Goal: Task Accomplishment & Management: Manage account settings

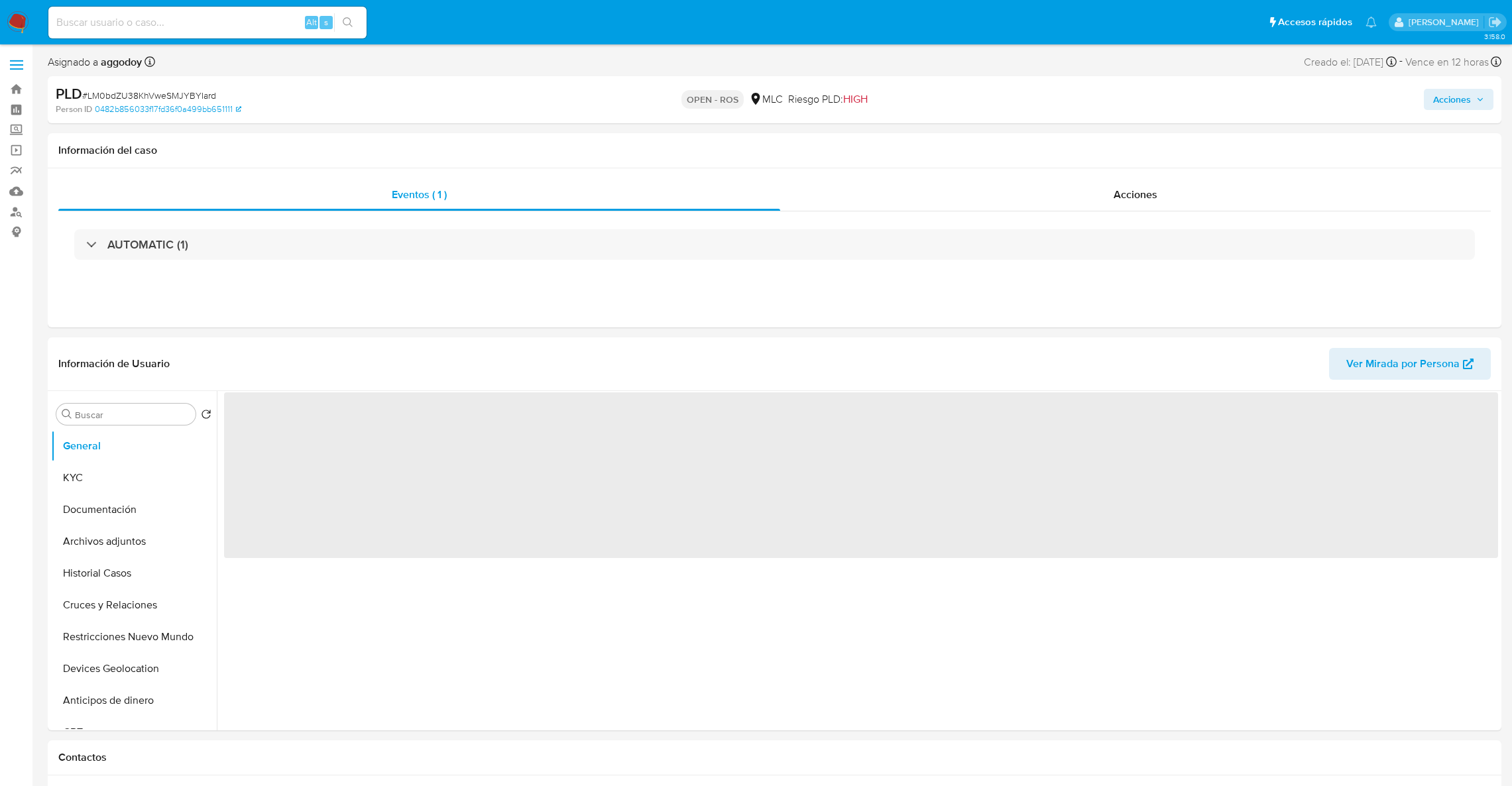
select select "10"
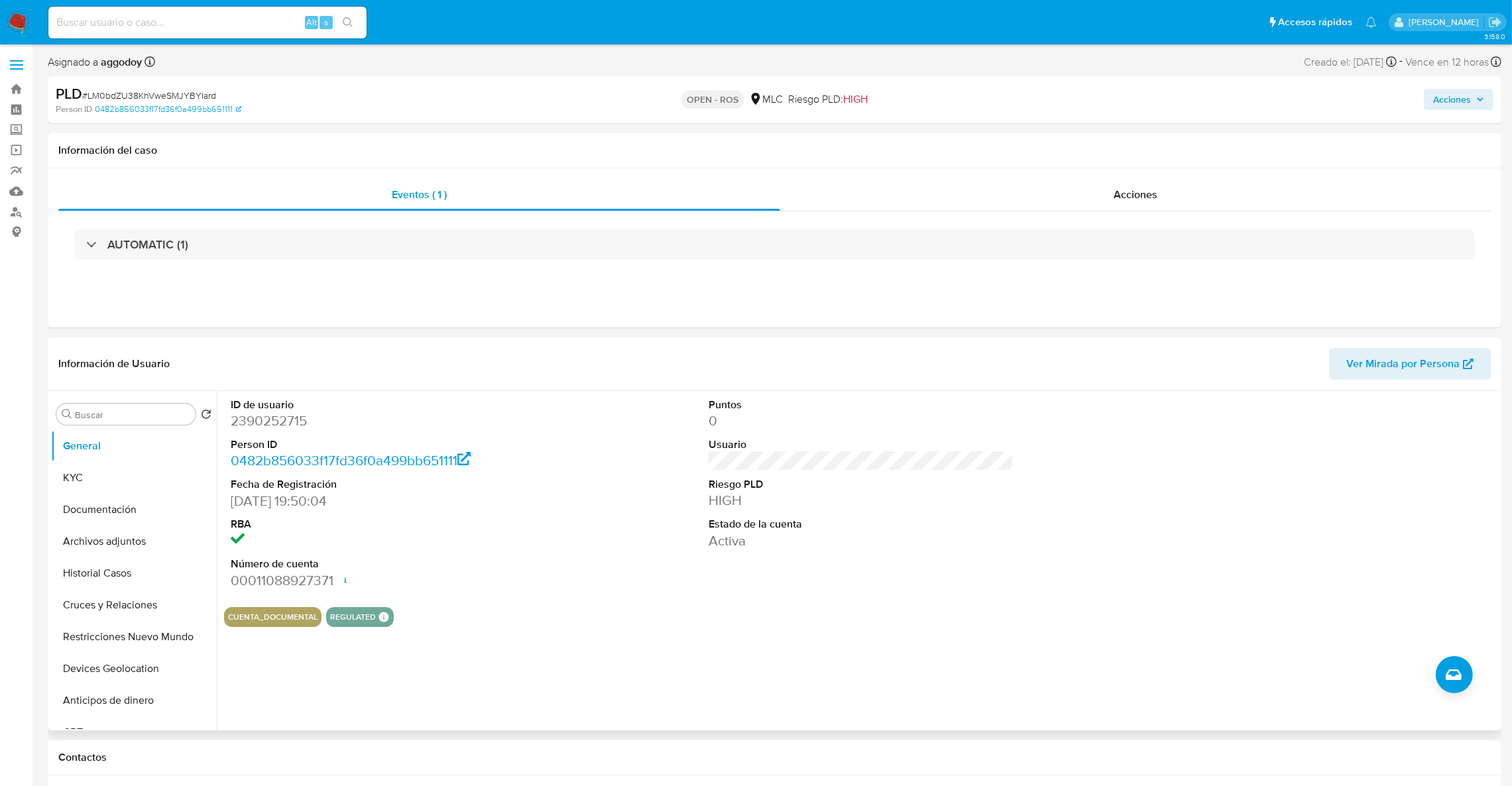
click at [308, 413] on dd "2390252715" at bounding box center [384, 421] width 306 height 19
click at [307, 417] on dd "2390252715" at bounding box center [384, 421] width 306 height 19
click at [293, 419] on dd "2390252715" at bounding box center [384, 421] width 306 height 19
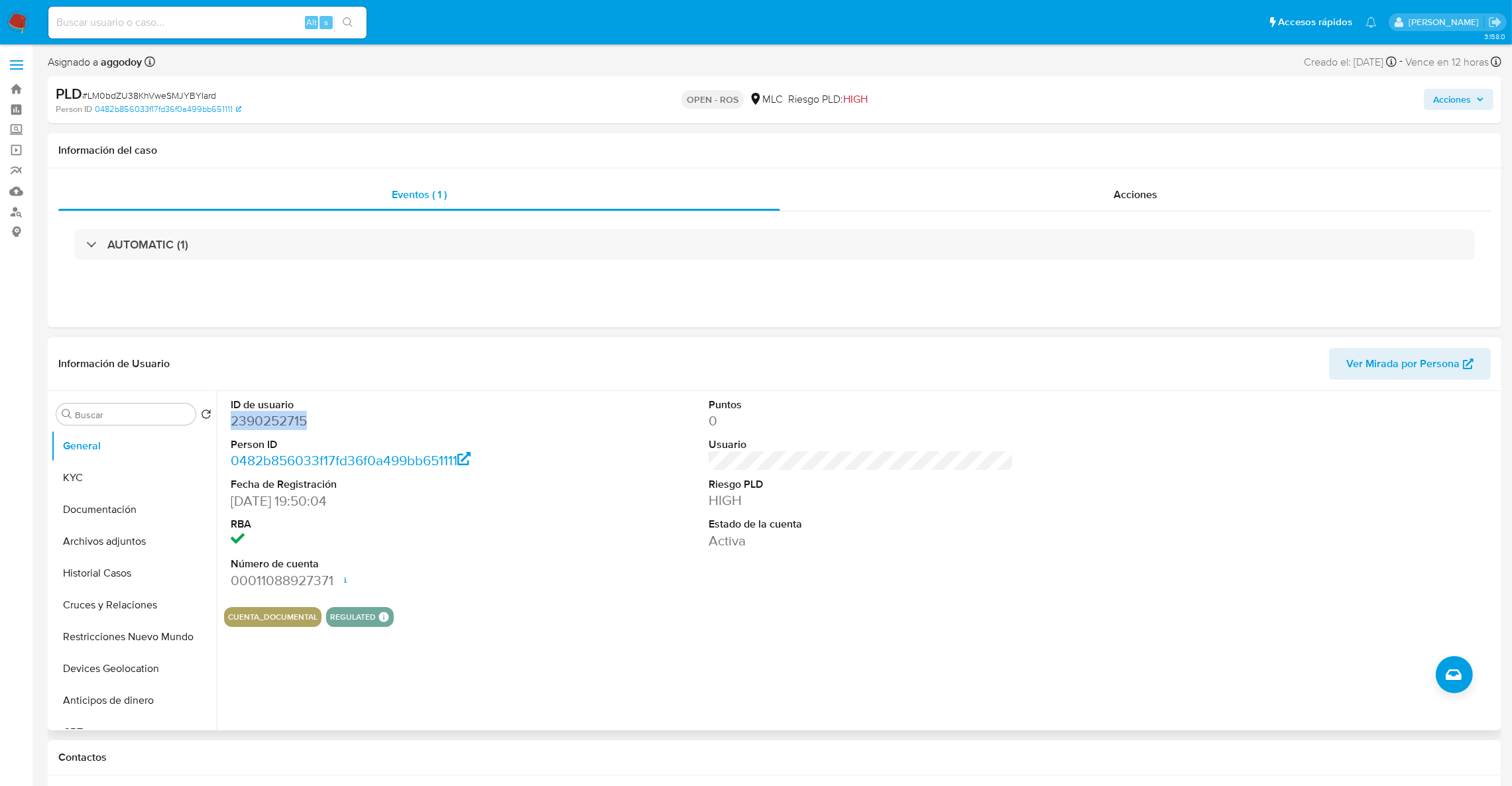
click at [293, 419] on dd "2390252715" at bounding box center [384, 421] width 306 height 19
copy dd "2390252715"
click at [125, 468] on button "KYC" at bounding box center [129, 477] width 155 height 32
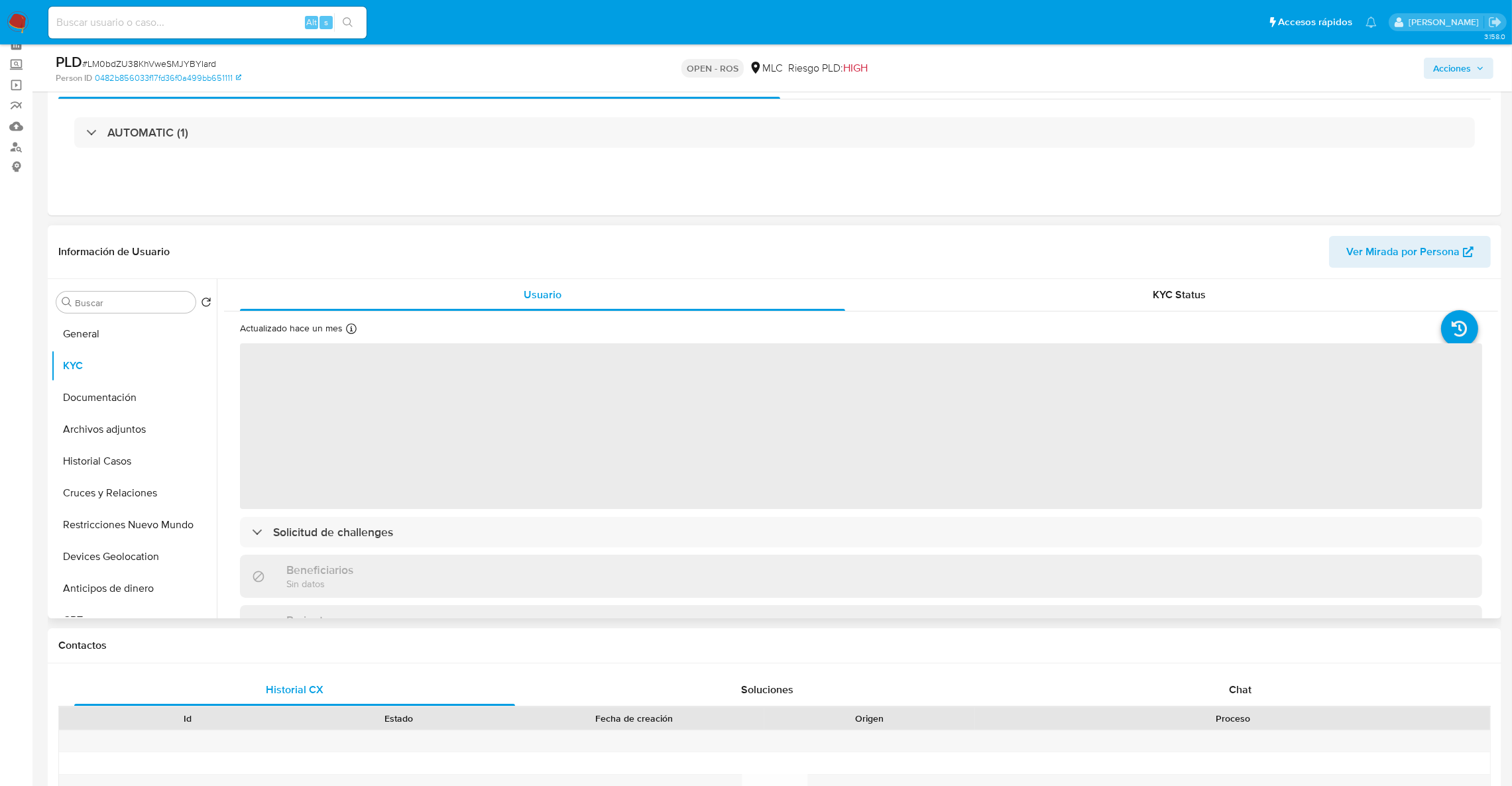
scroll to position [100, 0]
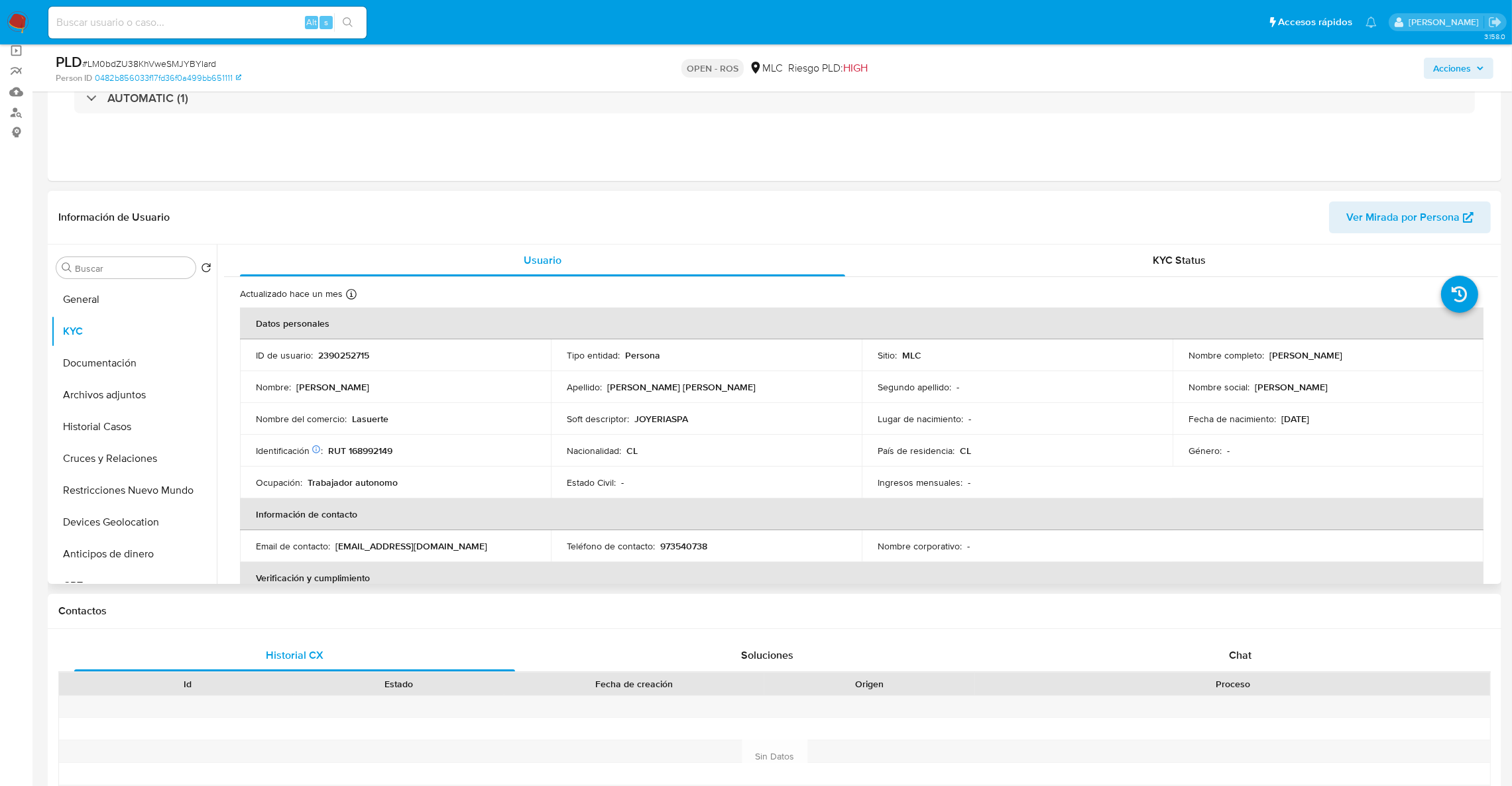
drag, startPoint x: 1270, startPoint y: 358, endPoint x: 1442, endPoint y: 362, distance: 172.0
click at [1443, 363] on td "Nombre completo : [PERSON_NAME] [PERSON_NAME]" at bounding box center [1328, 355] width 311 height 32
click at [1435, 357] on div "Nombre completo : [PERSON_NAME] [PERSON_NAME]" at bounding box center [1328, 355] width 279 height 12
drag, startPoint x: 1313, startPoint y: 367, endPoint x: 1264, endPoint y: 360, distance: 49.5
click at [1264, 360] on div "Nombre completo : [PERSON_NAME] [PERSON_NAME]" at bounding box center [1328, 355] width 279 height 12
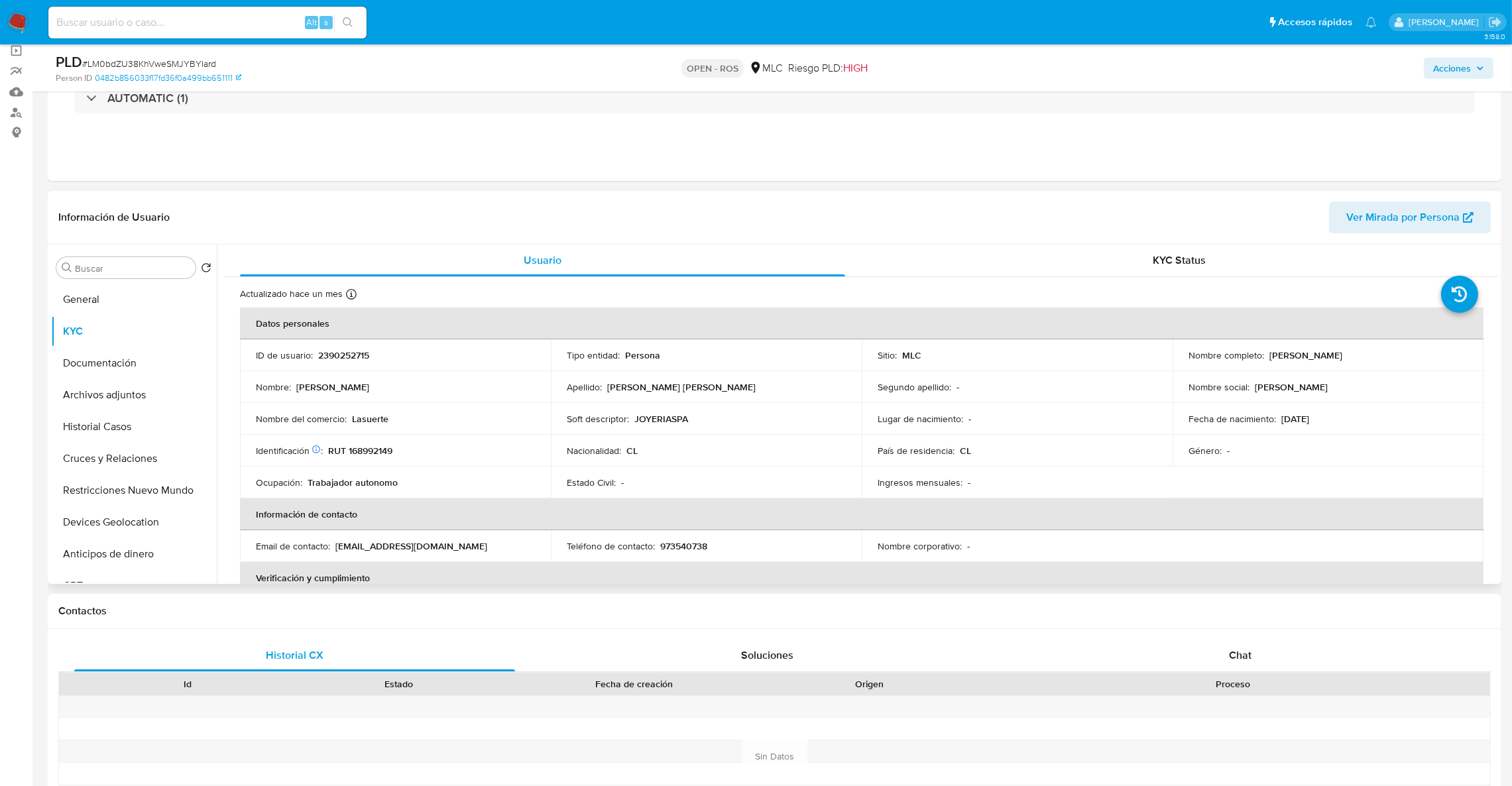
copy p "[PERSON_NAME] [PERSON_NAME]"
click at [370, 456] on p "RUT 168992149" at bounding box center [360, 451] width 65 height 12
copy p "168992149"
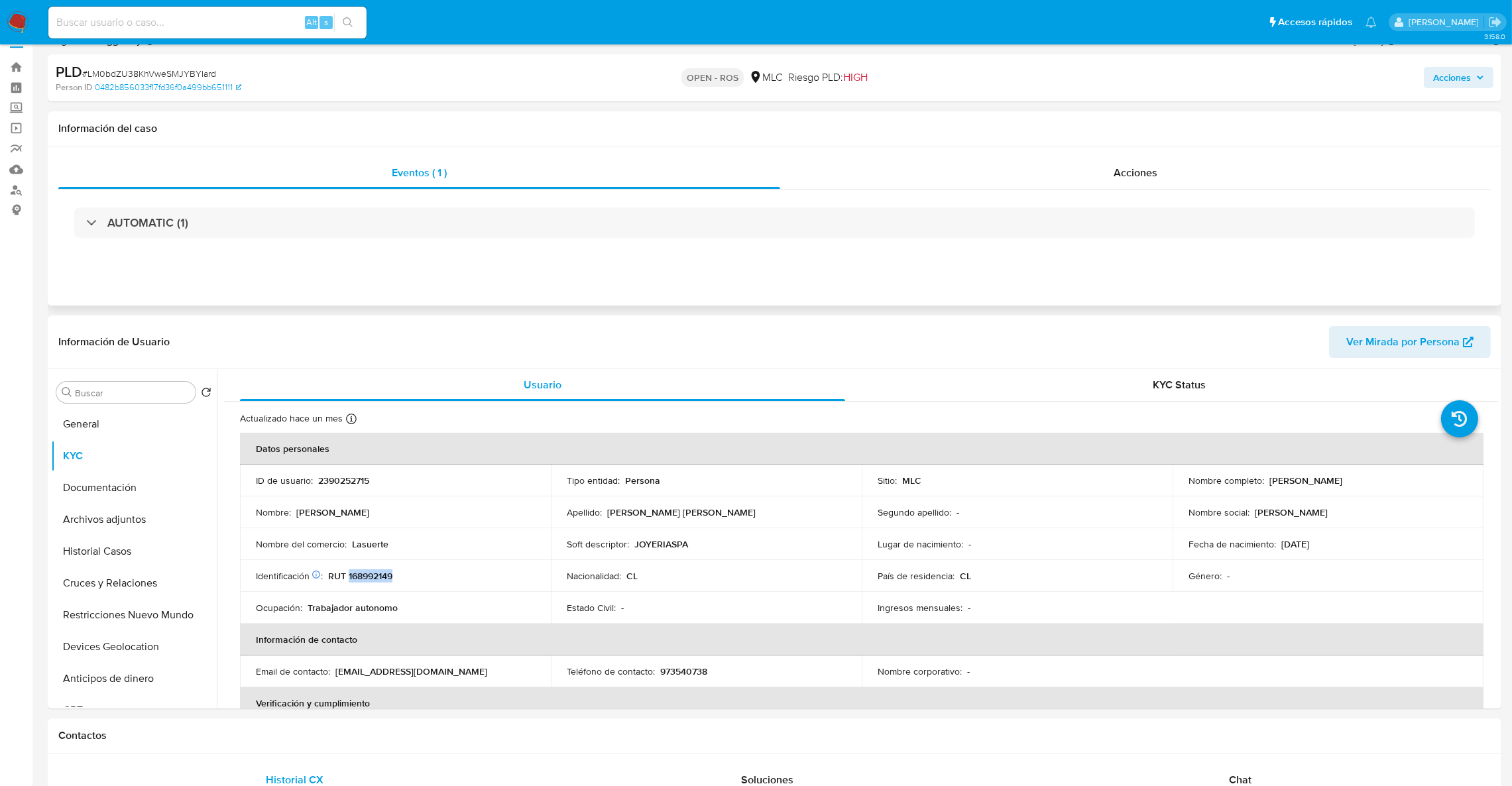
scroll to position [0, 0]
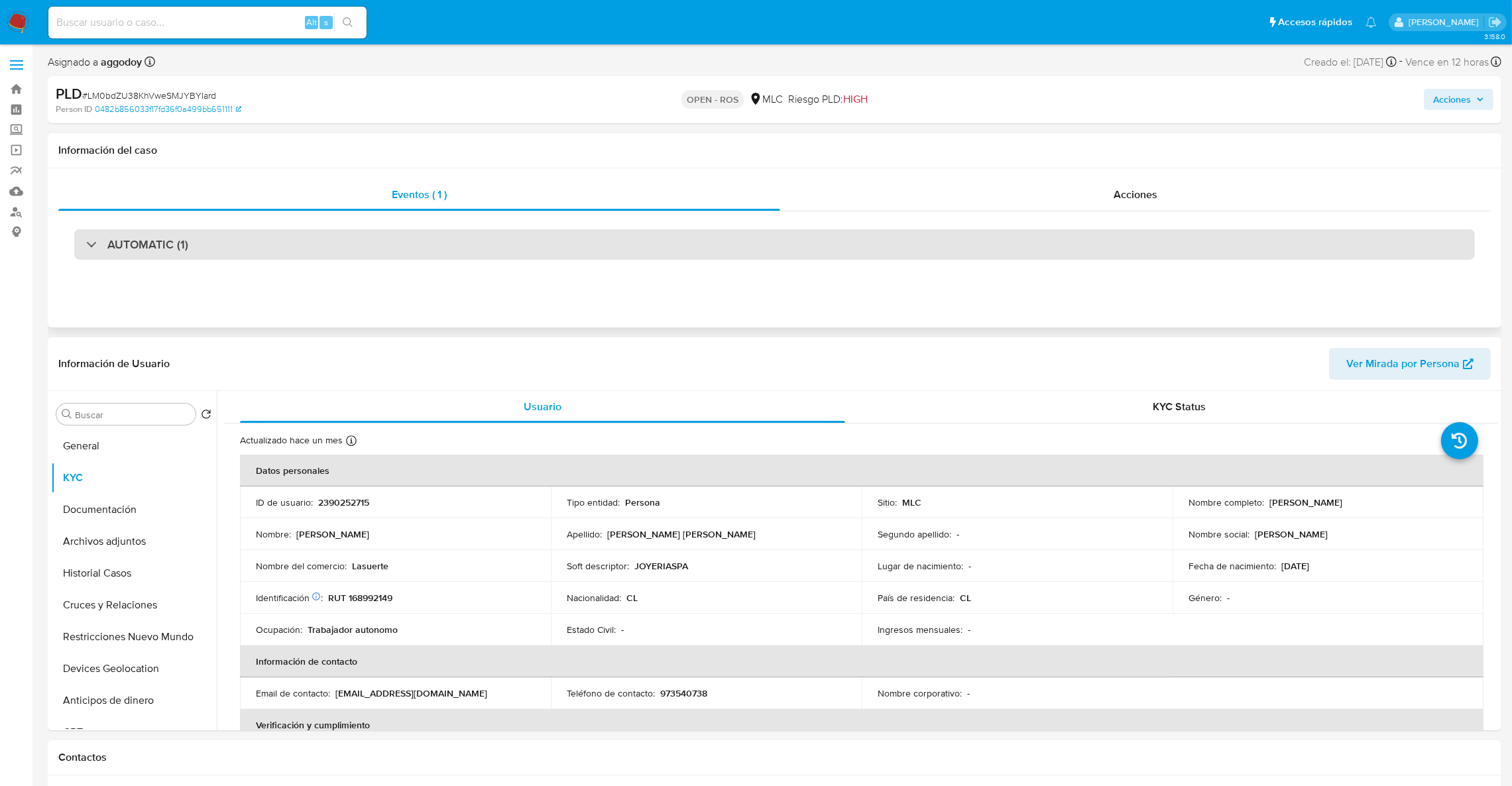
click at [310, 242] on div "AUTOMATIC (1)" at bounding box center [774, 244] width 1401 height 30
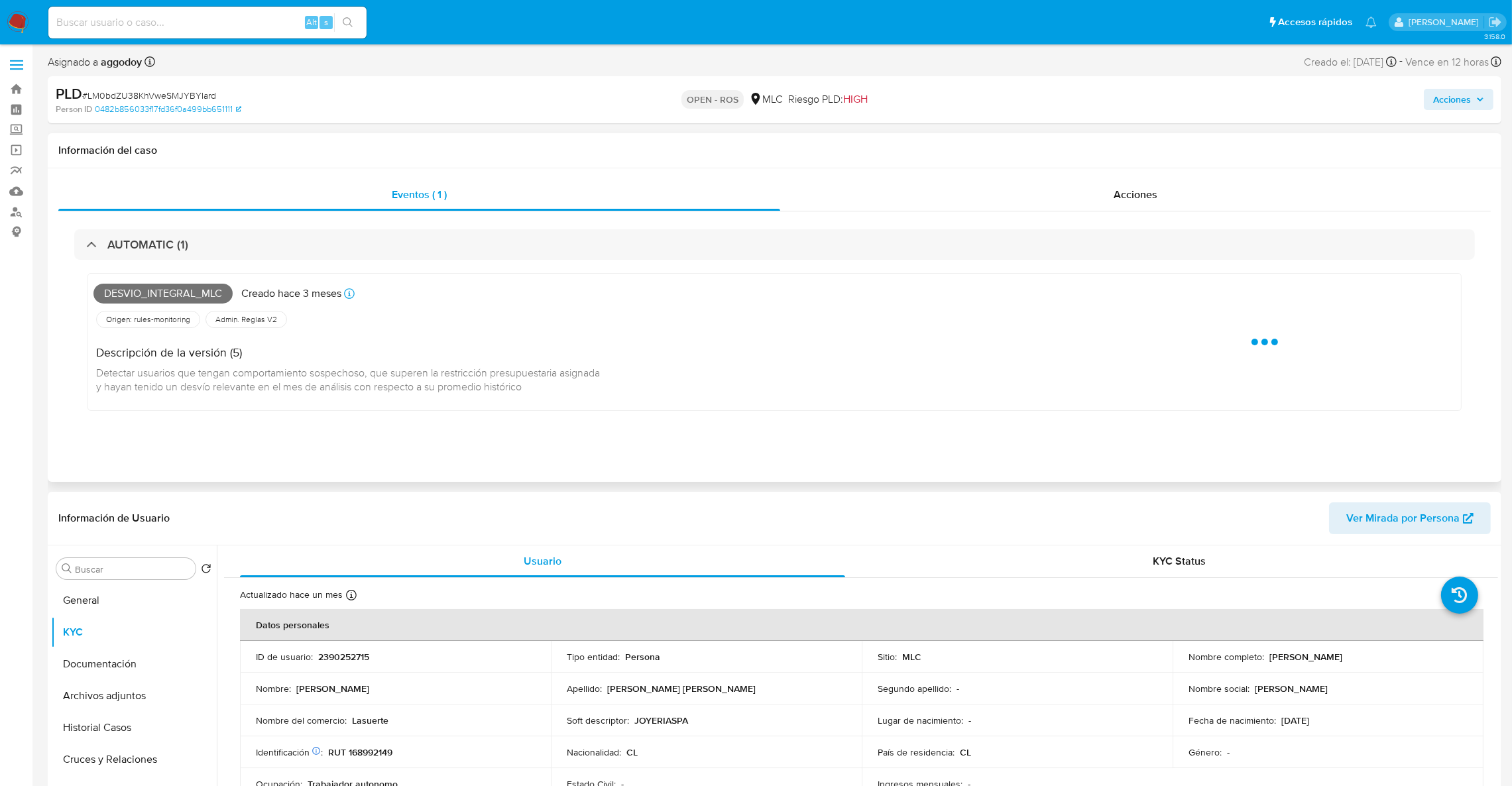
click at [174, 300] on span "Desvio_integral_mlc" at bounding box center [163, 293] width 139 height 20
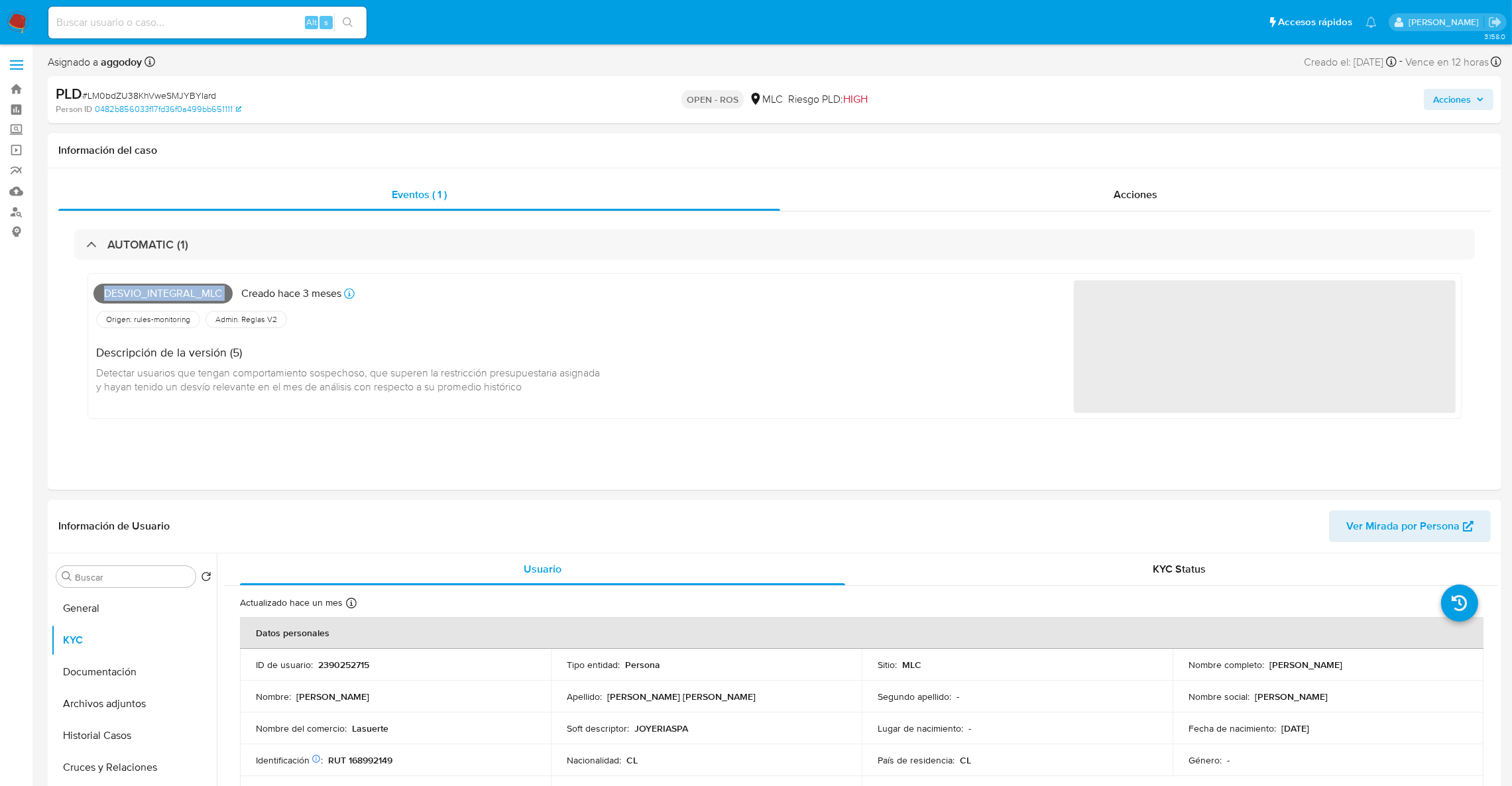
copy span "Desvio_integral_mlc"
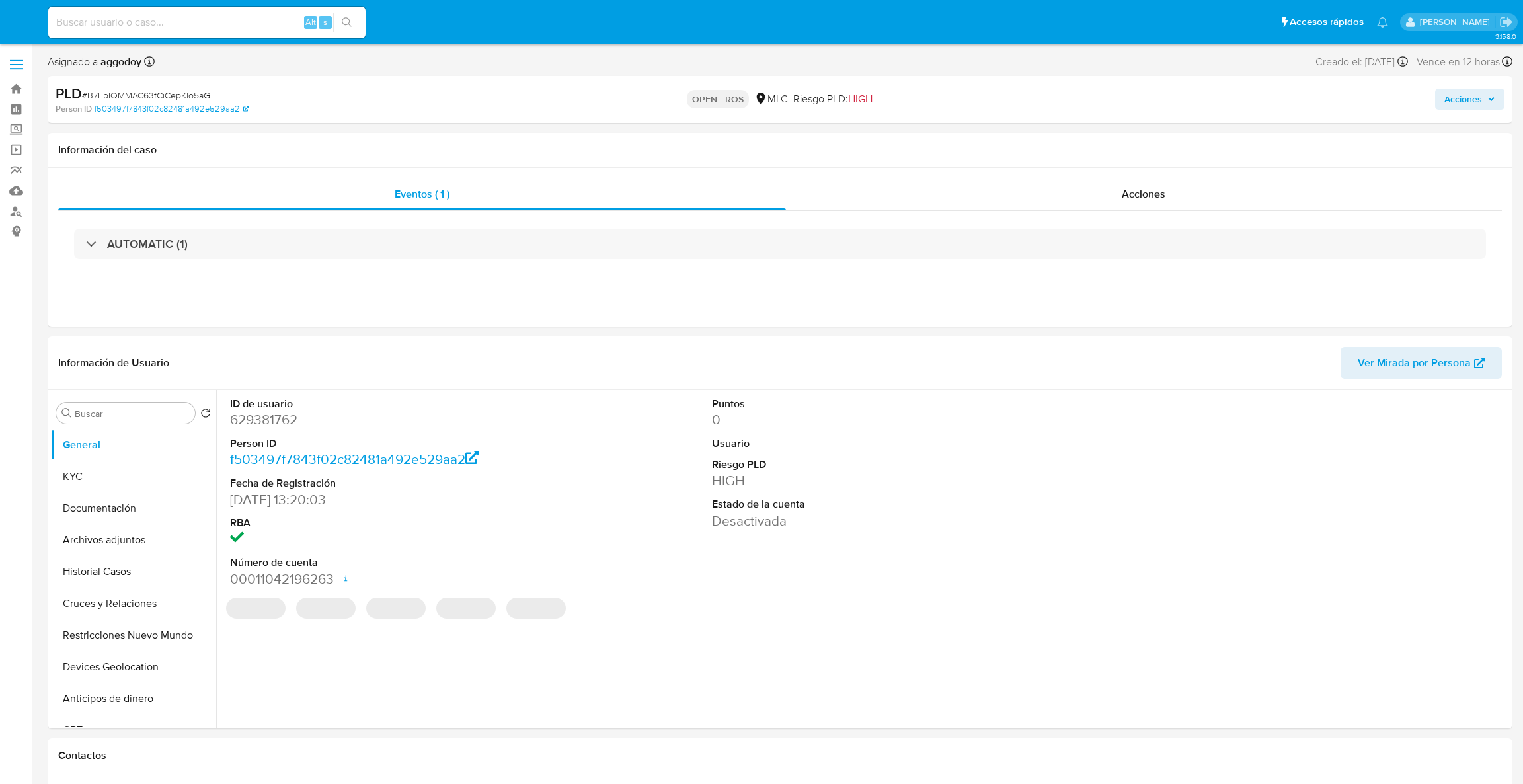
select select "10"
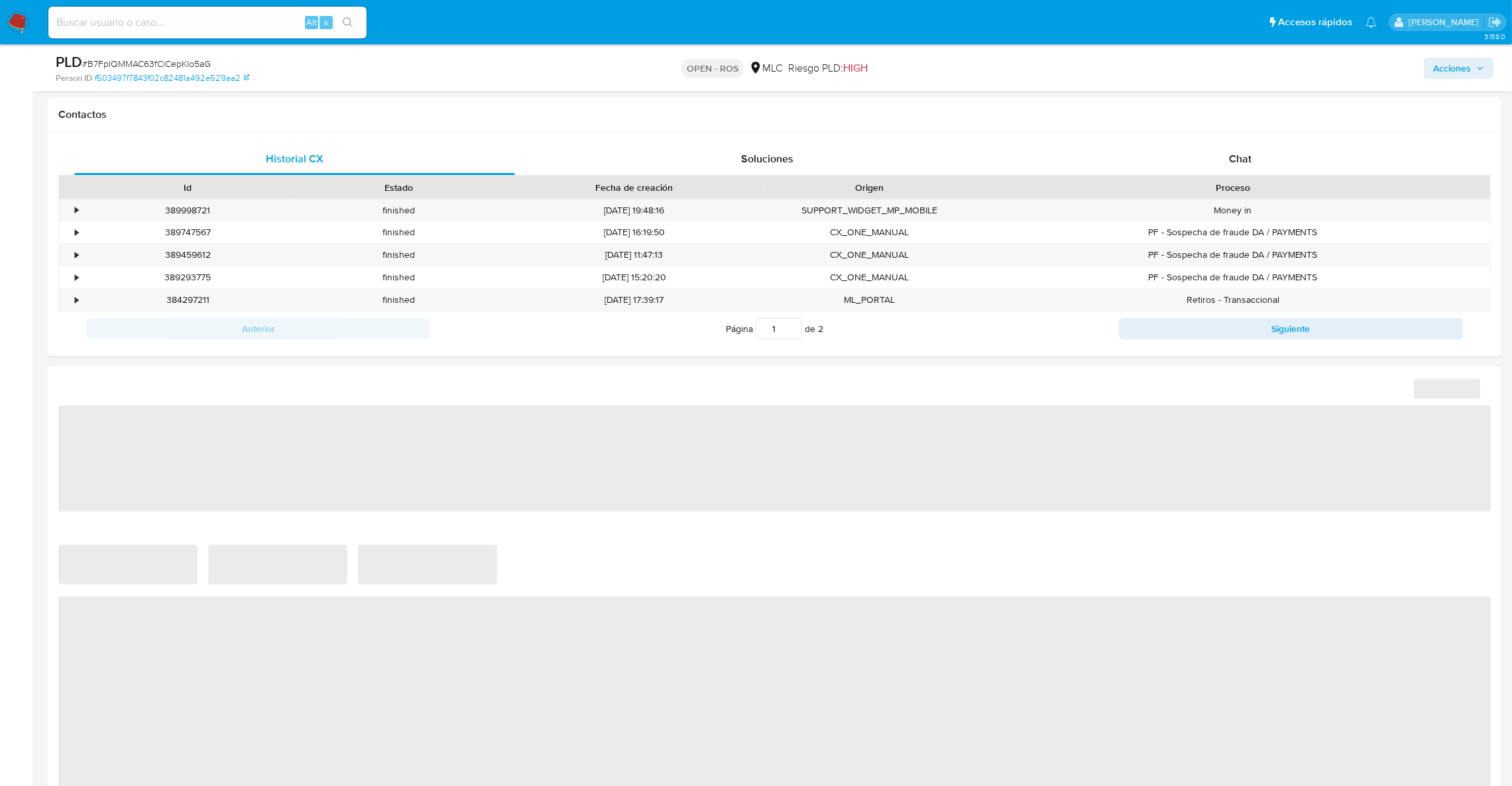
select select "10"
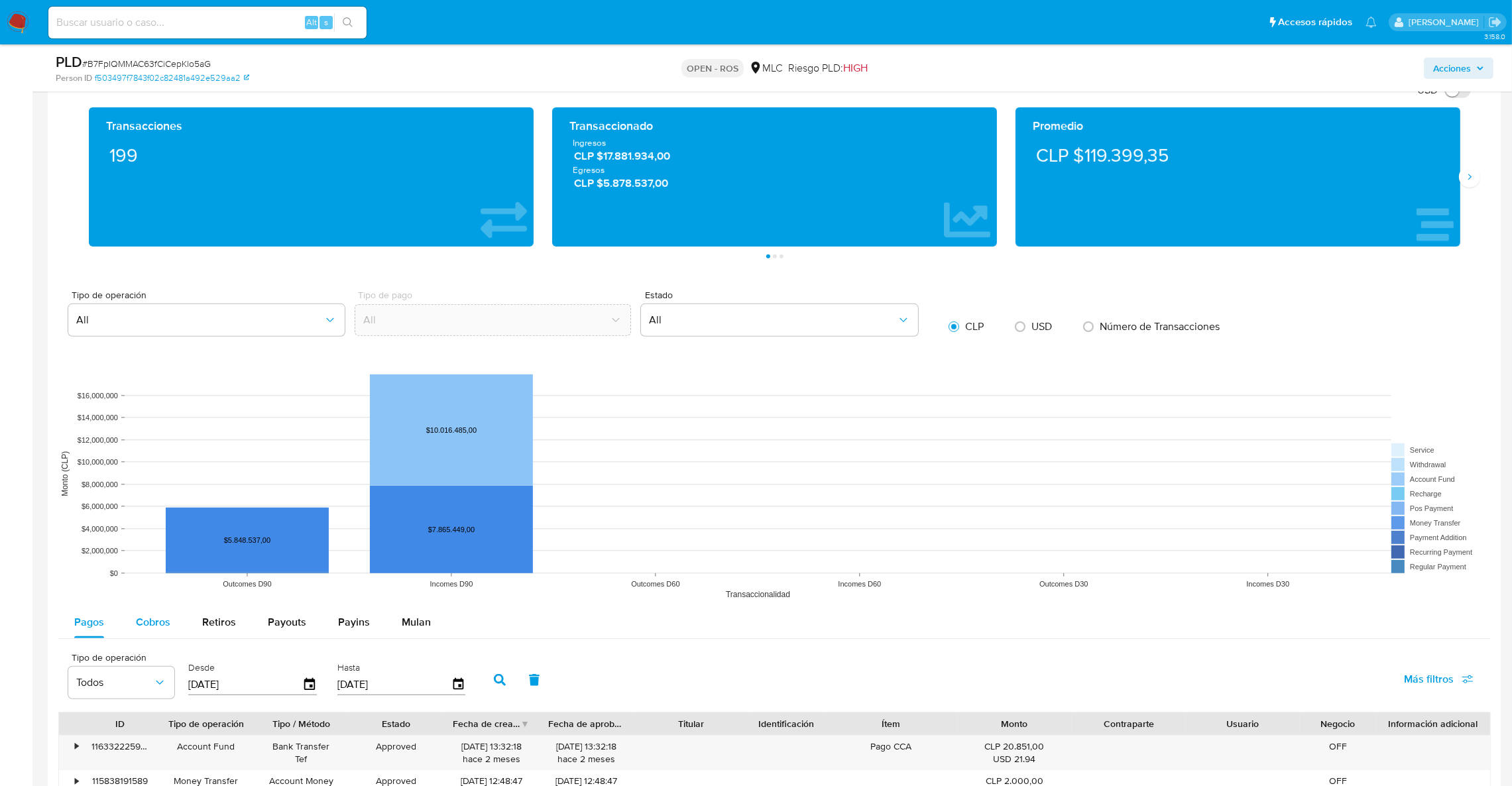
click at [173, 610] on button "Cobros" at bounding box center [153, 622] width 66 height 32
select select "10"
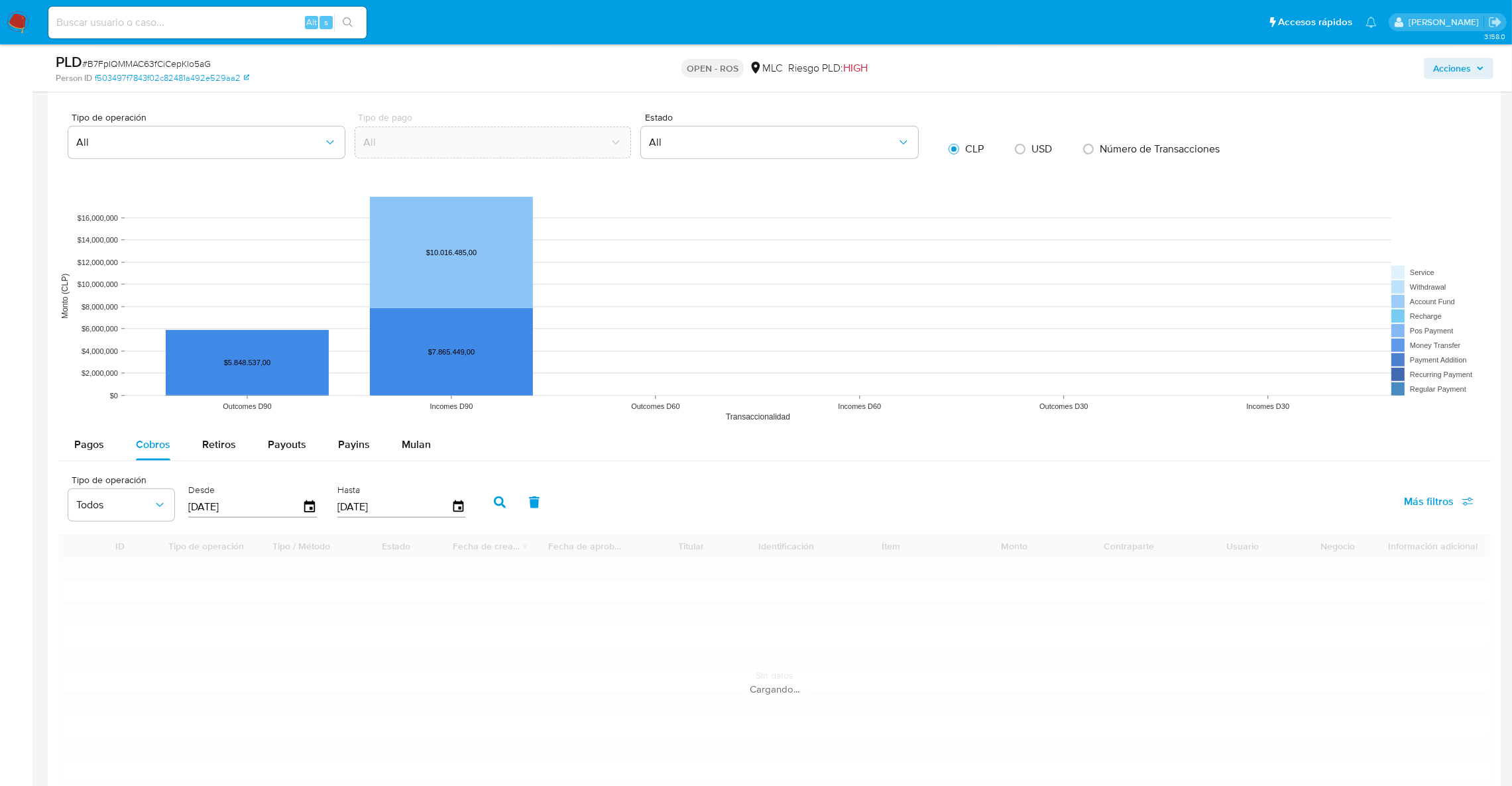
scroll to position [1093, 0]
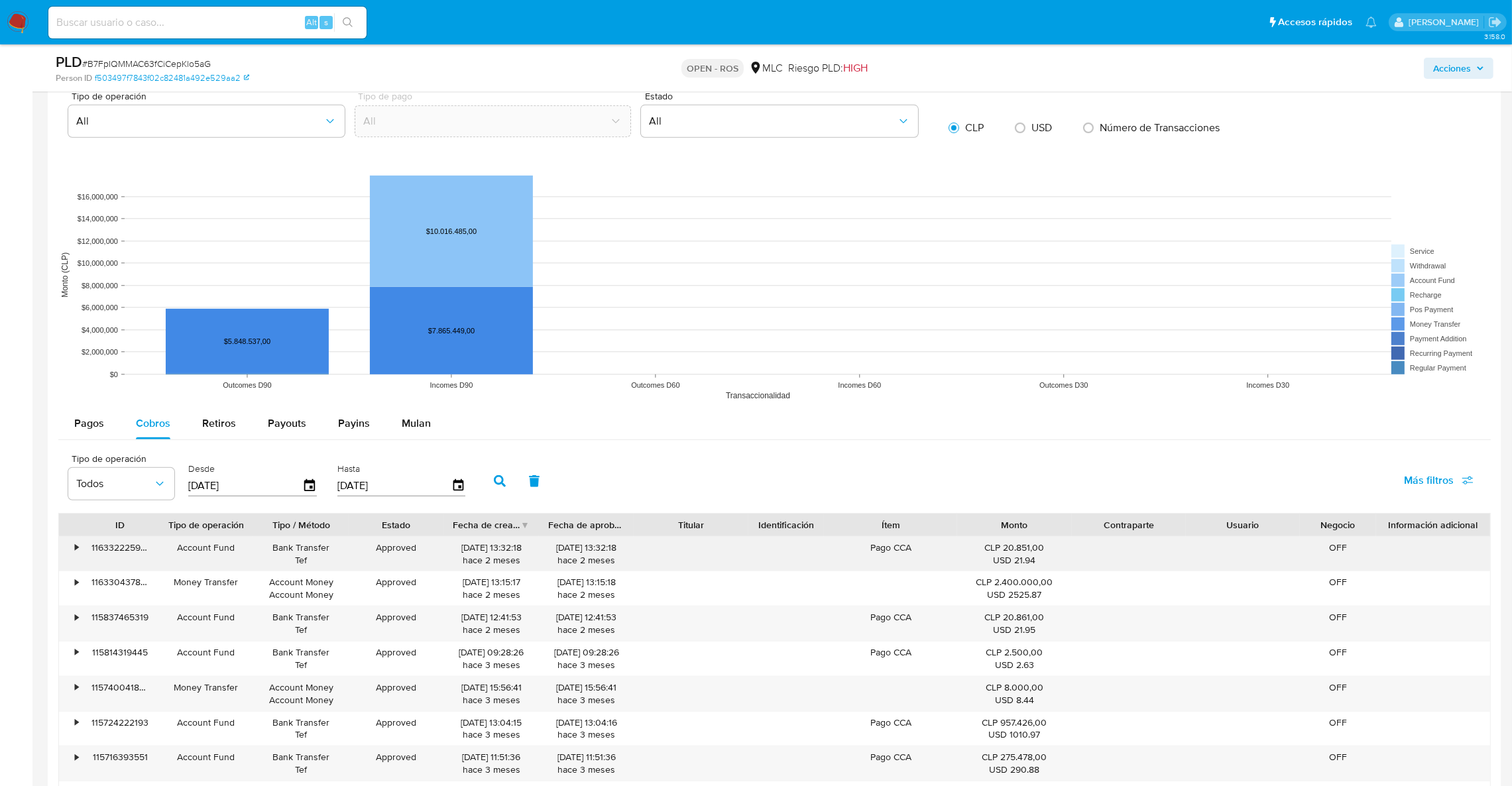
drag, startPoint x: 499, startPoint y: 548, endPoint x: 418, endPoint y: 562, distance: 82.2
click at [418, 562] on div "• 116332225916 Account Fund Bank Transfer Tef Approved 25/06/2025 13:32:18 hace…" at bounding box center [775, 554] width 1431 height 34
click at [492, 559] on div "25/06/2025 13:32:18 hace 2 meses" at bounding box center [491, 553] width 77 height 25
drag, startPoint x: 502, startPoint y: 550, endPoint x: 430, endPoint y: 543, distance: 72.3
click at [430, 543] on div "• 116332225916 Account Fund Bank Transfer Tef Approved 25/06/2025 13:32:18 hace…" at bounding box center [775, 554] width 1431 height 34
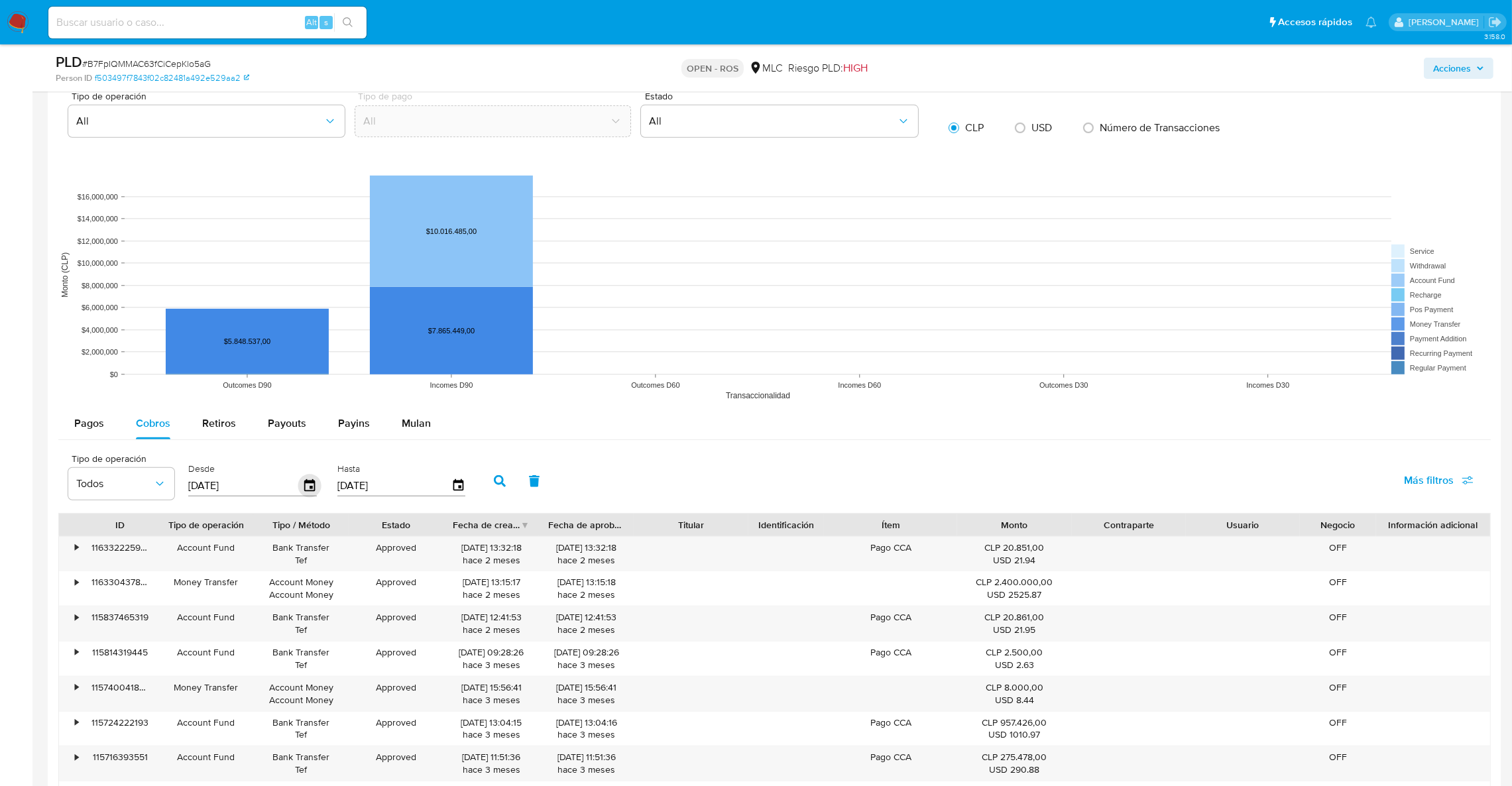
click at [310, 485] on icon "button" at bounding box center [310, 486] width 23 height 23
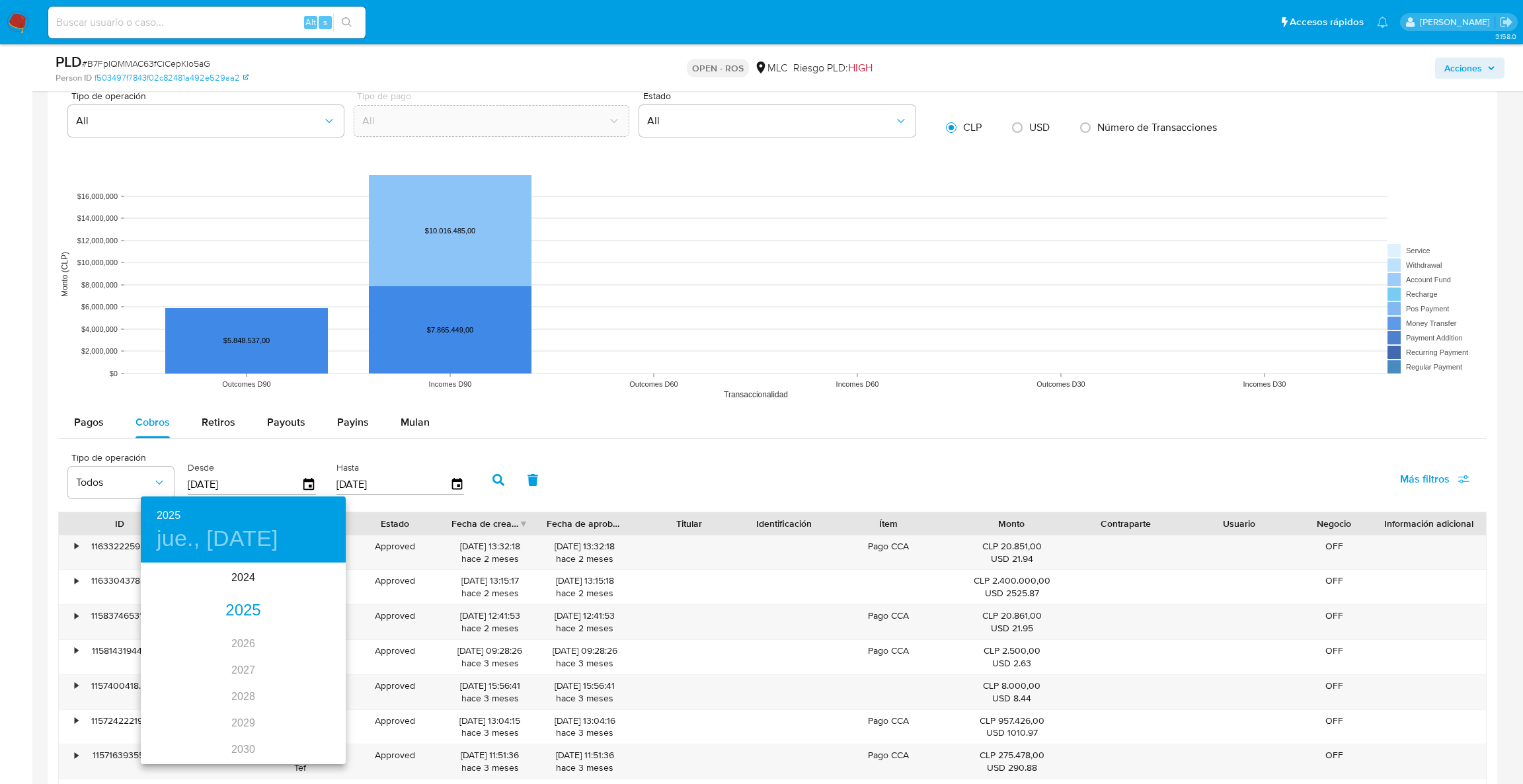
click at [234, 605] on div "2025" at bounding box center [243, 610] width 205 height 26
click at [320, 438] on div at bounding box center [761, 392] width 1523 height 784
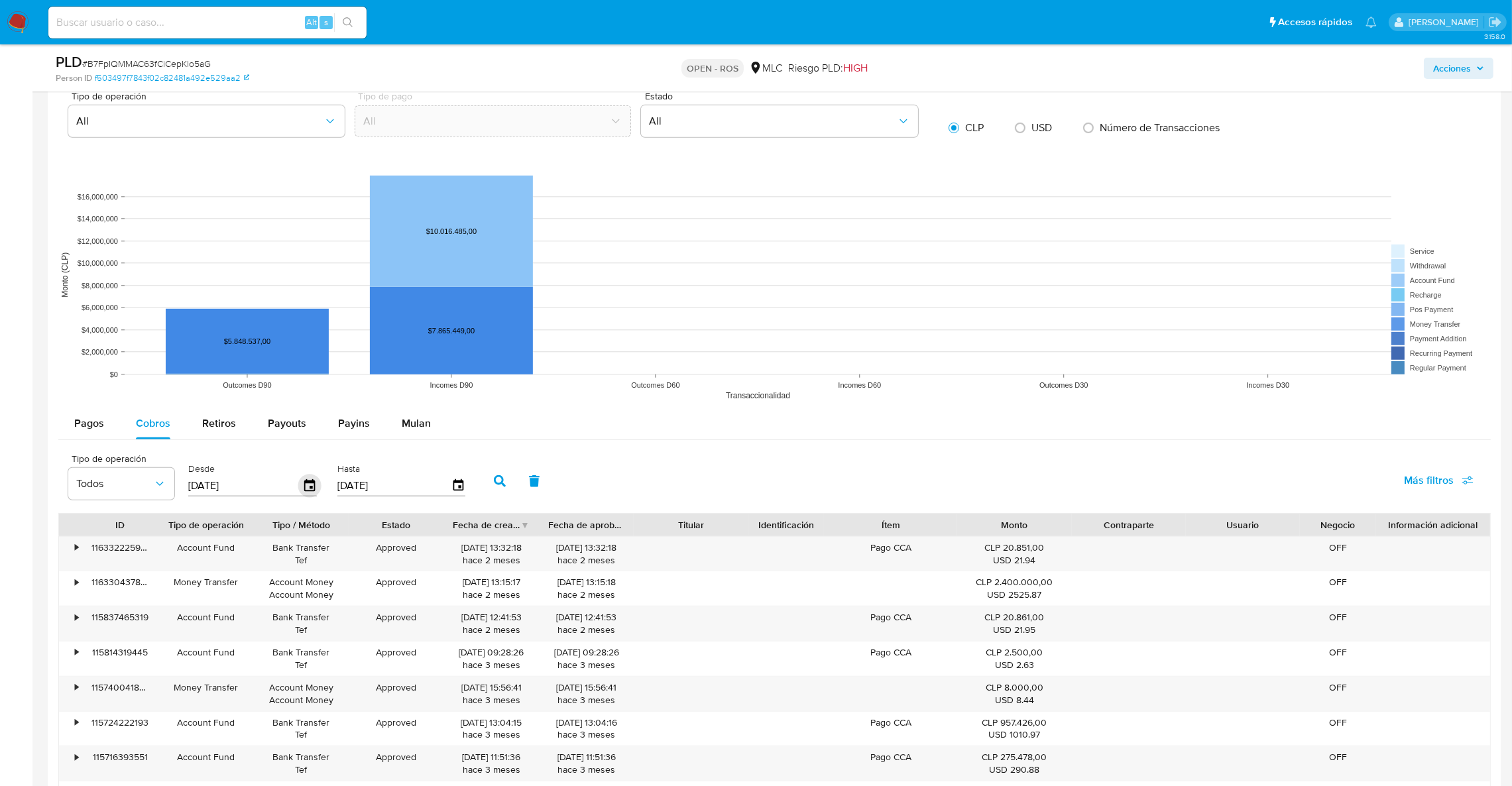
click at [309, 484] on icon "button" at bounding box center [310, 485] width 11 height 12
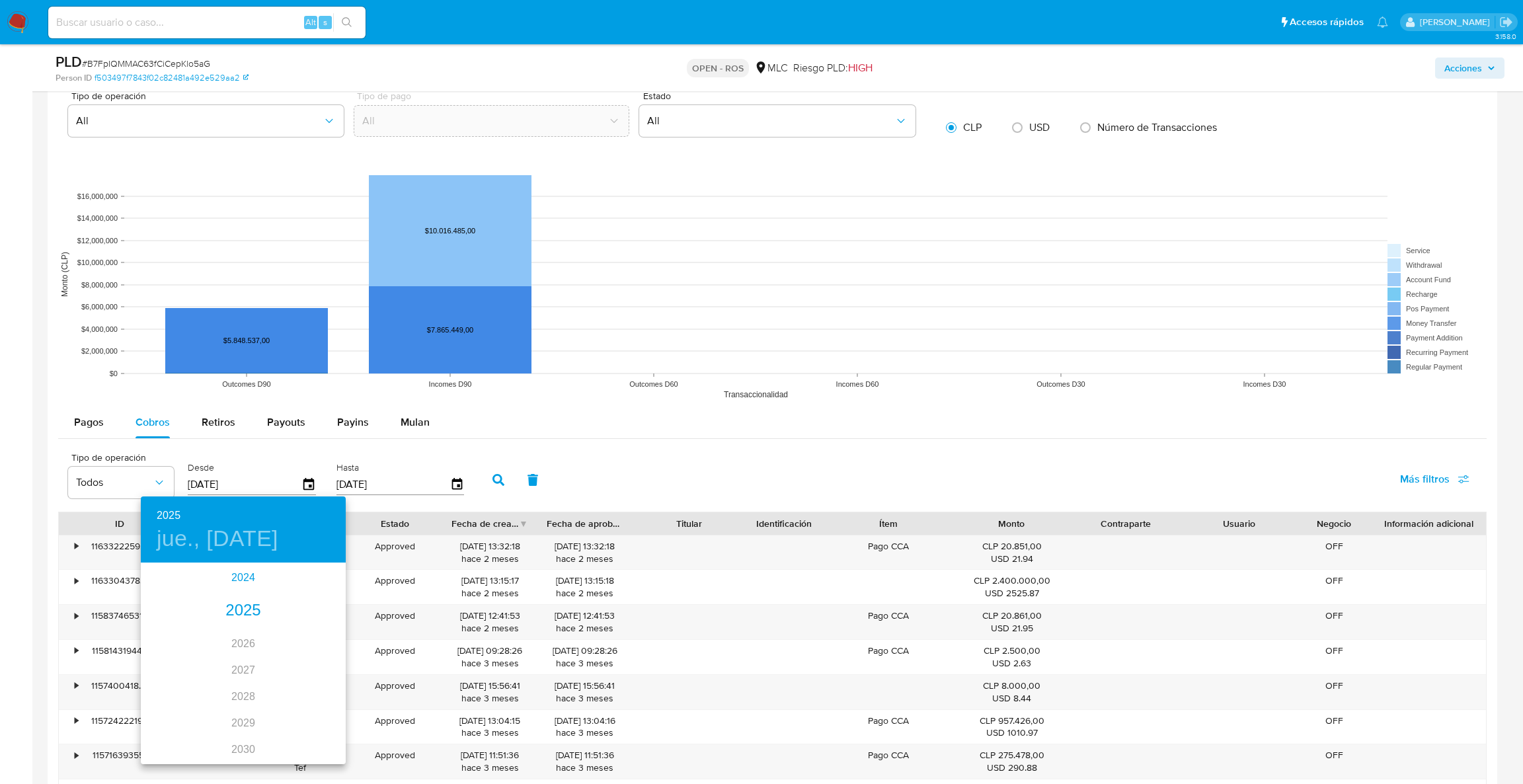
click at [232, 589] on div "2024" at bounding box center [243, 577] width 205 height 26
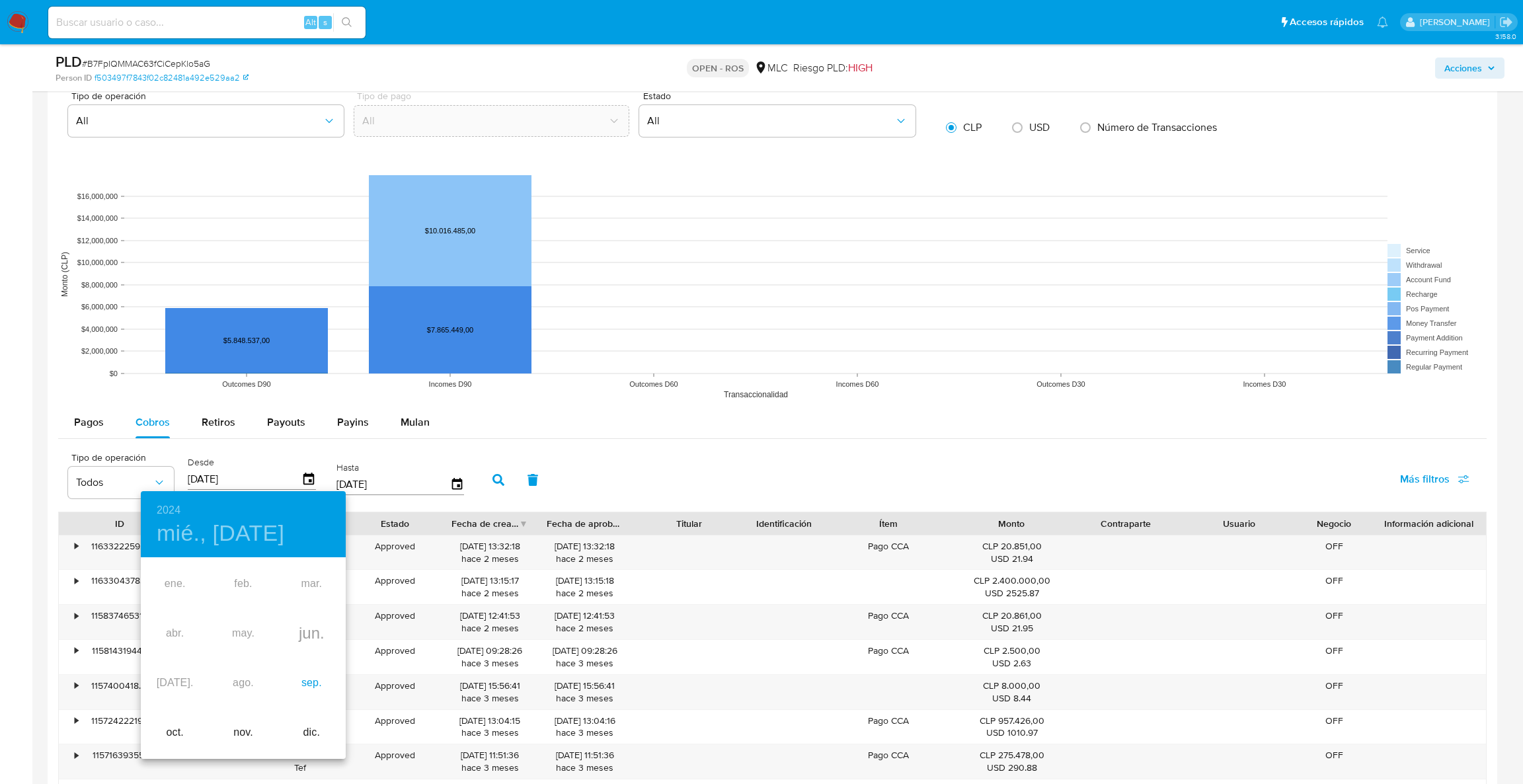
click at [303, 678] on div "sep." at bounding box center [311, 683] width 68 height 50
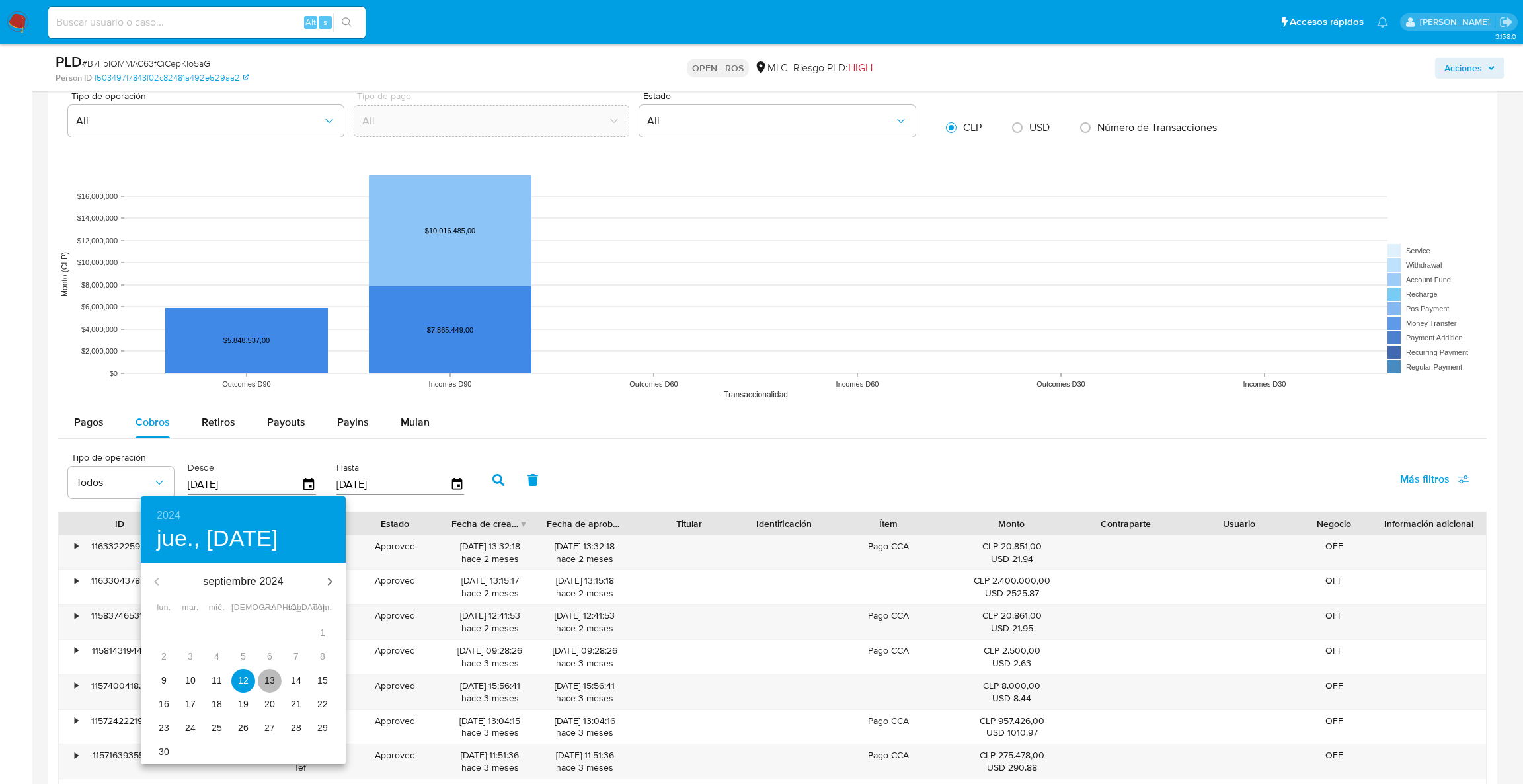
click at [276, 674] on span "13" at bounding box center [269, 680] width 23 height 13
type input "13/09/2024"
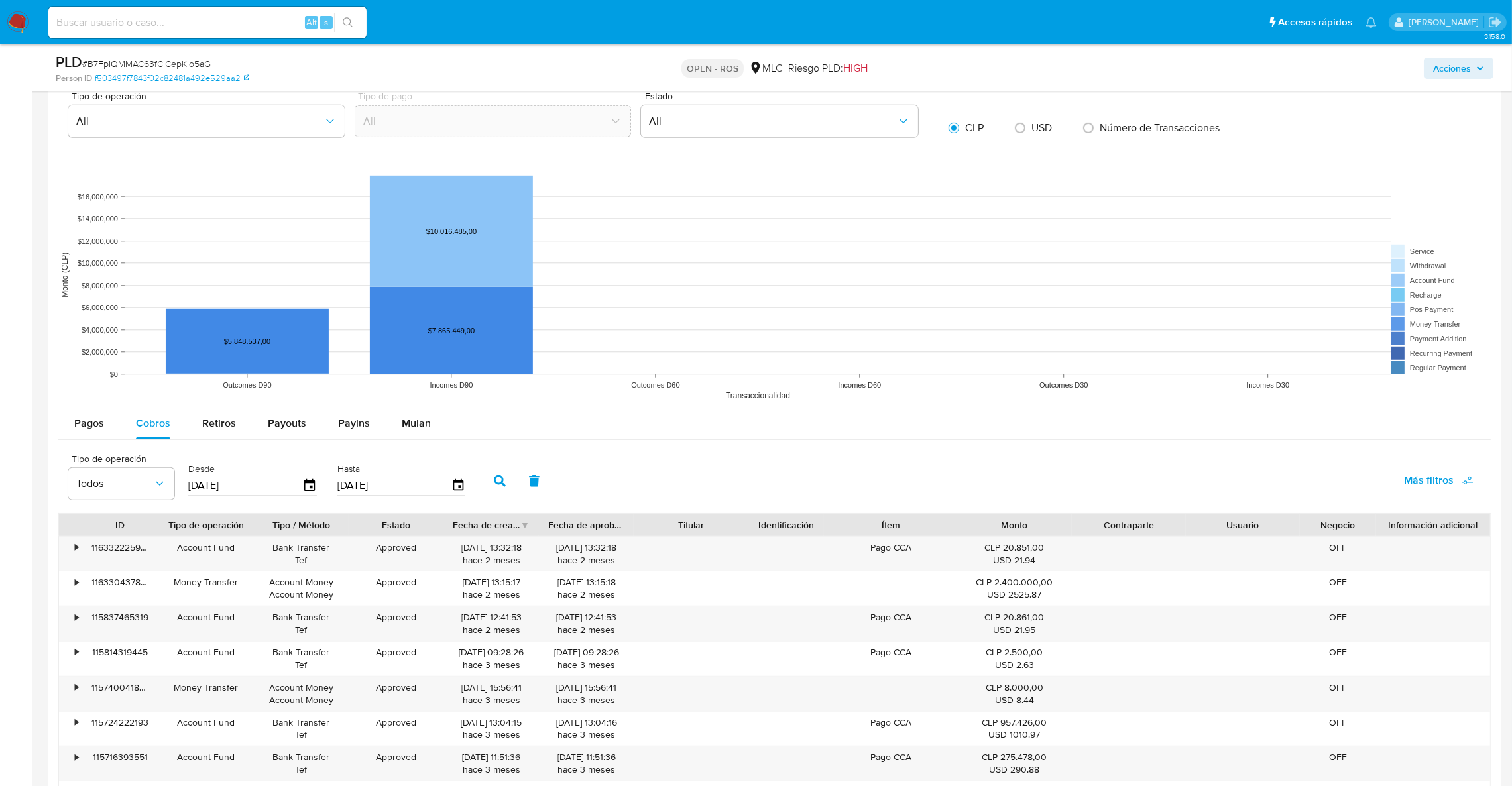
click at [487, 483] on button "button" at bounding box center [500, 480] width 34 height 32
click at [497, 528] on div "Fecha de creación" at bounding box center [487, 525] width 67 height 13
drag, startPoint x: 500, startPoint y: 550, endPoint x: 441, endPoint y: 548, distance: 59.0
click at [441, 548] on div "• 110211496893 Account Fund Bank Transfer Tef Approved 06/05/2025 21:09:22 hace…" at bounding box center [775, 554] width 1431 height 34
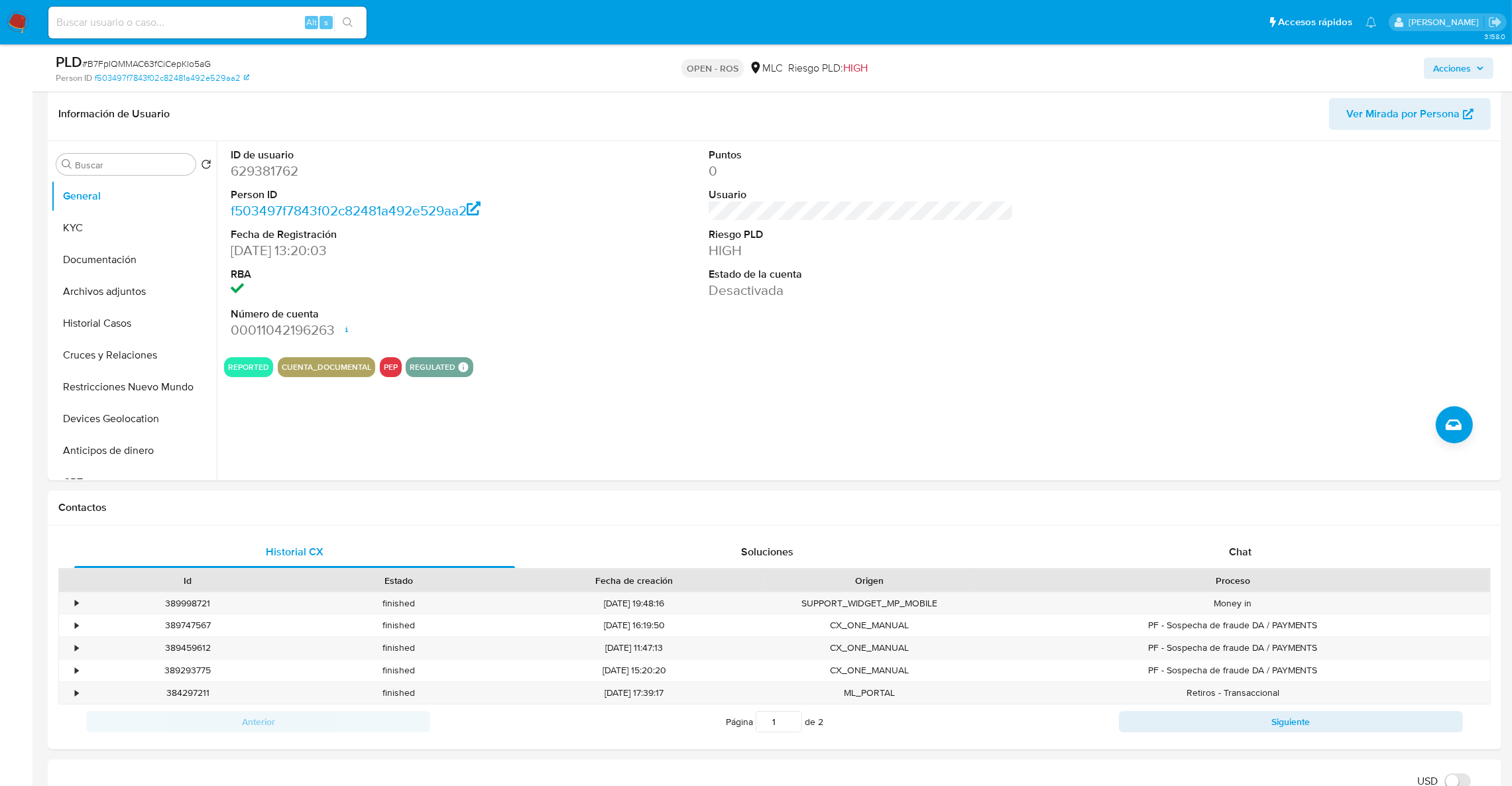
scroll to position [199, 0]
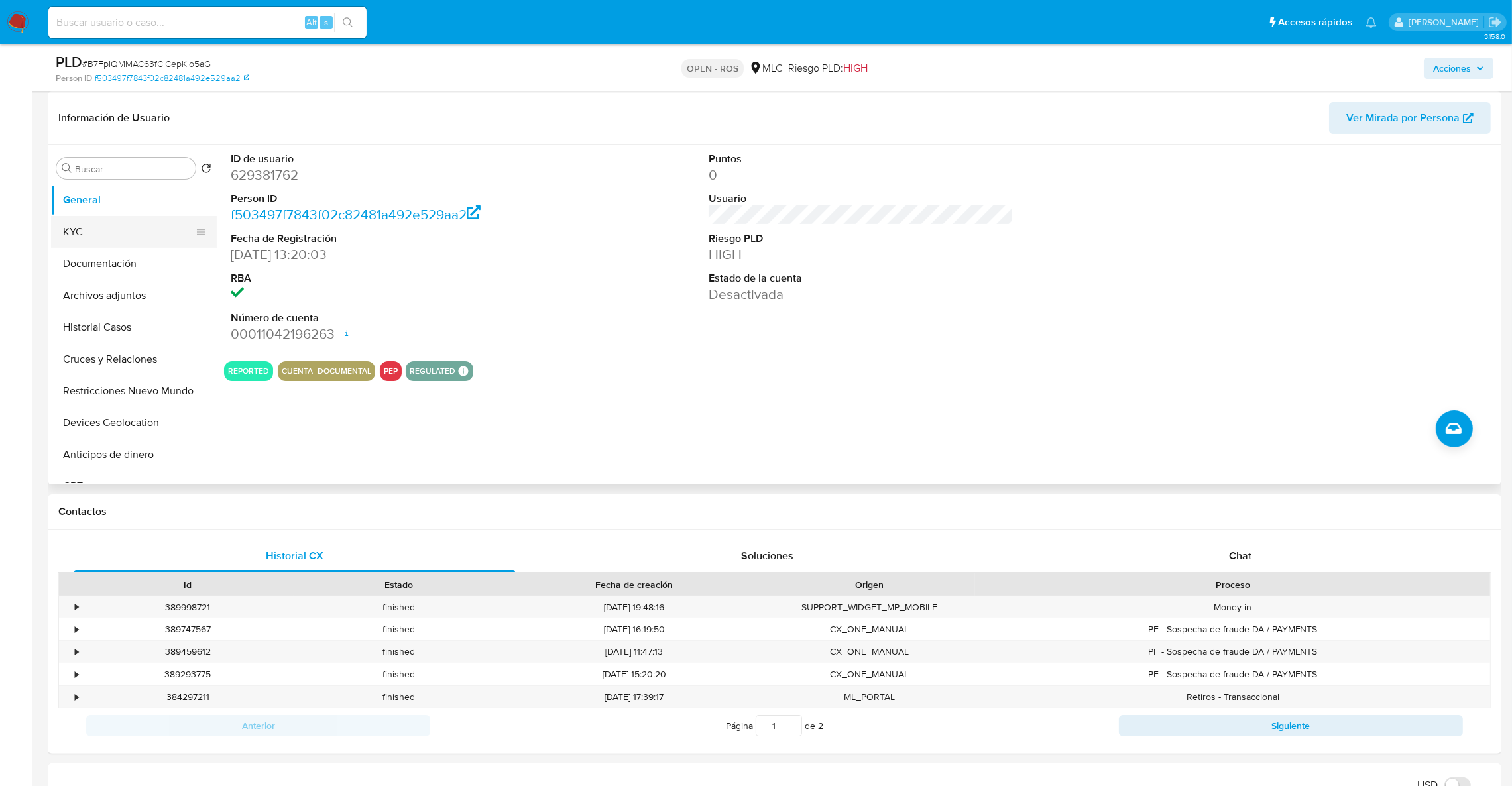
click at [106, 226] on button "KYC" at bounding box center [129, 231] width 155 height 32
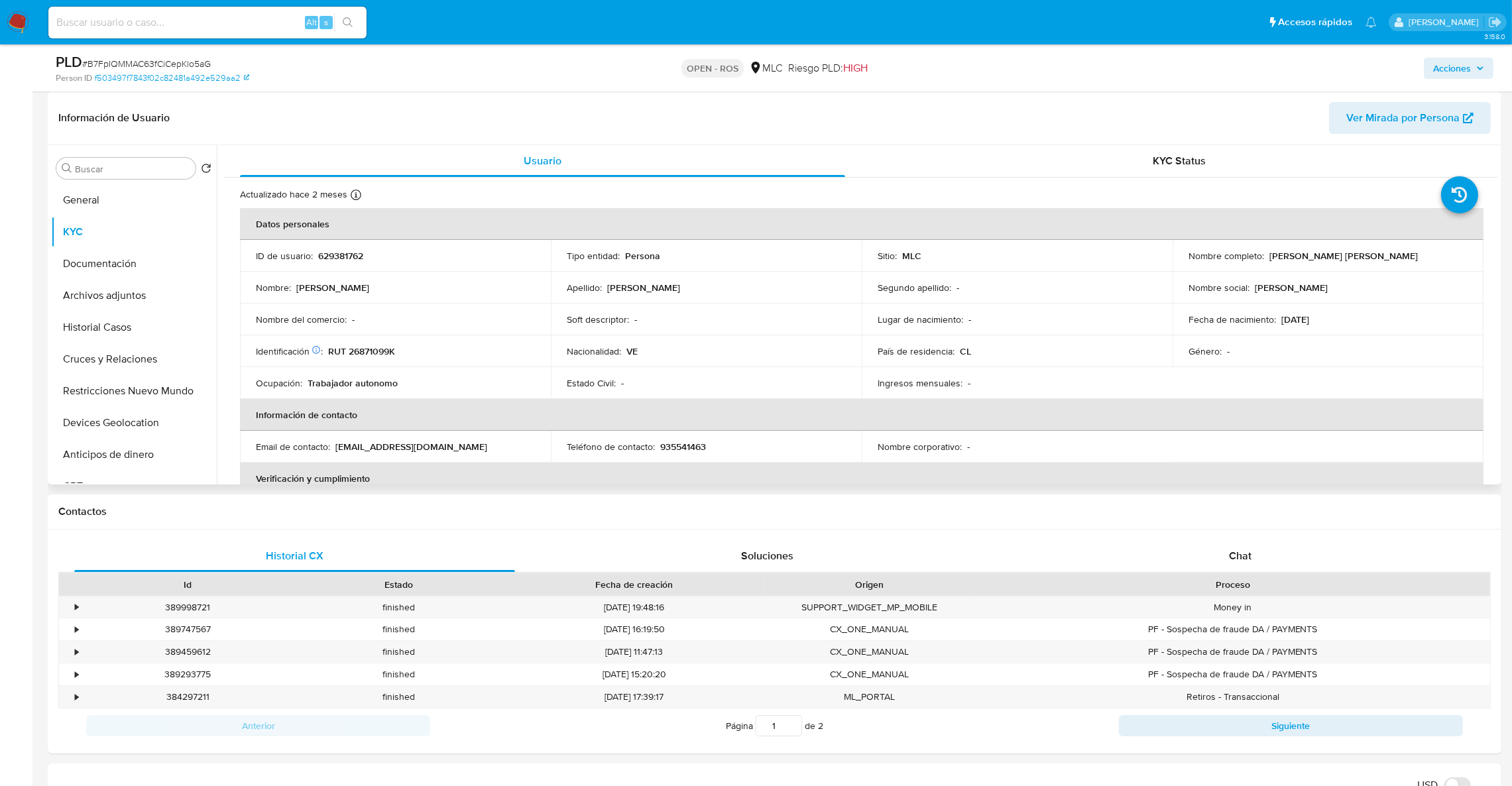
drag, startPoint x: 1262, startPoint y: 258, endPoint x: 1402, endPoint y: 252, distance: 140.1
click at [1402, 252] on div "Nombre completo : Jeimy Nakary Marrero Gavidia" at bounding box center [1328, 256] width 279 height 12
copy div "Jeimy Nakary Marrero Gavidia"
click at [369, 360] on td "Identificación Nº de serie: 603258670 : RUT 26871099K" at bounding box center [395, 351] width 311 height 32
click at [368, 357] on p "RUT 26871099K" at bounding box center [361, 351] width 67 height 12
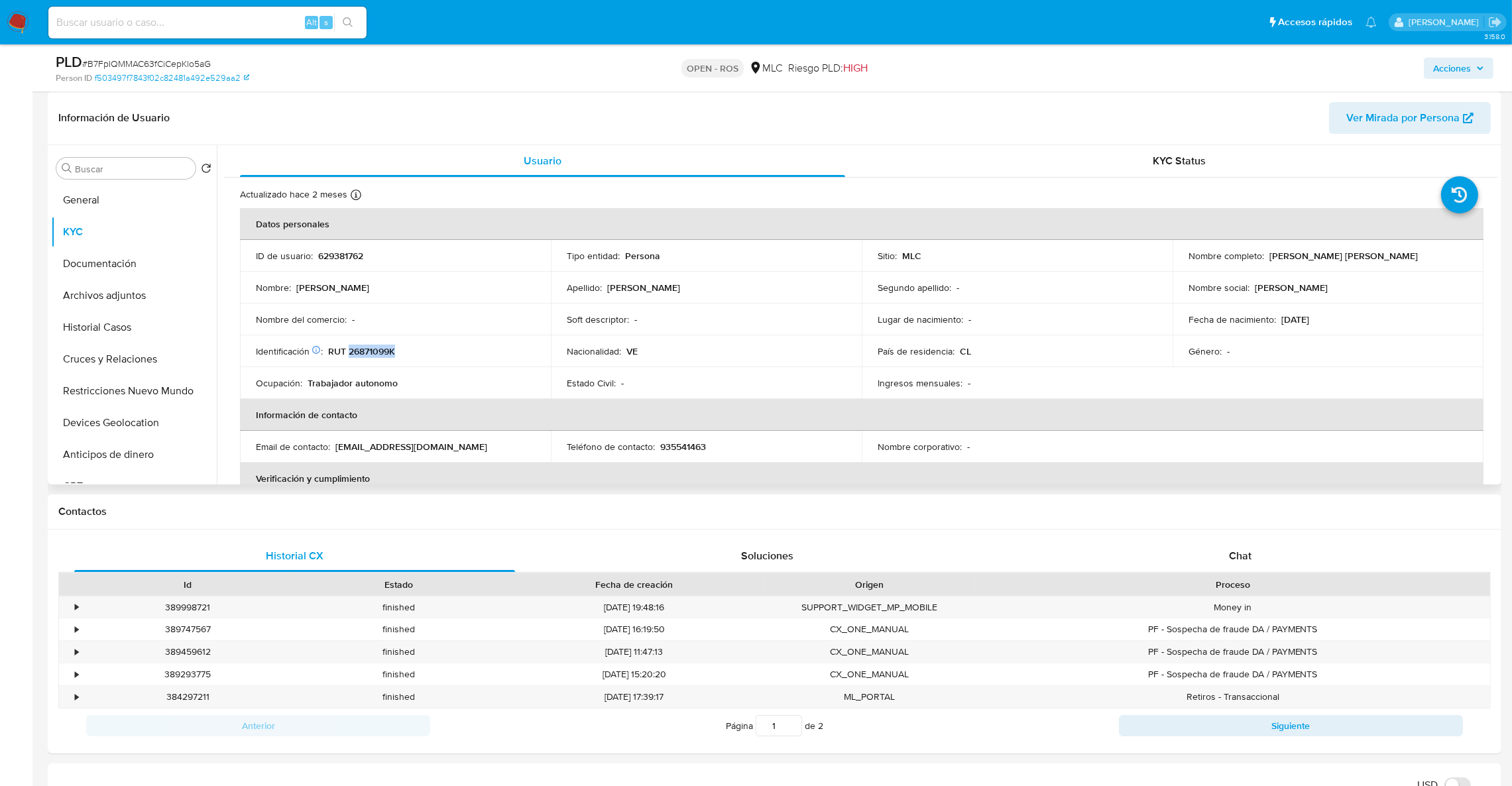
click at [368, 357] on p "RUT 26871099K" at bounding box center [361, 351] width 67 height 12
copy p "26871099K"
drag, startPoint x: 495, startPoint y: 454, endPoint x: 335, endPoint y: 443, distance: 160.4
click at [335, 443] on td "Email de contacto : yhanneisi20092@gmail.com" at bounding box center [395, 446] width 311 height 32
copy p "yhanneisi20092@gmail.com"
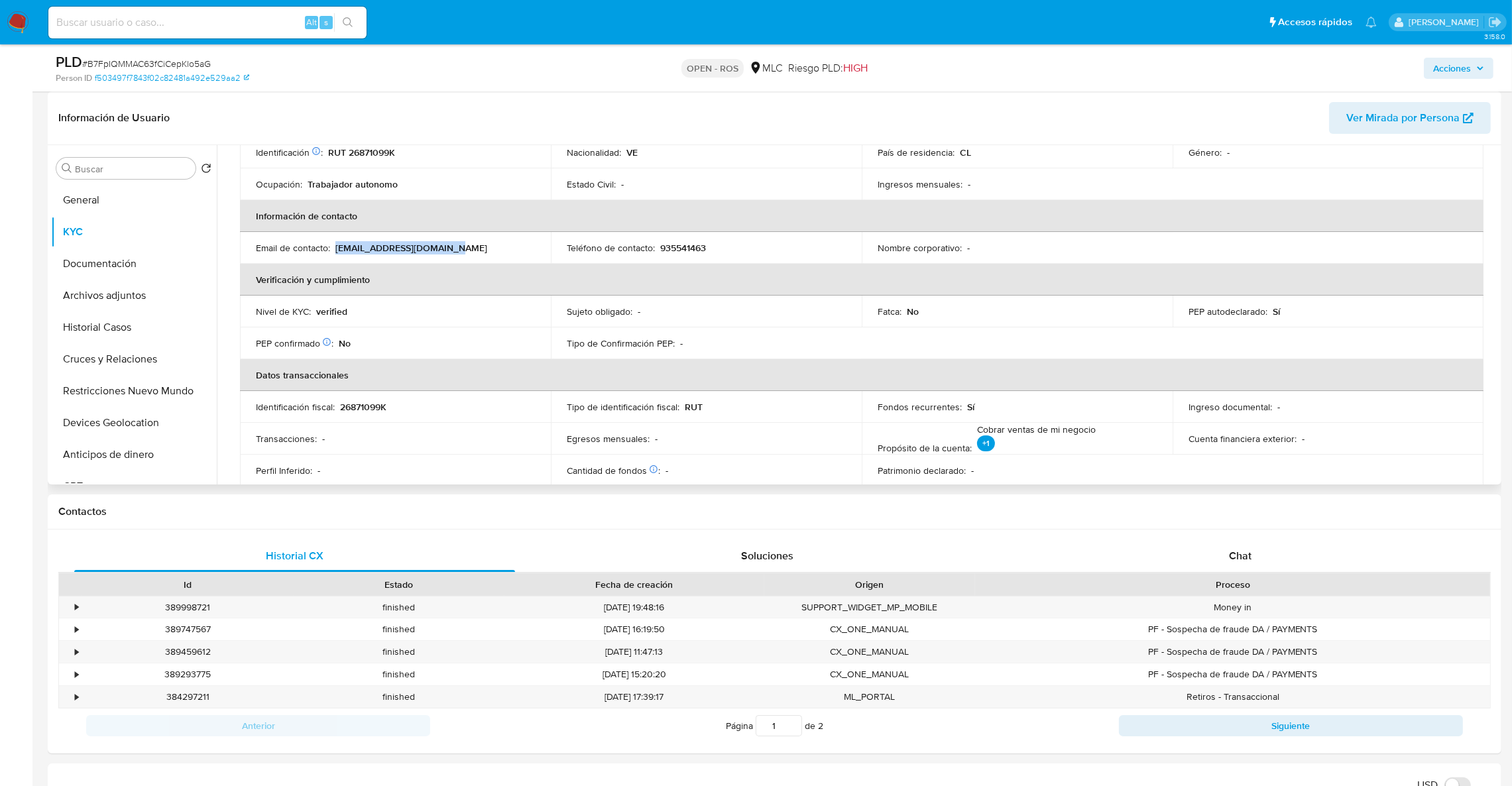
scroll to position [297, 0]
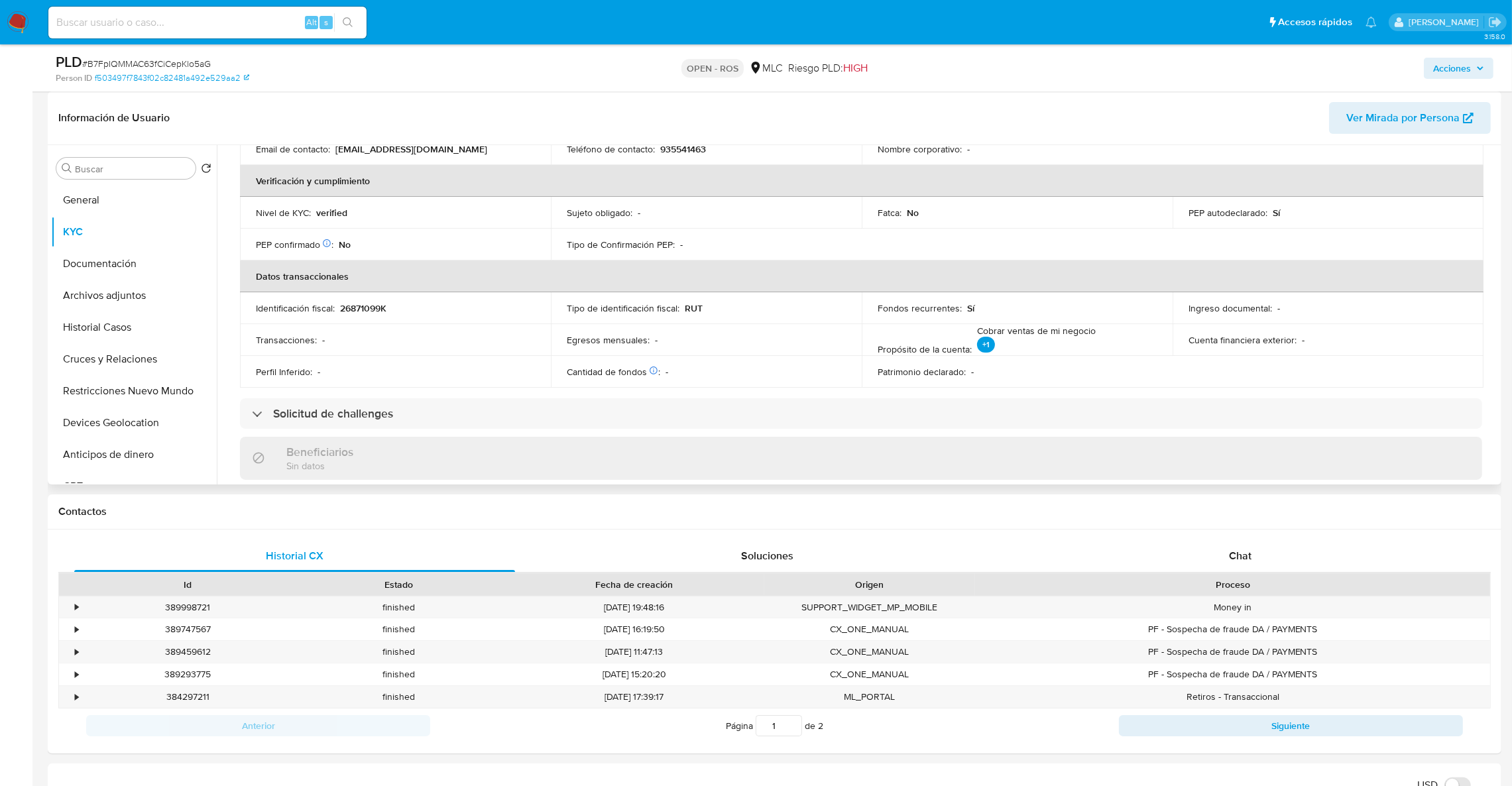
click at [353, 325] on td "Transacciones : -" at bounding box center [395, 339] width 311 height 32
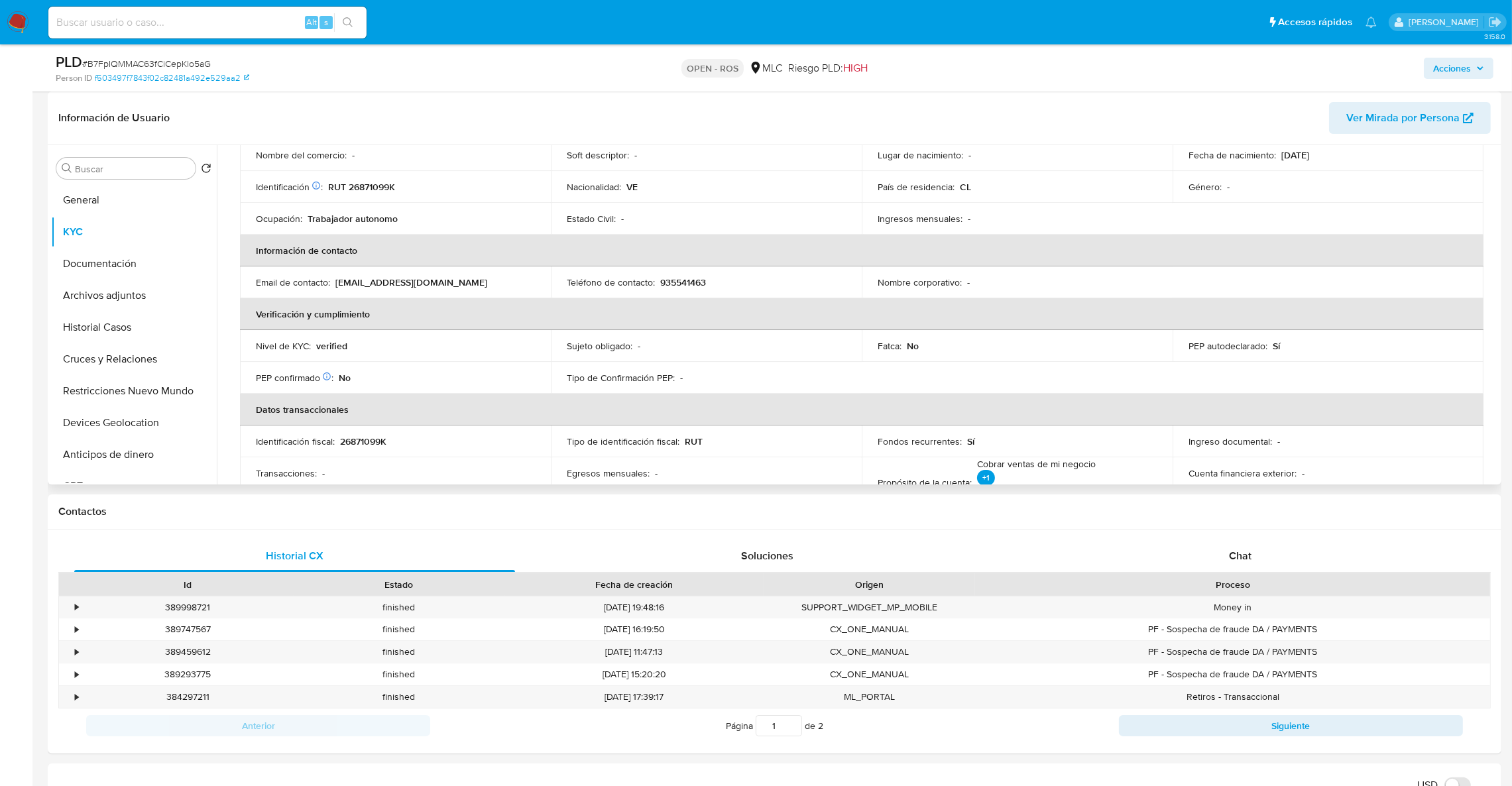
scroll to position [199, 0]
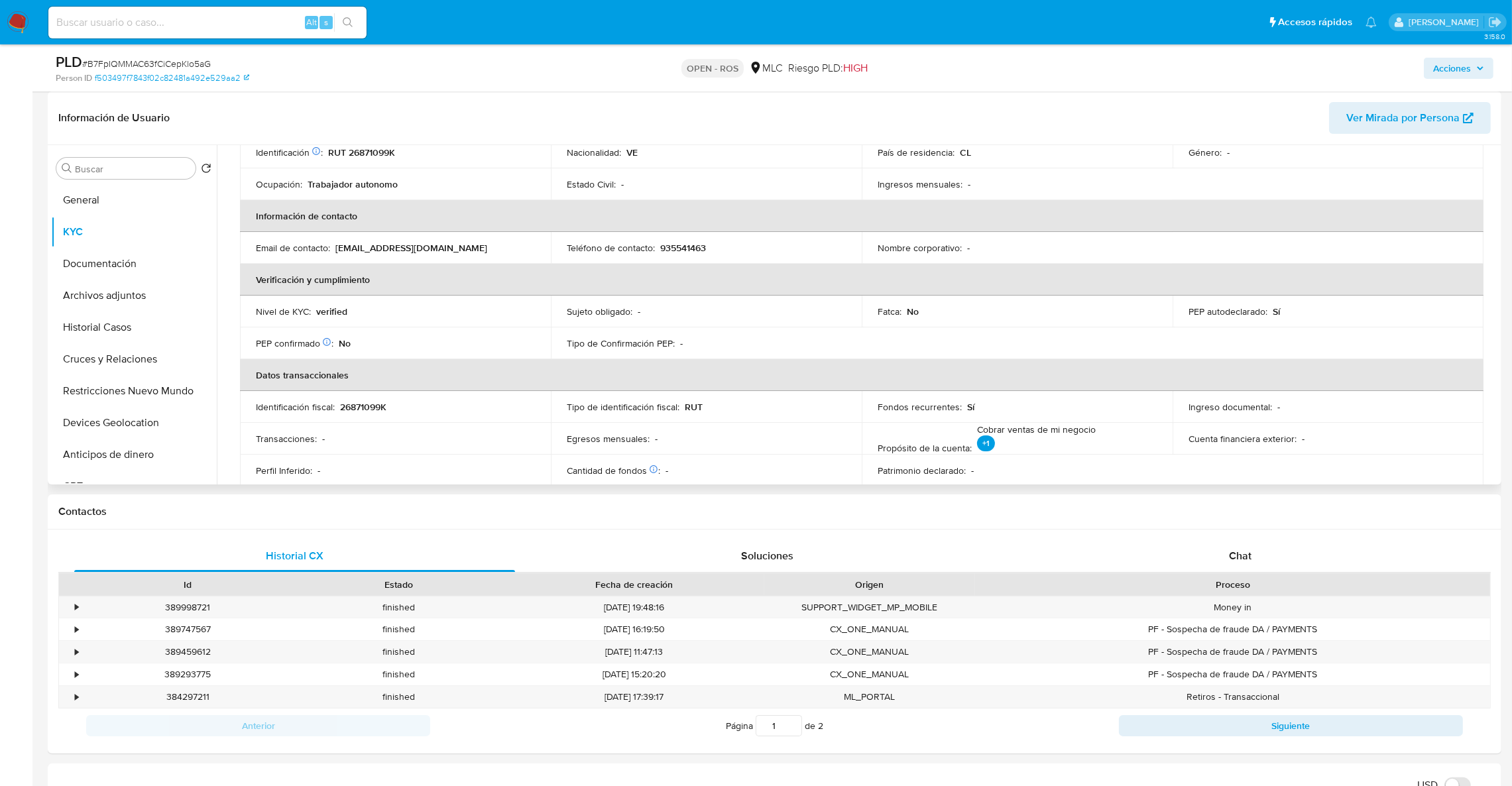
click at [707, 254] on div "Teléfono de contacto : 935541463" at bounding box center [706, 248] width 279 height 12
click at [701, 253] on p "935541463" at bounding box center [683, 248] width 46 height 12
copy p "935541463"
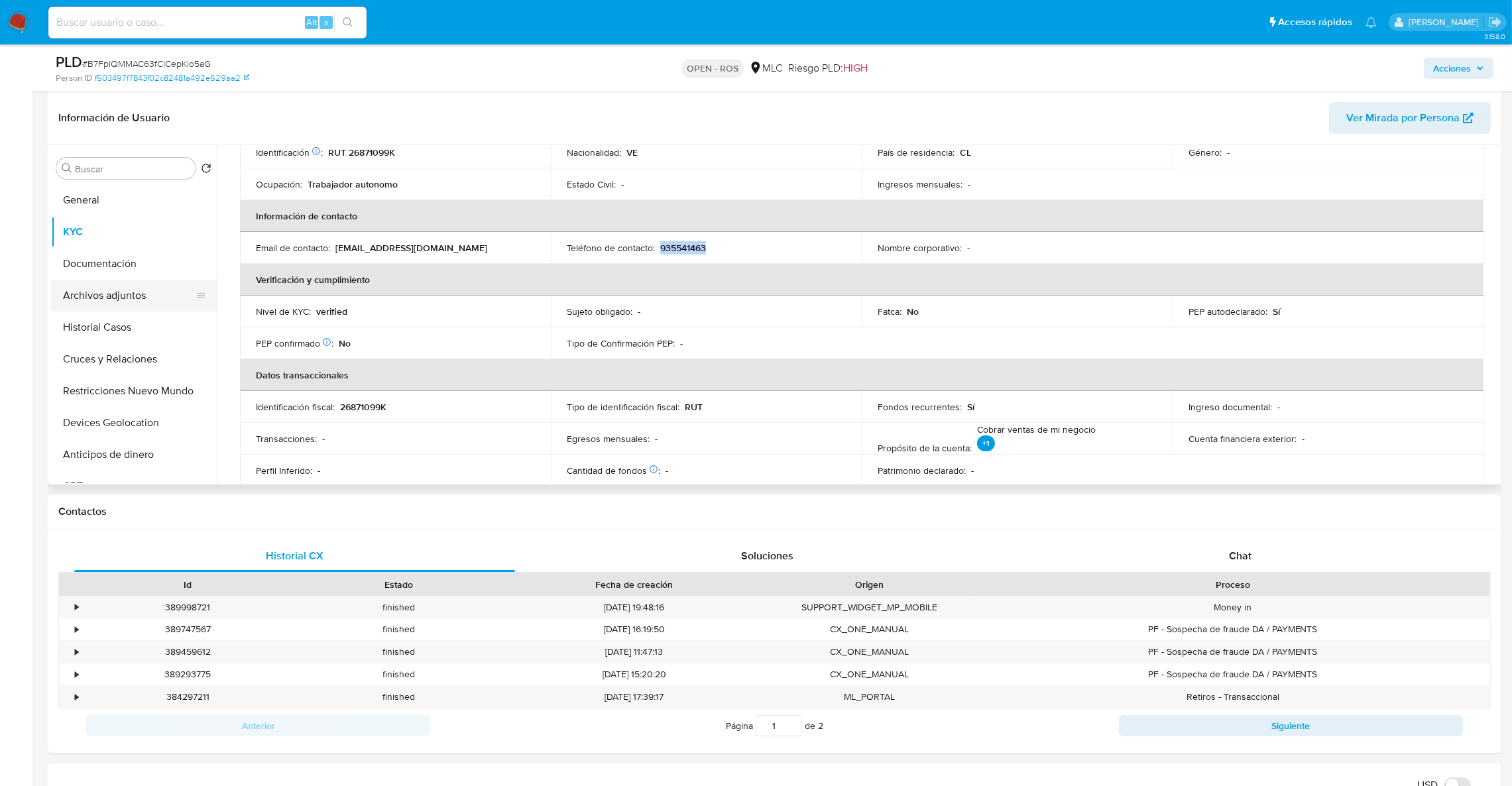
click at [166, 287] on button "Archivos adjuntos" at bounding box center [129, 295] width 155 height 32
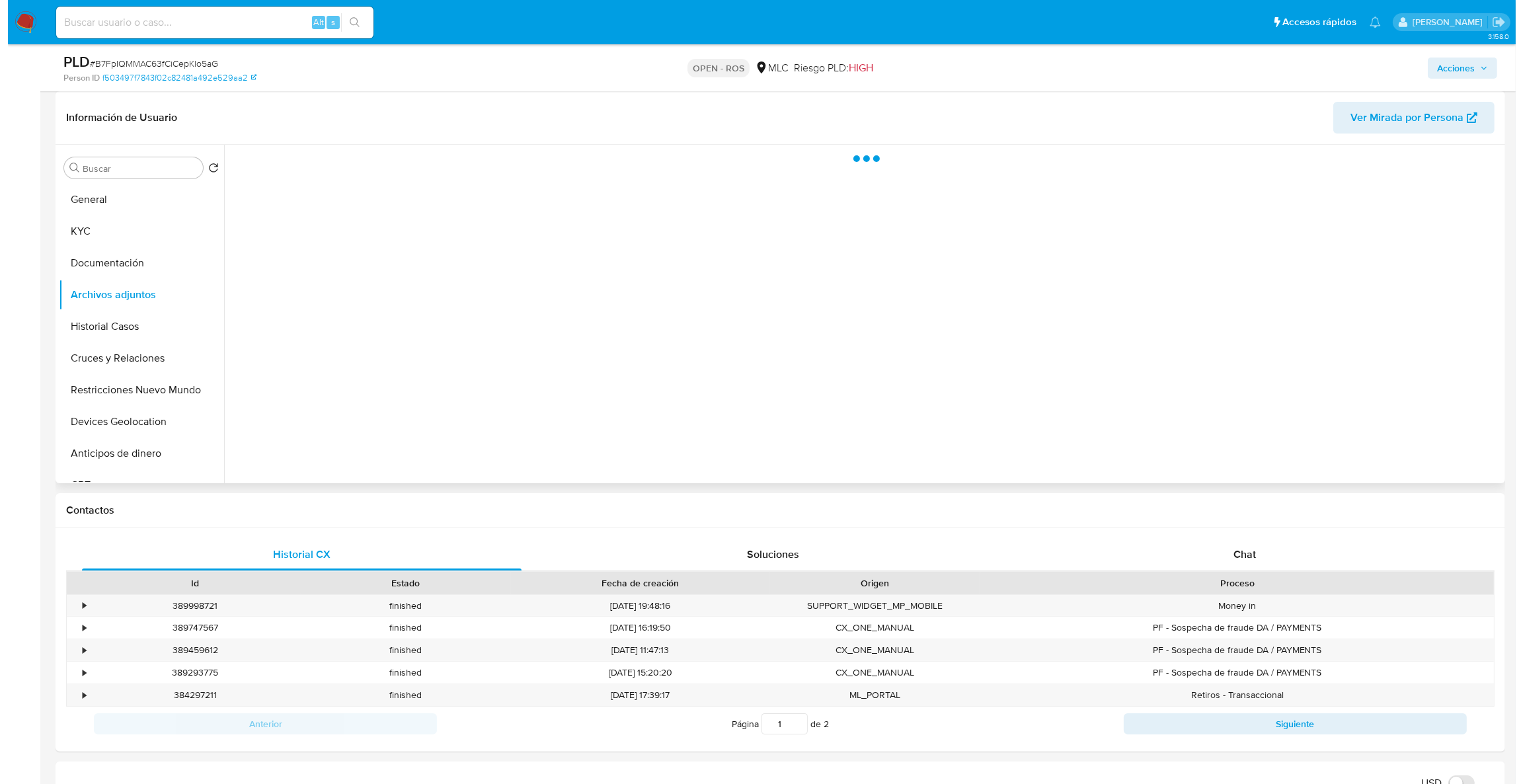
scroll to position [0, 0]
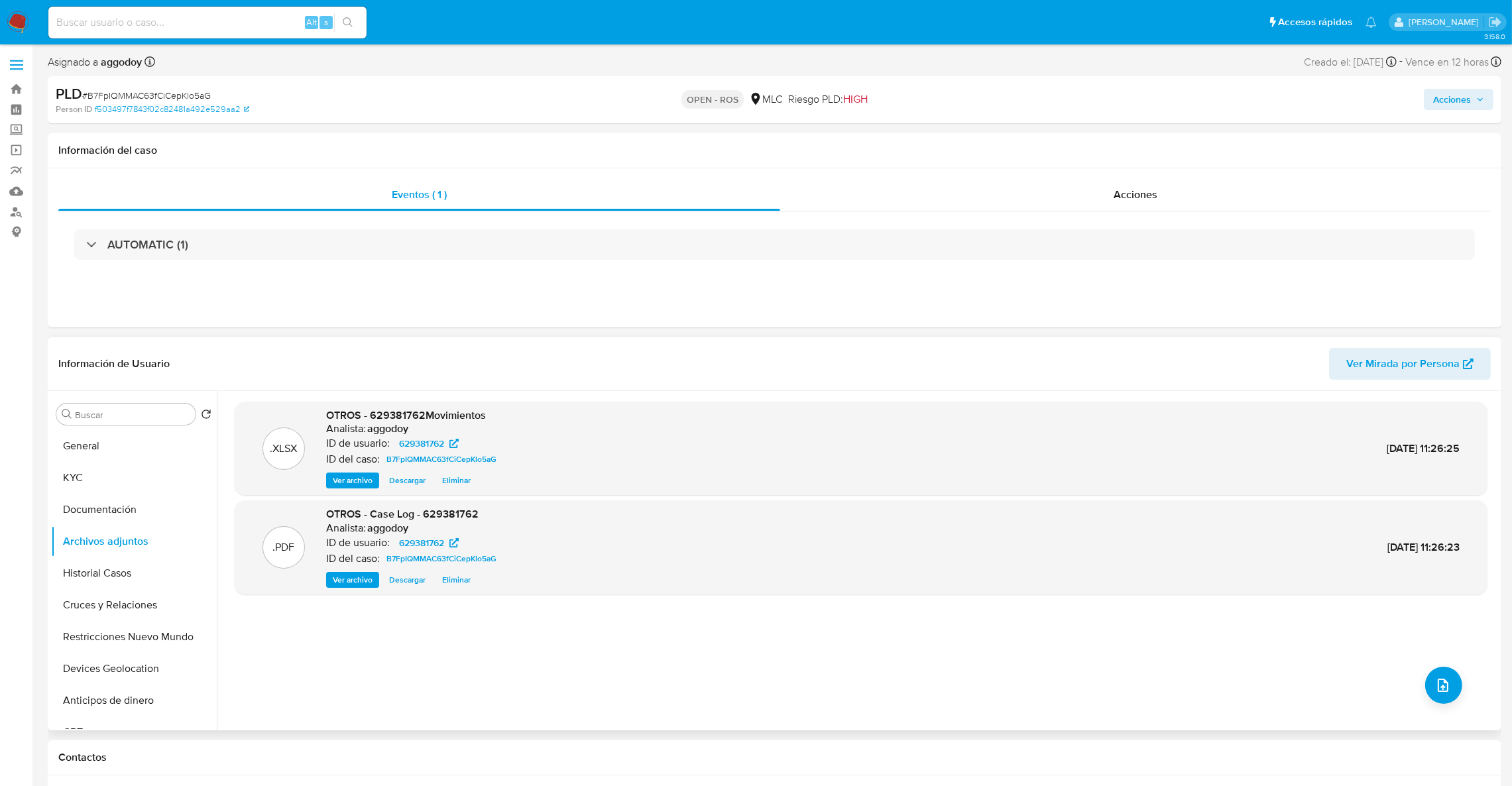
click at [1459, 681] on div ".XLSX OTROS - 629381762Movimientos Analista: aggodoy ID de usuario: 629381762 I…" at bounding box center [861, 561] width 1253 height 318
click at [1456, 681] on button "upload-file" at bounding box center [1443, 685] width 37 height 37
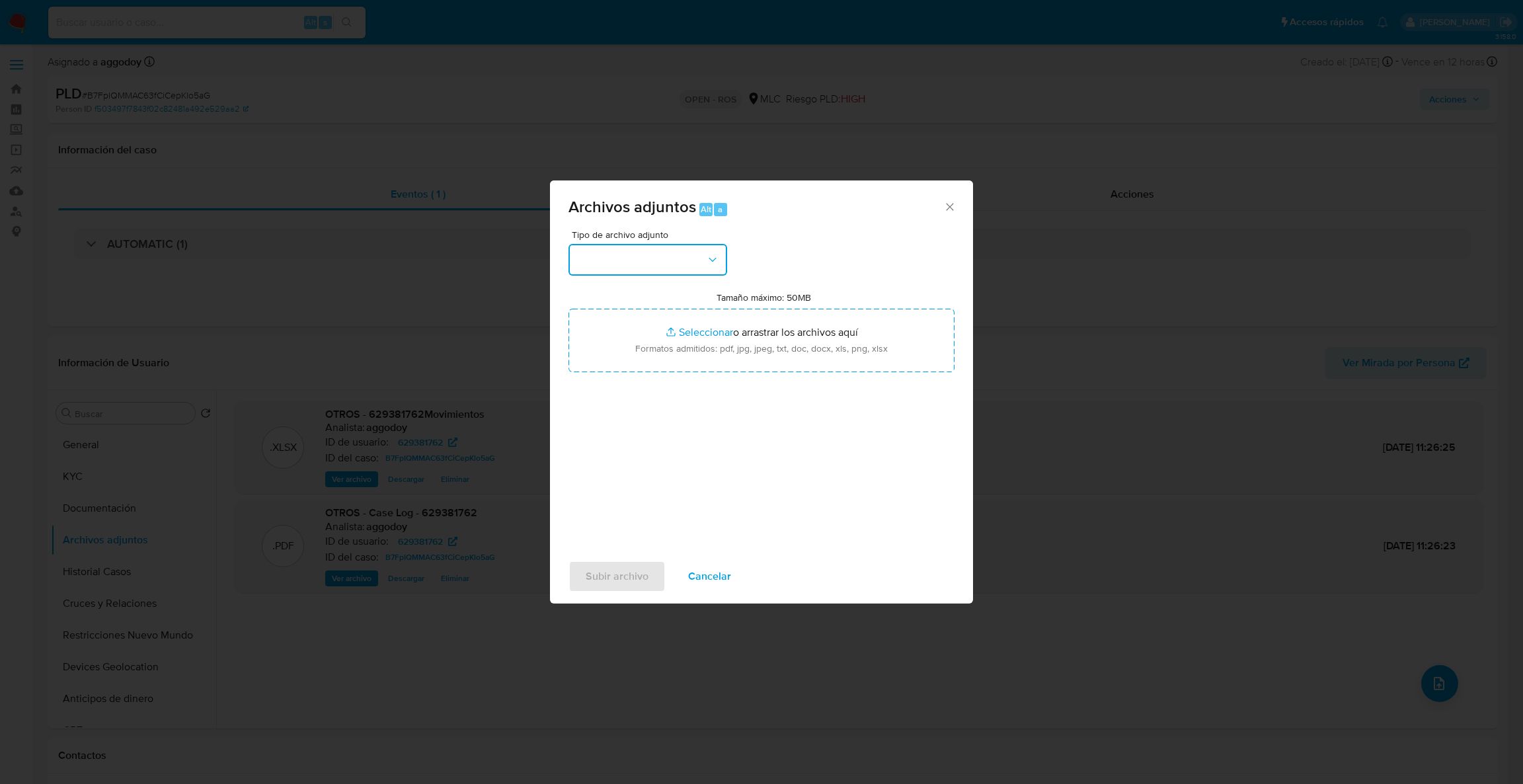
click at [664, 269] on button "button" at bounding box center [648, 259] width 158 height 32
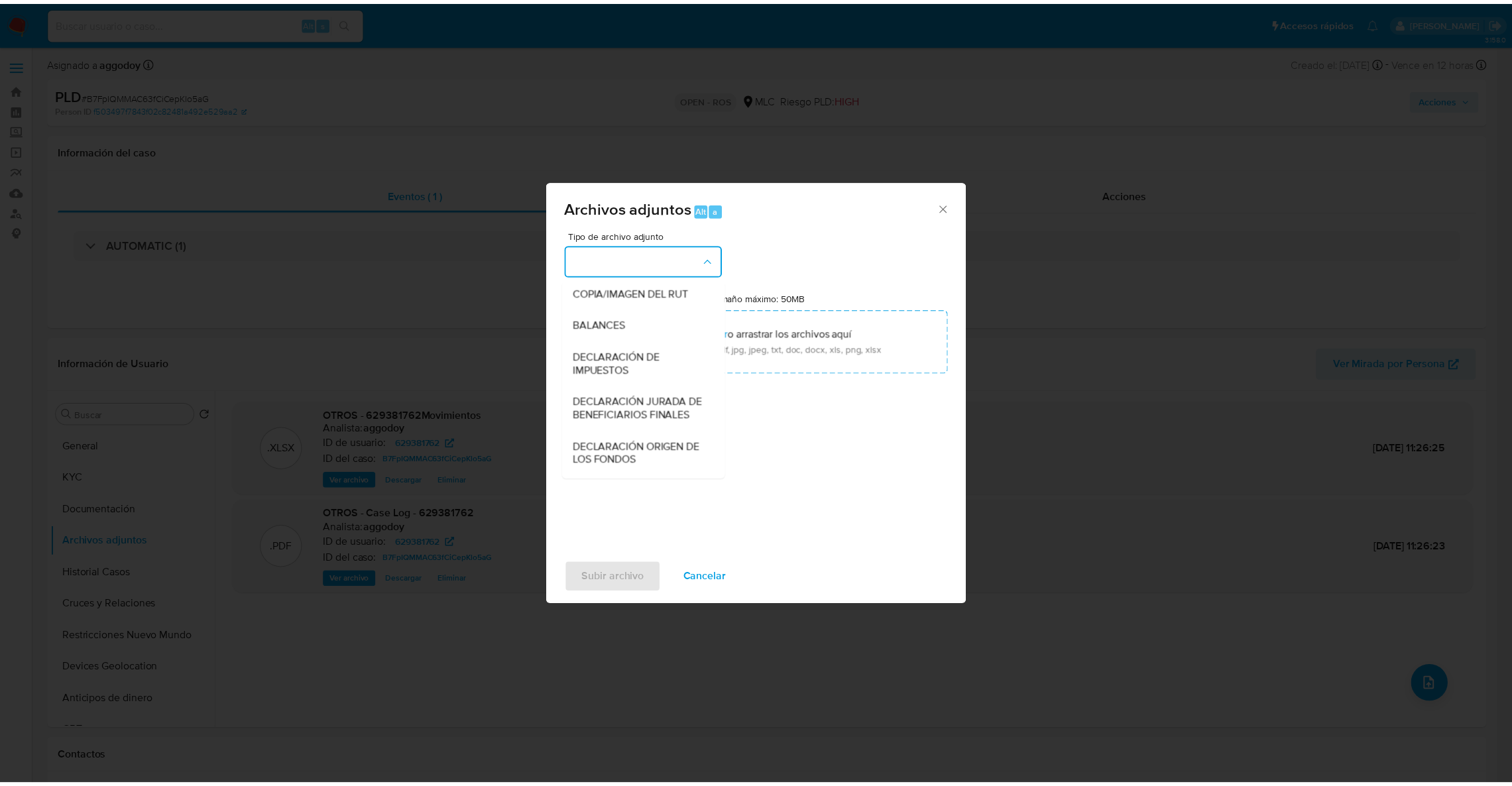
scroll to position [211, 0]
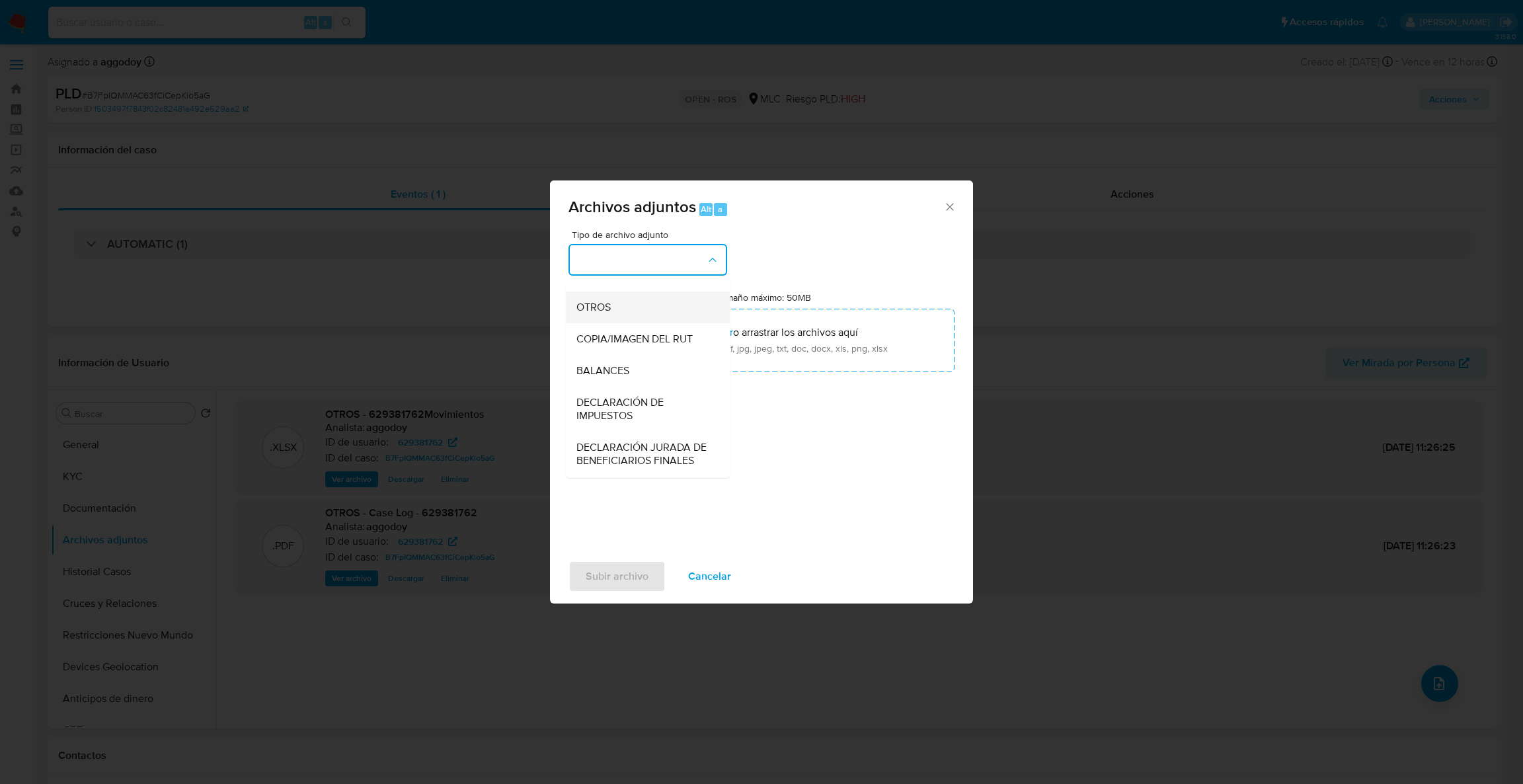
click at [663, 323] on div "OTROS" at bounding box center [644, 307] width 135 height 32
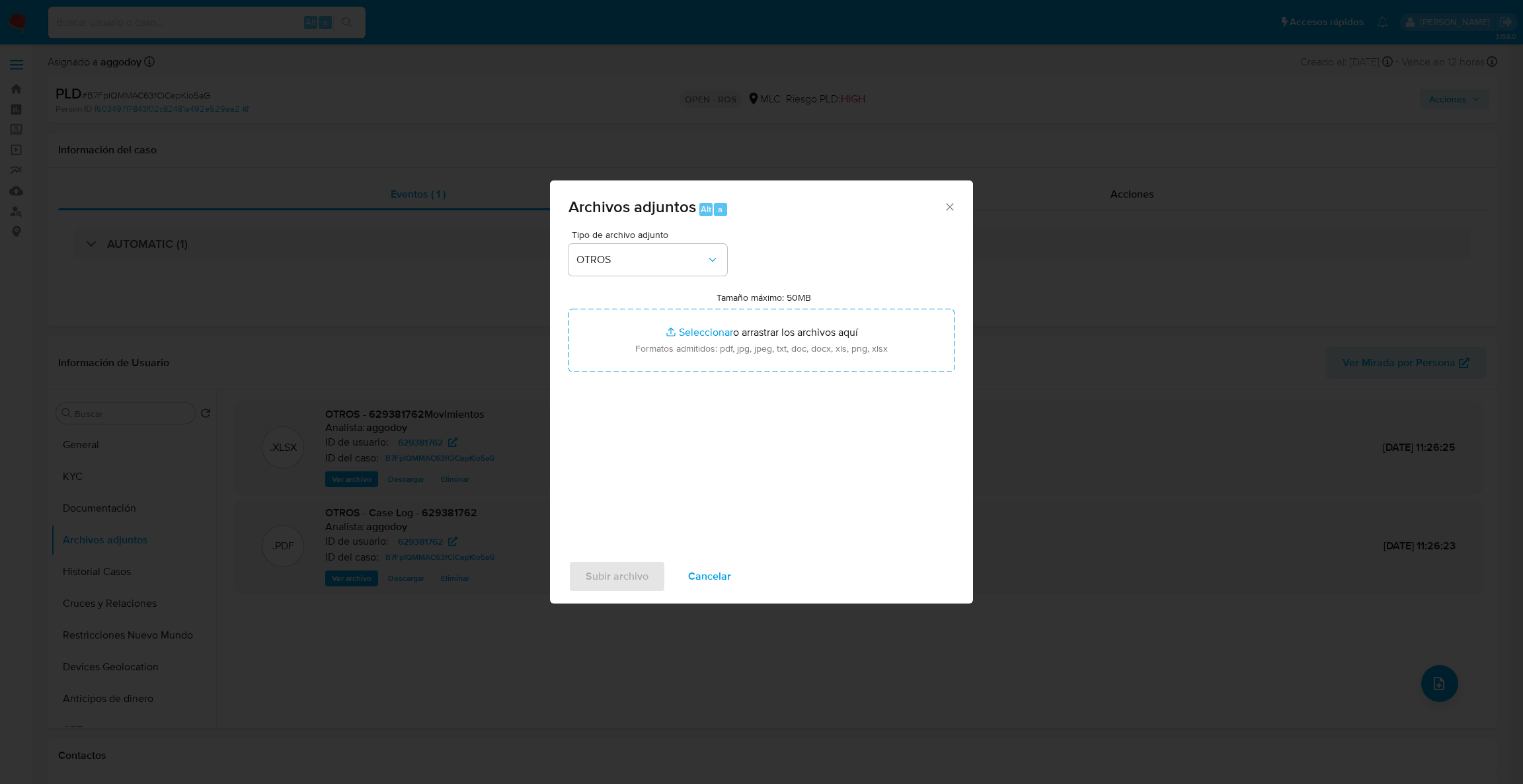
click at [663, 328] on input "Tamaño máximo: 50MB Seleccionar archivos" at bounding box center [761, 340] width 386 height 64
type input "C:\fakepath\UAF #1299.pdf"
click at [624, 581] on span "Subir archivo" at bounding box center [617, 576] width 63 height 29
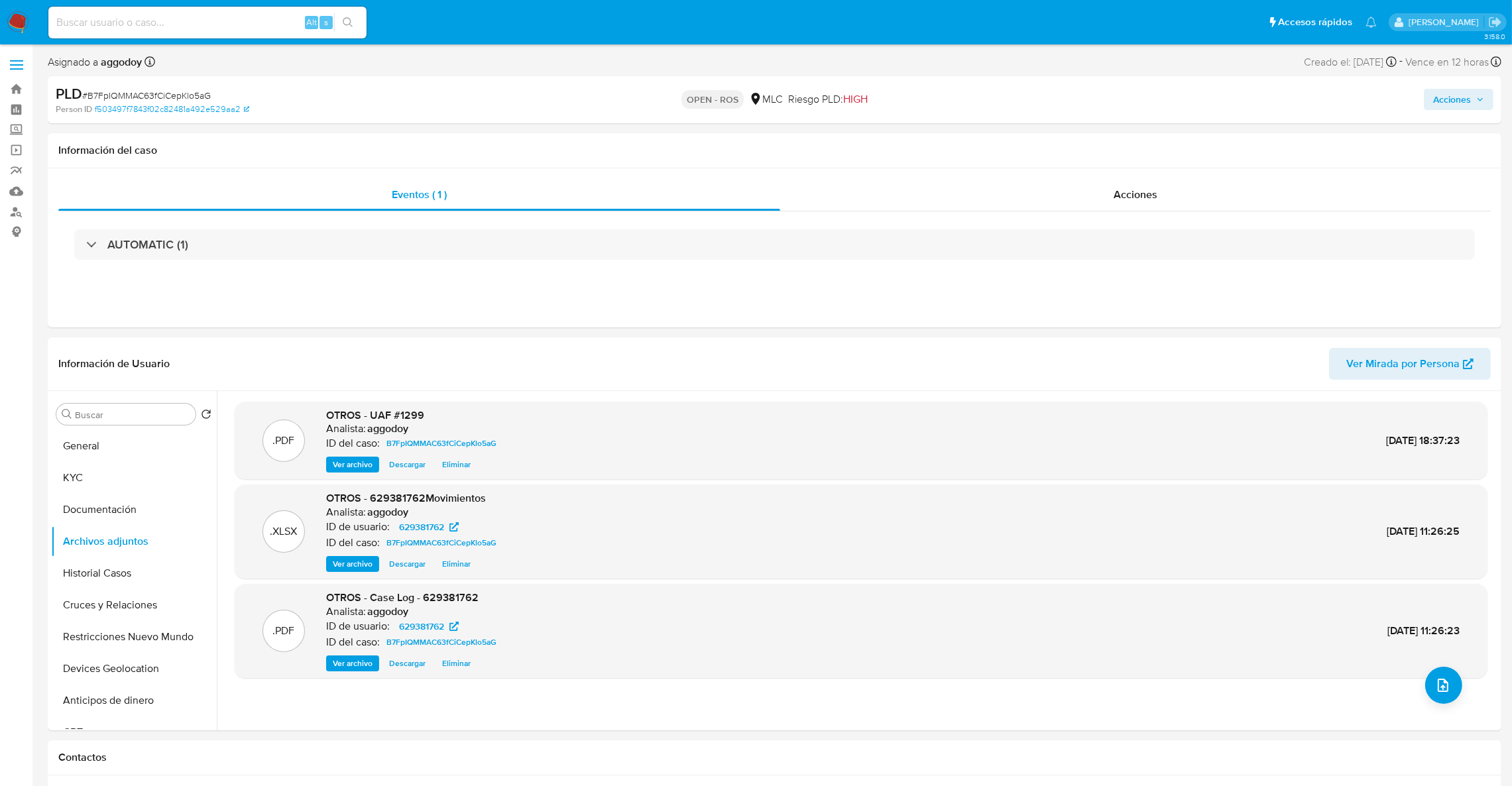
click at [1459, 98] on span "Acciones" at bounding box center [1452, 100] width 38 height 22
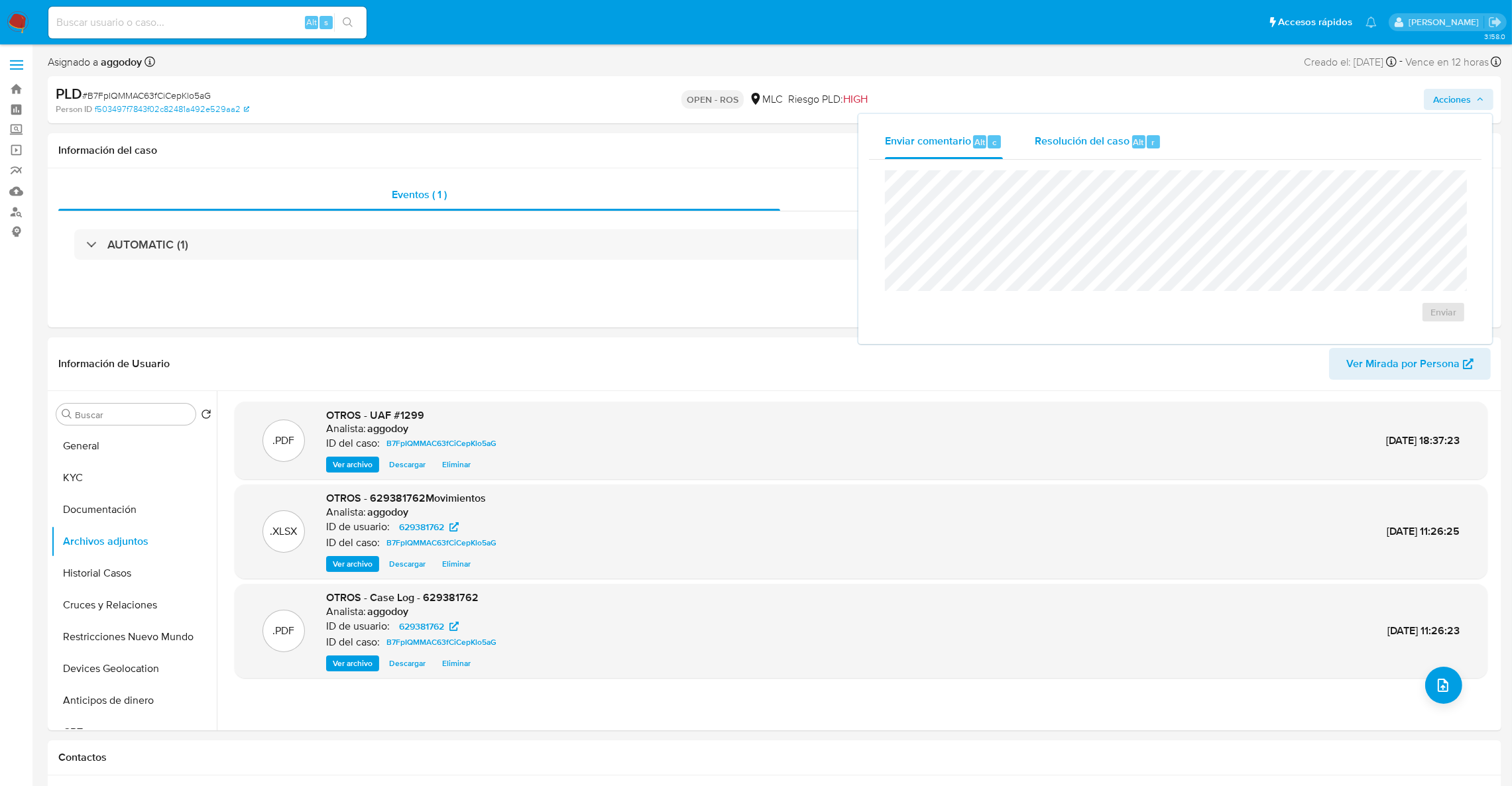
click at [1083, 137] on span "Resolución del caso" at bounding box center [1082, 141] width 95 height 15
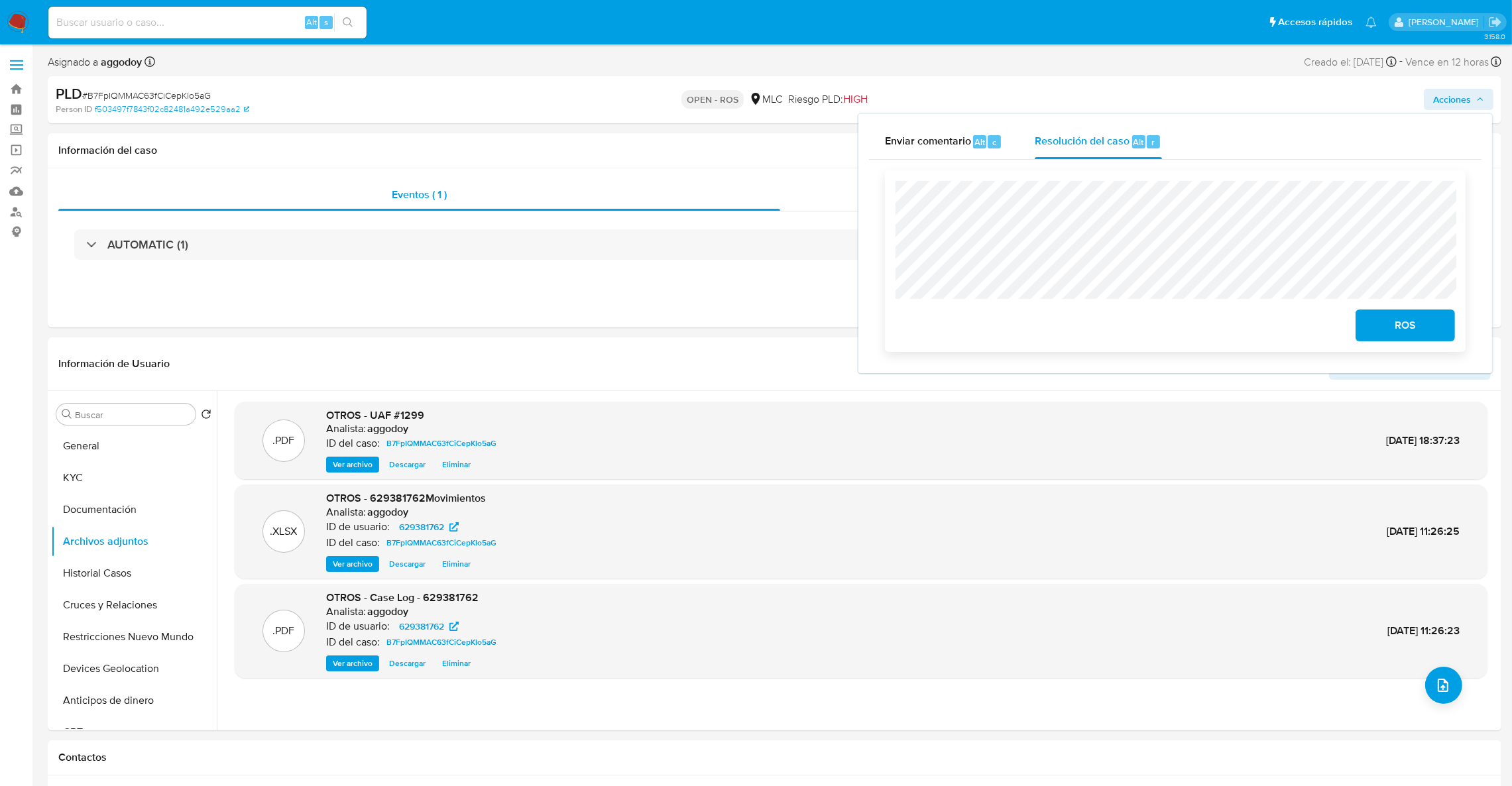
click at [1382, 345] on div "ROS" at bounding box center [1175, 261] width 581 height 182
click at [1381, 336] on span "ROS" at bounding box center [1405, 325] width 65 height 29
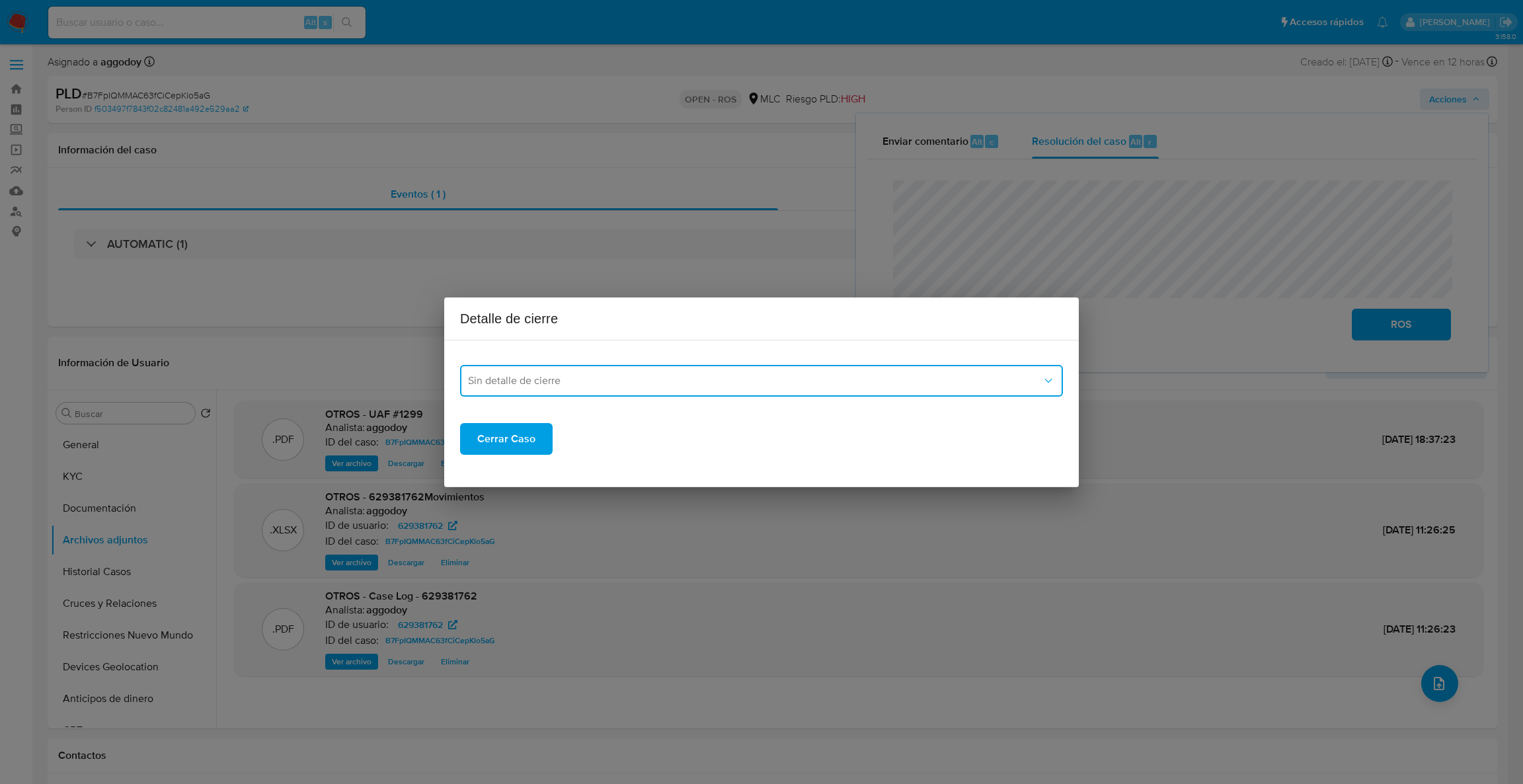
click at [840, 371] on button "Sin detalle de cierre" at bounding box center [761, 381] width 603 height 32
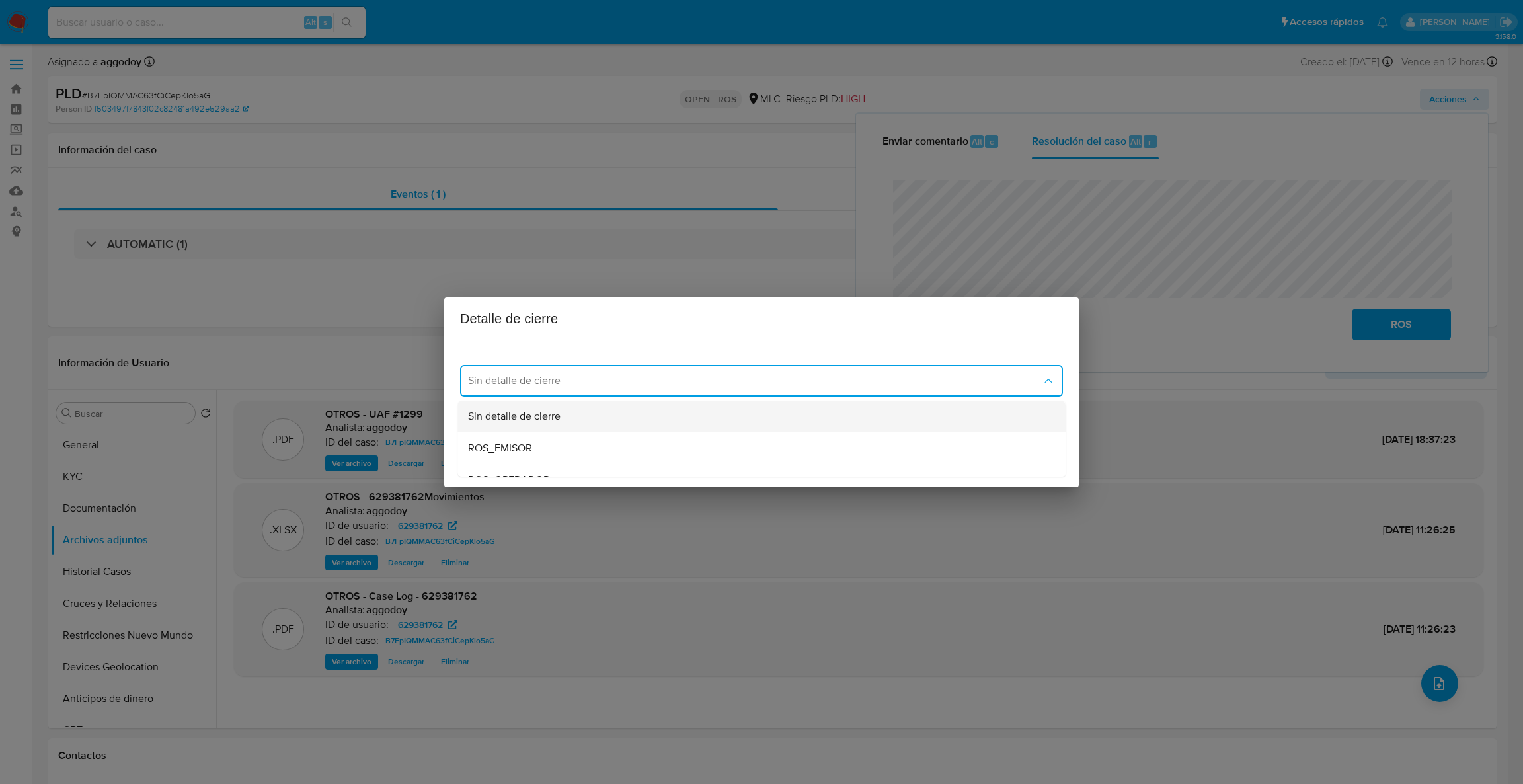
click at [577, 412] on div "Sin detalle de cierre" at bounding box center [757, 416] width 579 height 32
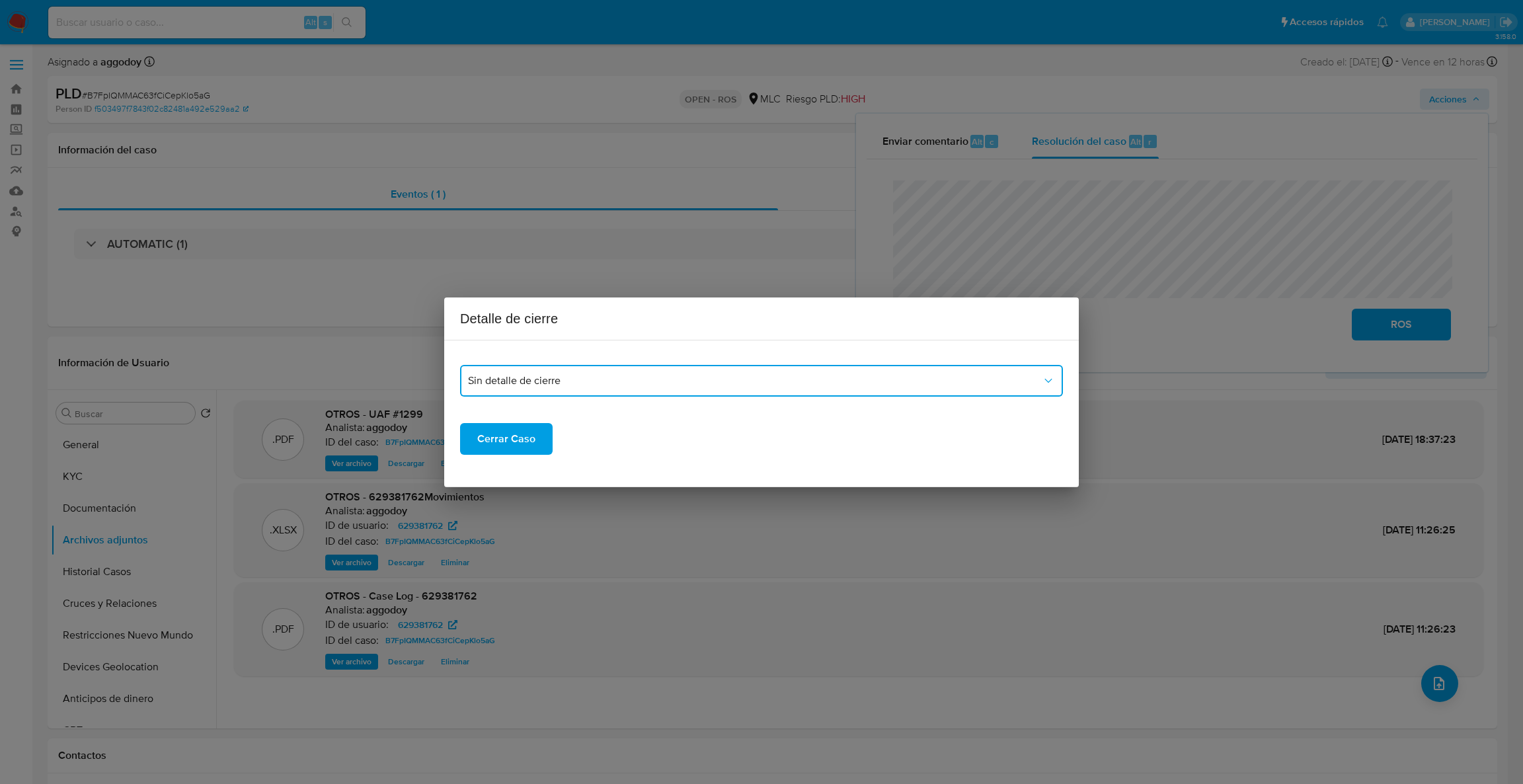
click at [570, 390] on button "Sin detalle de cierre" at bounding box center [761, 381] width 603 height 32
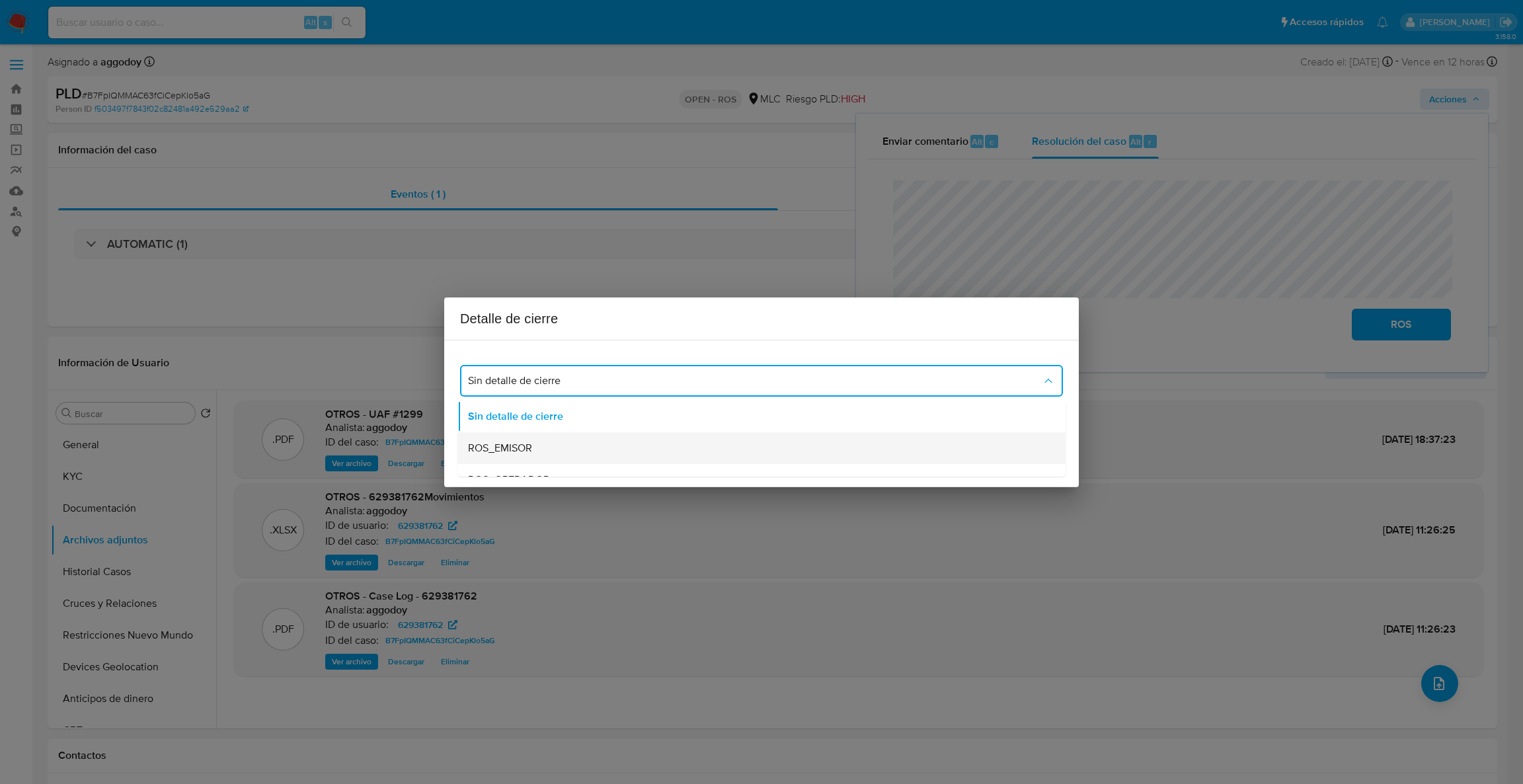
click at [550, 439] on div "ROS_EMISOR" at bounding box center [757, 448] width 579 height 32
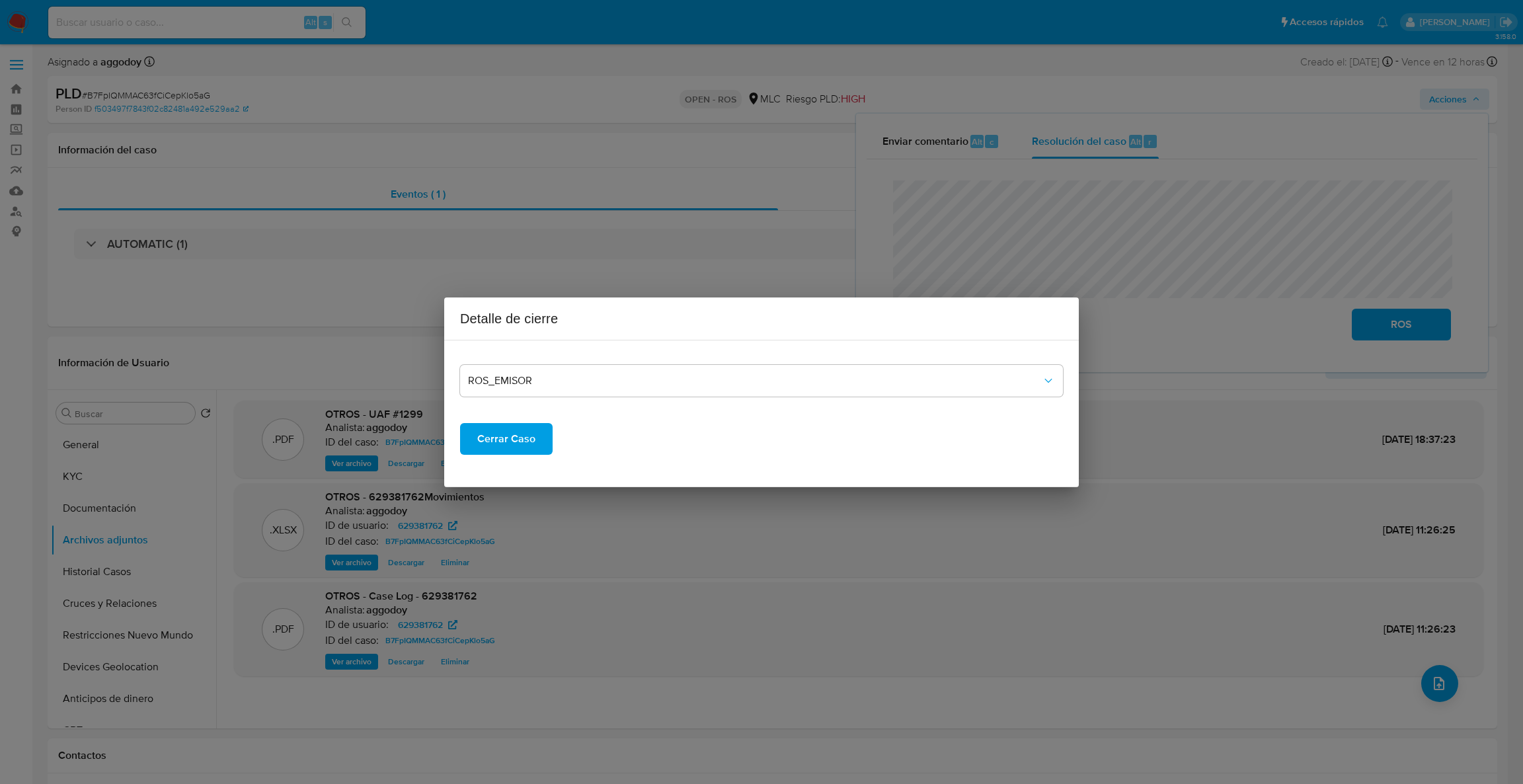
click at [517, 432] on span "Cerrar Caso" at bounding box center [506, 438] width 58 height 29
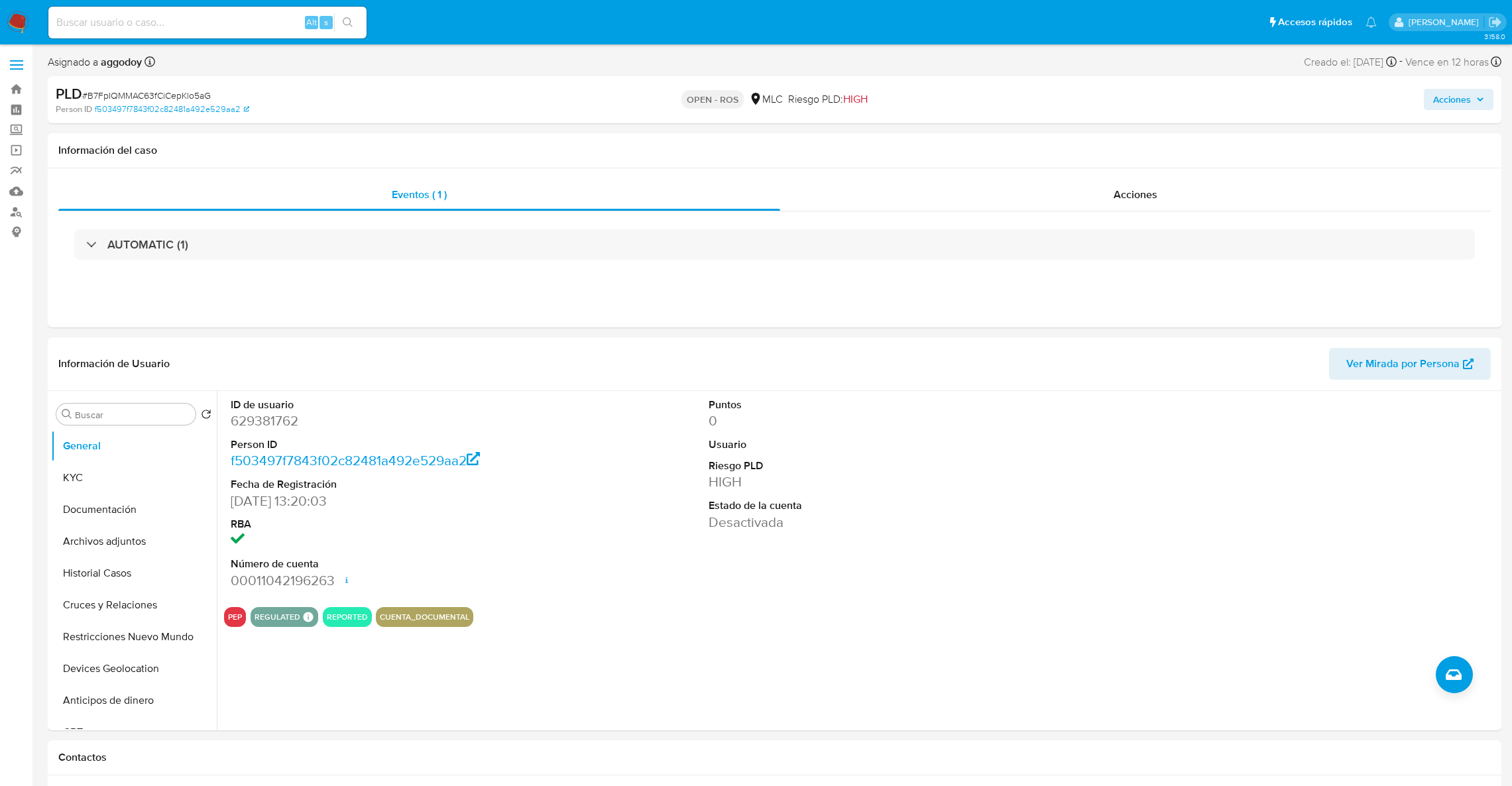
select select "10"
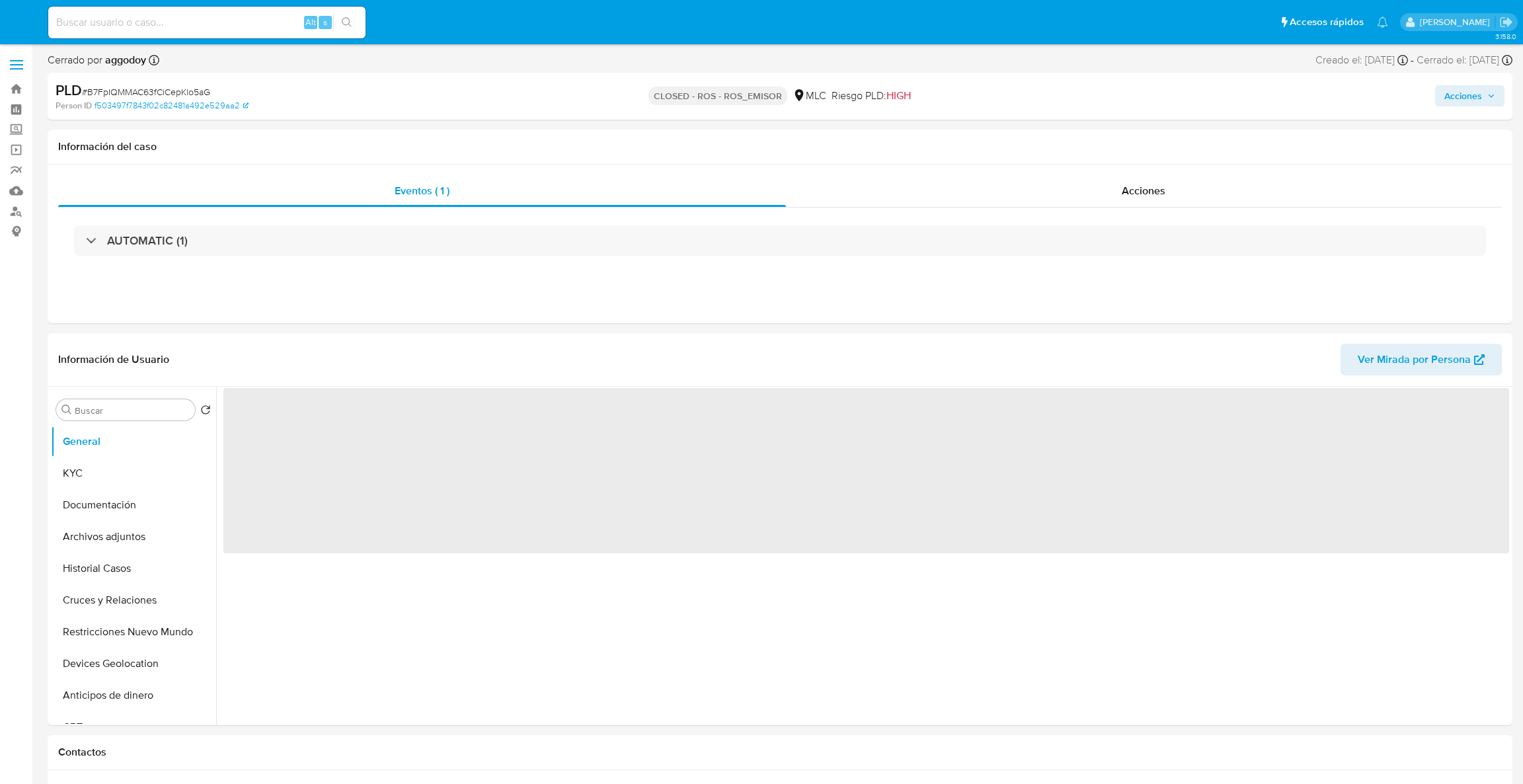
select select "10"
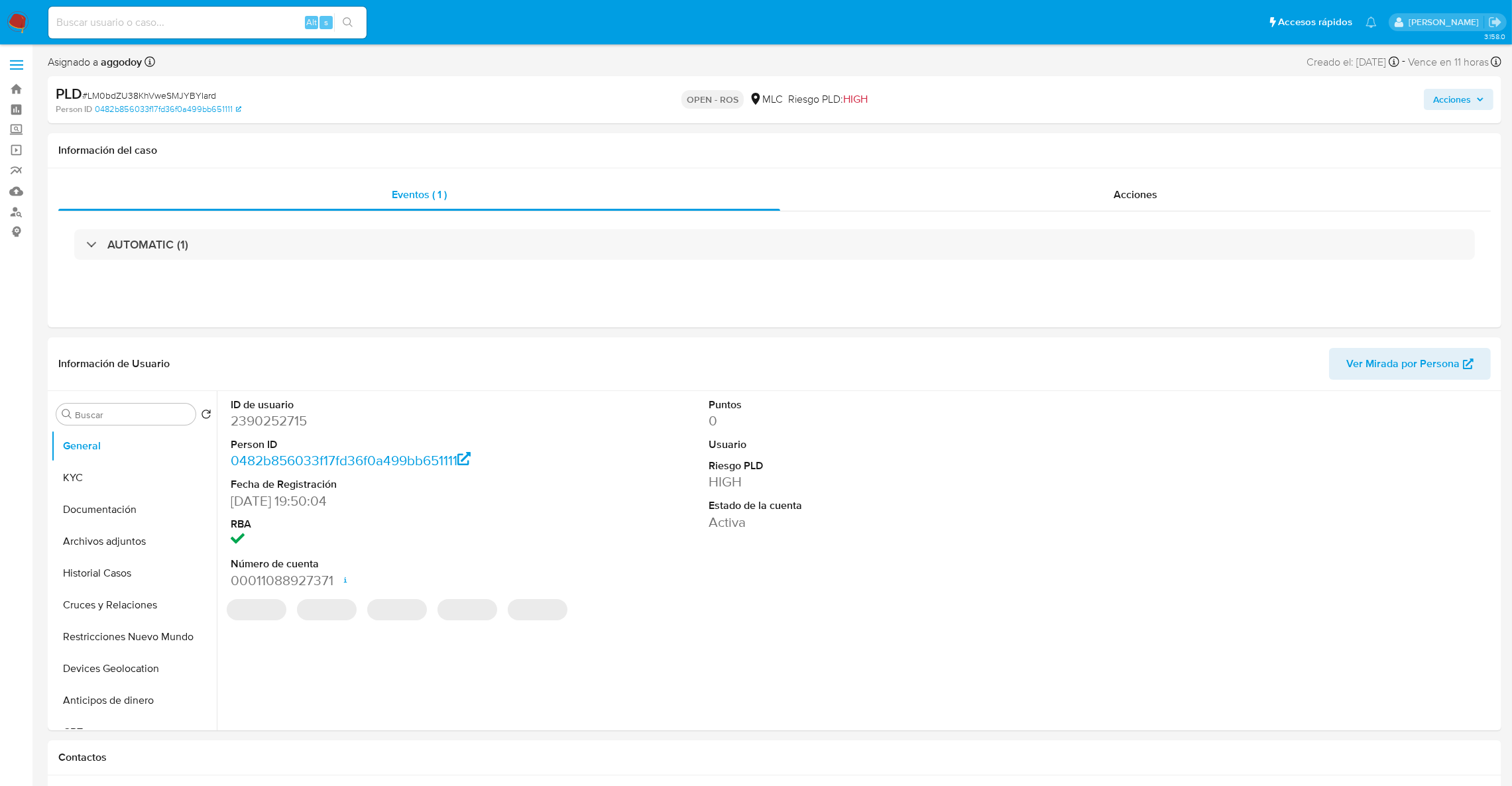
select select "10"
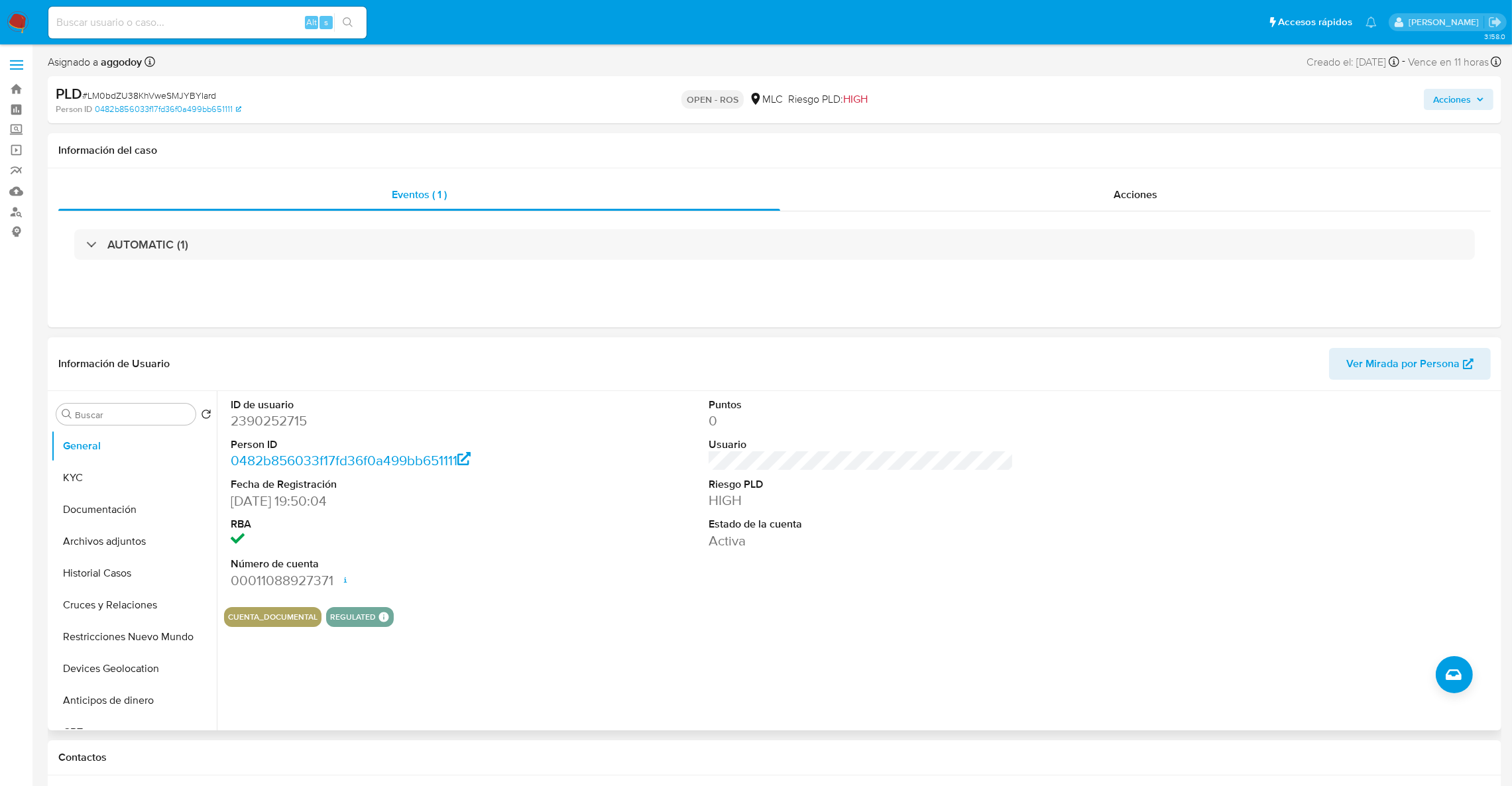
click at [275, 432] on dl "ID de usuario 2390252715 Person ID 0482b856033f17fd36f0a499bb651111 Fecha de Re…" at bounding box center [384, 494] width 306 height 192
click at [272, 423] on dd "2390252715" at bounding box center [384, 421] width 306 height 19
copy dd "2390252715"
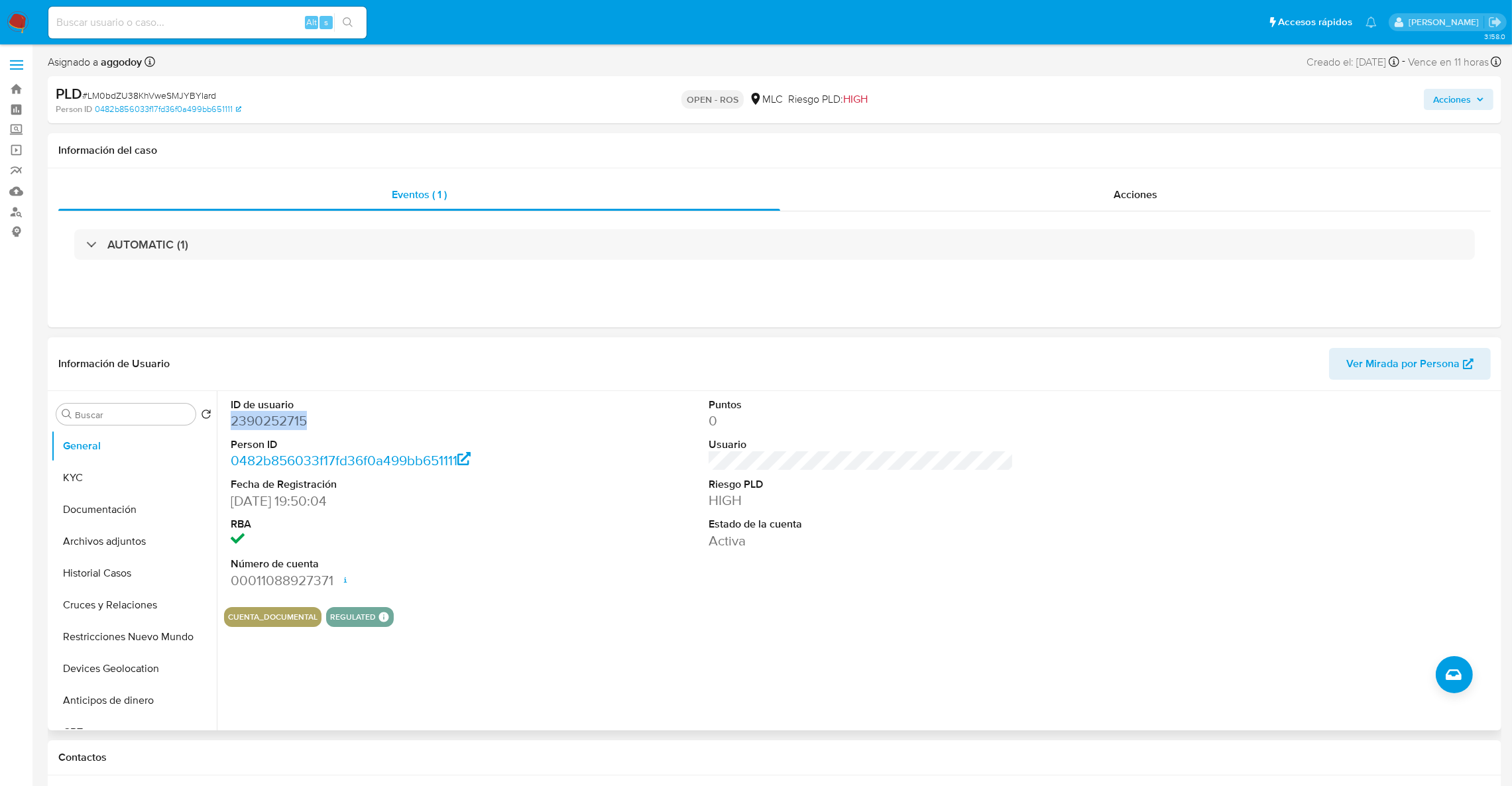
copy dd "2390252715"
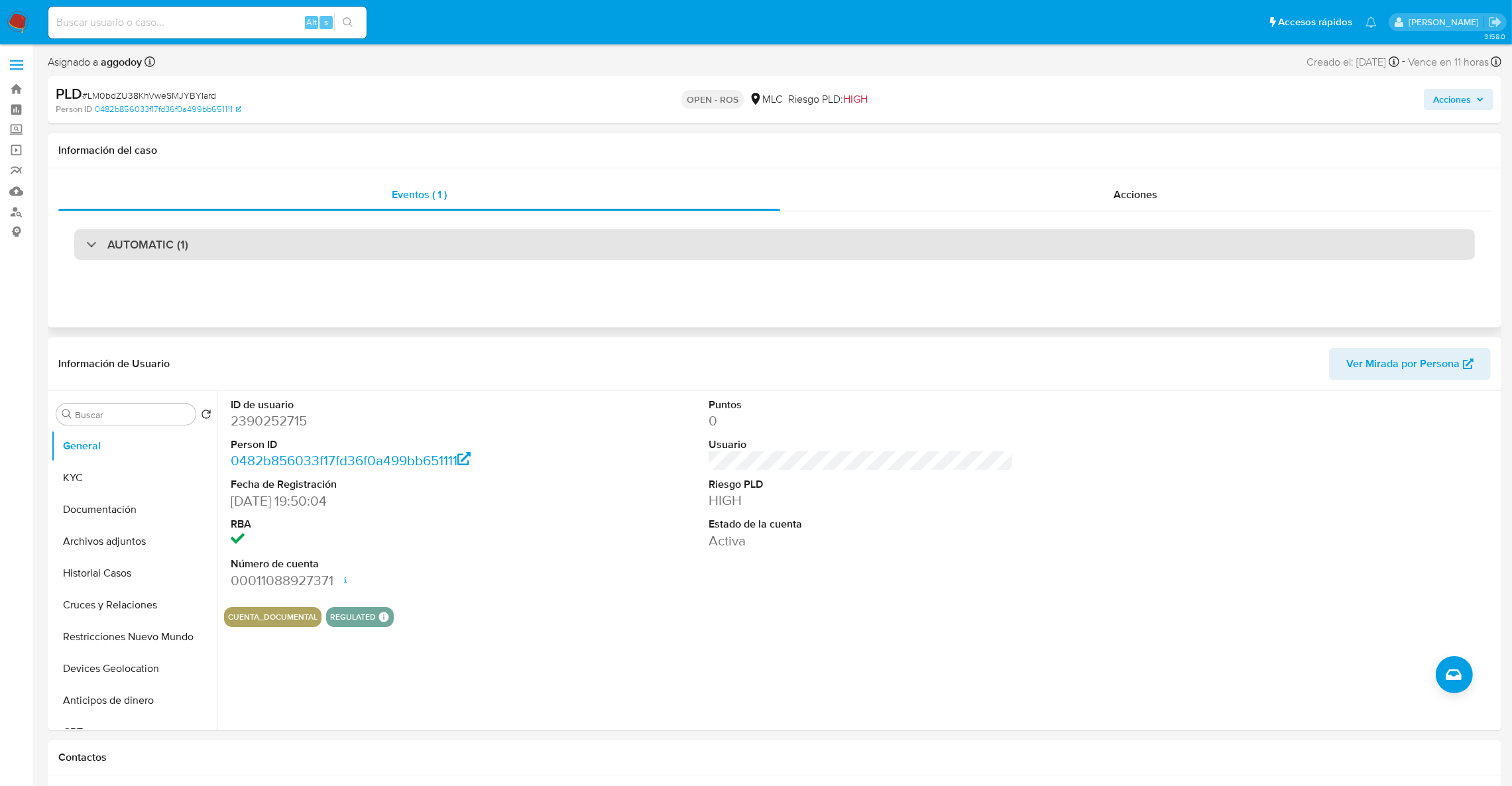
click at [242, 249] on div "AUTOMATIC (1)" at bounding box center [774, 244] width 1401 height 30
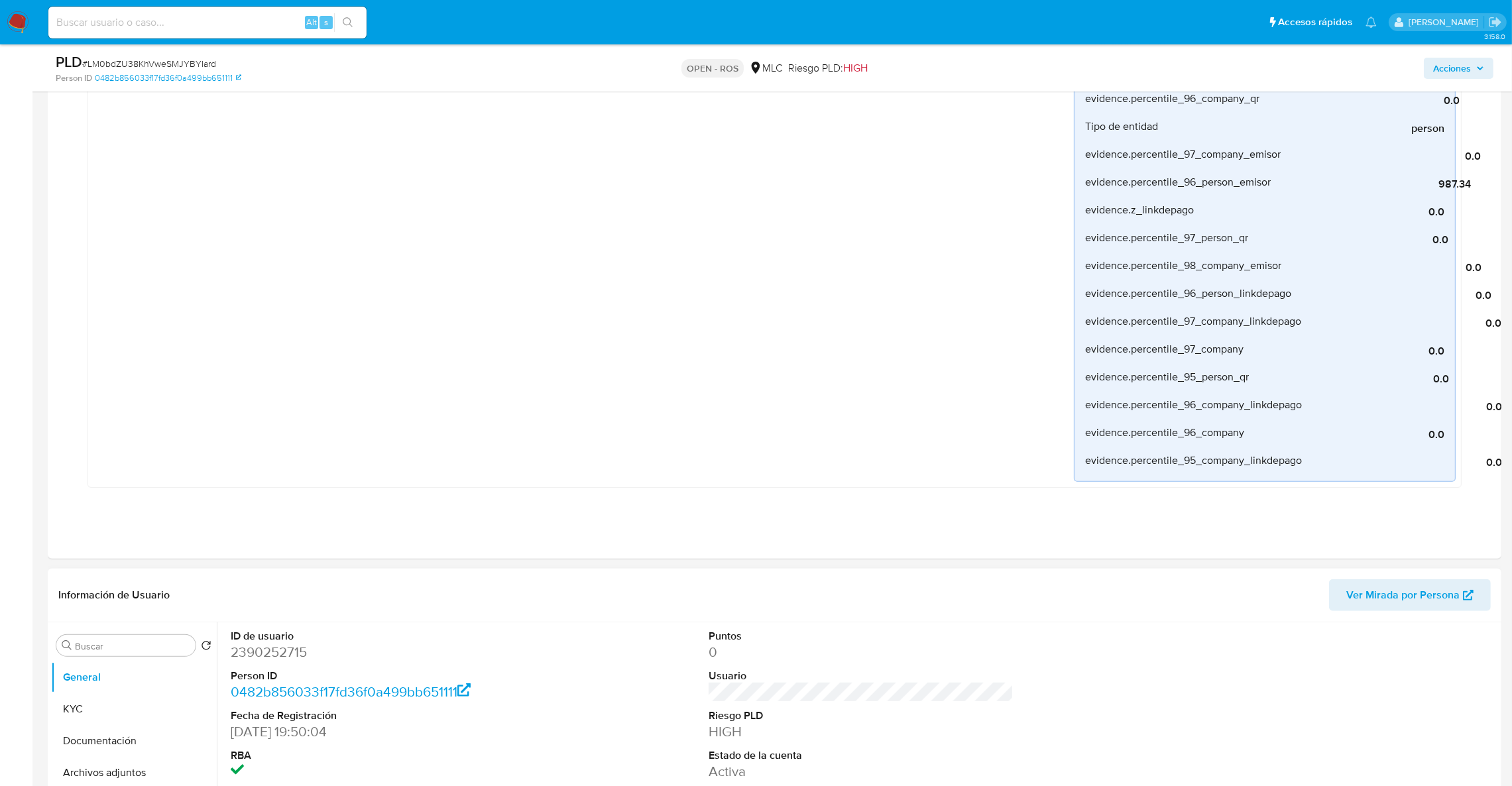
scroll to position [993, 0]
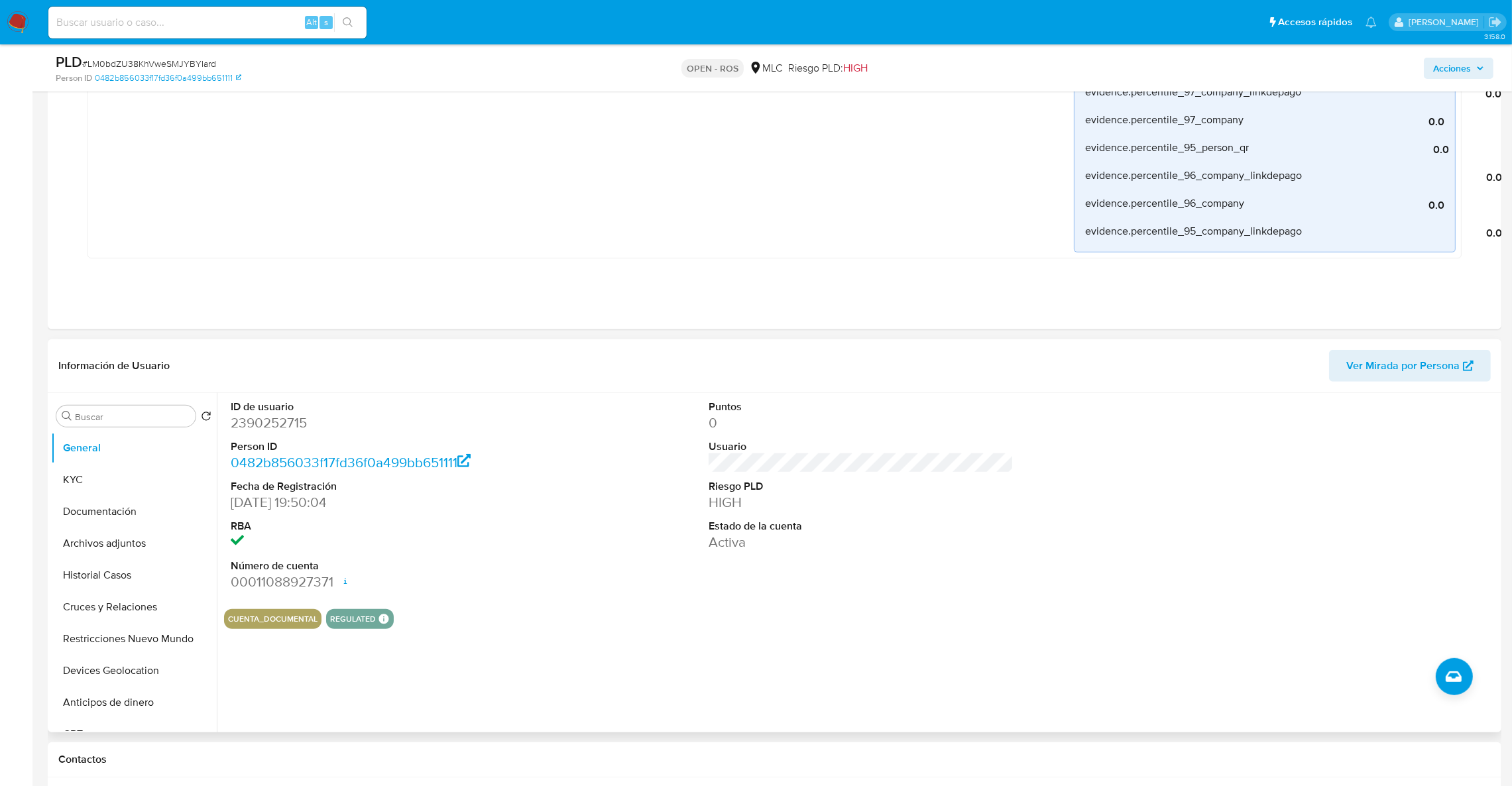
click at [296, 428] on dd "2390252715" at bounding box center [384, 423] width 306 height 19
copy dd "2390252715"
drag, startPoint x: 276, startPoint y: 436, endPoint x: 254, endPoint y: 424, distance: 25.1
click at [254, 424] on dd "2390252715" at bounding box center [384, 423] width 306 height 19
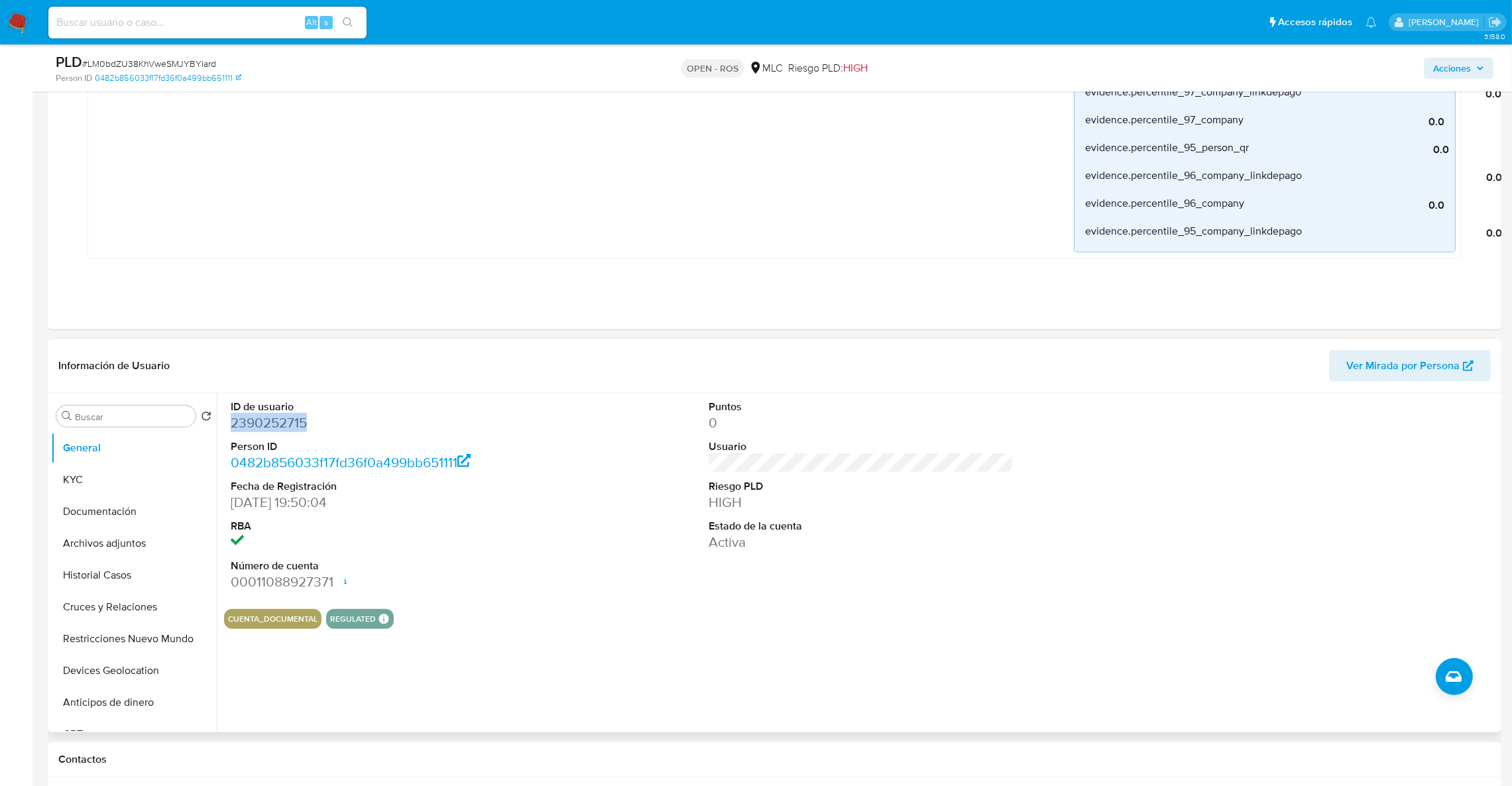
click at [254, 424] on dd "2390252715" at bounding box center [384, 423] width 306 height 19
copy dd "2390252715"
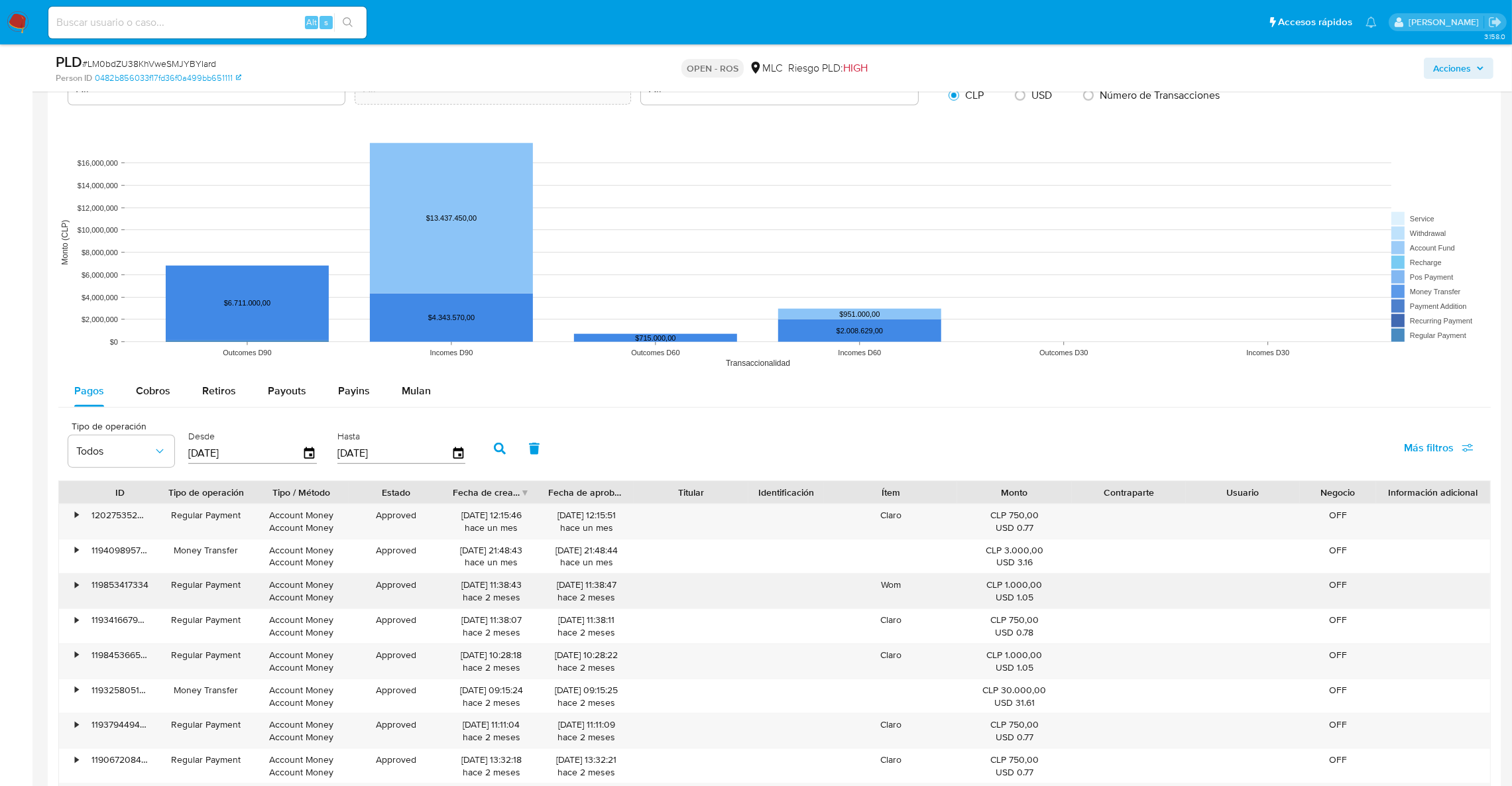
scroll to position [2385, 0]
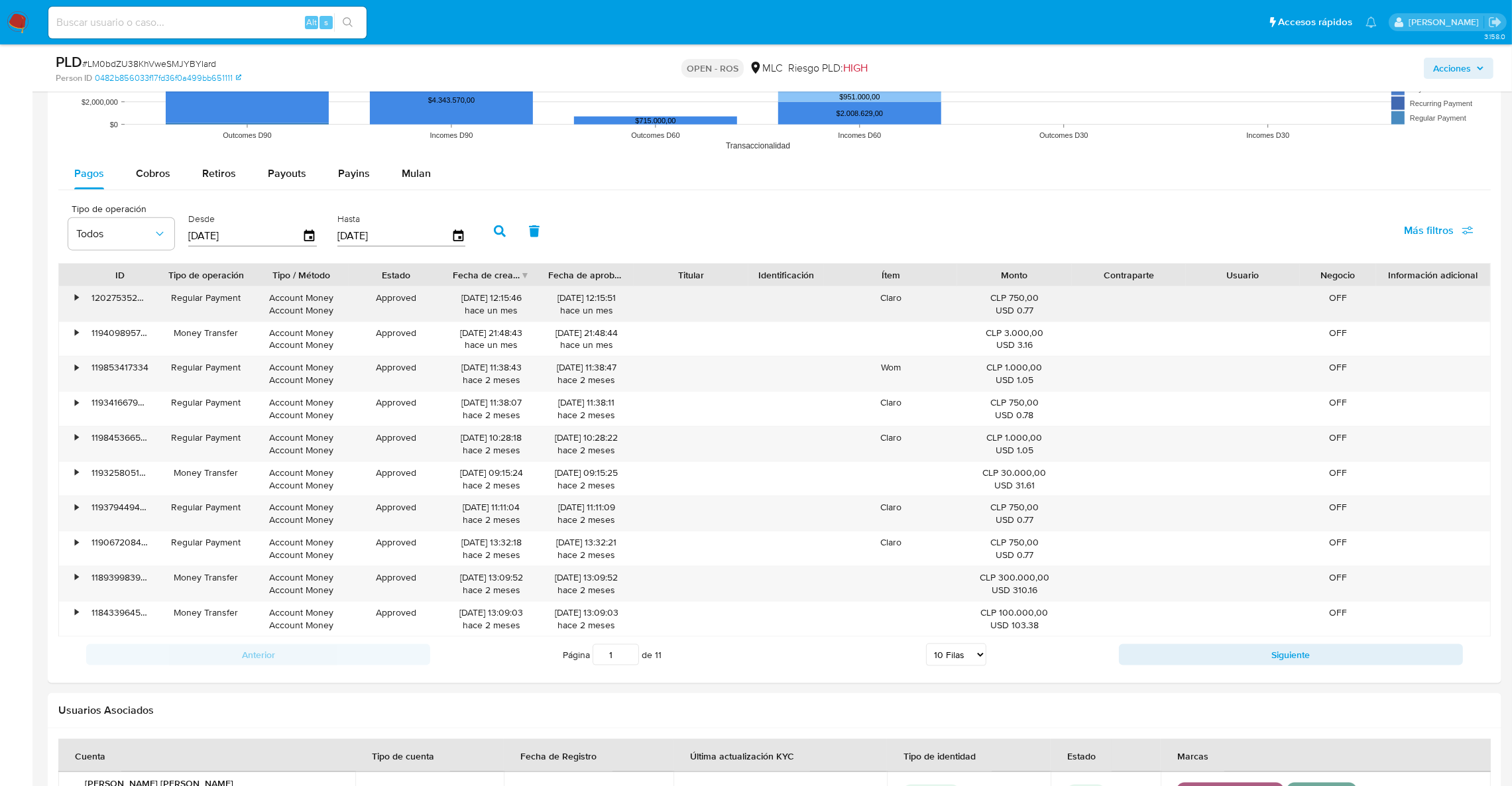
drag, startPoint x: 502, startPoint y: 299, endPoint x: 438, endPoint y: 297, distance: 64.0
click at [438, 297] on div "• 120275352218 Regular Payment Account Money Account Money Approved 29/07/2025 …" at bounding box center [775, 303] width 1431 height 34
click at [147, 178] on span "Cobros" at bounding box center [153, 173] width 34 height 15
select select "10"
drag, startPoint x: 504, startPoint y: 297, endPoint x: 451, endPoint y: 298, distance: 53.0
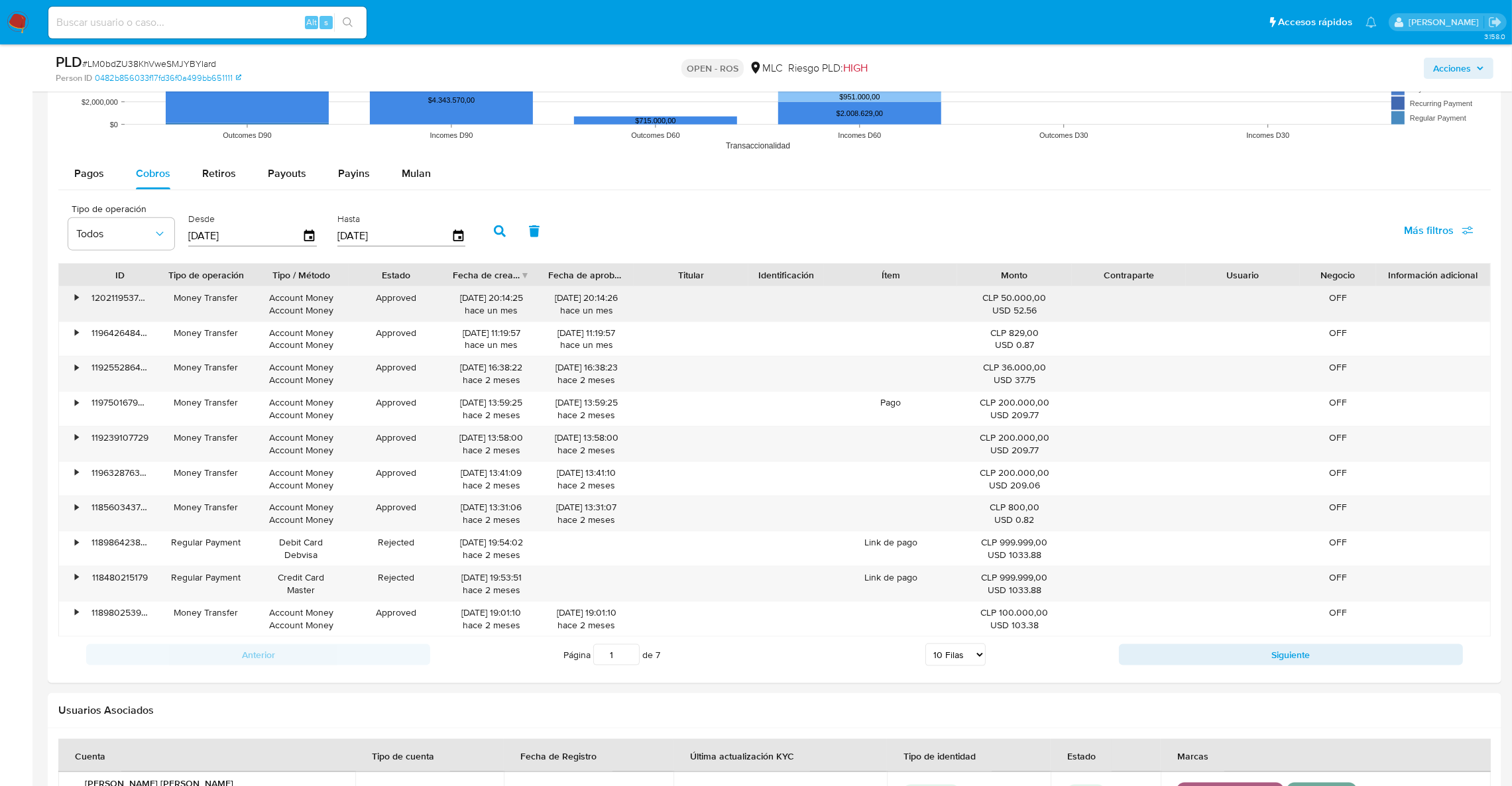
click at [451, 298] on div "28/07/2025 20:14:25 hace un mes" at bounding box center [491, 303] width 96 height 34
click at [304, 237] on icon "button" at bounding box center [310, 236] width 23 height 23
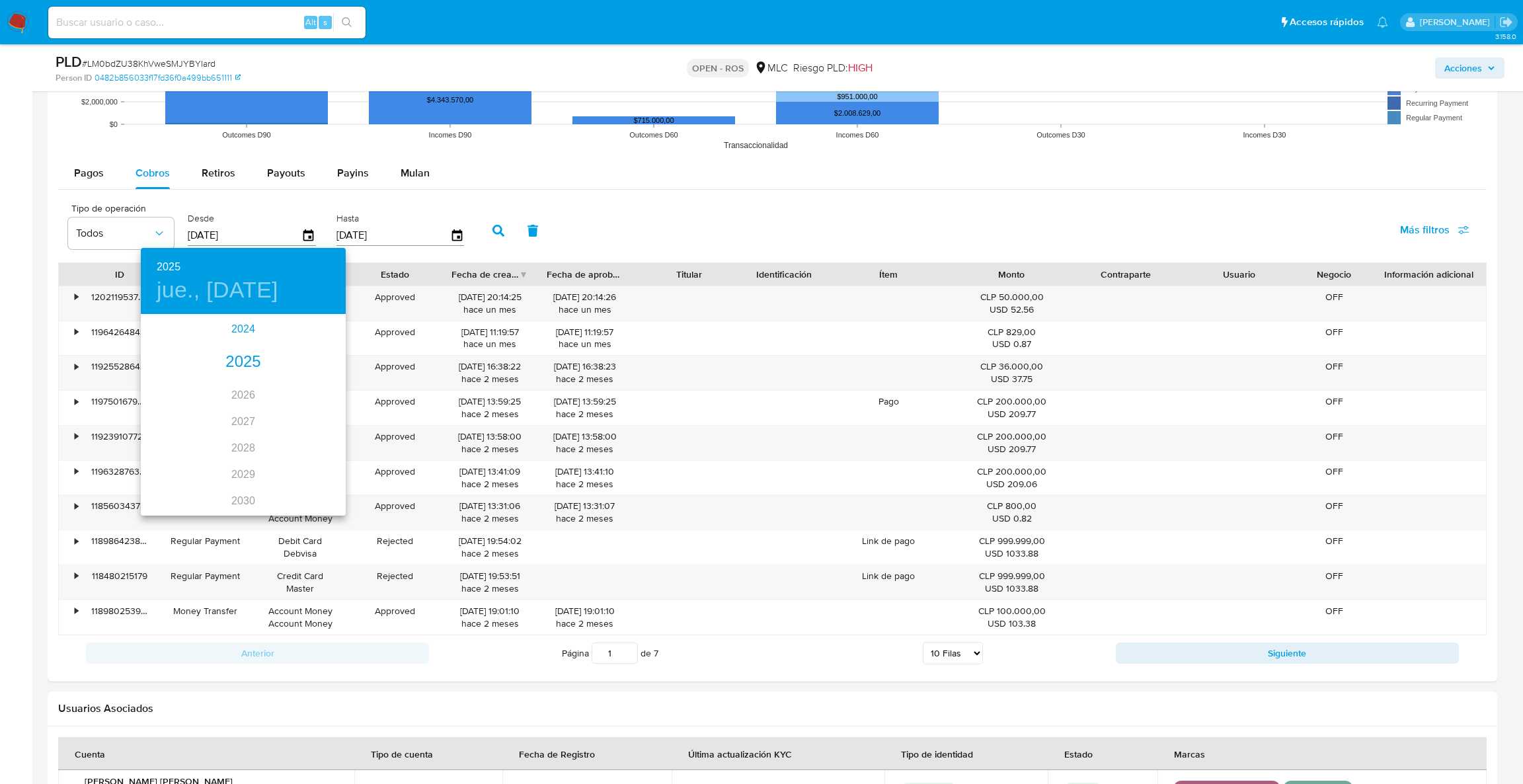
click at [236, 337] on div "2024" at bounding box center [243, 329] width 205 height 26
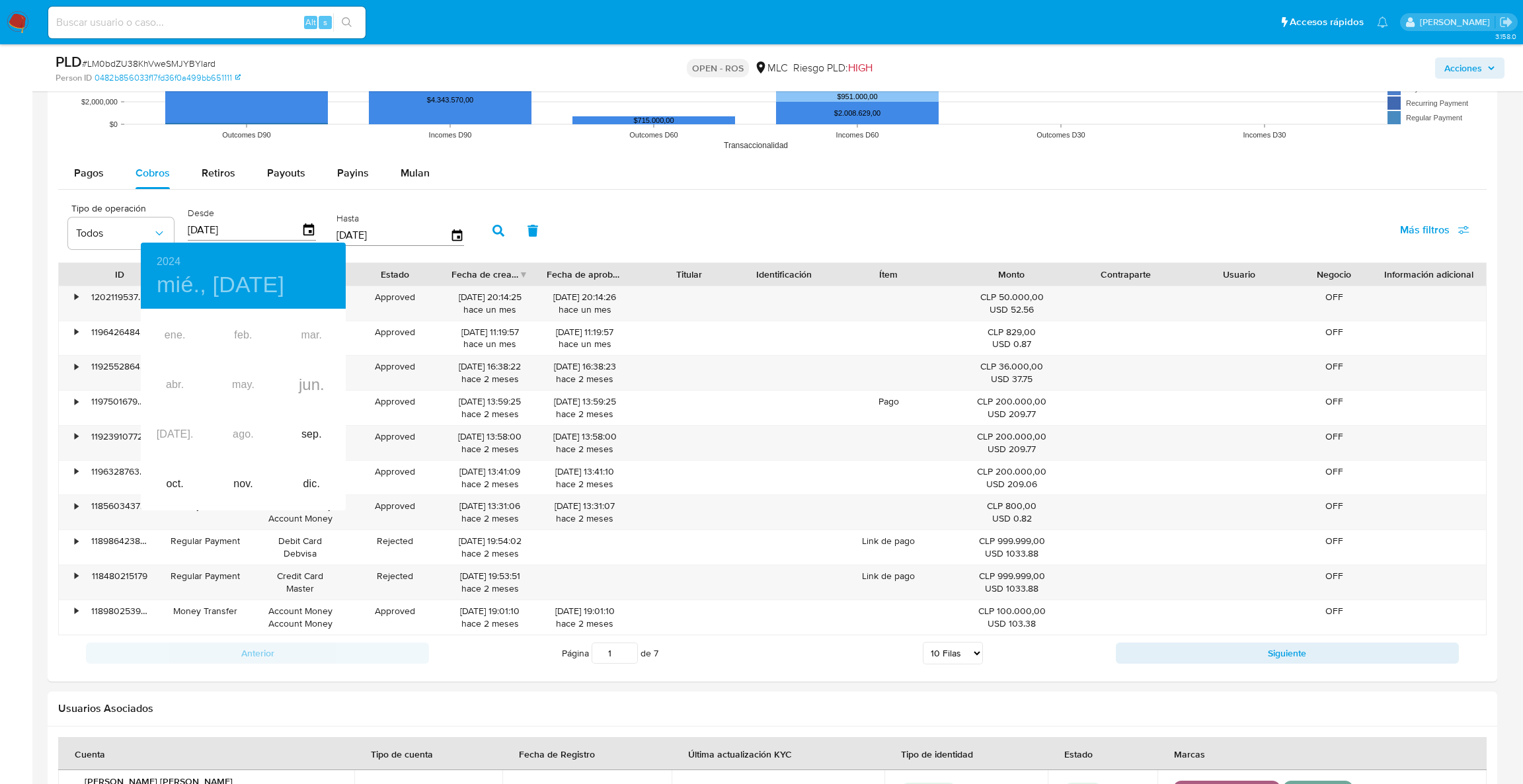
drag, startPoint x: 350, startPoint y: 431, endPoint x: 327, endPoint y: 428, distance: 23.2
click at [342, 431] on div "2024 mié., jun. 12 ene. feb. mar. abr. may. jun. jul. ago. sep. oct. nov. dic." at bounding box center [761, 392] width 1523 height 784
click at [327, 428] on div "sep." at bounding box center [311, 434] width 68 height 50
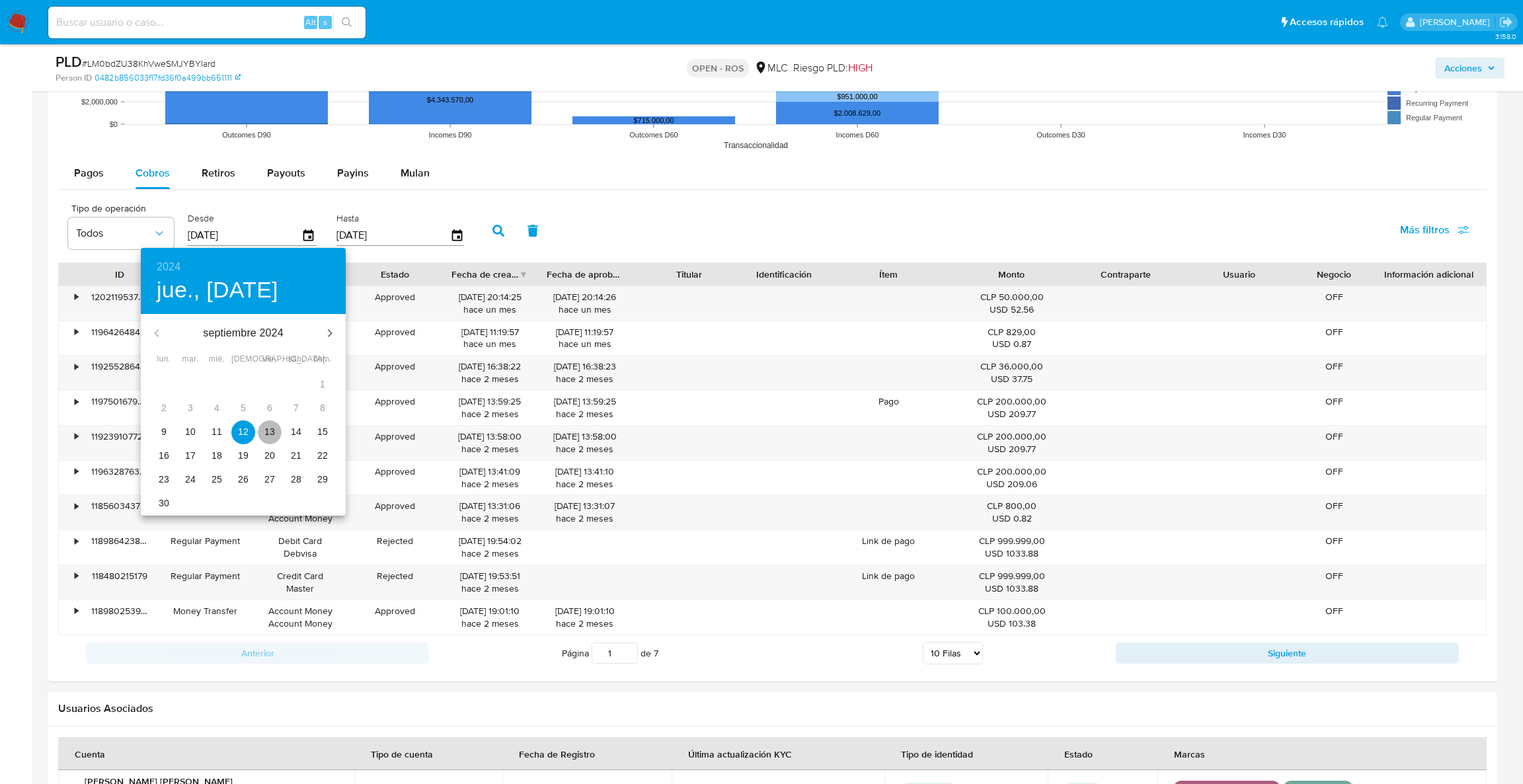
click at [263, 432] on span "13" at bounding box center [269, 432] width 23 height 13
type input "13/09/2024"
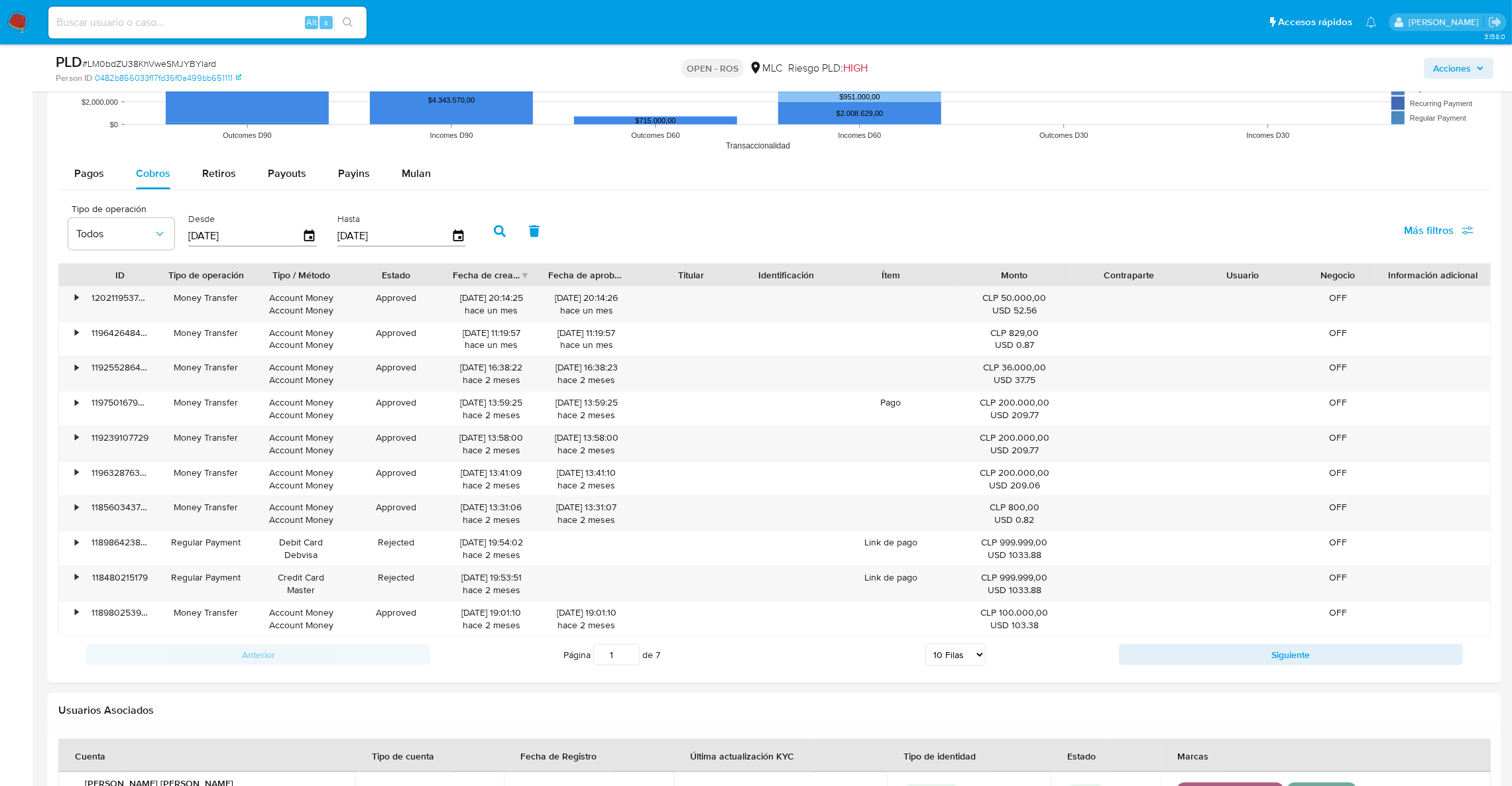
click at [495, 229] on icon "button" at bounding box center [500, 231] width 12 height 12
click at [508, 277] on div "Fecha de creación" at bounding box center [487, 275] width 67 height 13
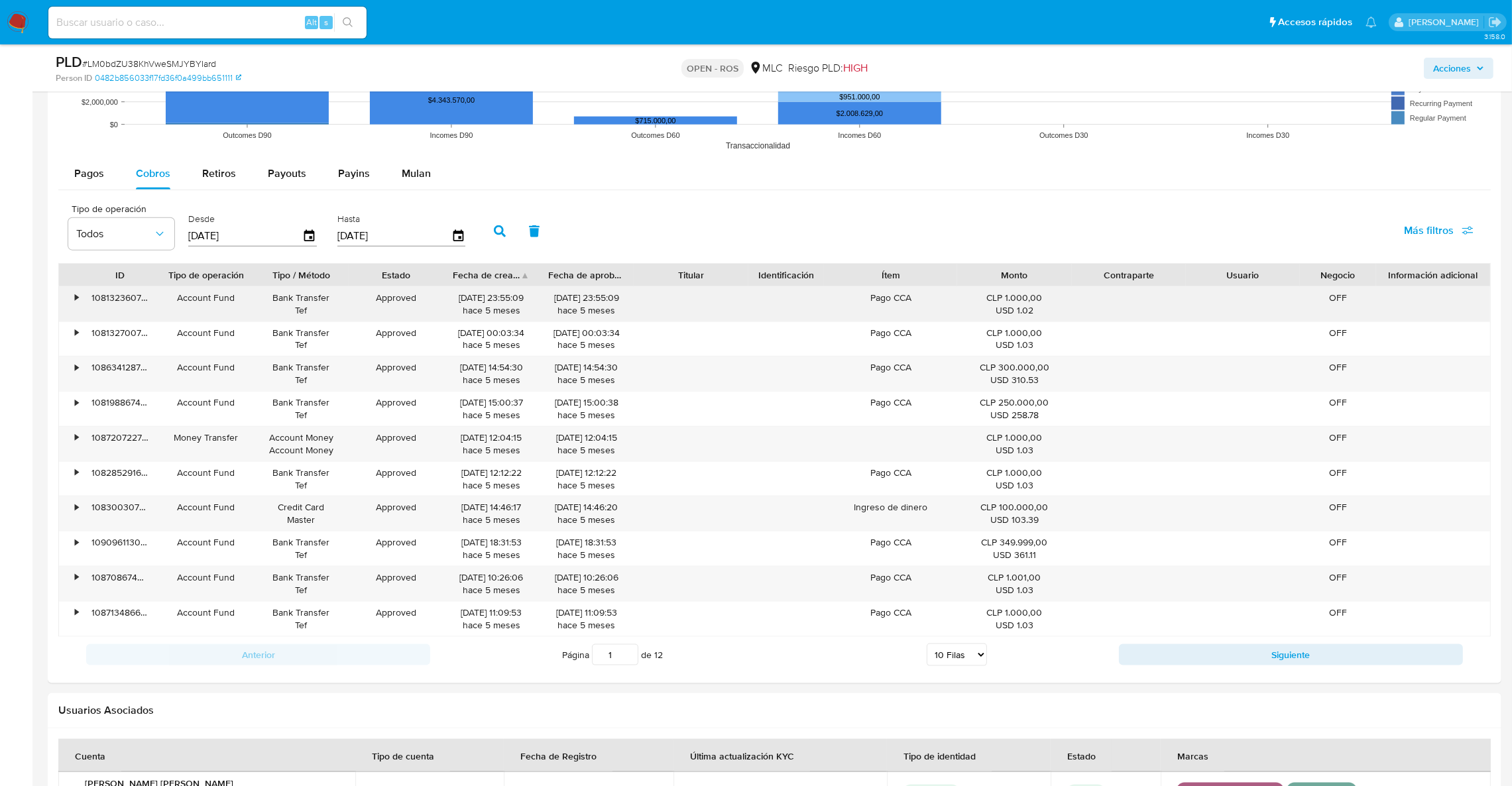
click at [496, 300] on div "15/04/2025 23:55:09 hace 5 meses" at bounding box center [491, 303] width 77 height 25
drag, startPoint x: 490, startPoint y: 299, endPoint x: 432, endPoint y: 298, distance: 58.0
click at [432, 298] on div "• 108132360783 Account Fund Bank Transfer Tef Approved 15/04/2025 23:55:09 hace…" at bounding box center [775, 303] width 1431 height 34
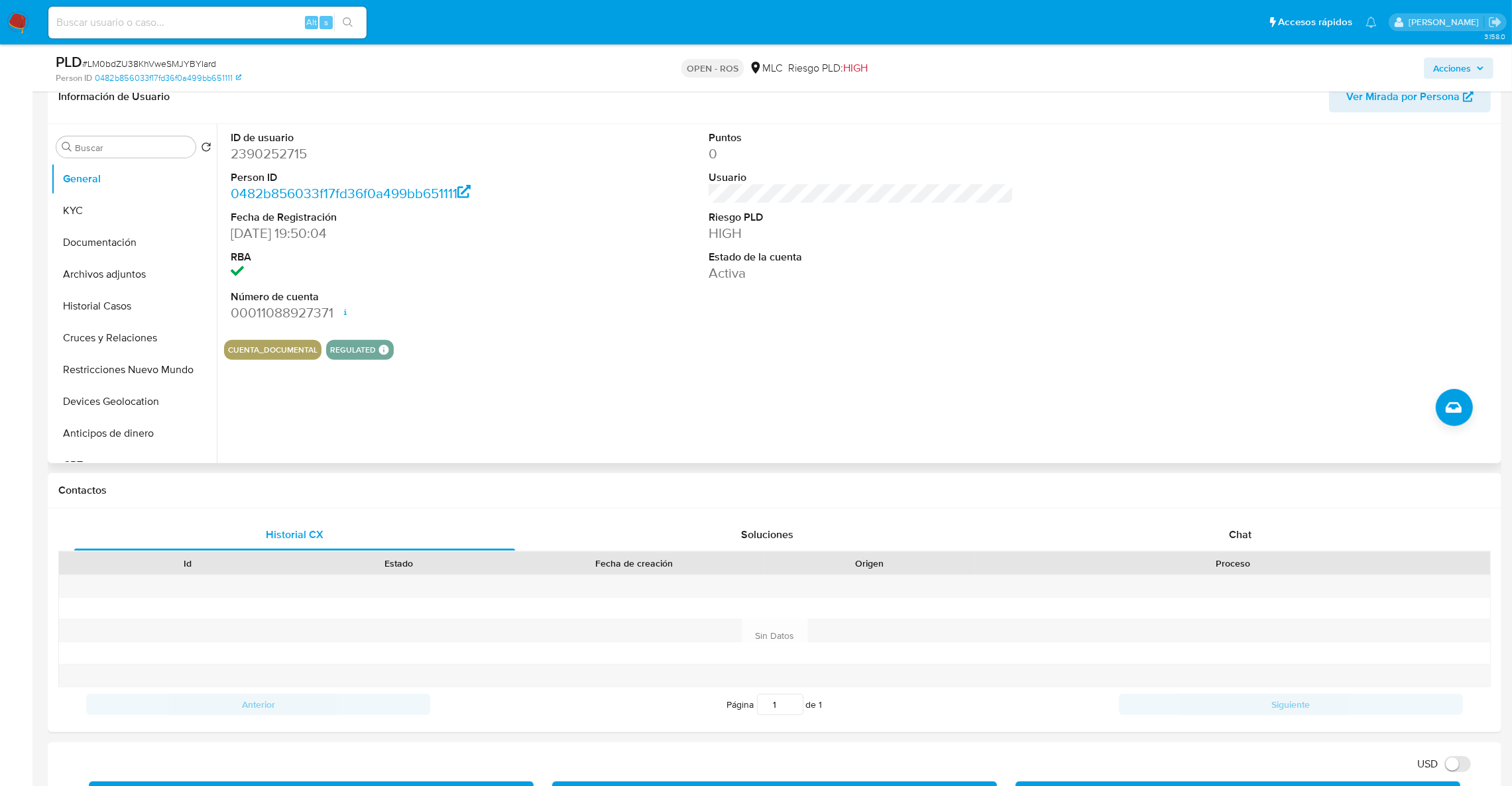
scroll to position [1192, 0]
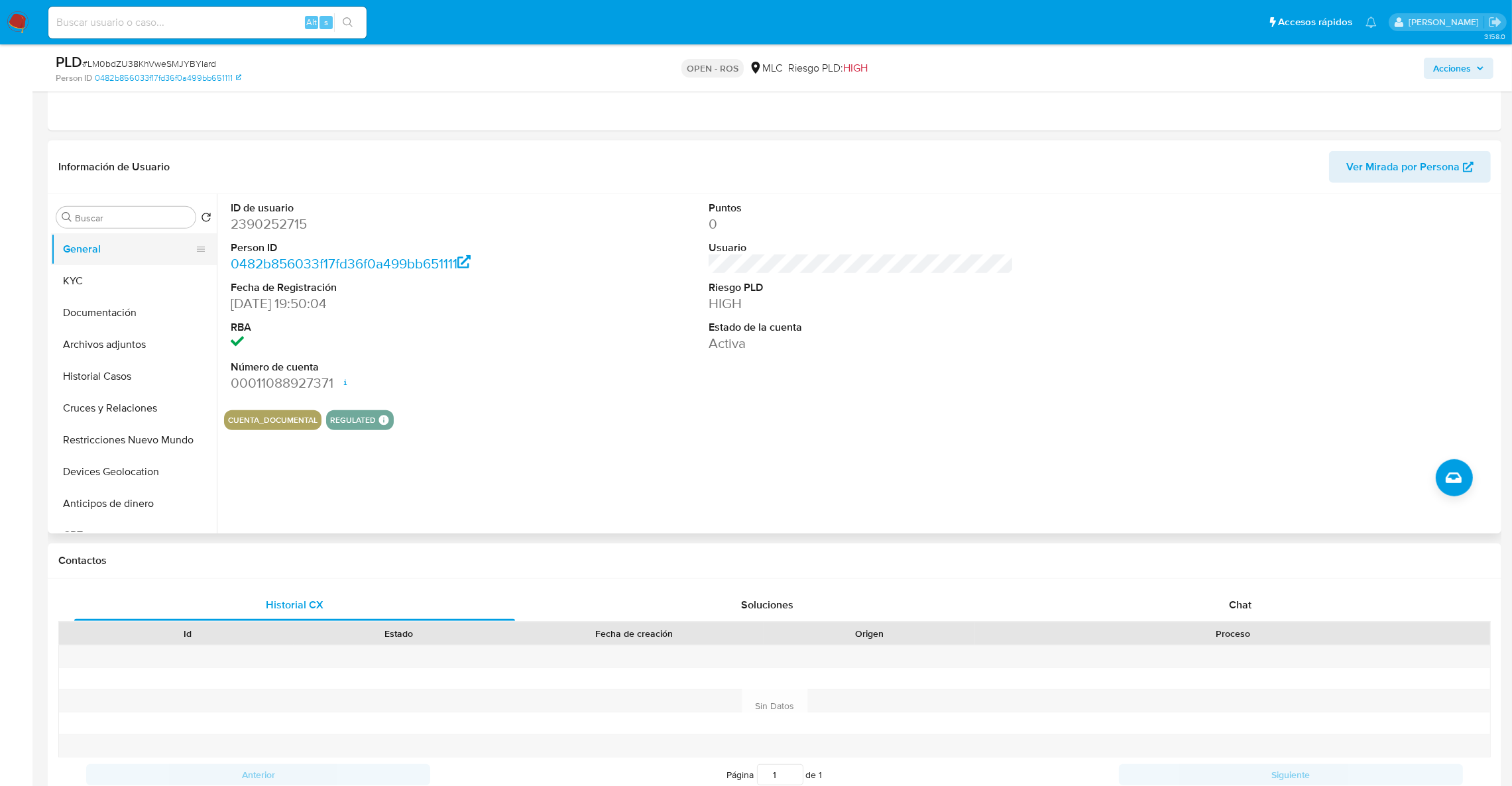
click at [143, 264] on ul "General KYC Documentación Archivos adjuntos Historial Casos Cruces y Relaciones…" at bounding box center [134, 383] width 166 height 299
click at [138, 270] on button "KYC" at bounding box center [129, 281] width 155 height 32
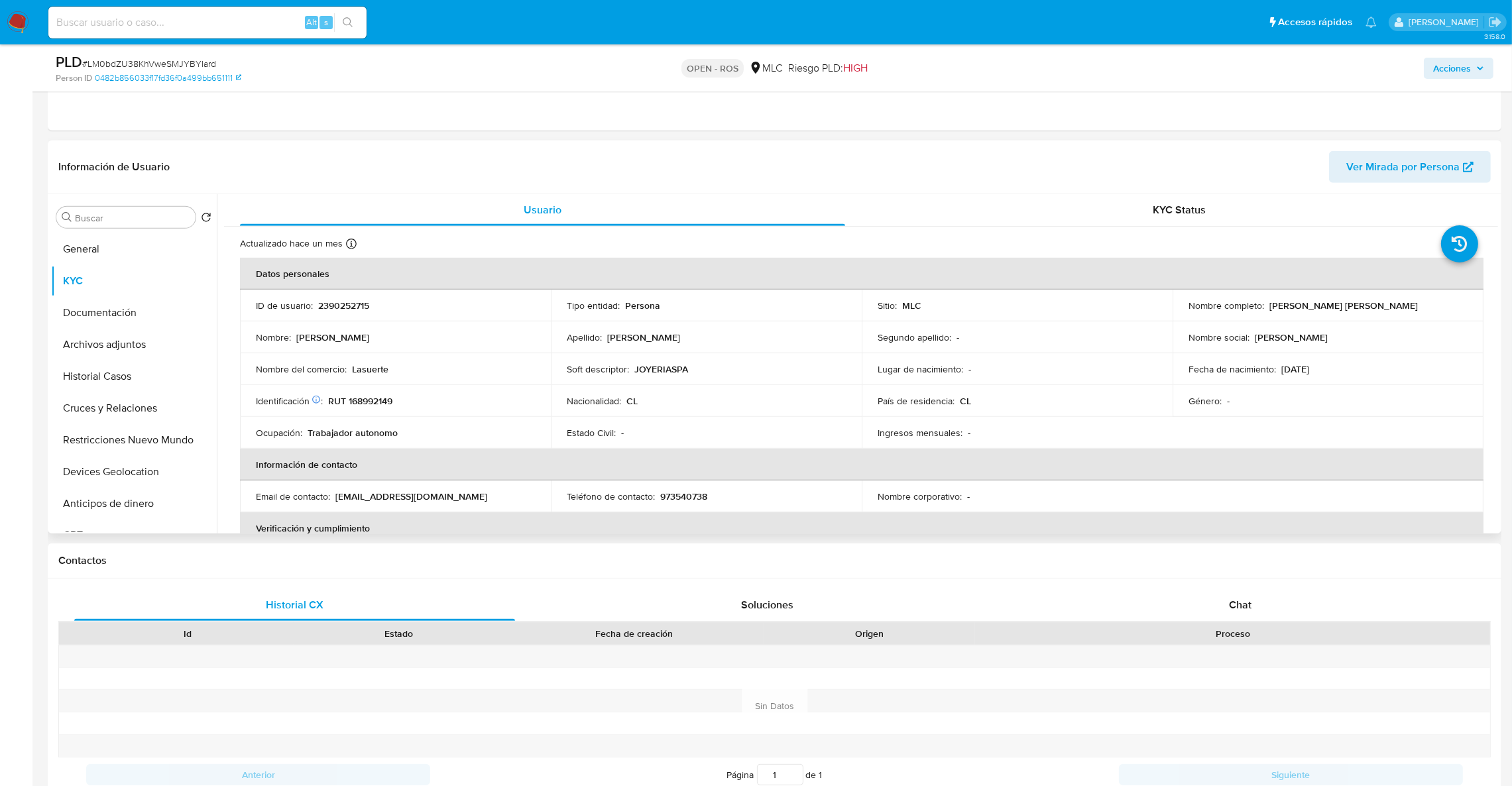
drag, startPoint x: 1266, startPoint y: 298, endPoint x: 1465, endPoint y: 306, distance: 199.2
click at [1465, 306] on td "Nombre completo : Ernesto Alejandro Verdejo Verdejo" at bounding box center [1328, 305] width 311 height 32
copy p "Ernesto Alejandro Verdejo Verdejo"
click at [378, 405] on p "RUT 168992149" at bounding box center [360, 401] width 65 height 12
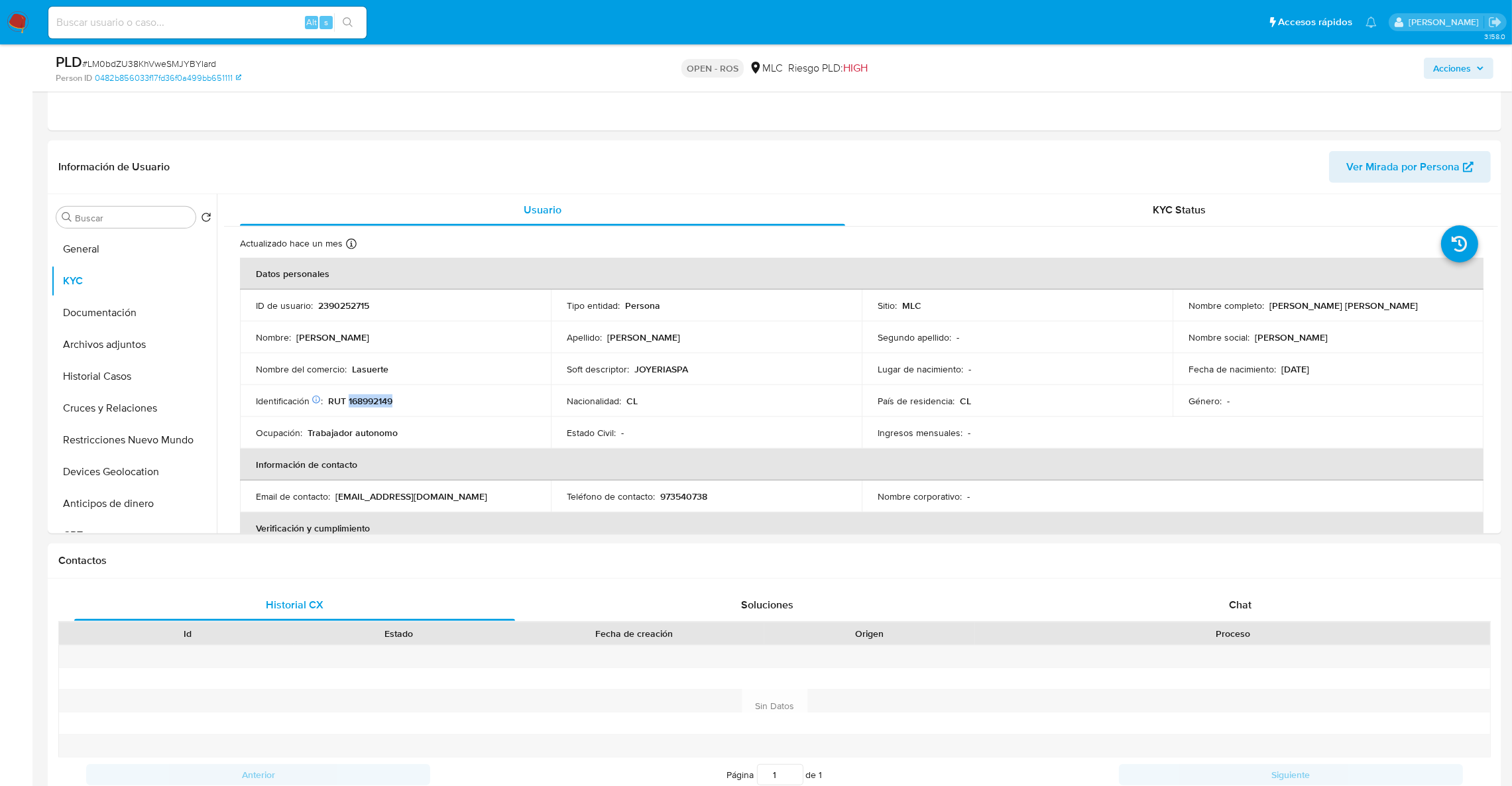
copy p "168992149"
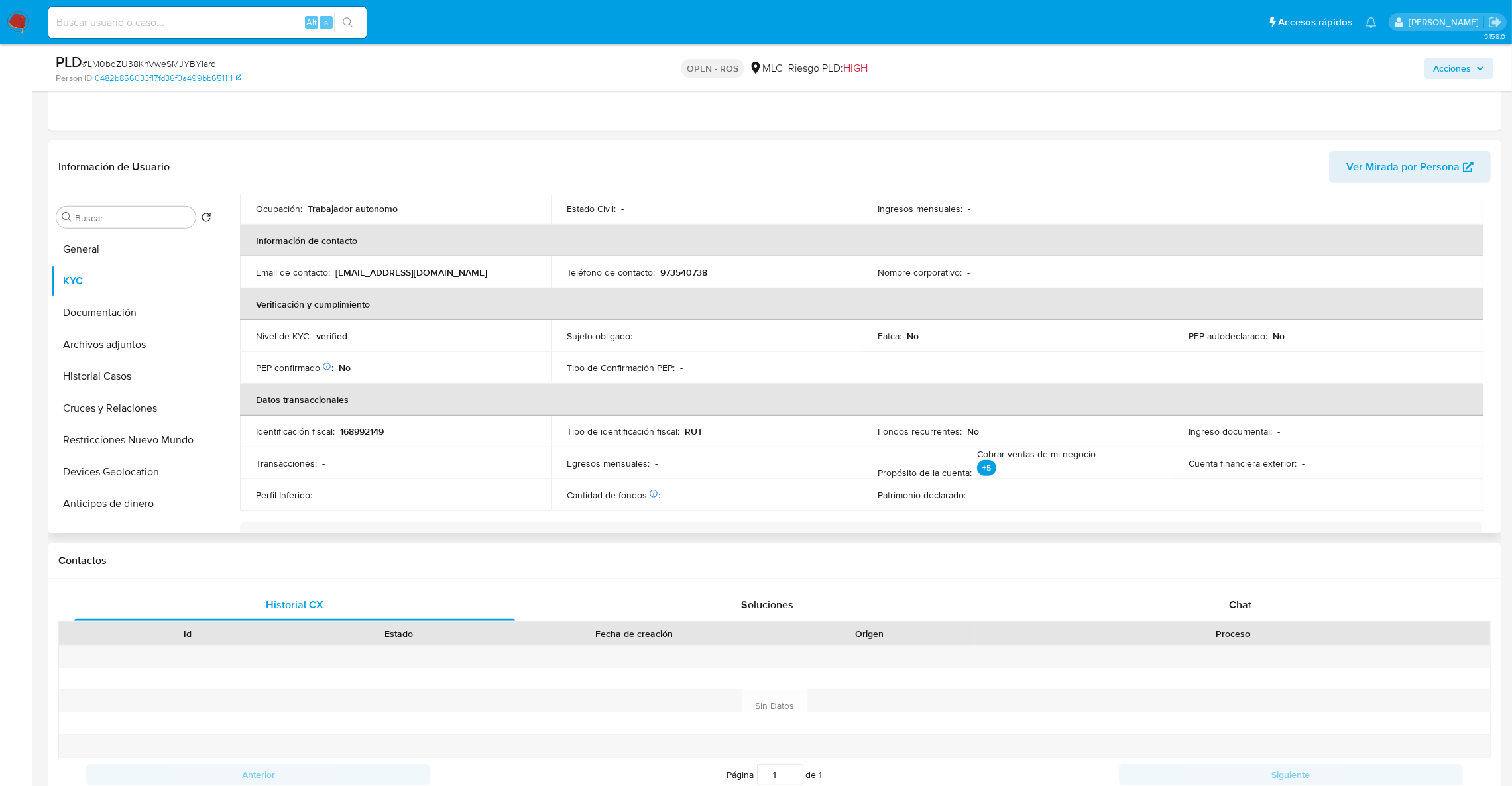
scroll to position [199, 0]
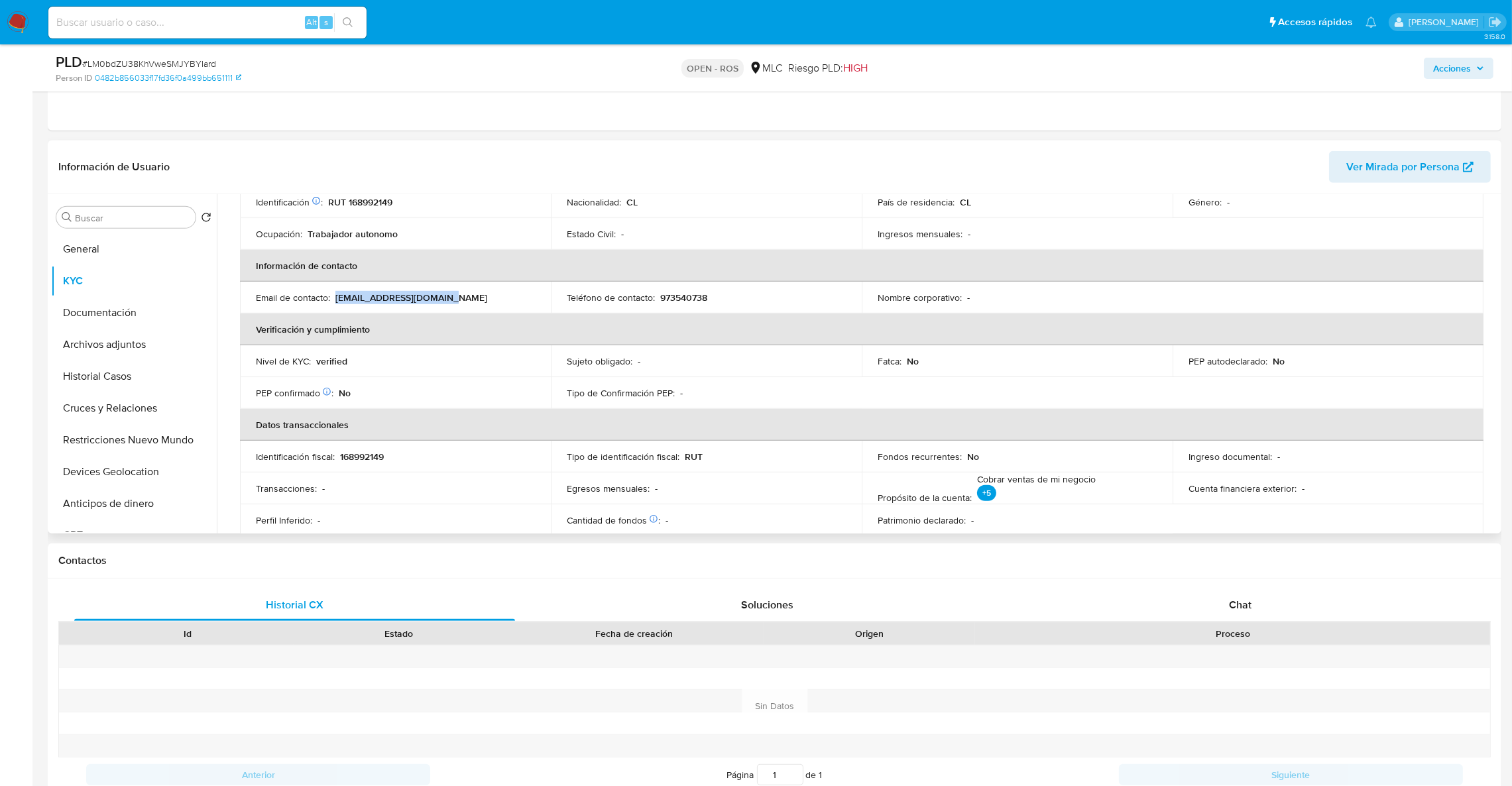
drag, startPoint x: 351, startPoint y: 297, endPoint x: 500, endPoint y: 288, distance: 149.3
click at [500, 288] on td "Email de contacto : matiasmora368@gmail.com" at bounding box center [395, 297] width 311 height 32
copy p "matiasmora368@gmail.com"
click at [375, 453] on p "168992149" at bounding box center [362, 457] width 44 height 12
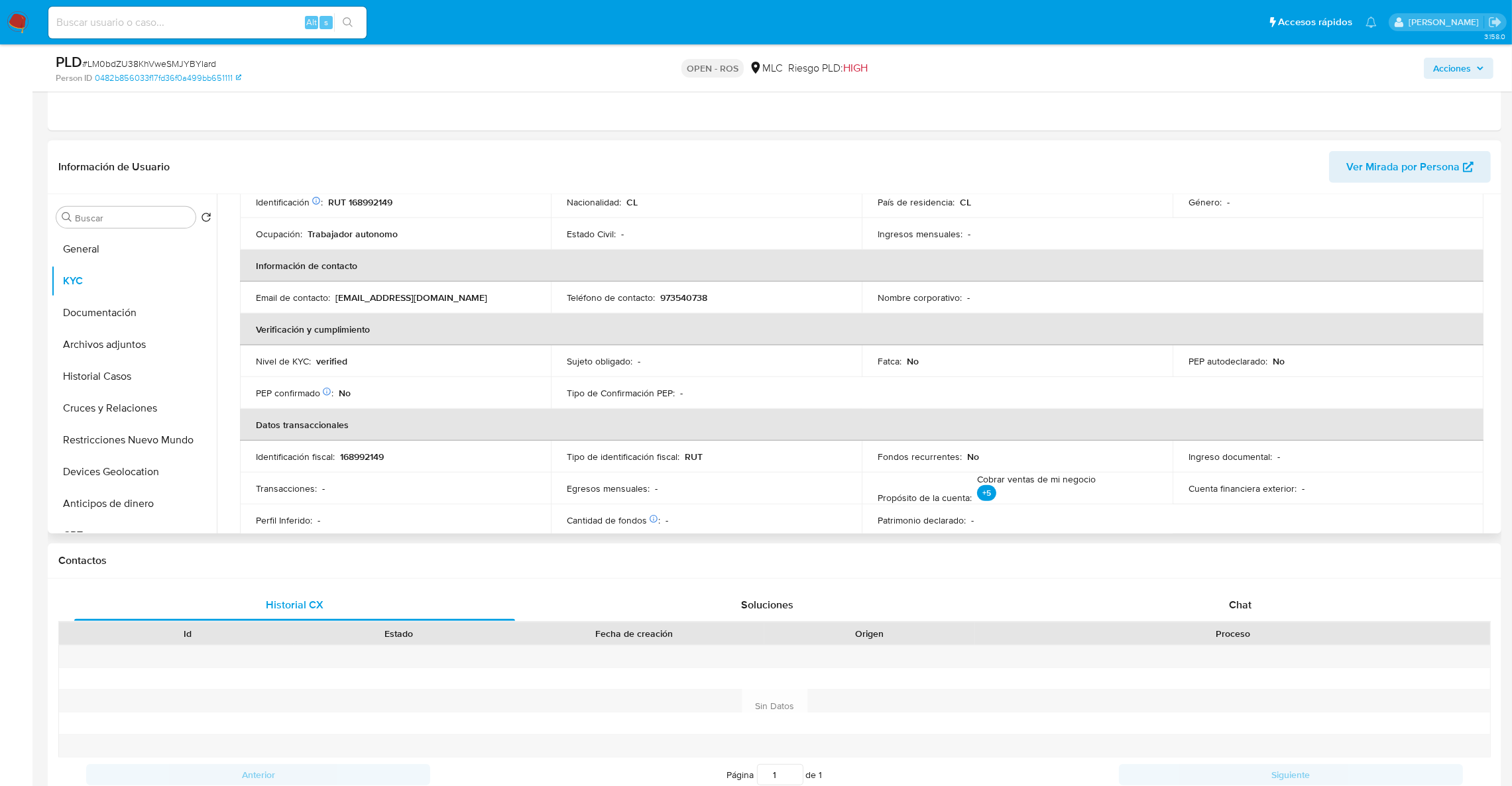
click at [679, 284] on td "Teléfono de contacto : 973540738" at bounding box center [706, 297] width 311 height 32
click at [679, 287] on td "Teléfono de contacto : 973540738" at bounding box center [706, 297] width 311 height 32
click at [681, 297] on p "973540738" at bounding box center [684, 297] width 47 height 12
copy p "973540738"
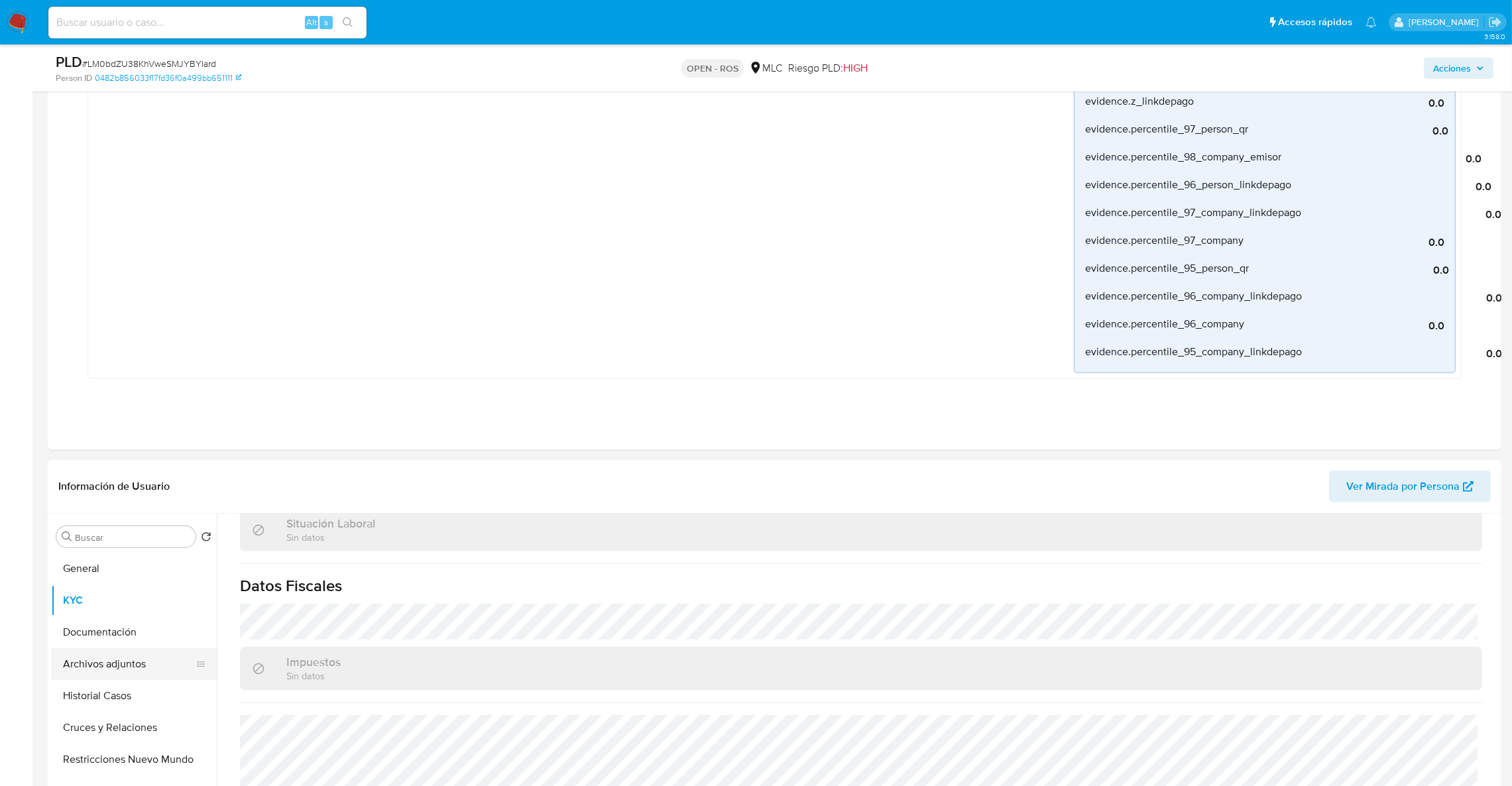
scroll to position [993, 0]
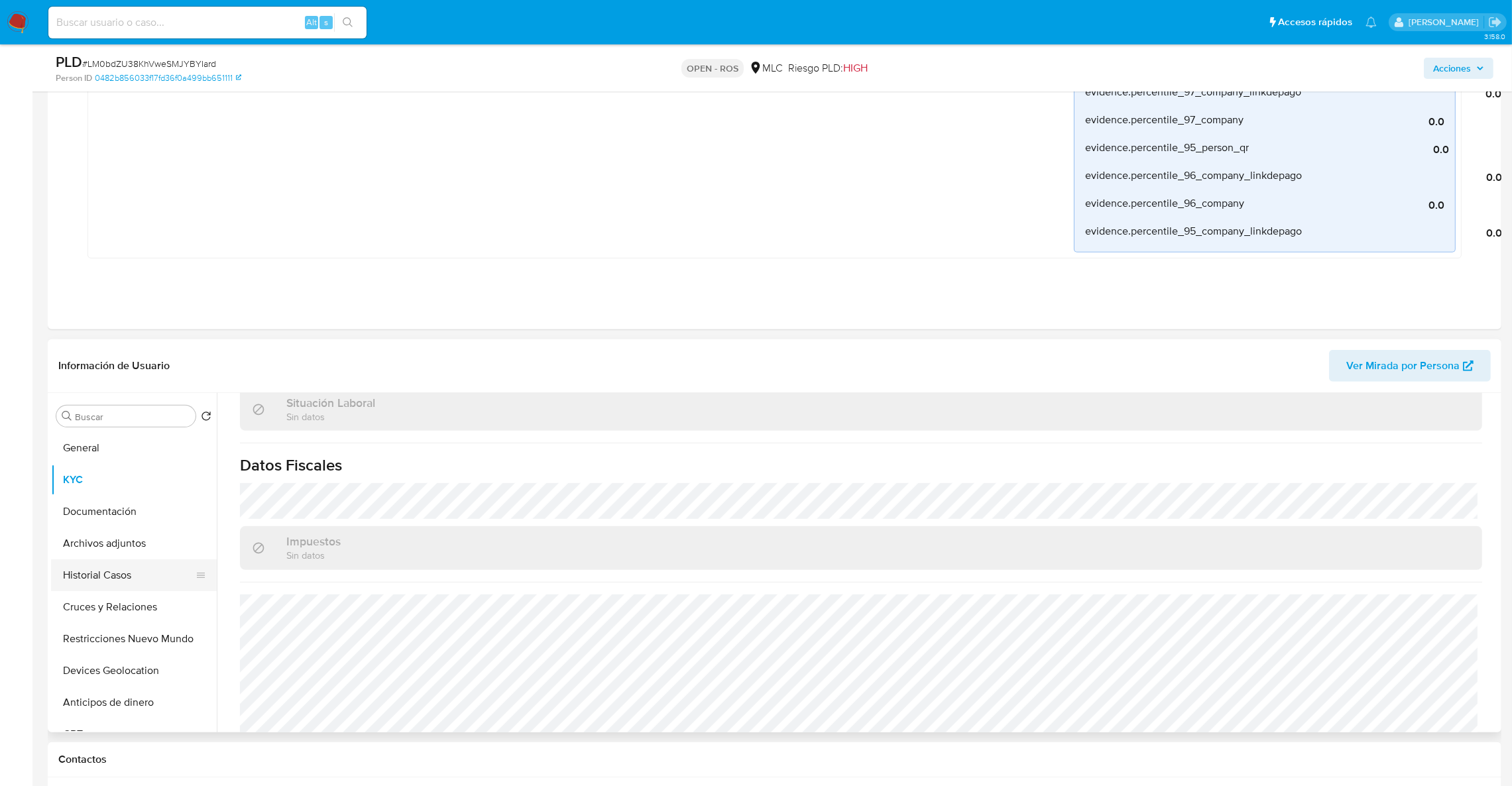
click at [123, 577] on button "Historial Casos" at bounding box center [129, 575] width 155 height 32
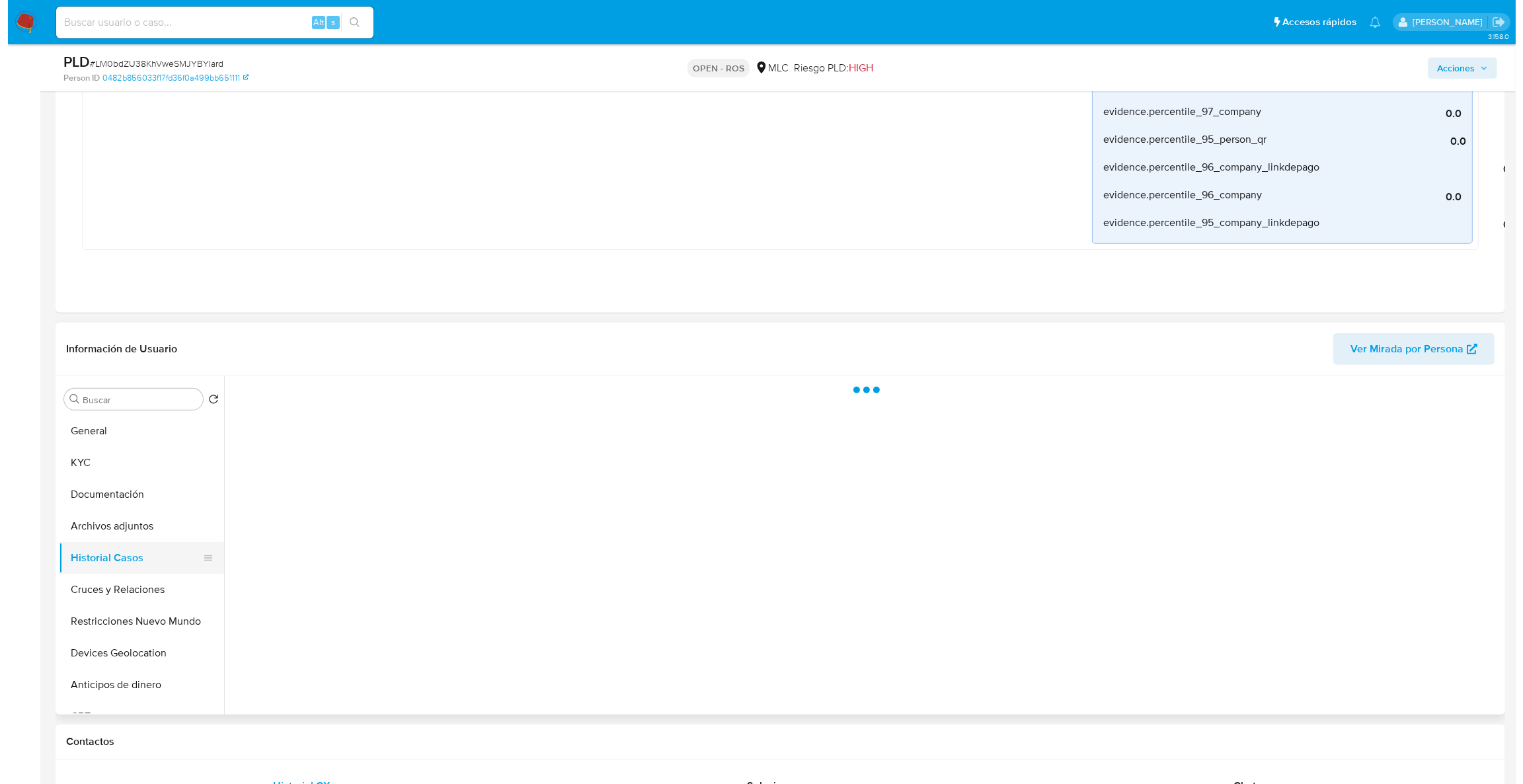
scroll to position [0, 0]
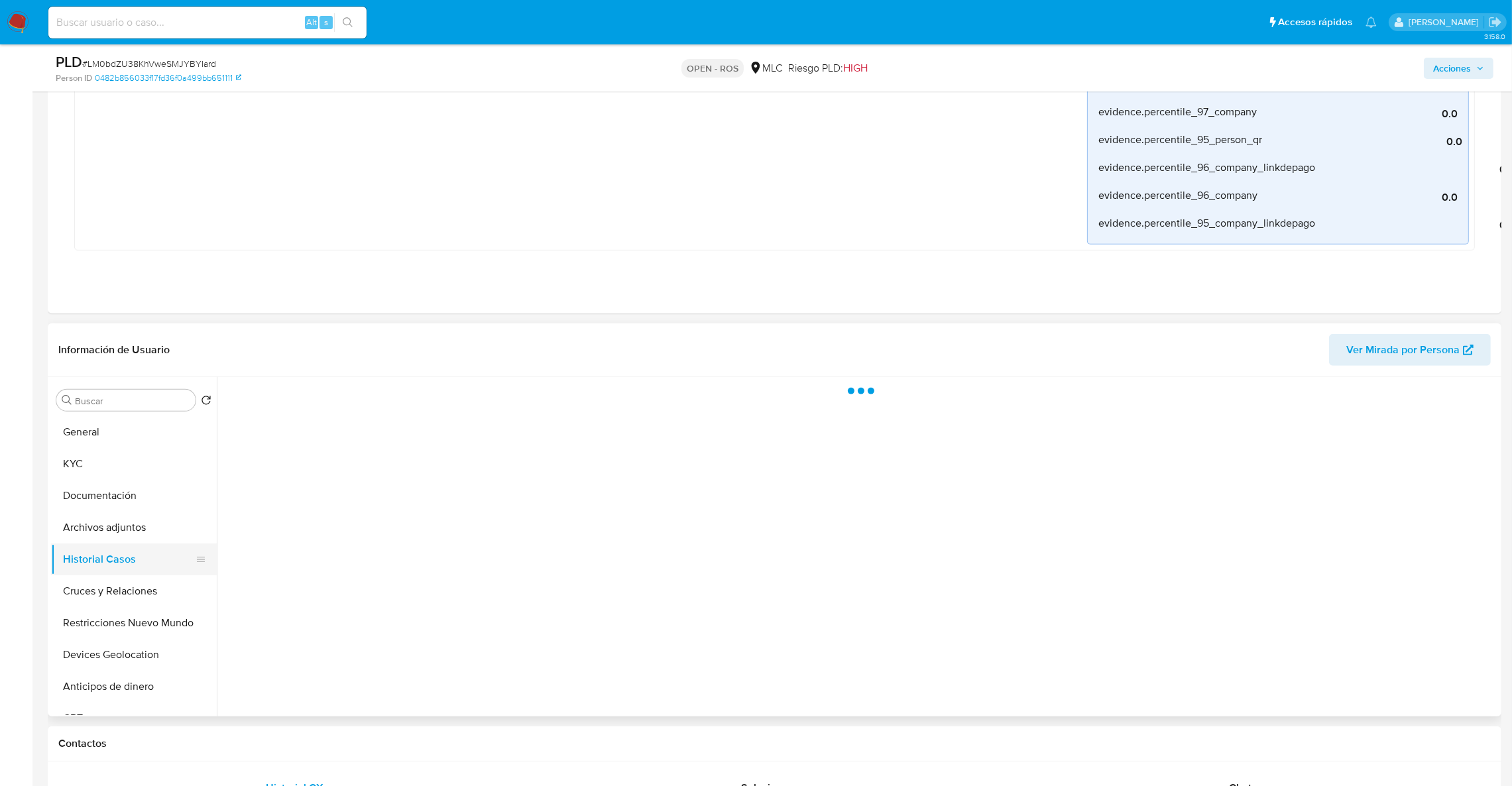
click at [124, 543] on button "Historial Casos" at bounding box center [129, 559] width 155 height 32
click at [120, 536] on button "Archivos adjuntos" at bounding box center [129, 527] width 155 height 32
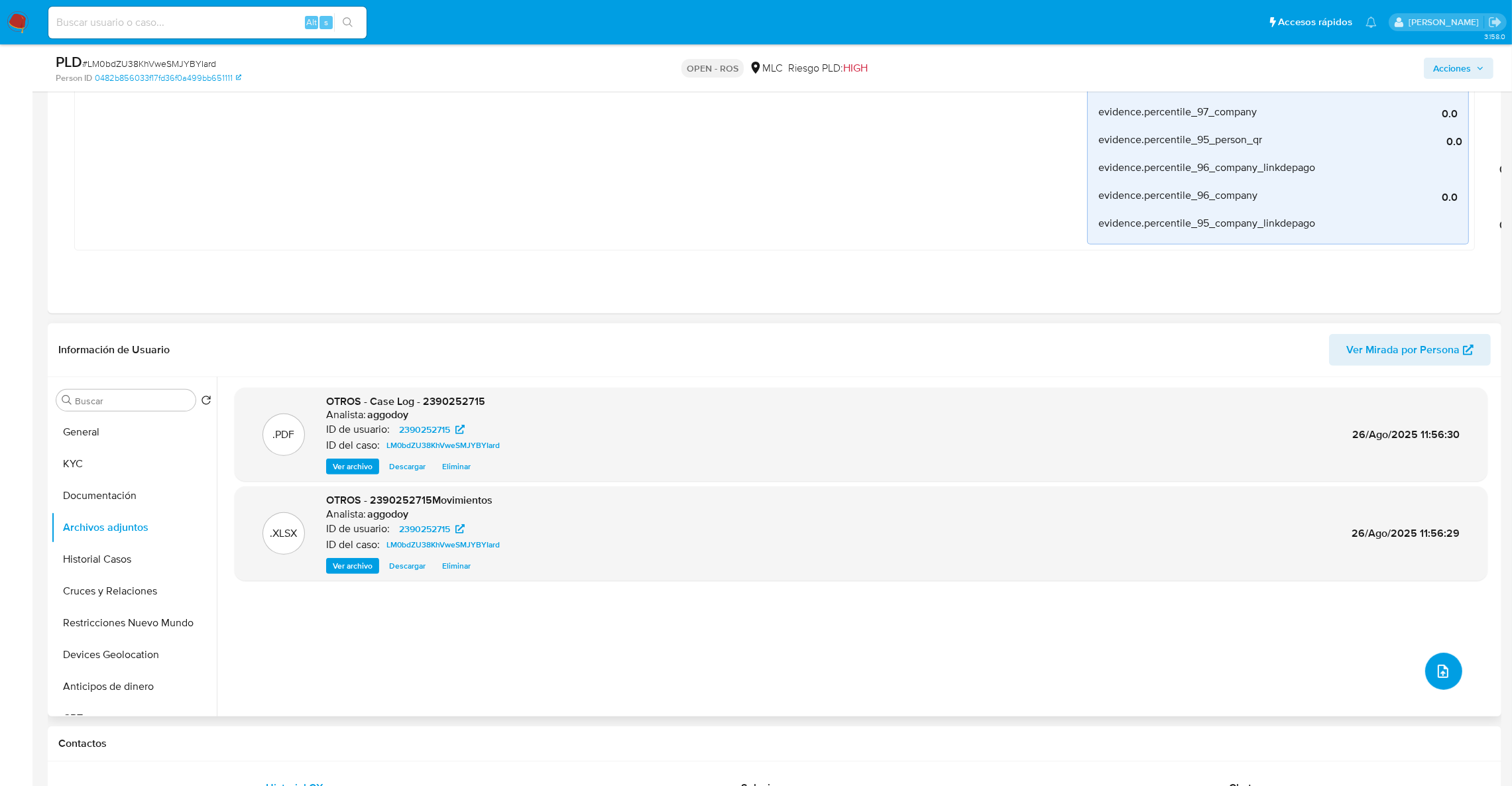
click at [1435, 678] on span "upload-file" at bounding box center [1443, 672] width 16 height 16
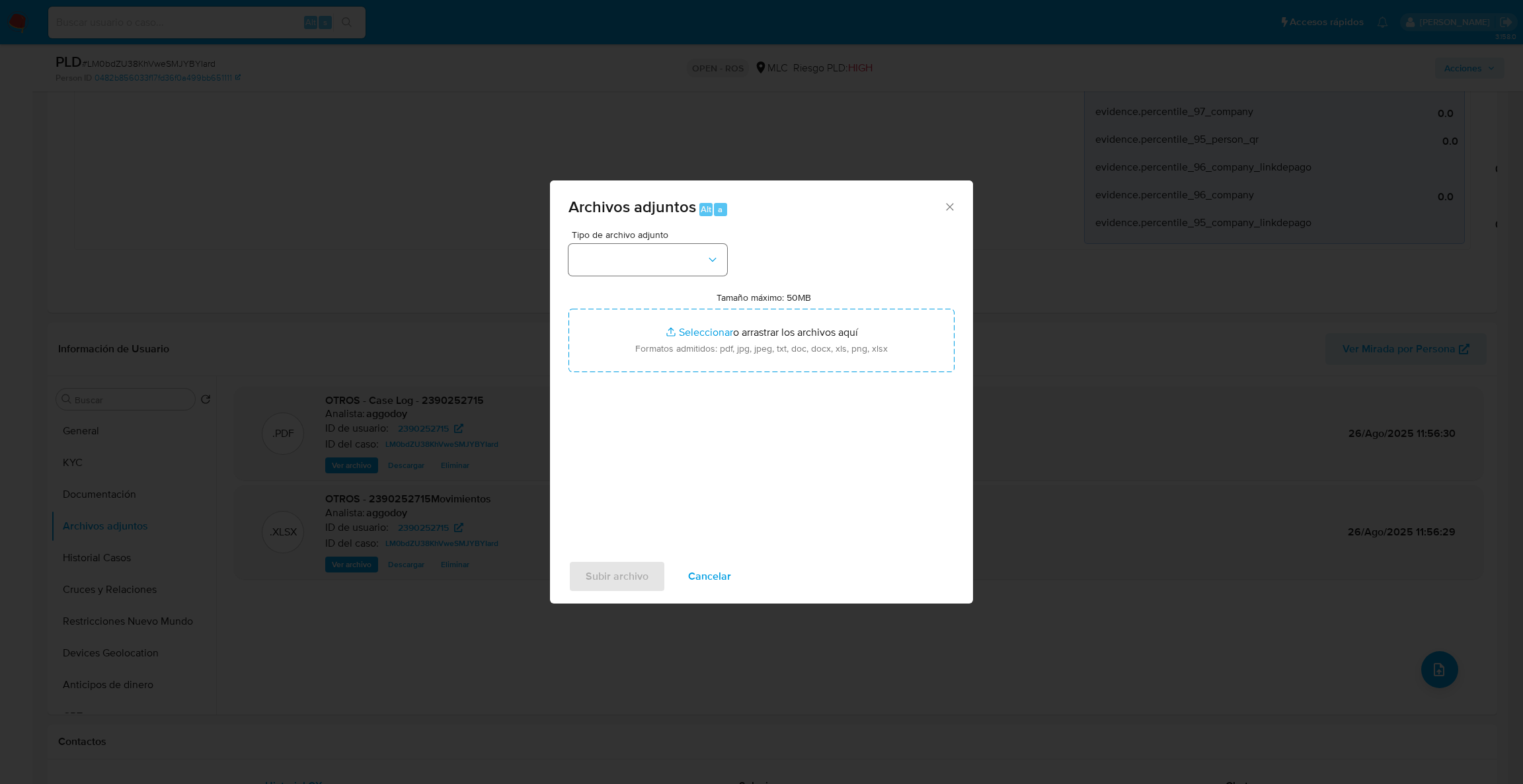
click at [655, 262] on div "Archivos adjuntos Alt a Tipo de archivo adjunto Tamaño máximo: 50MB Seleccionar…" at bounding box center [761, 392] width 423 height 423
drag, startPoint x: 660, startPoint y: 281, endPoint x: 671, endPoint y: 281, distance: 11.0
click at [660, 281] on div "Tipo de archivo adjunto Tamaño máximo: 50MB Seleccionar archivos Seleccionar o …" at bounding box center [761, 386] width 386 height 312
click at [679, 269] on button "button" at bounding box center [648, 259] width 158 height 32
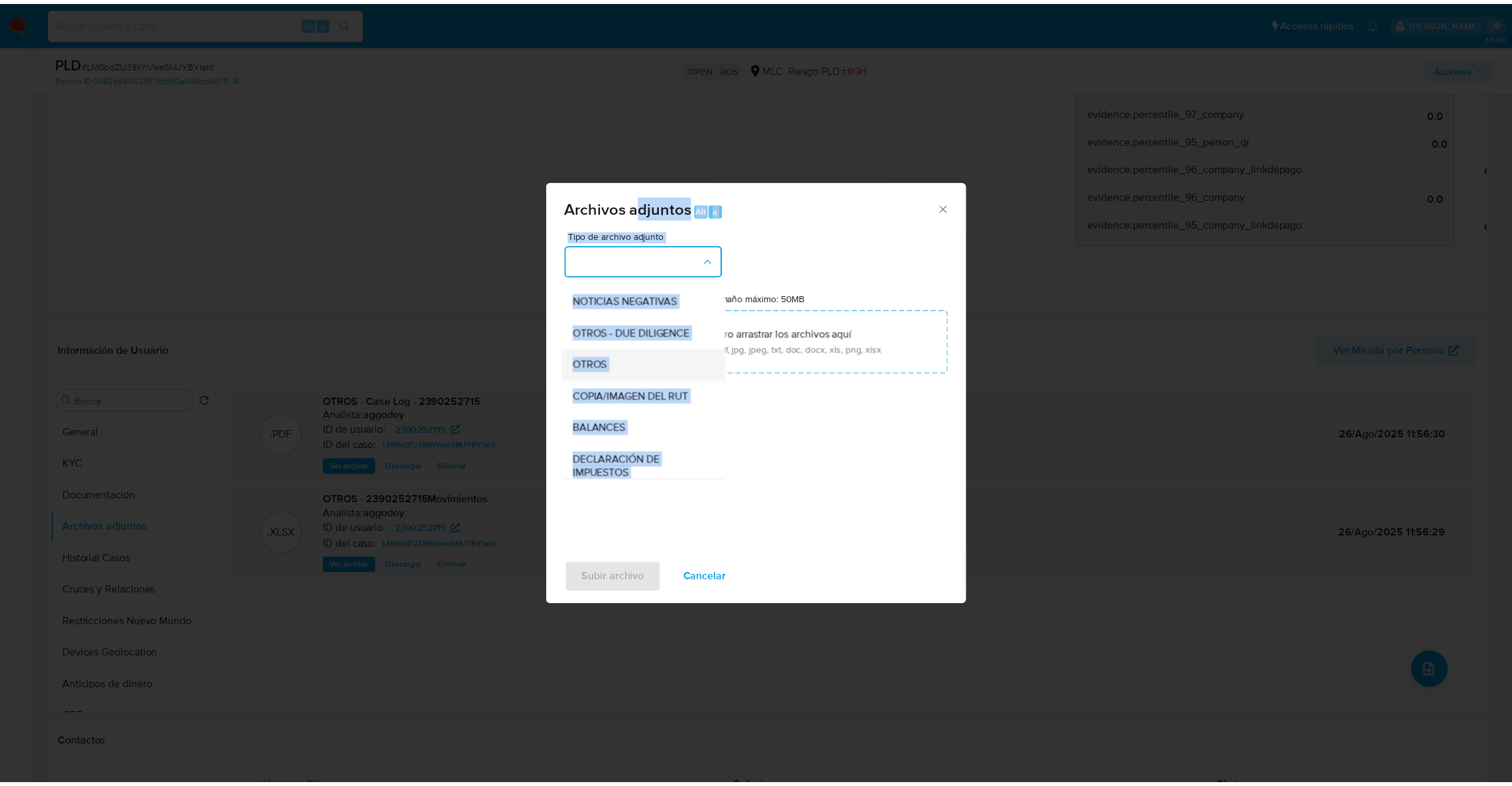
scroll to position [158, 0]
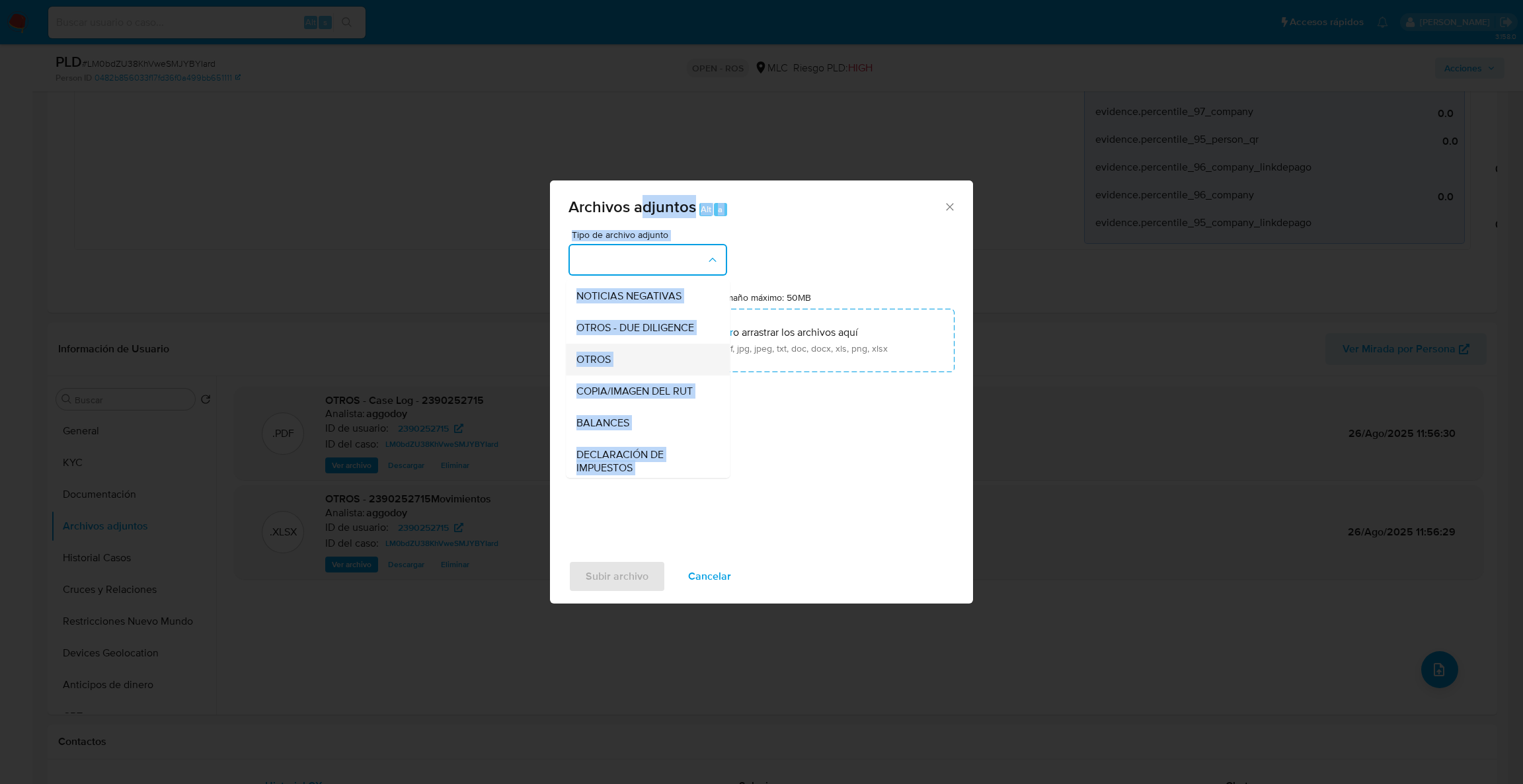
click at [632, 372] on div "OTROS" at bounding box center [644, 359] width 135 height 32
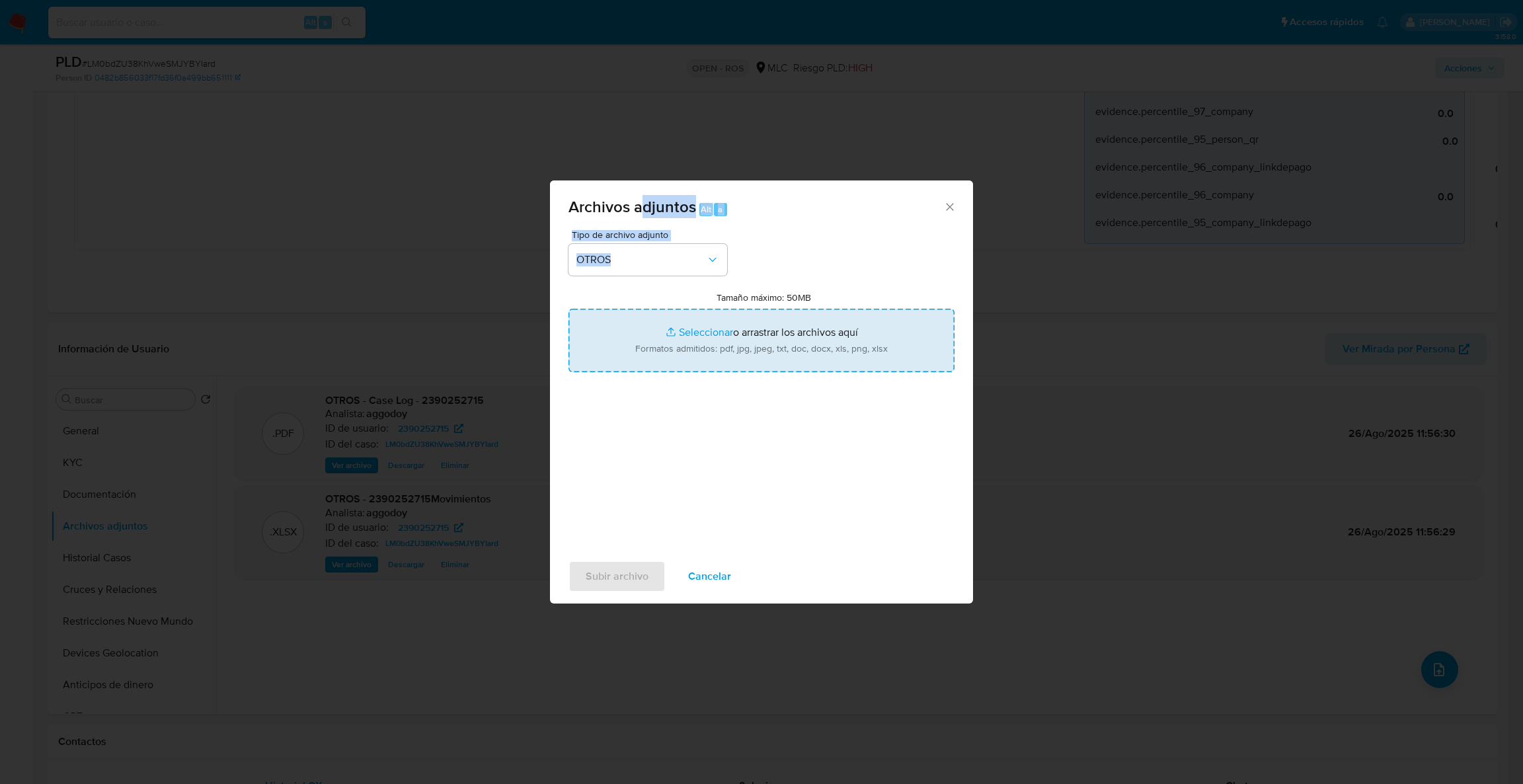
click at [640, 354] on input "Tamaño máximo: 50MB Seleccionar archivos" at bounding box center [761, 340] width 386 height 64
type input "C:\fakepath\ROS #1301.pdf"
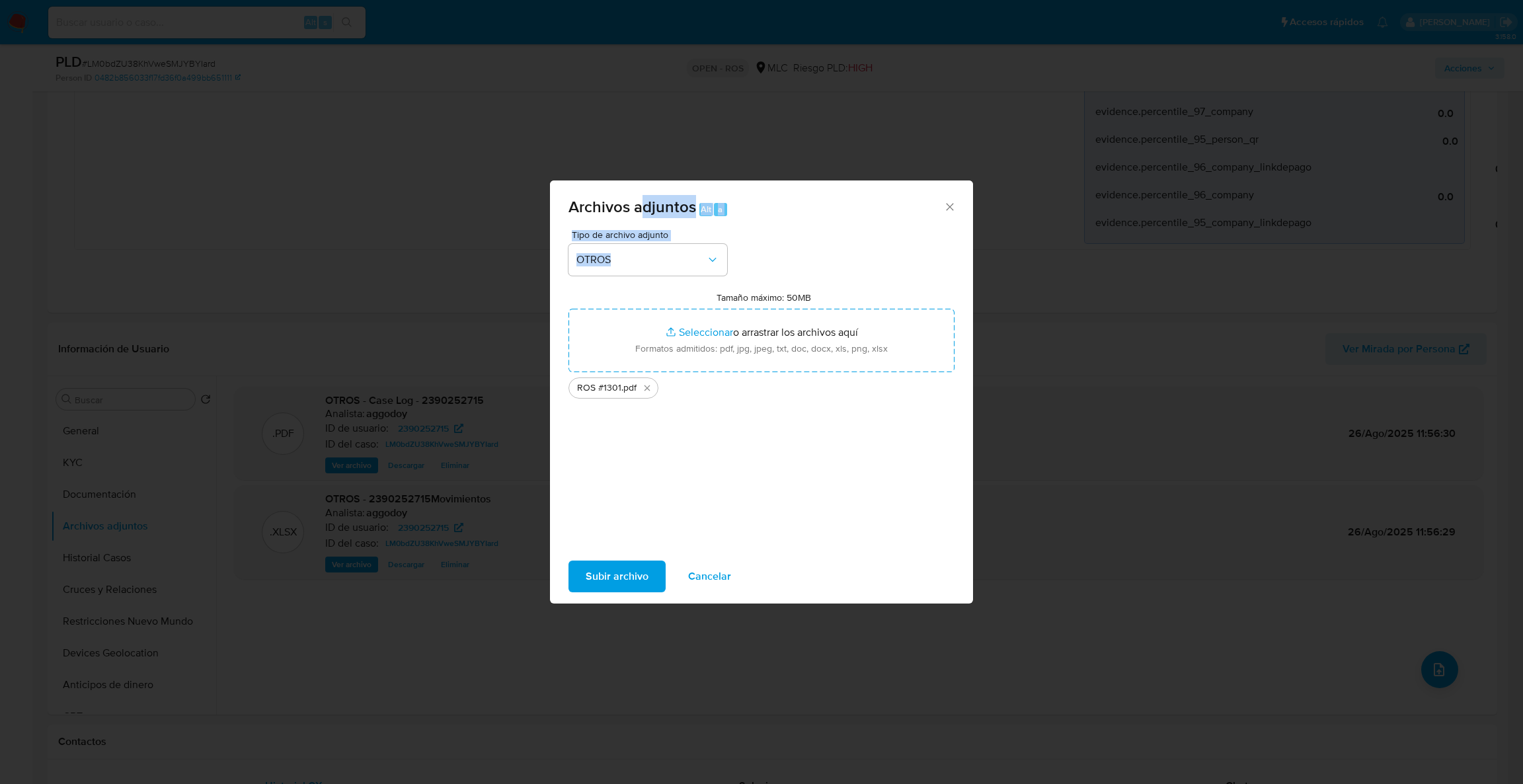
click at [601, 575] on span "Subir archivo" at bounding box center [617, 576] width 63 height 29
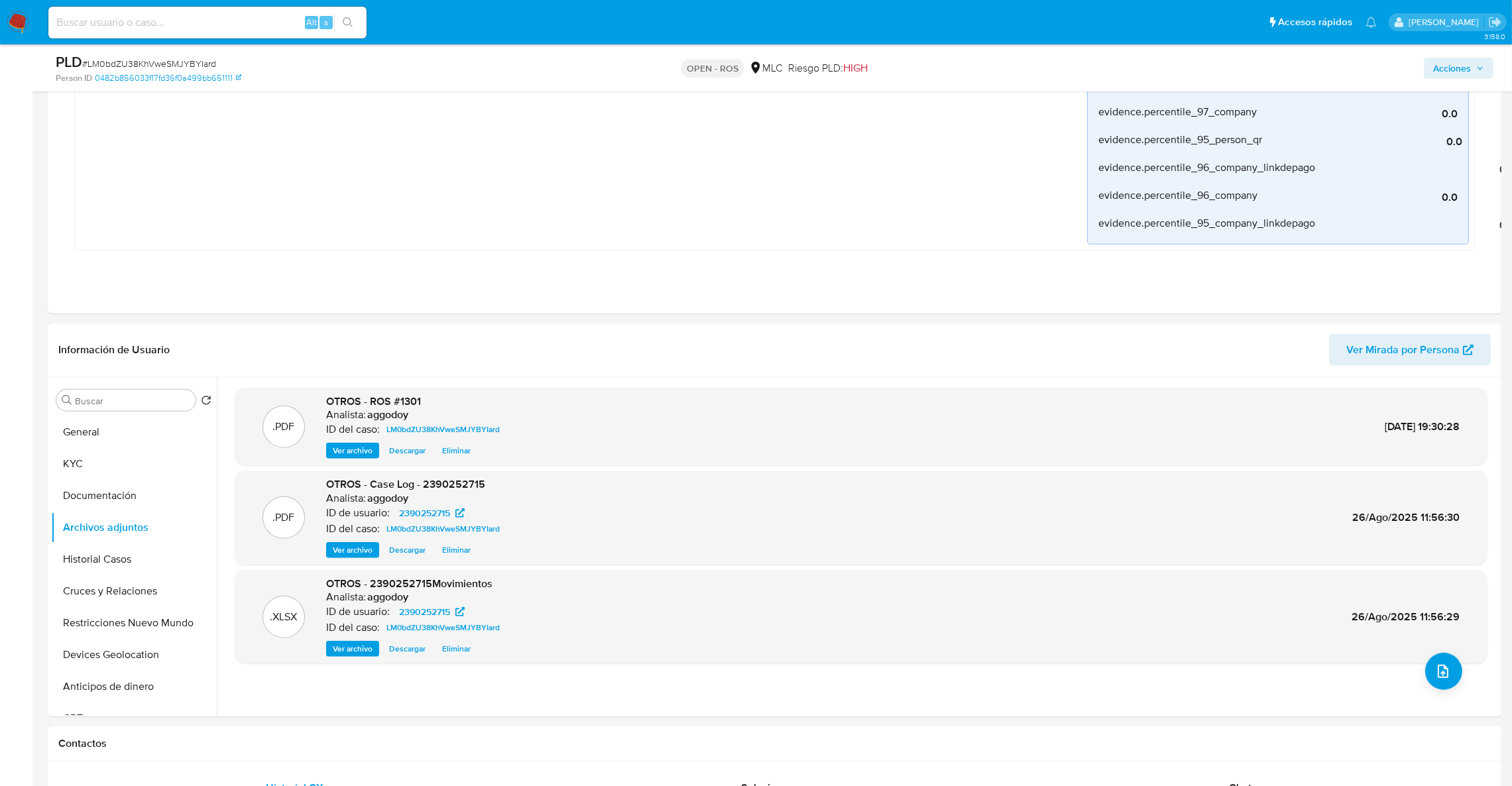
click at [1424, 73] on button "Acciones" at bounding box center [1458, 69] width 69 height 22
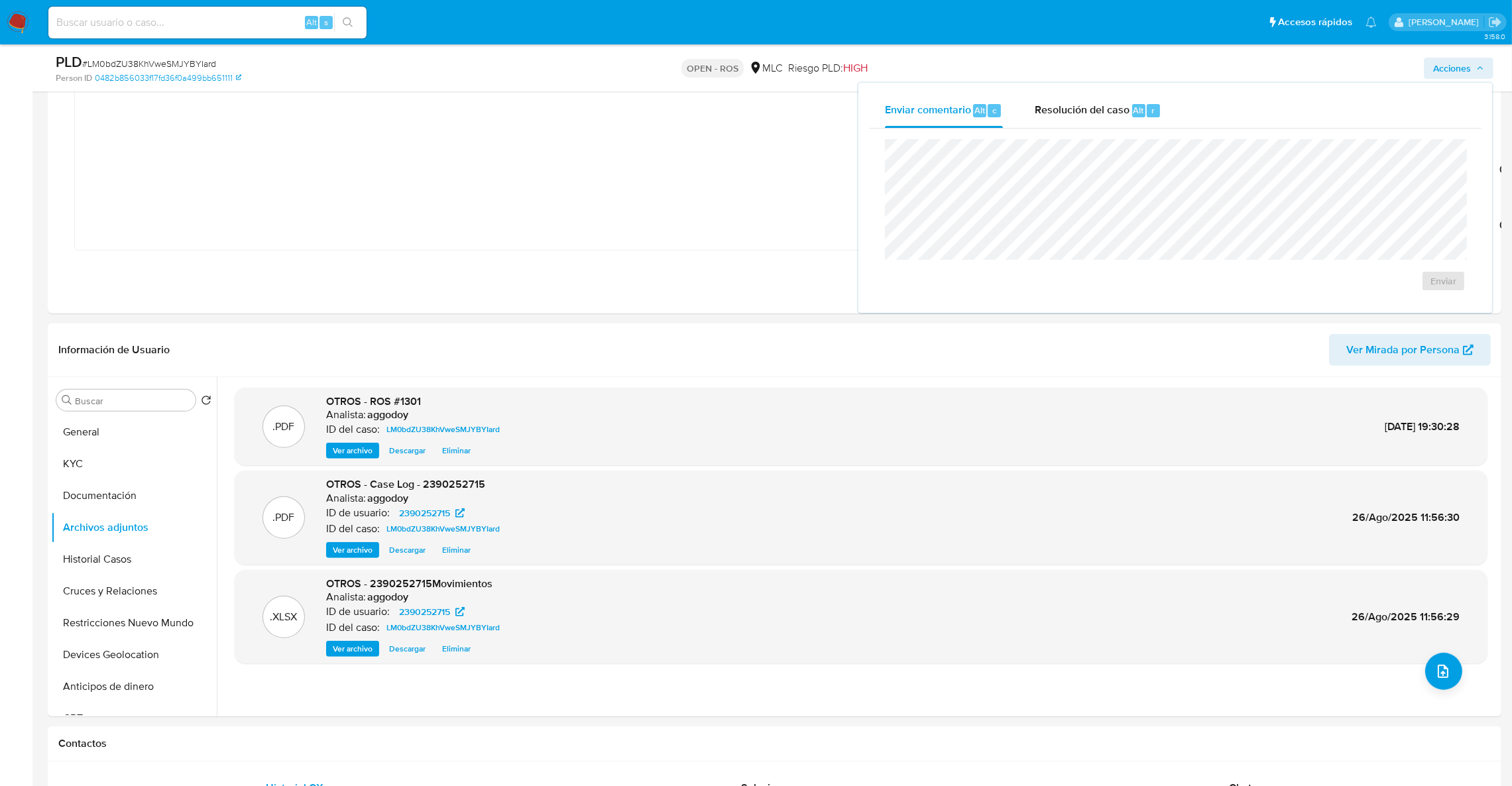
click at [1437, 69] on span "Acciones" at bounding box center [1452, 69] width 38 height 22
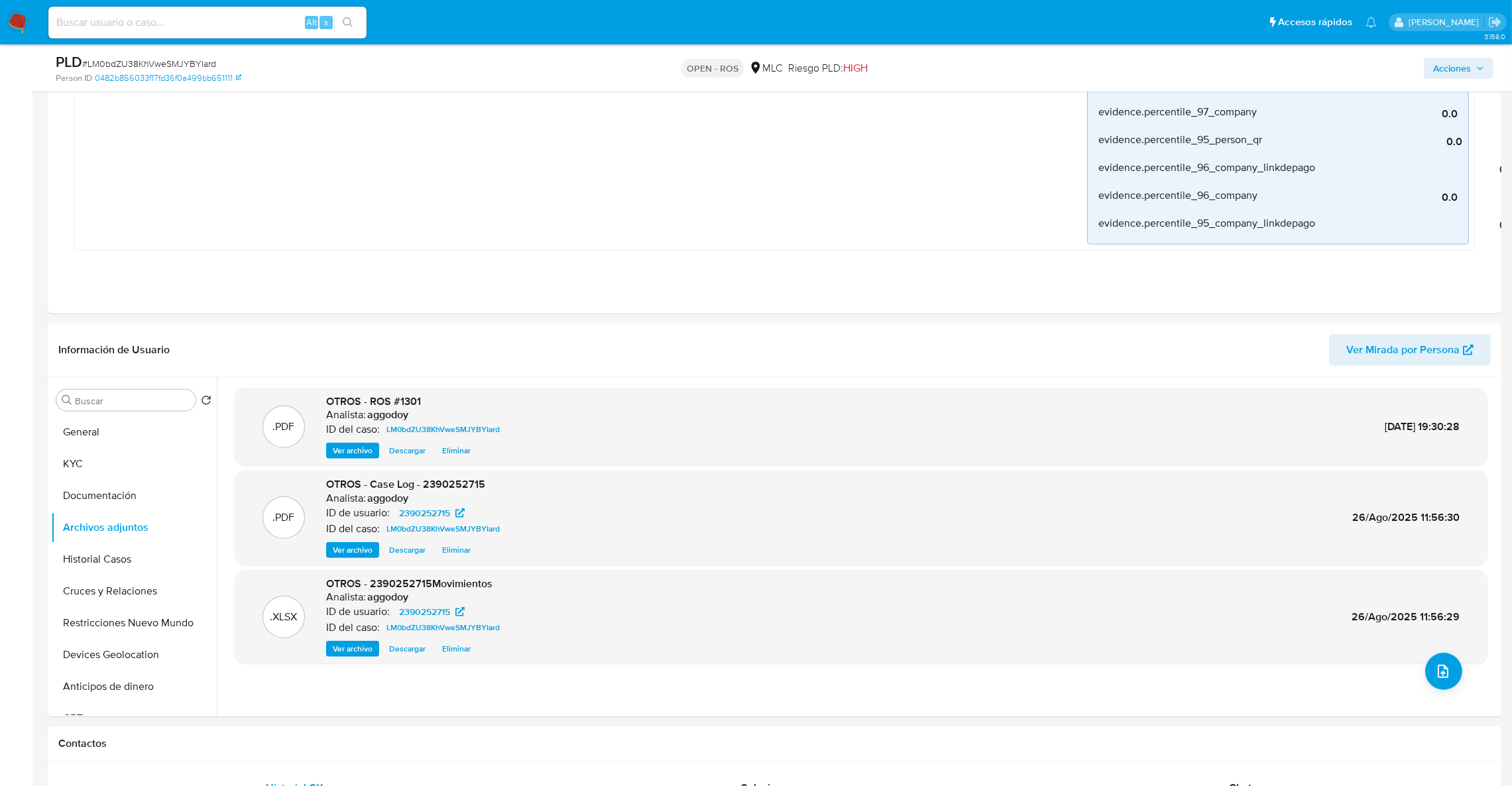
click at [1442, 71] on span "Acciones" at bounding box center [1452, 69] width 38 height 22
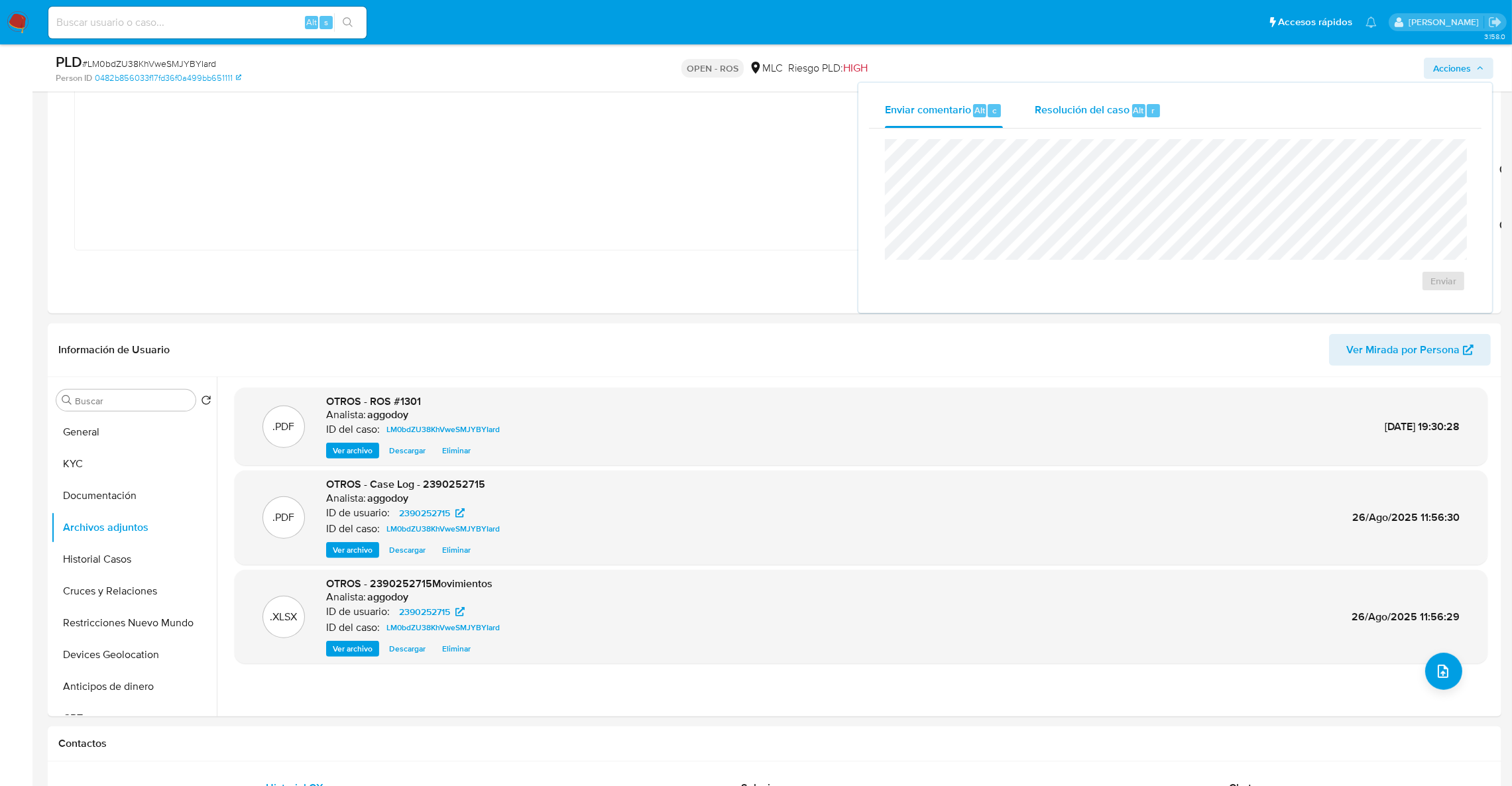
click at [1124, 122] on div "Resolución del caso Alt r" at bounding box center [1098, 110] width 127 height 34
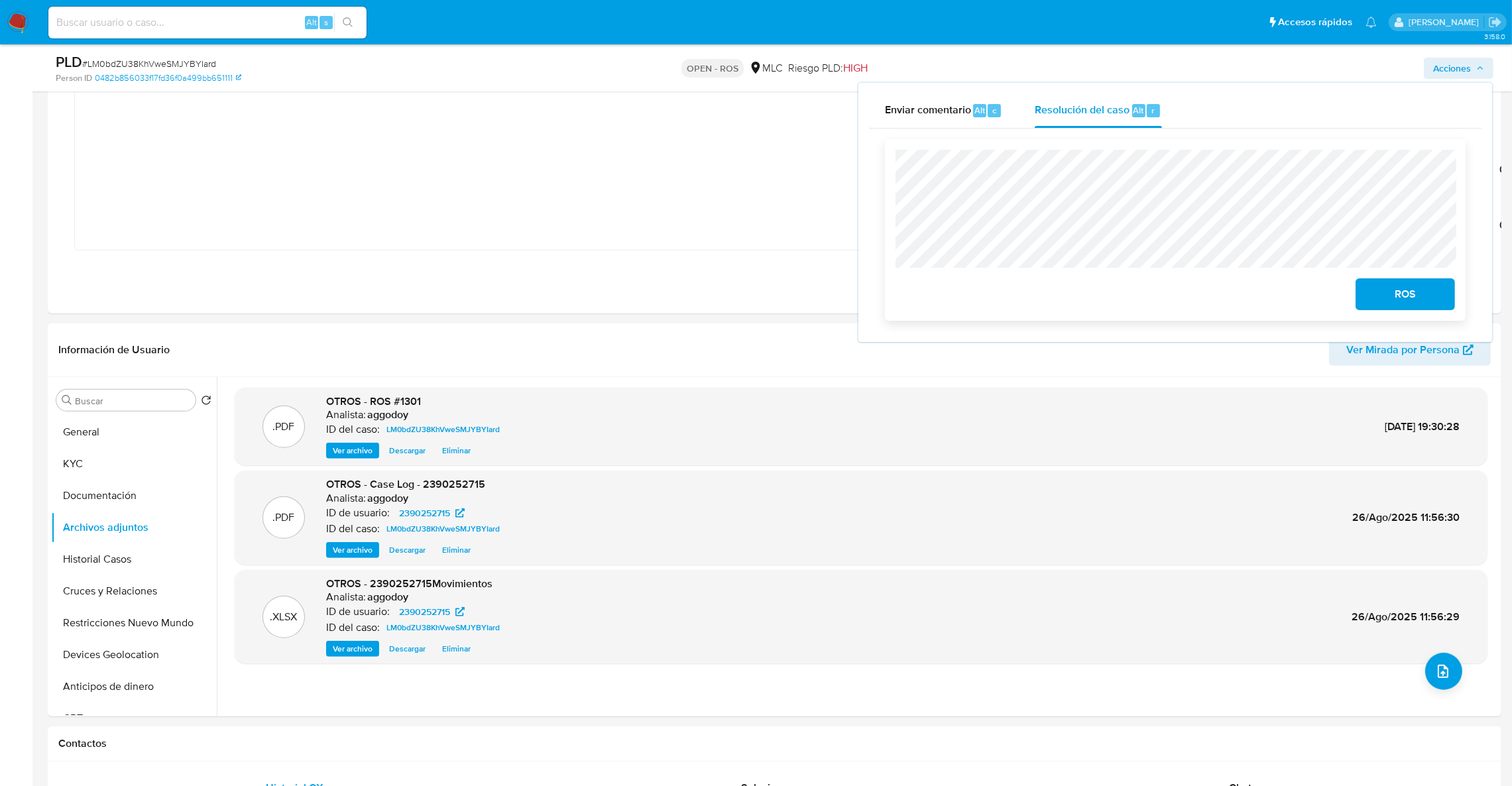
click at [1414, 304] on span "ROS" at bounding box center [1405, 294] width 65 height 29
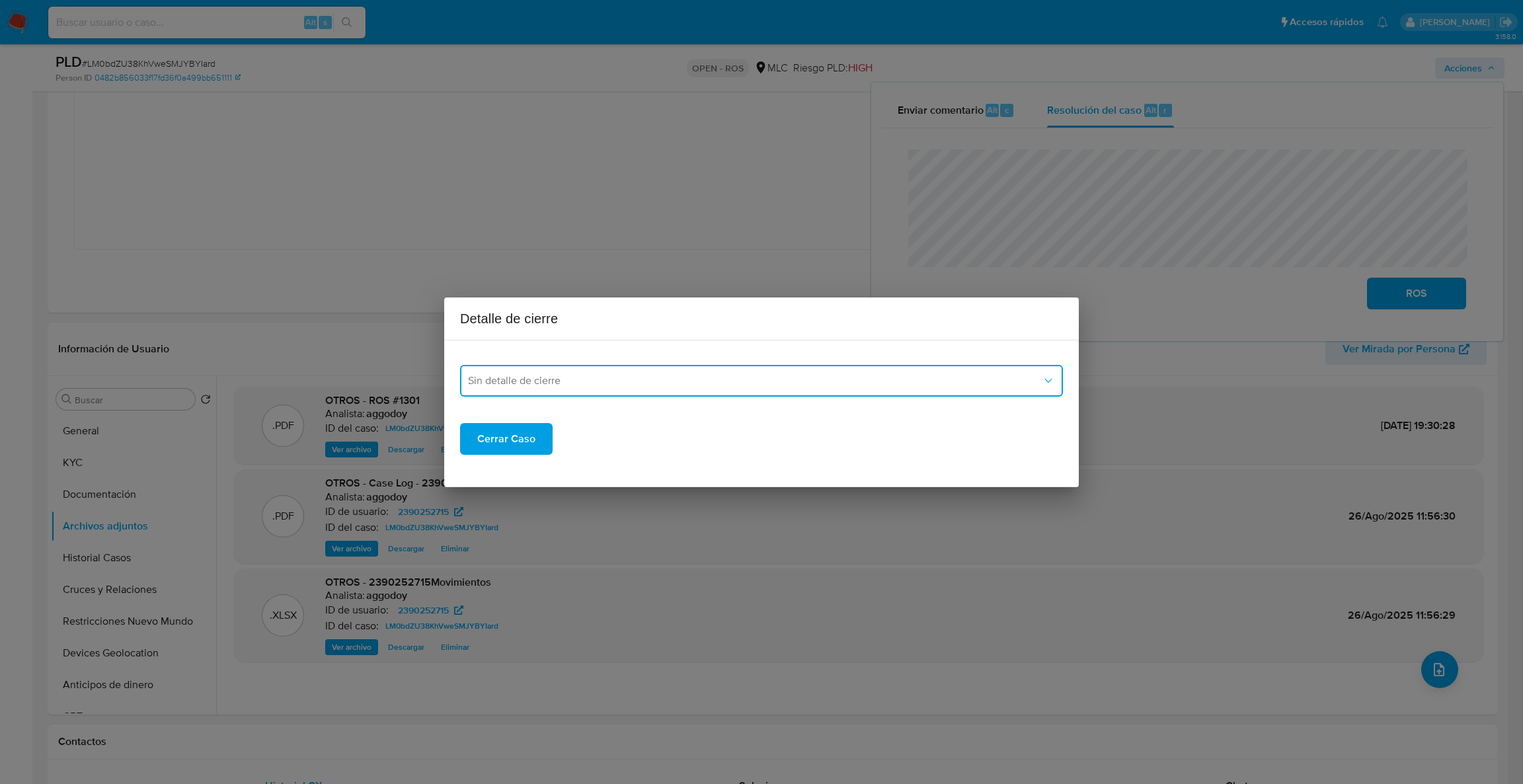
drag, startPoint x: 724, startPoint y: 381, endPoint x: 705, endPoint y: 395, distance: 23.6
click at [723, 382] on span "Sin detalle de cierre" at bounding box center [754, 381] width 574 height 13
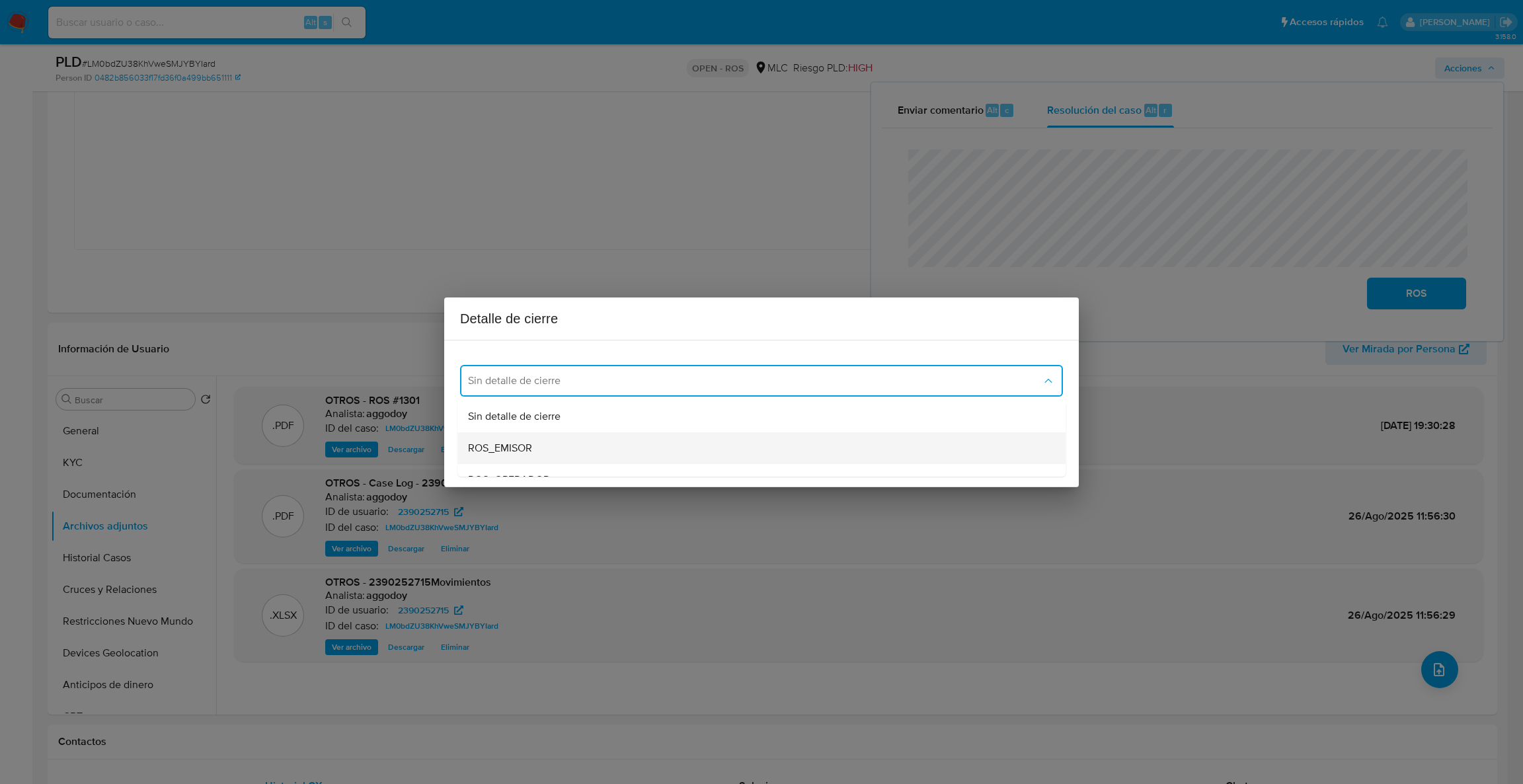
click at [526, 452] on span "ROS_EMISOR" at bounding box center [500, 448] width 64 height 13
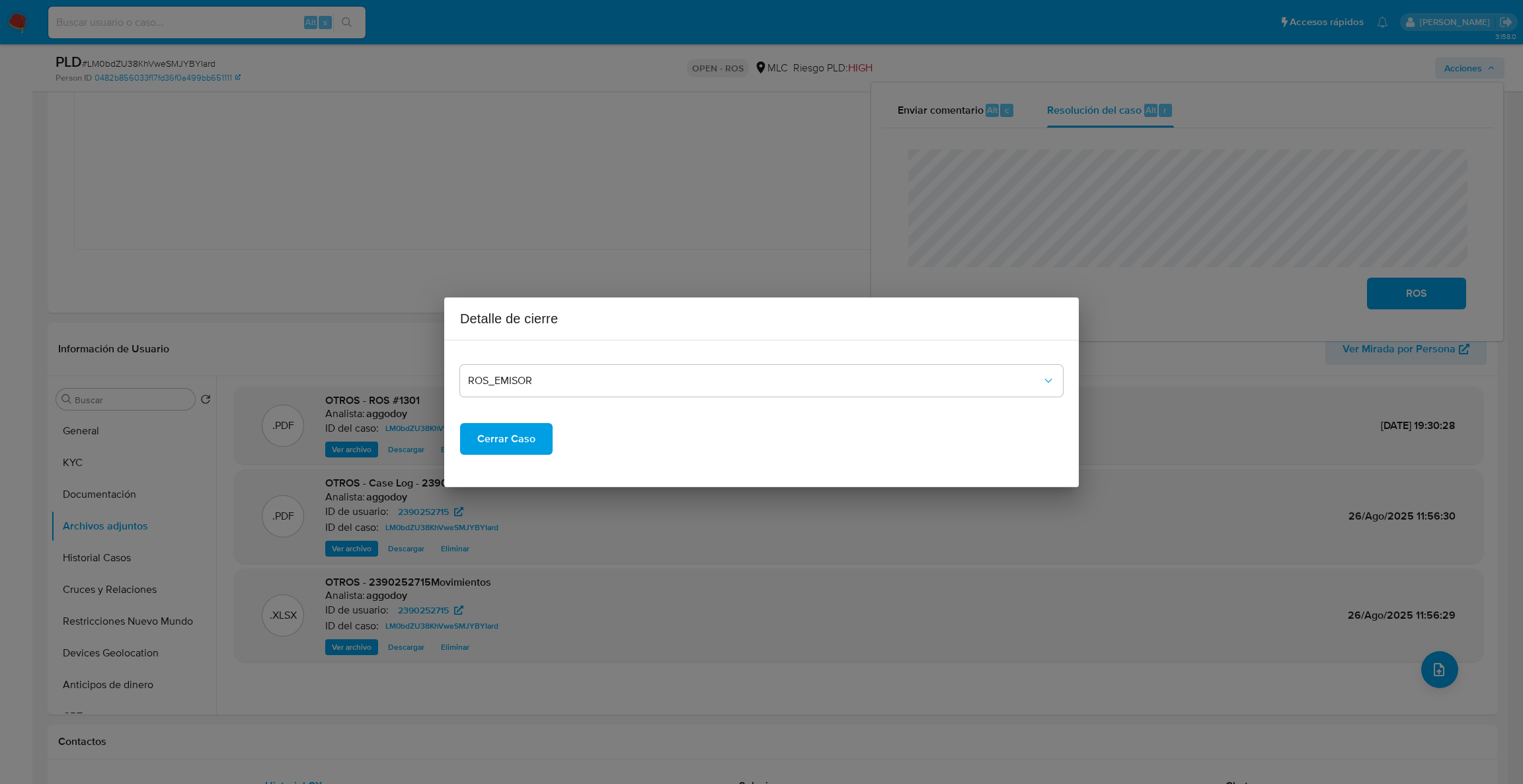
click at [497, 442] on span "Cerrar Caso" at bounding box center [506, 438] width 58 height 29
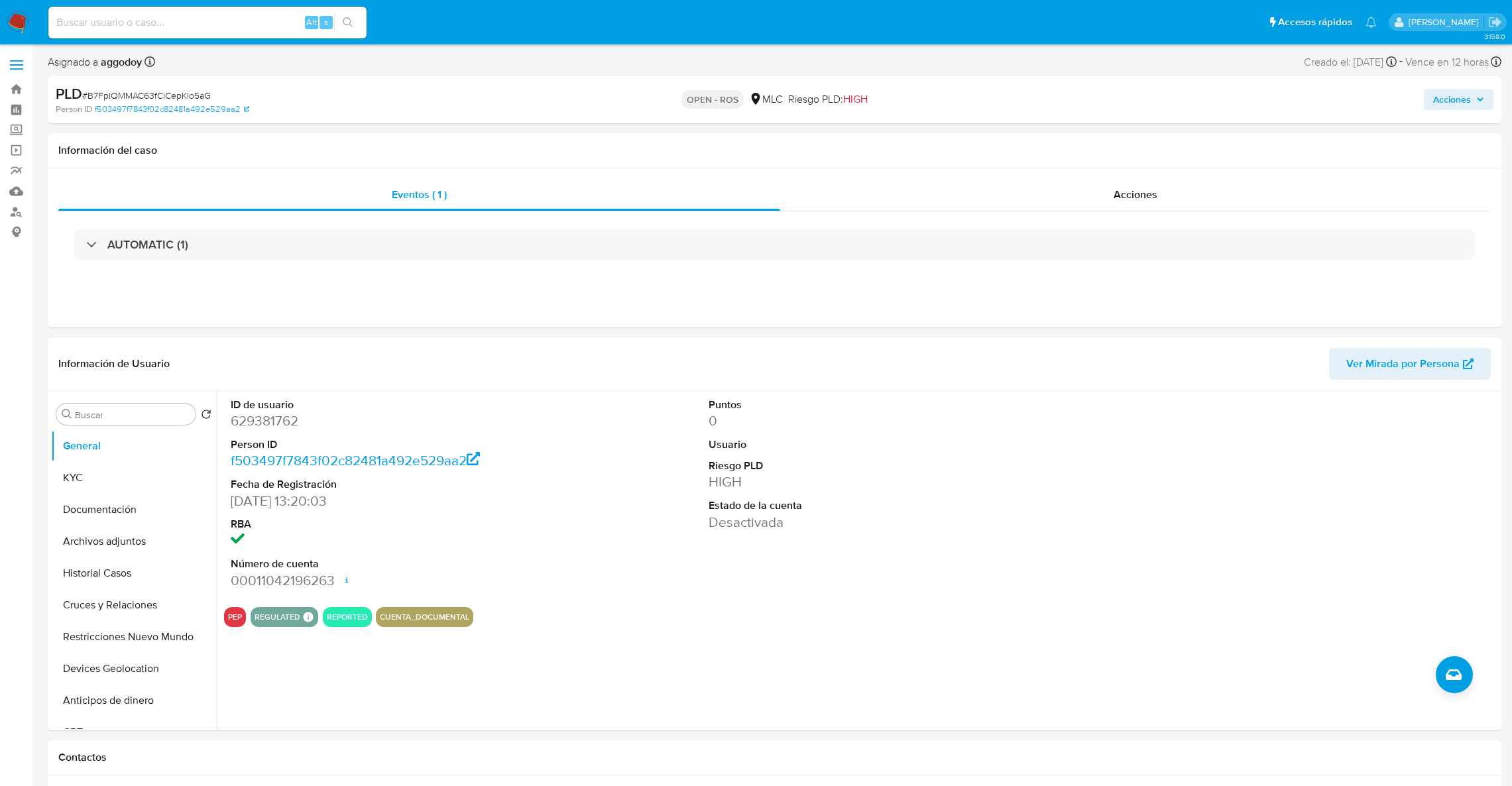
select select "10"
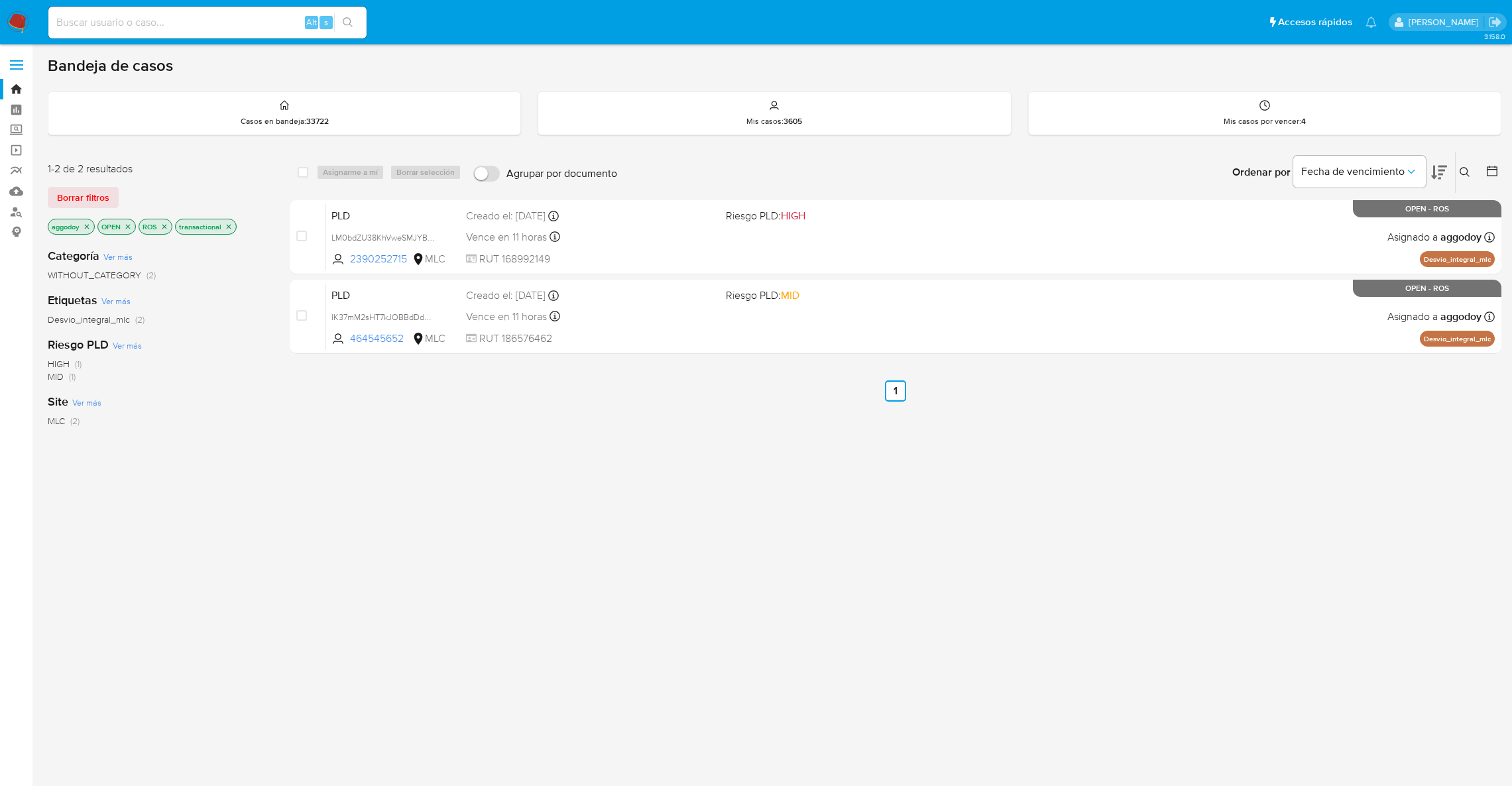
scroll to position [21, 0]
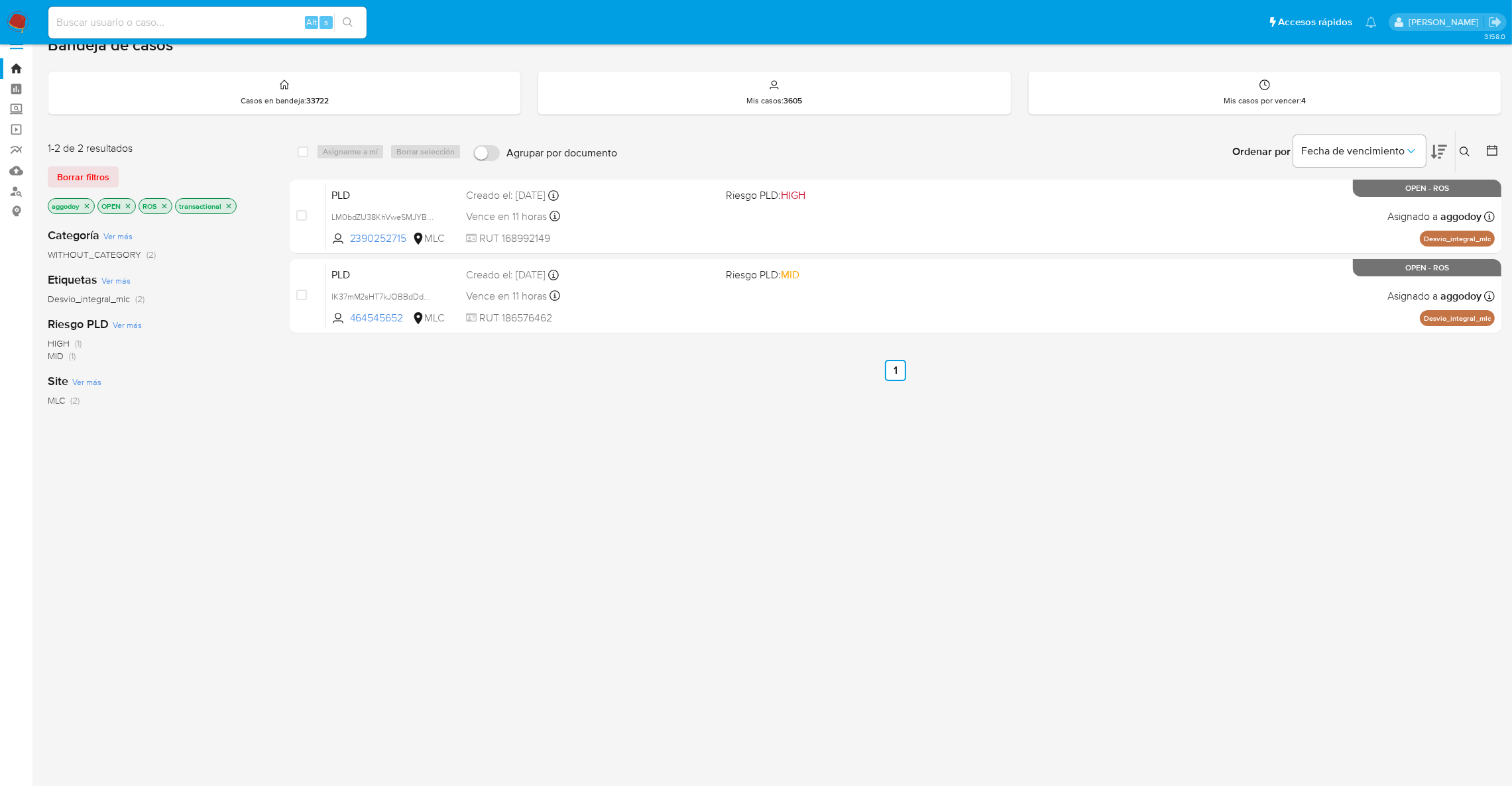
click at [229, 203] on icon "close-filter" at bounding box center [229, 206] width 8 height 8
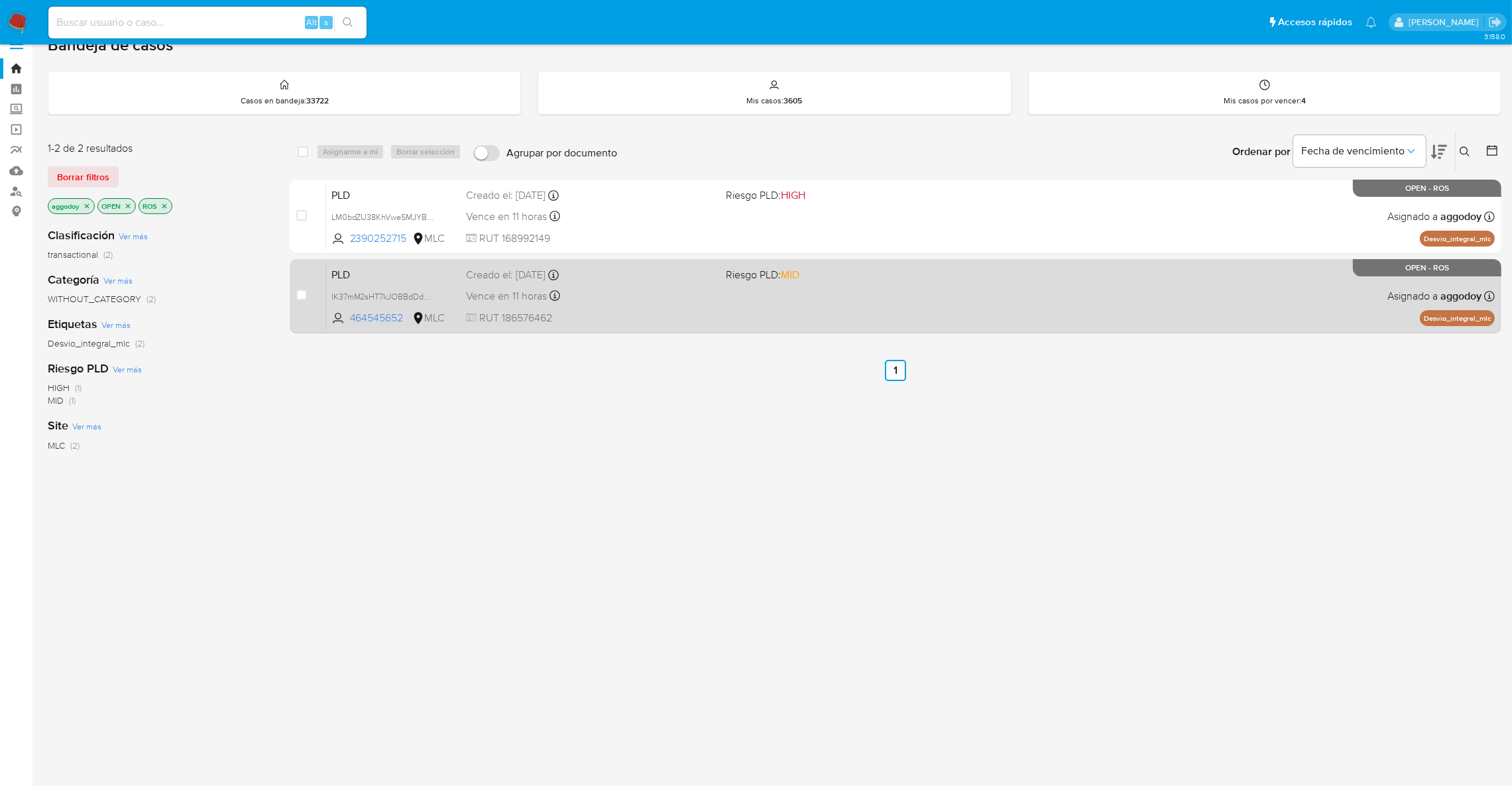
click at [720, 303] on div "PLD IK37mM2sHT7kJOBBdDdOIJYT 464545652 MLC Riesgo PLD: MID Creado el: [DATE] Cr…" at bounding box center [910, 295] width 1169 height 67
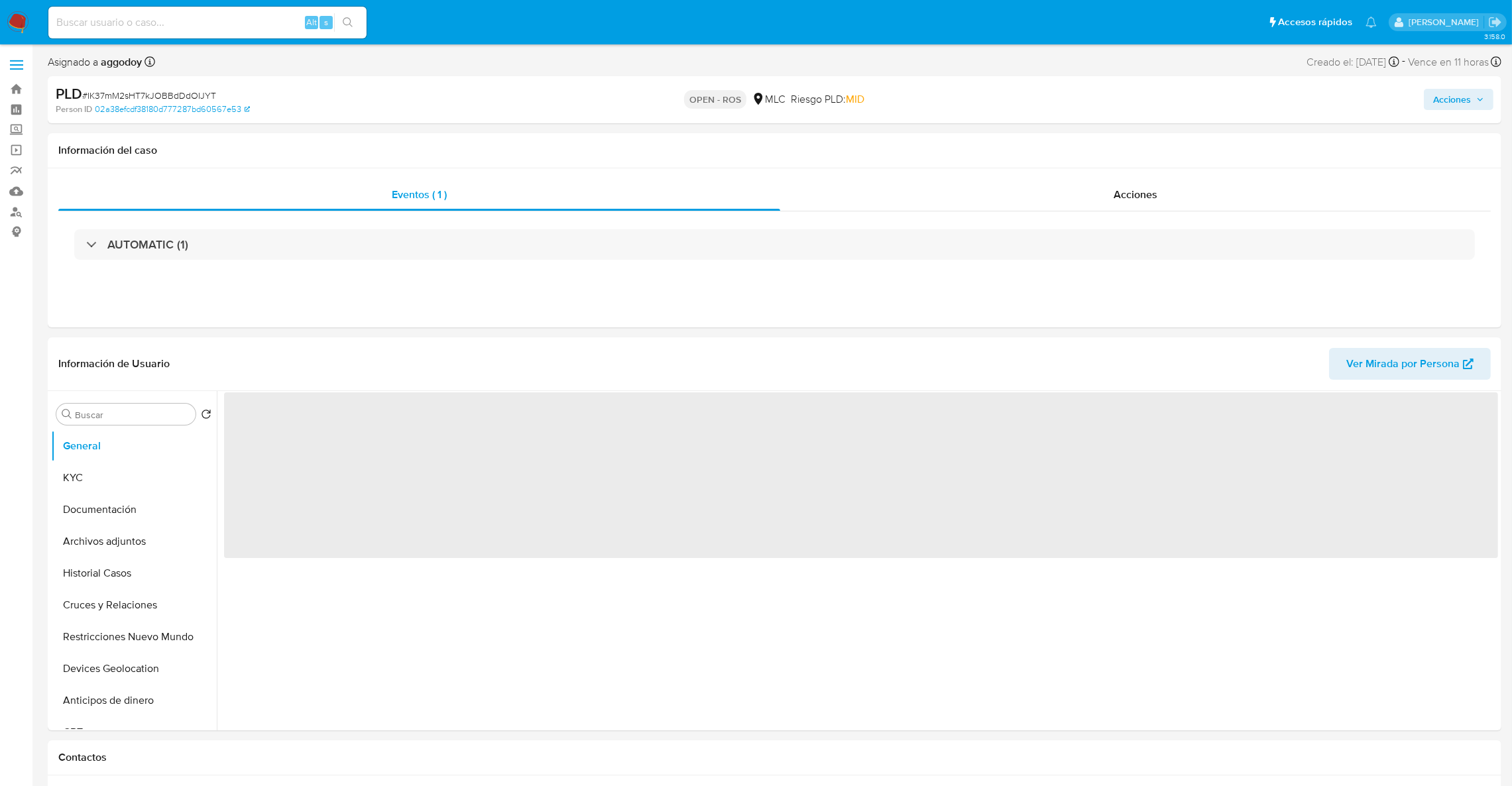
select select "10"
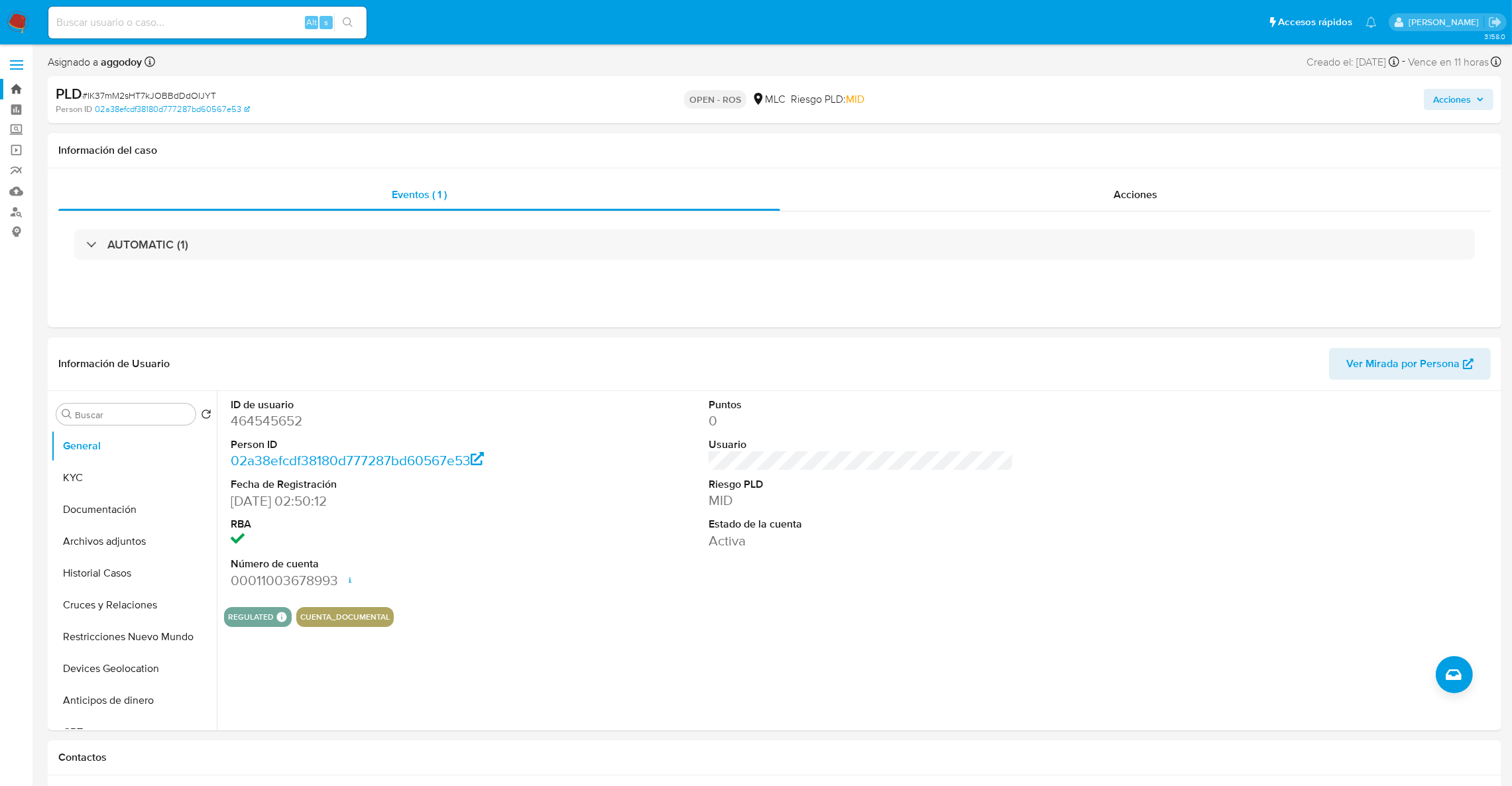
click at [22, 91] on link "Bandeja" at bounding box center [79, 89] width 158 height 21
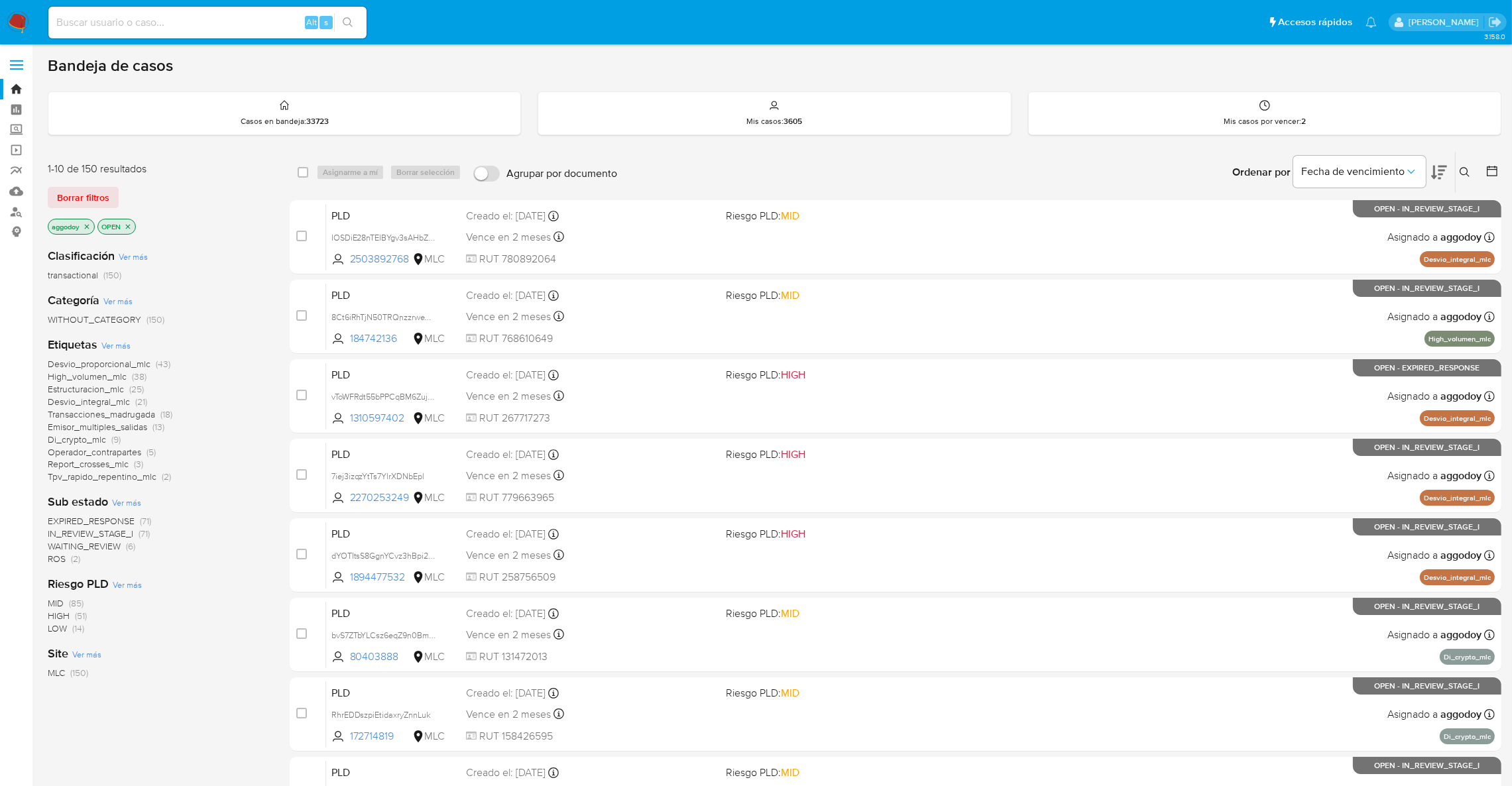
click at [90, 227] on icon "close-filter" at bounding box center [87, 227] width 8 height 8
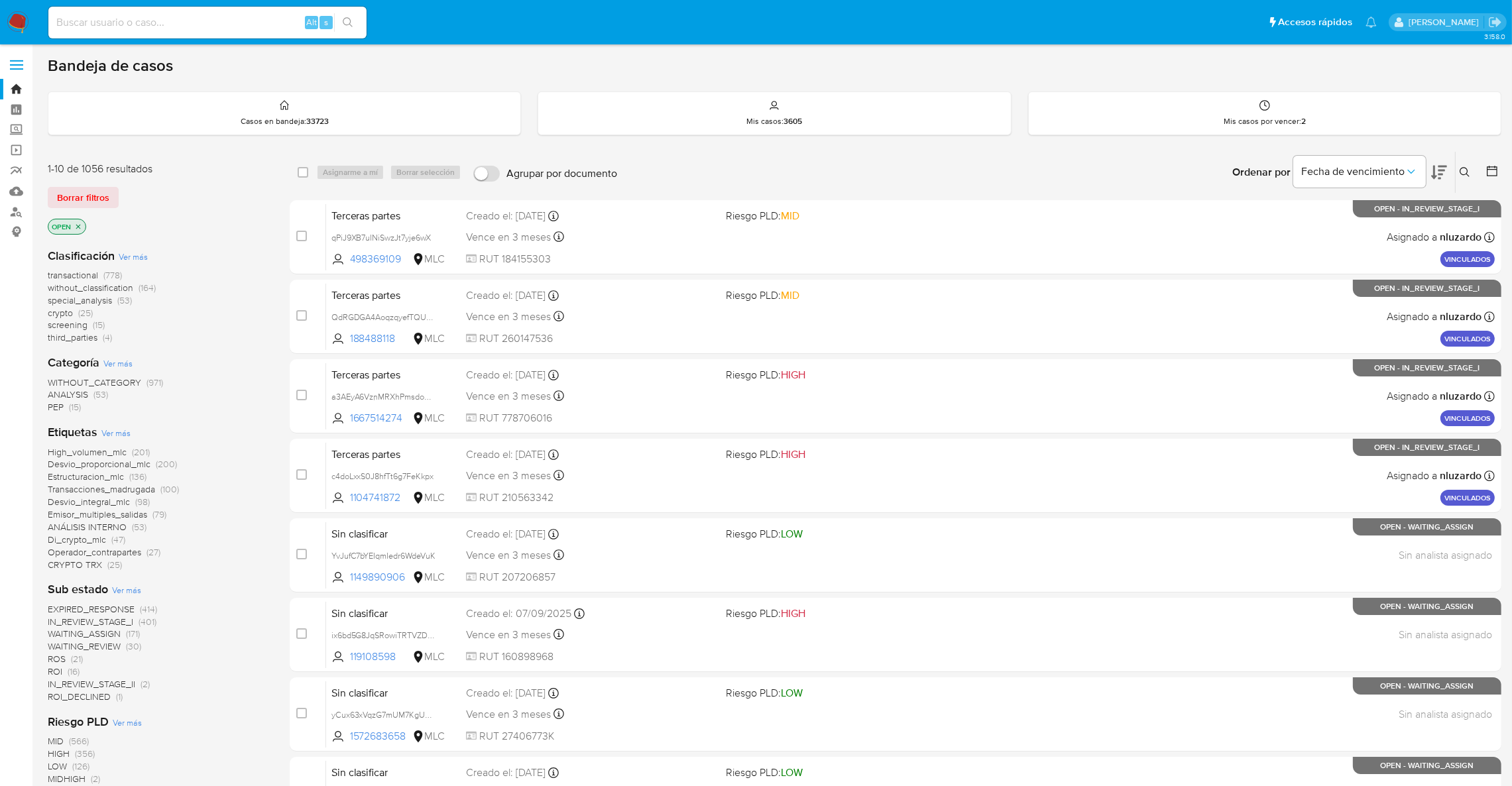
click at [61, 656] on span "ROS" at bounding box center [57, 659] width 18 height 13
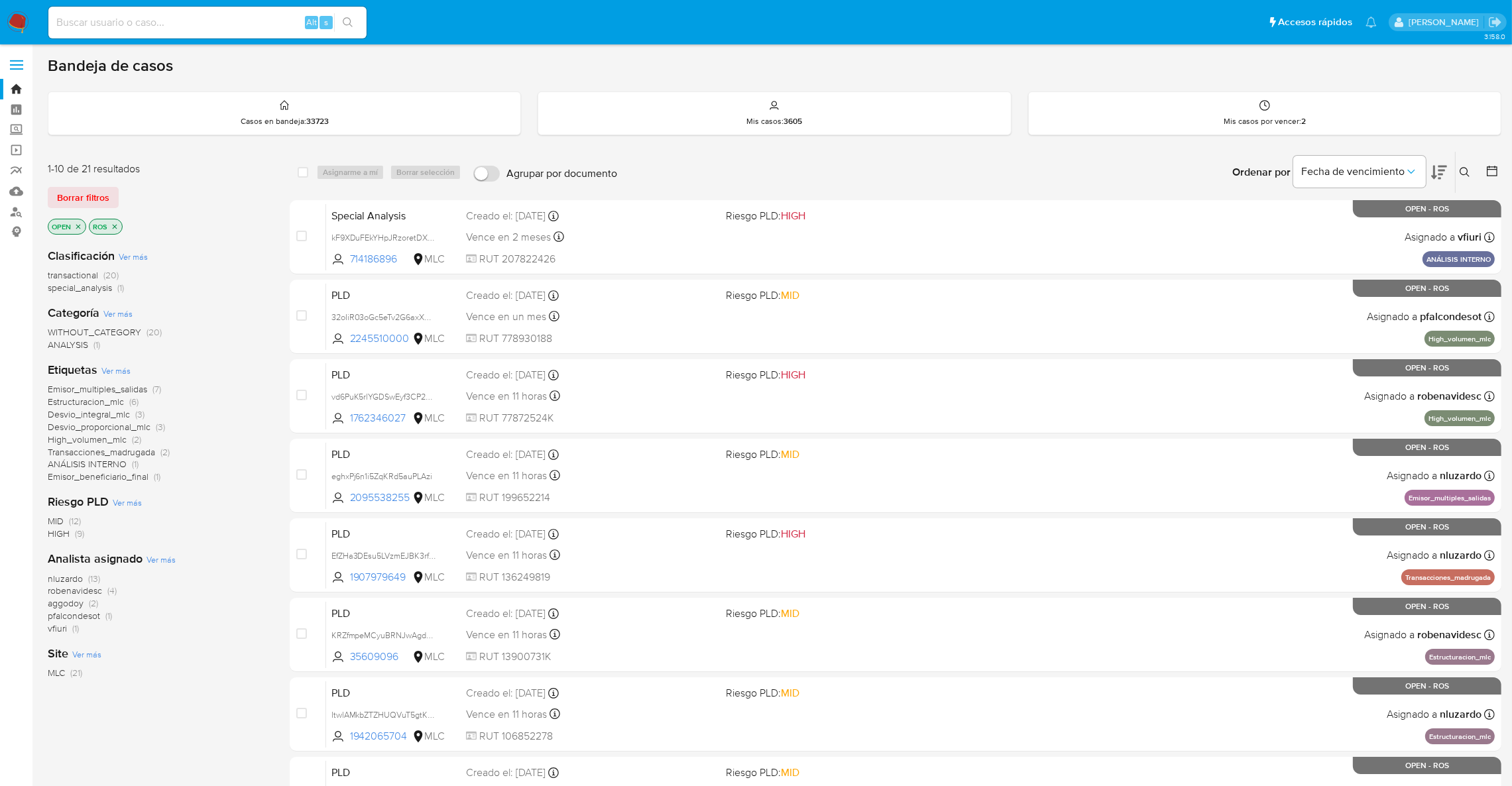
click at [102, 587] on span "robenavidesc" at bounding box center [75, 590] width 55 height 13
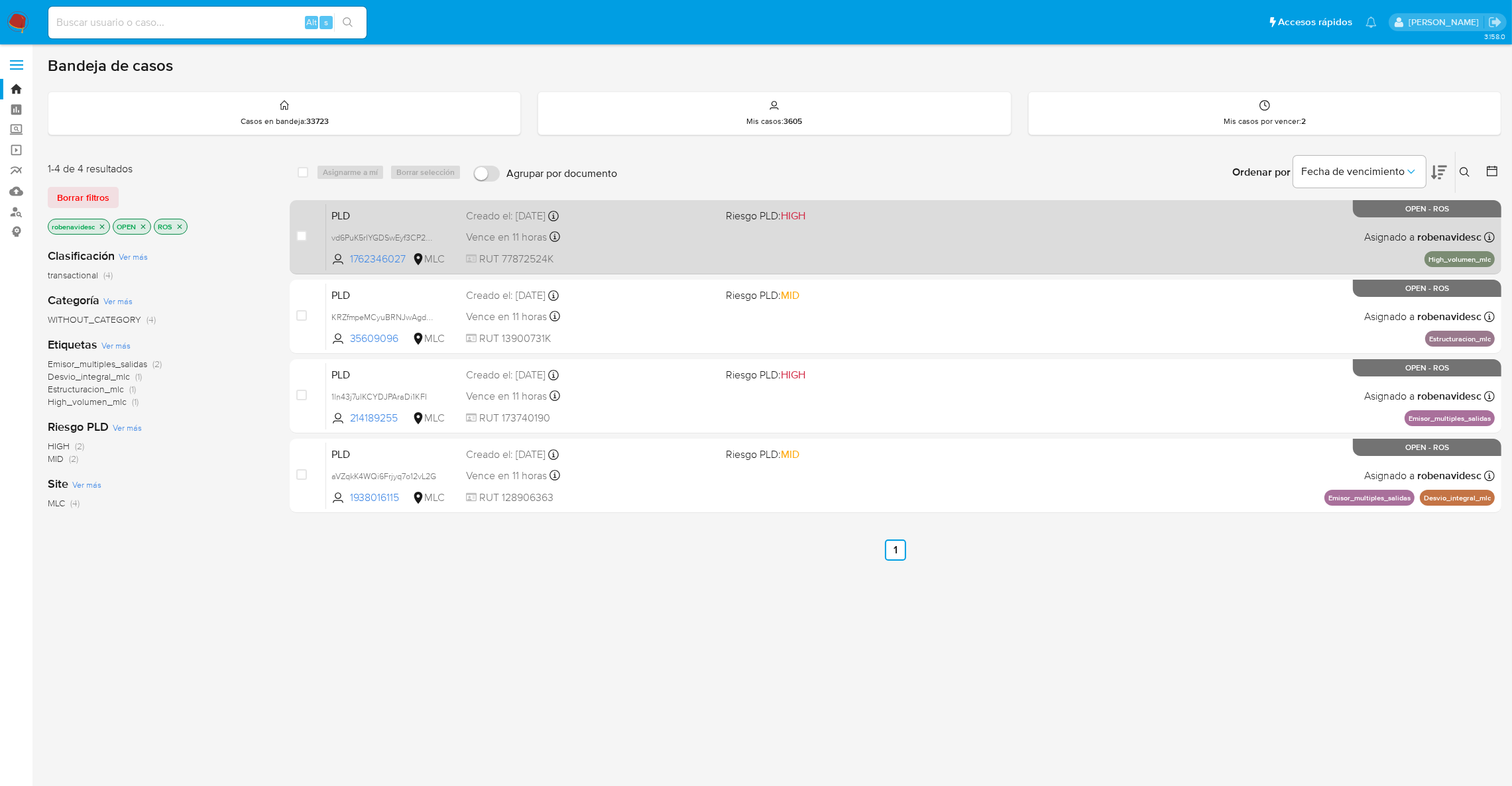
click at [571, 220] on div "Creado el: 12/06/2025 Creado el: 12/06/2025 06:09:24" at bounding box center [590, 216] width 249 height 15
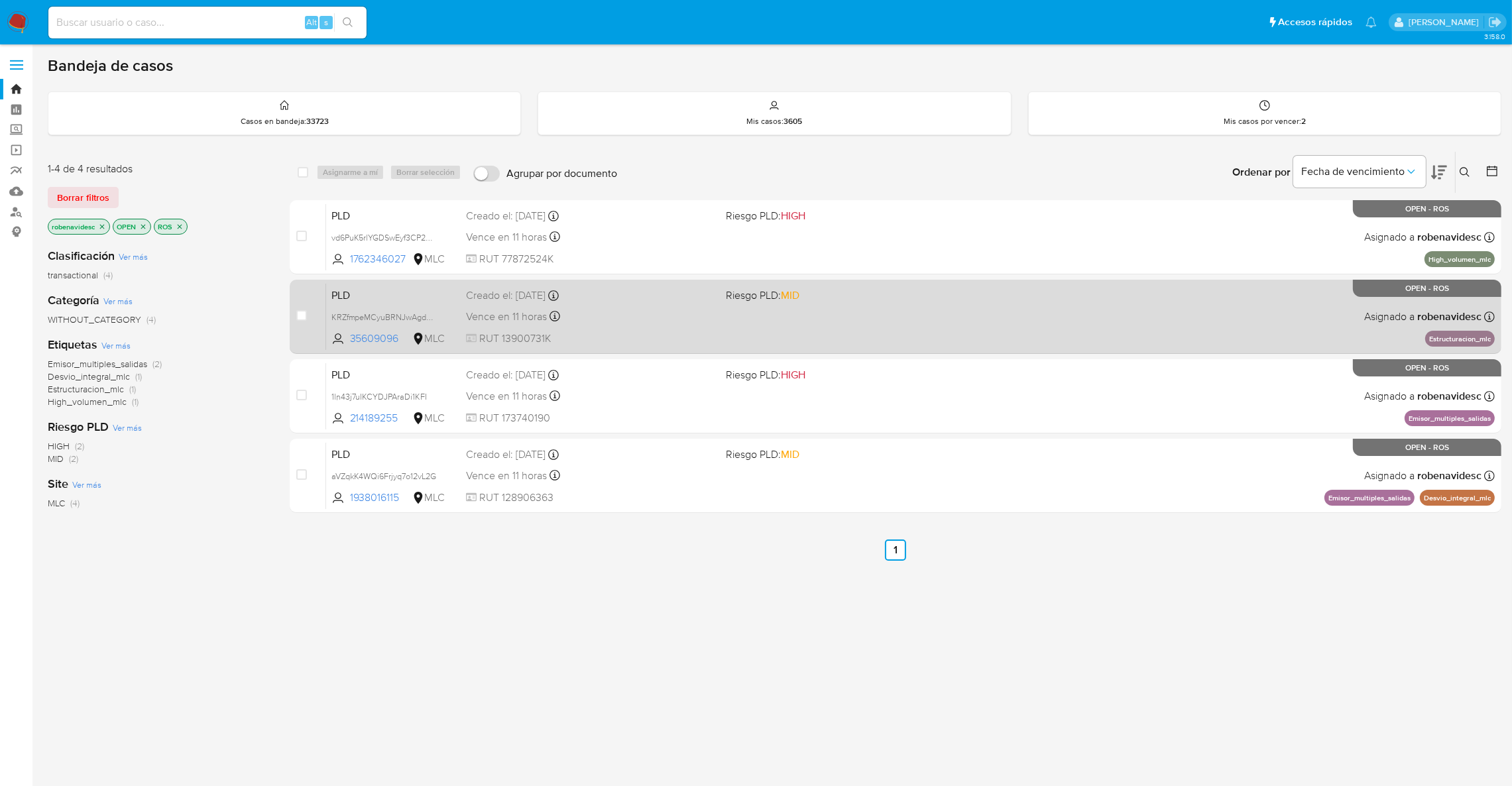
click at [621, 293] on div "Creado el: 12/06/2025 Creado el: 12/06/2025 06:08:26" at bounding box center [590, 295] width 249 height 15
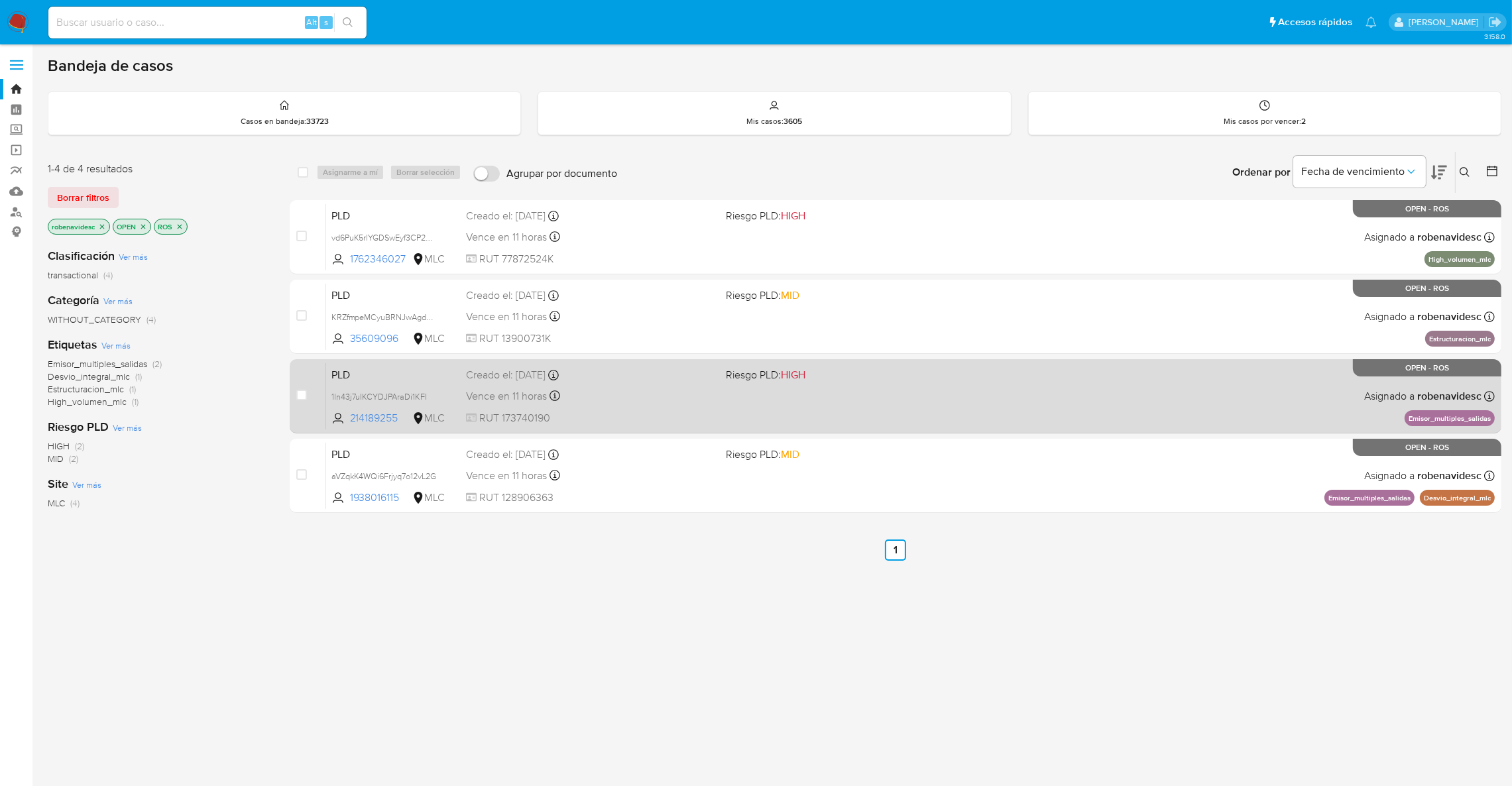
click at [716, 376] on div "PLD 1ln43j7uIKCYDJPAraDi1KFI 214189255 MLC Riesgo PLD: HIGH Creado el: 12/06/20…" at bounding box center [910, 396] width 1169 height 67
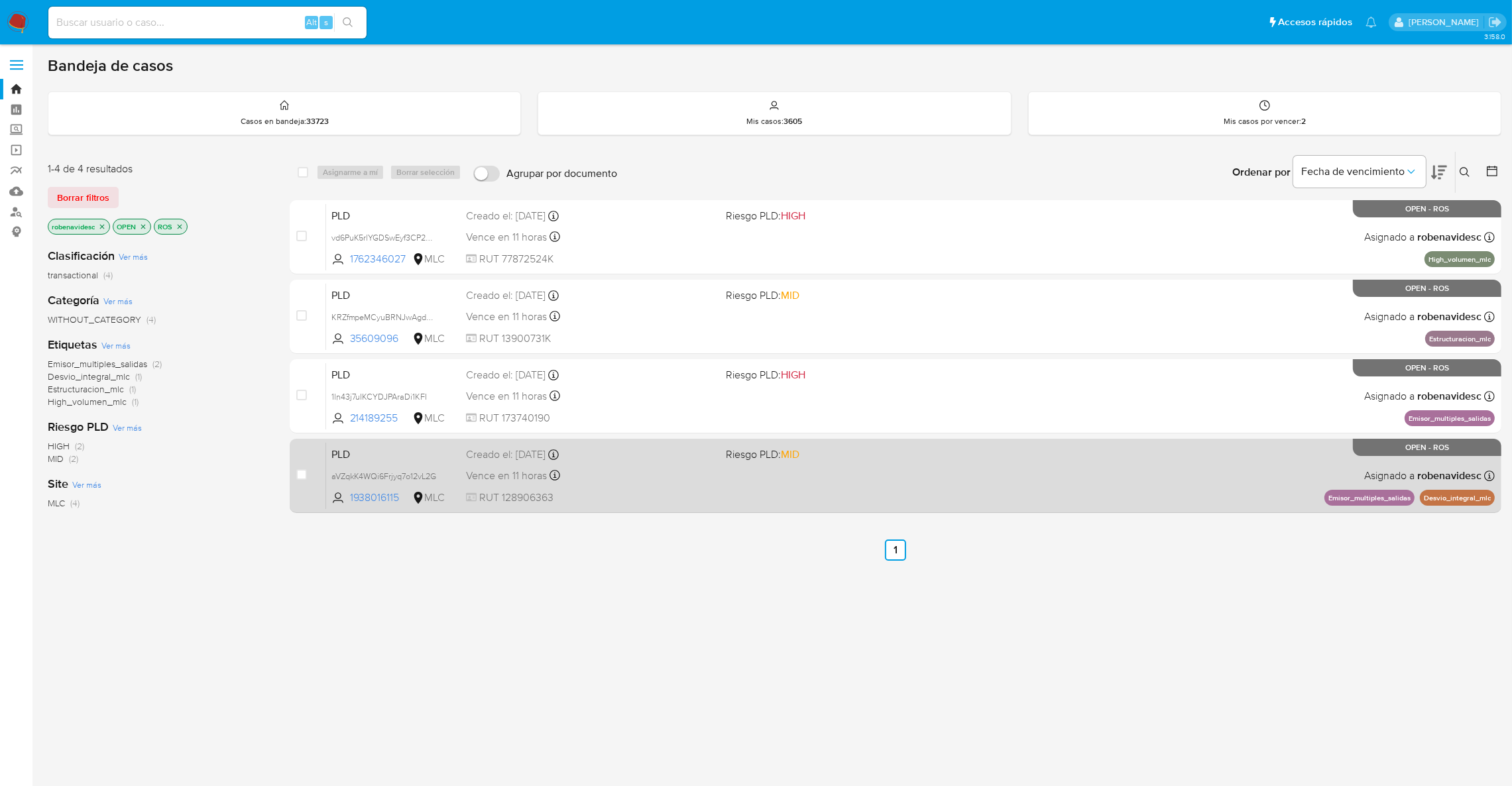
click at [703, 481] on div "Vence en 11 horas Vence el 10/09/2025 06:04:22" at bounding box center [590, 475] width 249 height 18
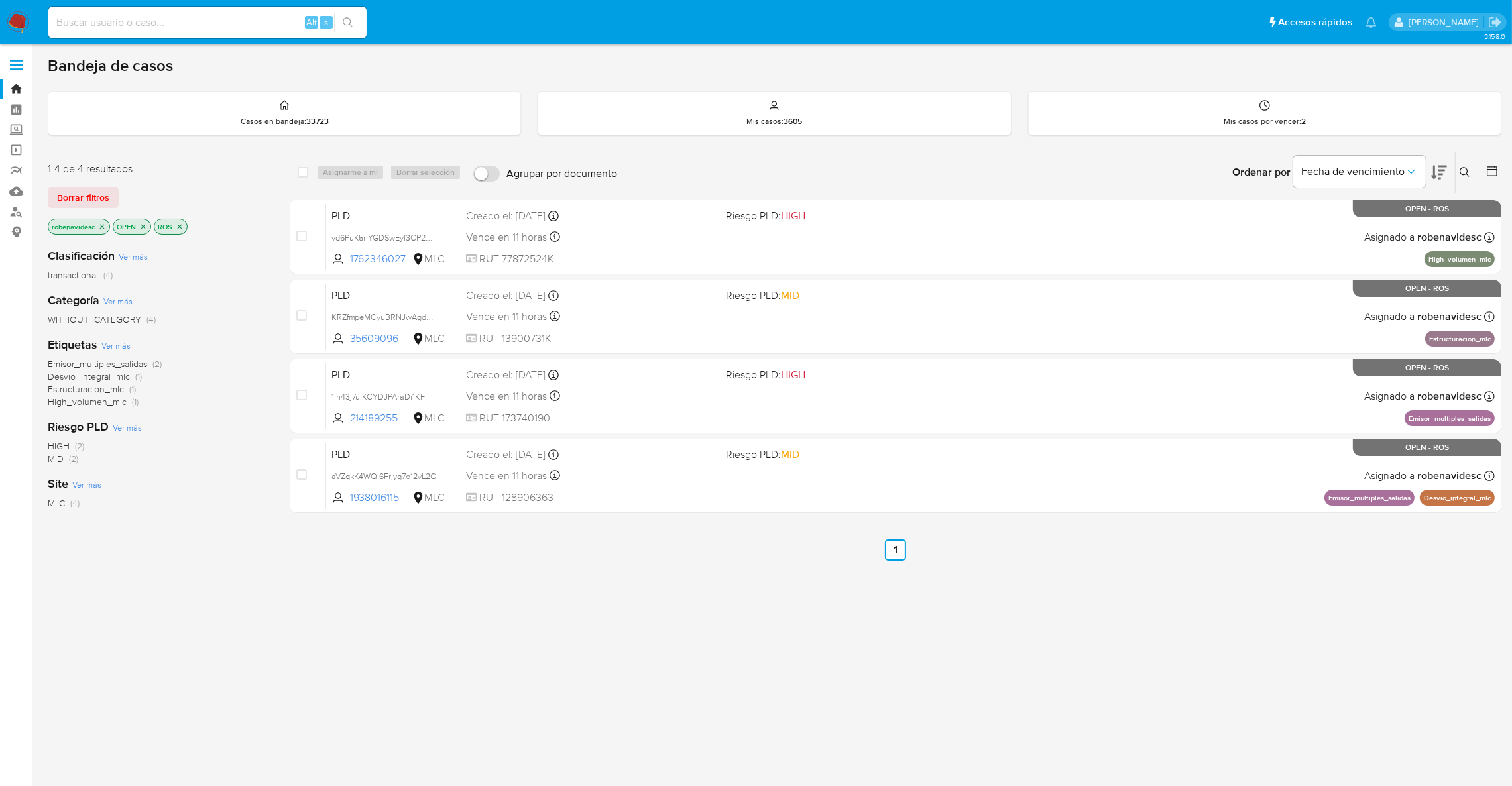
click at [101, 225] on icon "close-filter" at bounding box center [102, 227] width 8 height 8
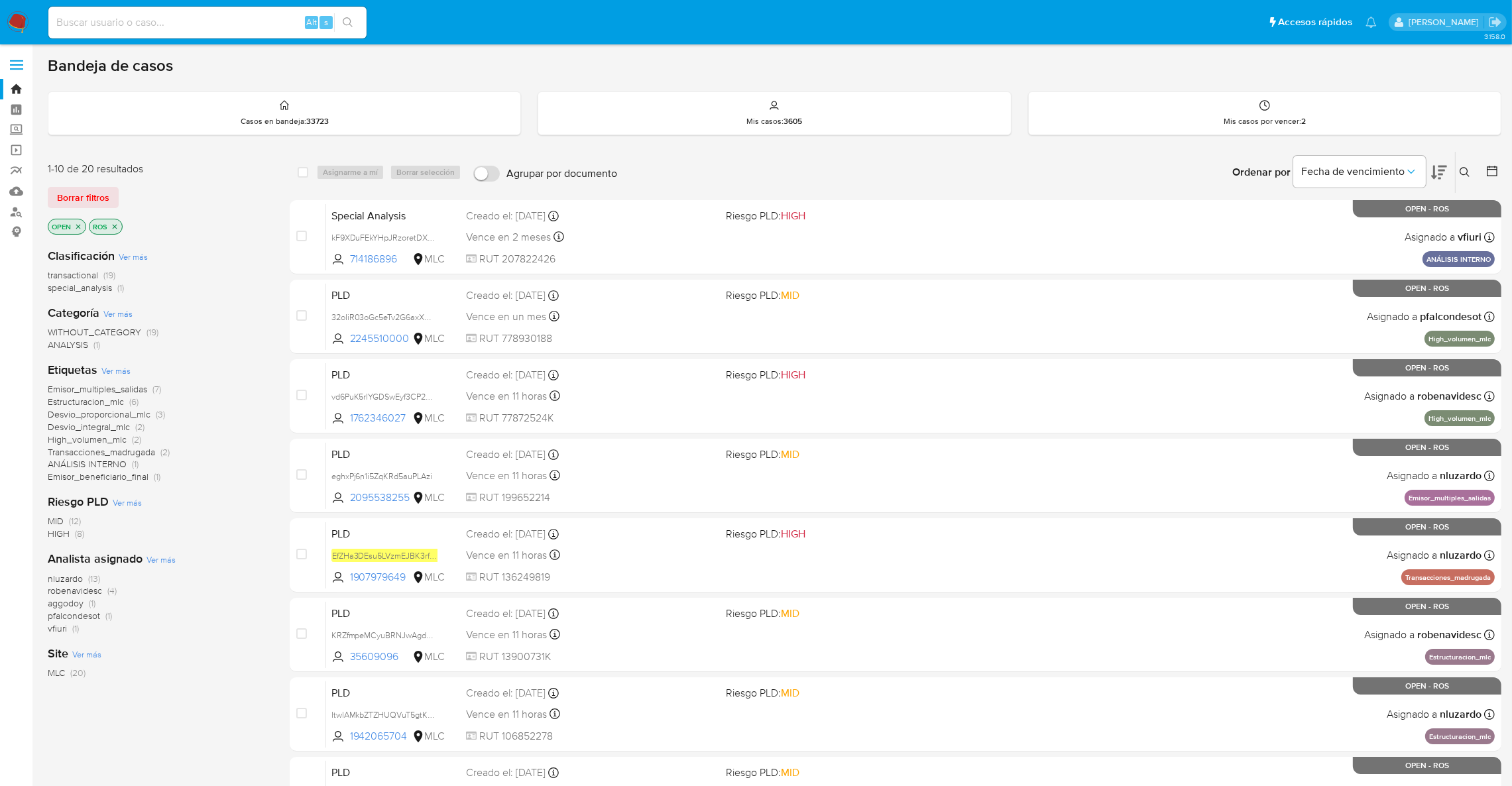
click at [81, 600] on span "aggodoy" at bounding box center [65, 603] width 36 height 13
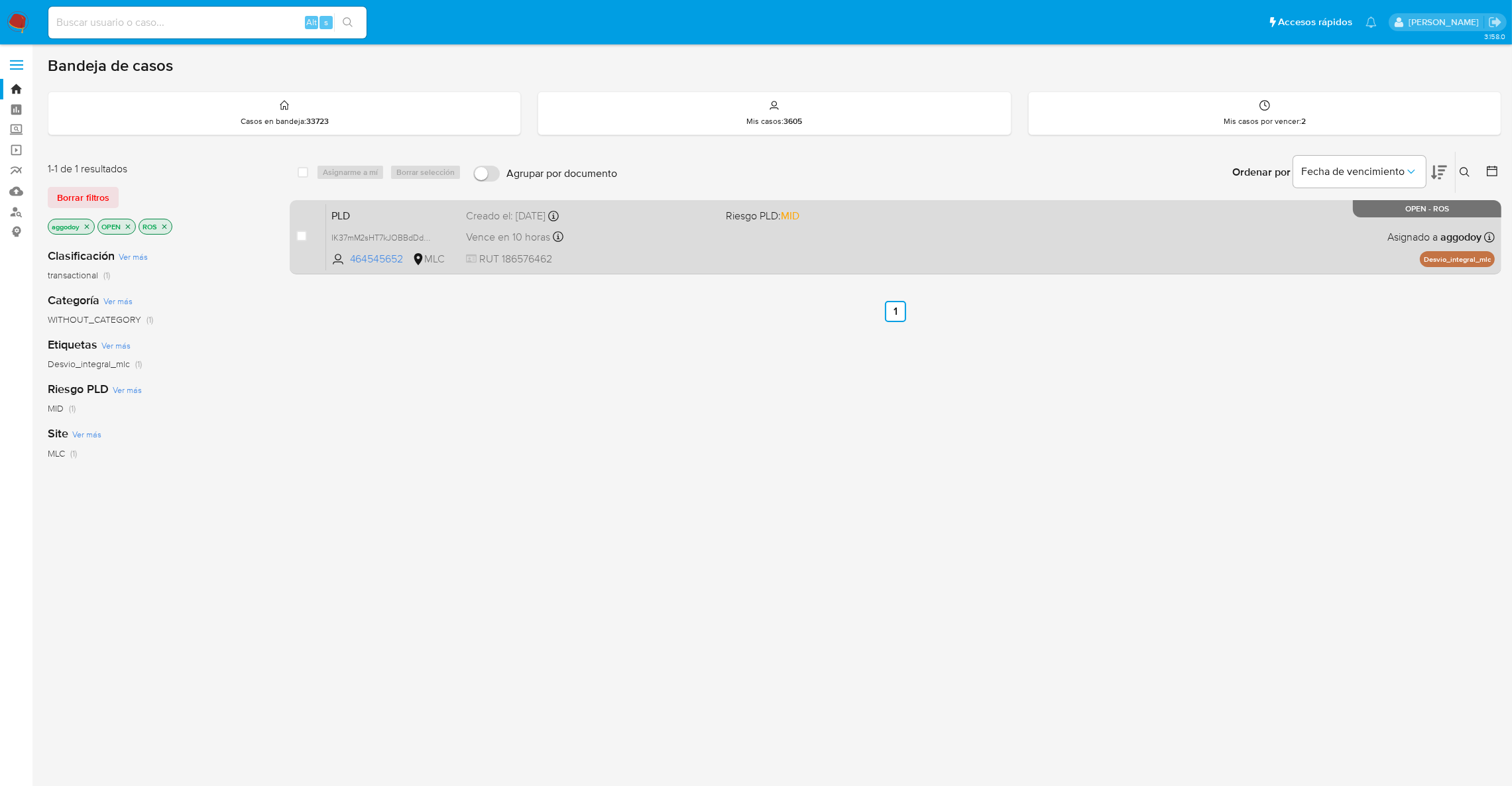
click at [792, 227] on div "PLD IK37mM2sHT7kJOBBdDdOIJYT 464545652 MLC Riesgo PLD: MID Creado el: 12/06/202…" at bounding box center [910, 236] width 1169 height 67
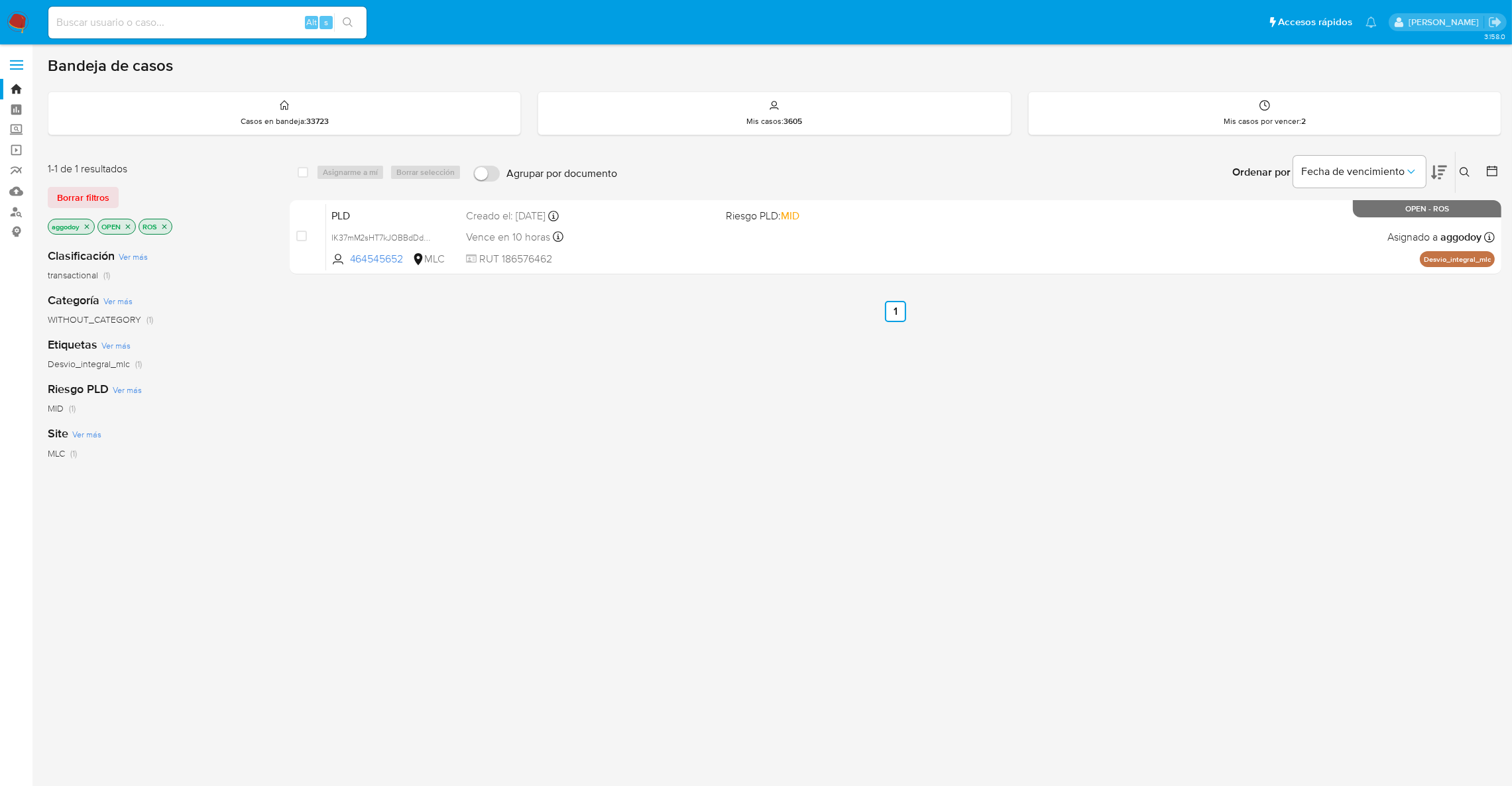
click at [91, 225] on icon "close-filter" at bounding box center [87, 227] width 8 height 8
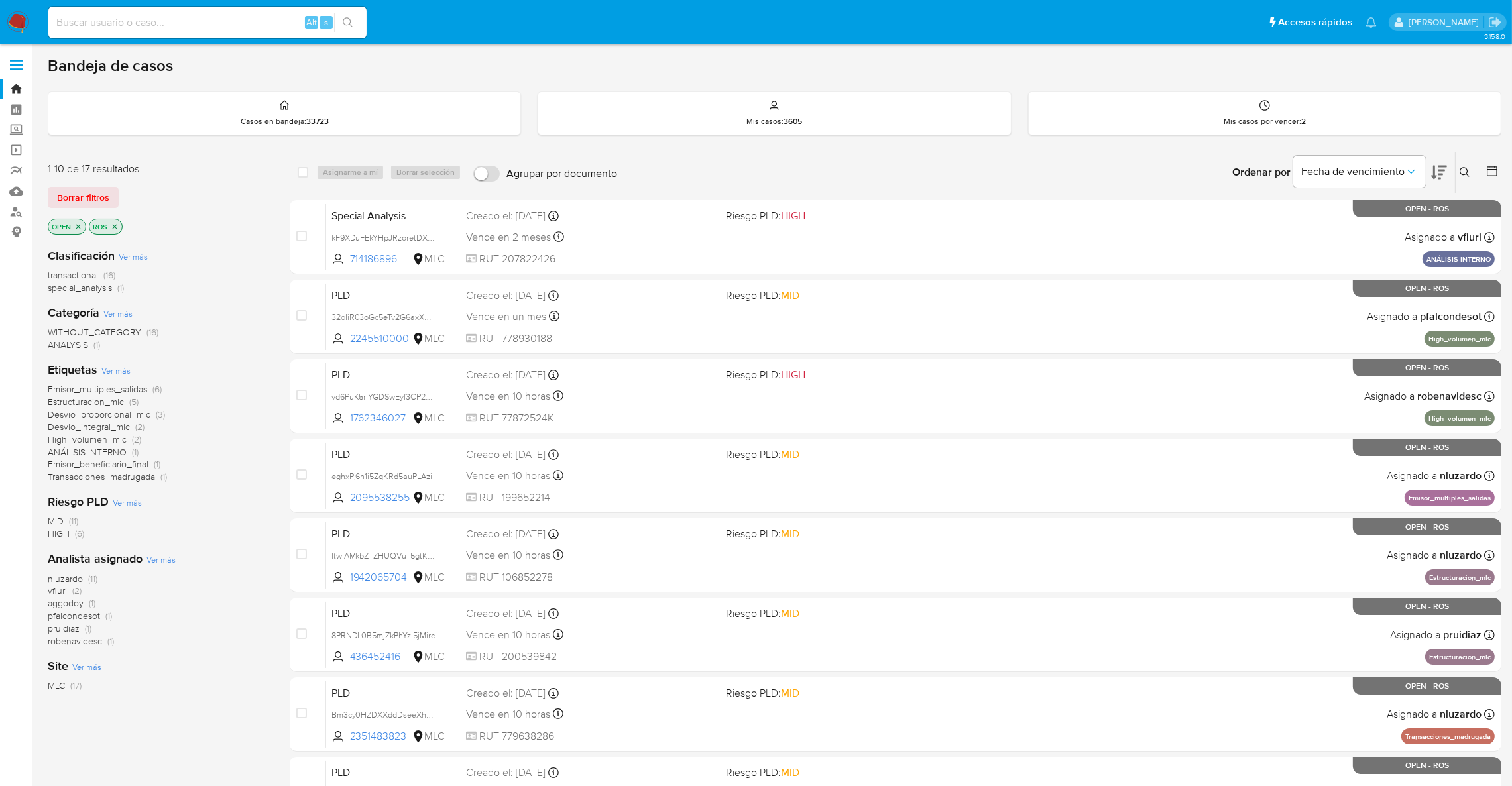
click at [114, 225] on icon "close-filter" at bounding box center [114, 226] width 5 height 5
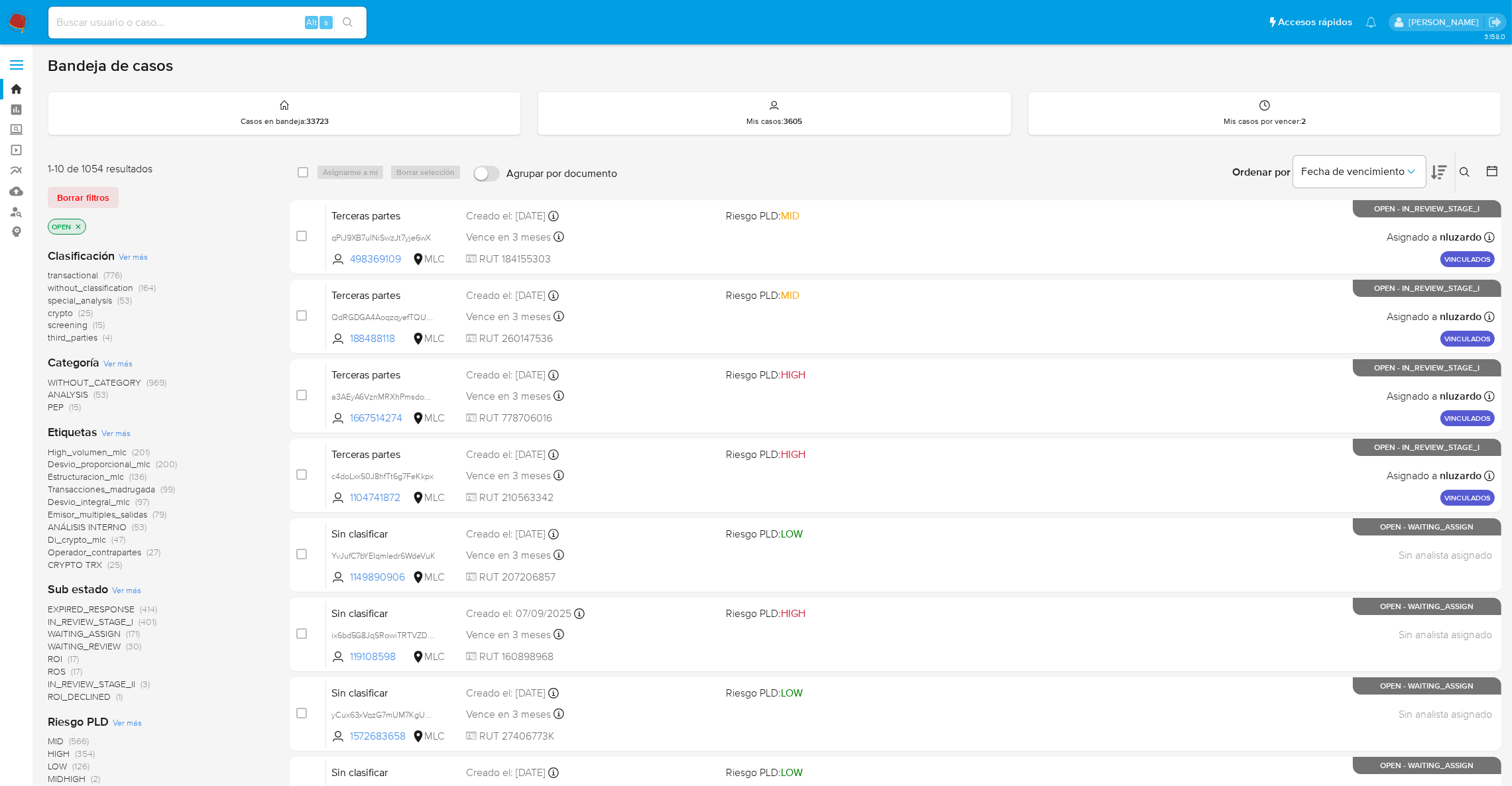
click at [72, 670] on span "(17)" at bounding box center [76, 672] width 11 height 13
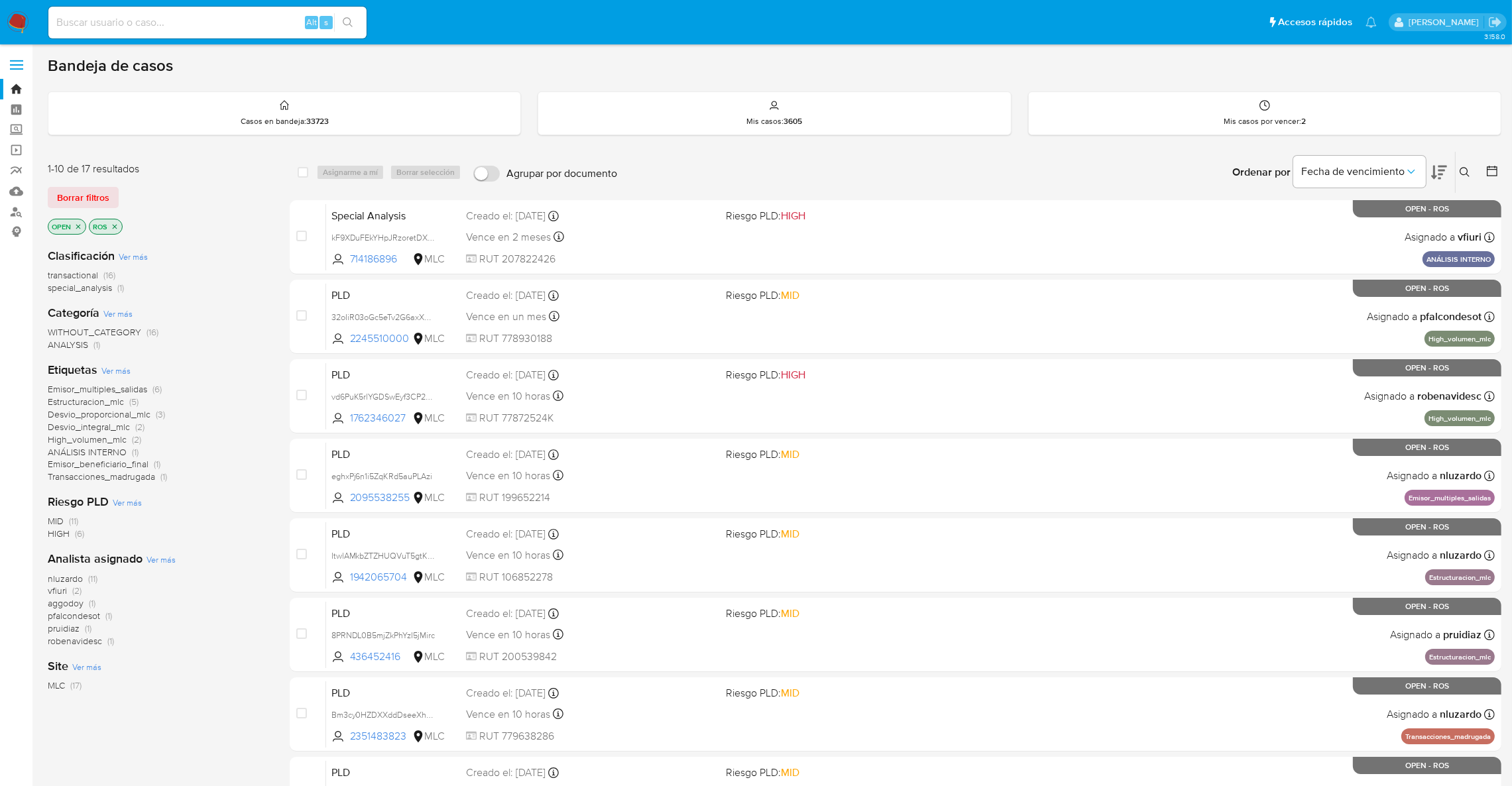
click at [102, 644] on span "robenavidesc (1)" at bounding box center [81, 641] width 66 height 13
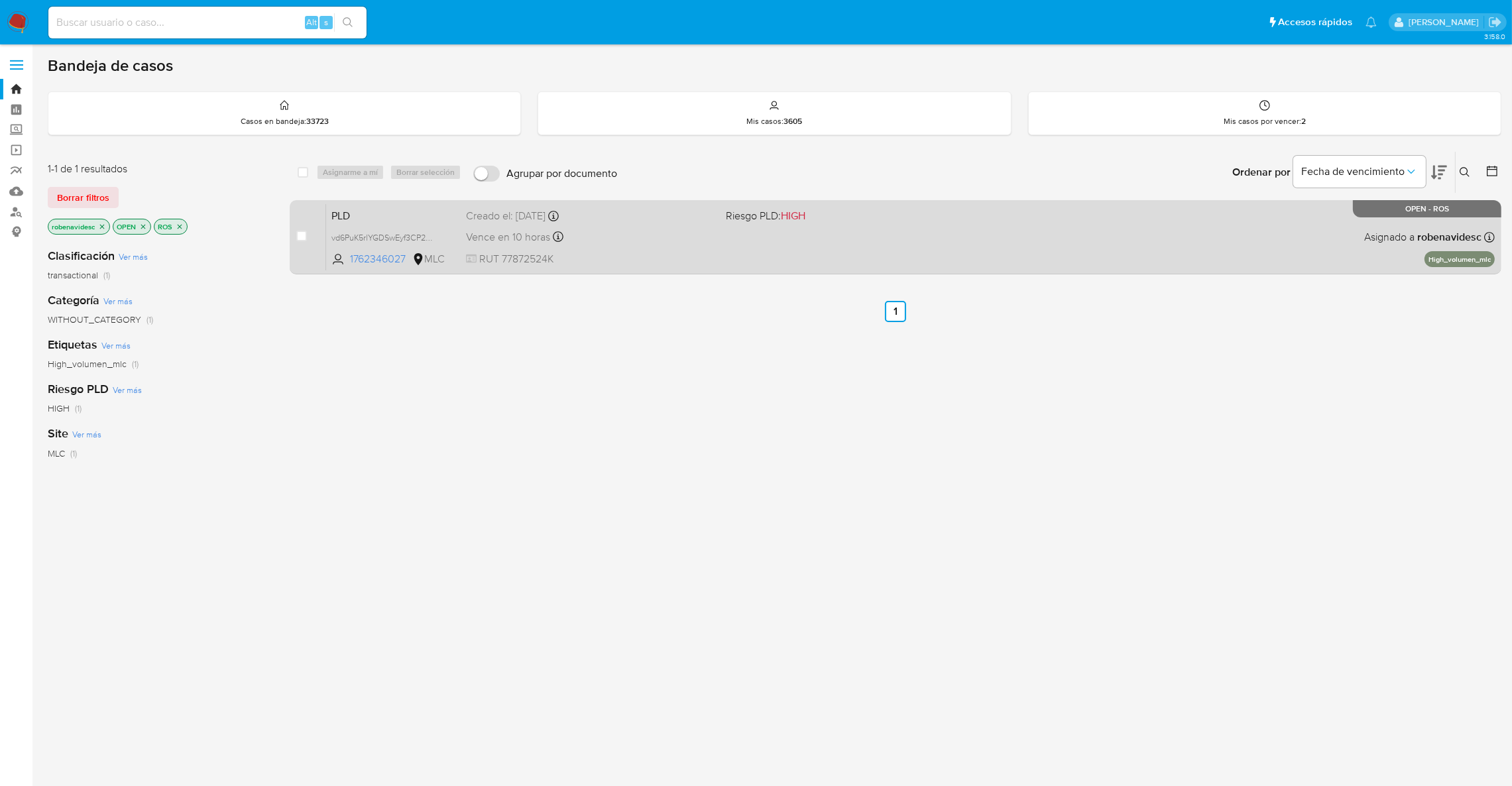
click at [857, 262] on div "PLD vd6PuK5rlYGDSwEyf3CP2Ngk 1762346027 MLC Riesgo PLD: HIGH Creado el: 12/06/2…" at bounding box center [910, 236] width 1169 height 67
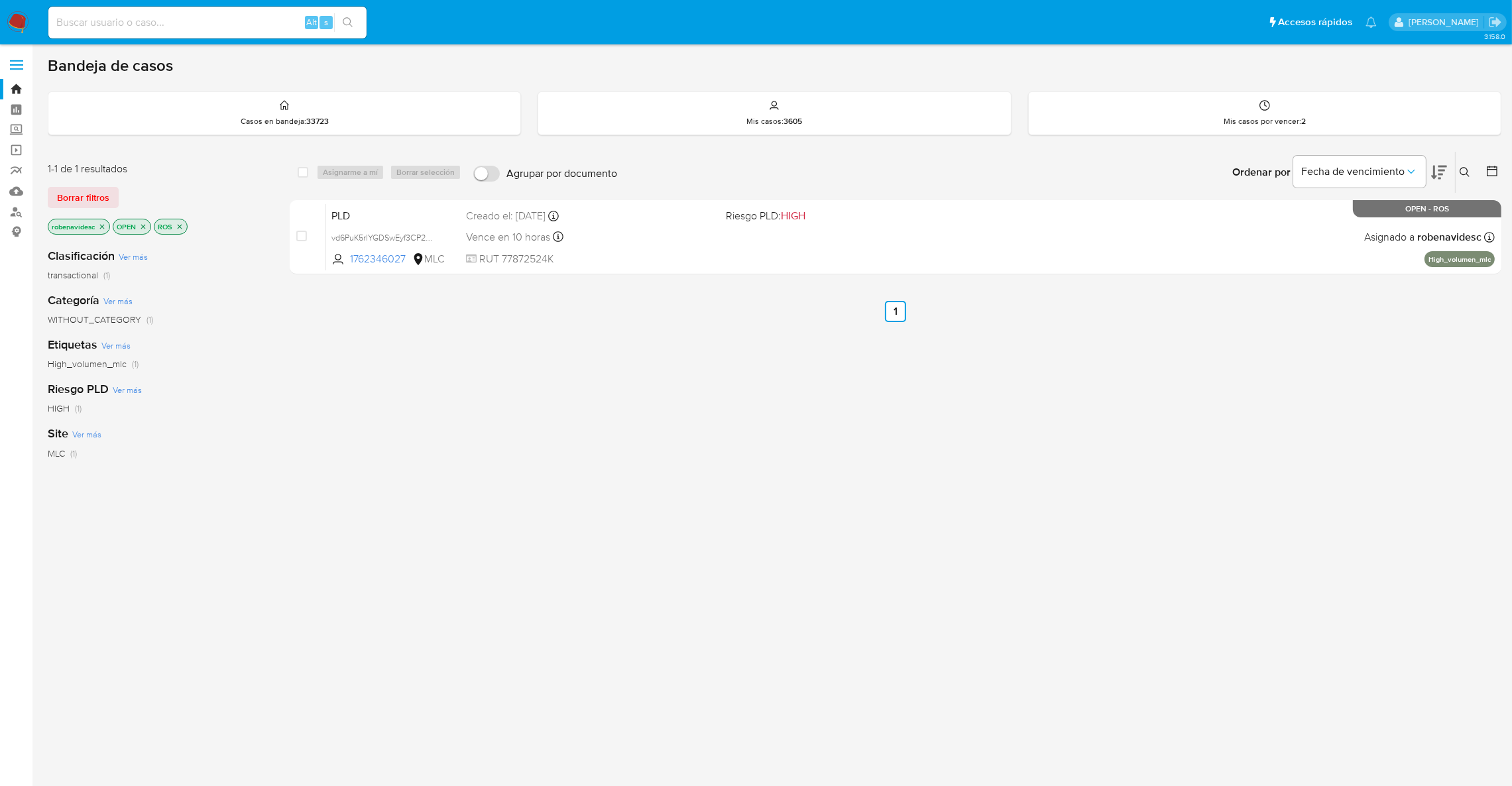
click at [178, 230] on p "ROS" at bounding box center [170, 227] width 32 height 15
click at [178, 225] on icon "close-filter" at bounding box center [180, 227] width 8 height 8
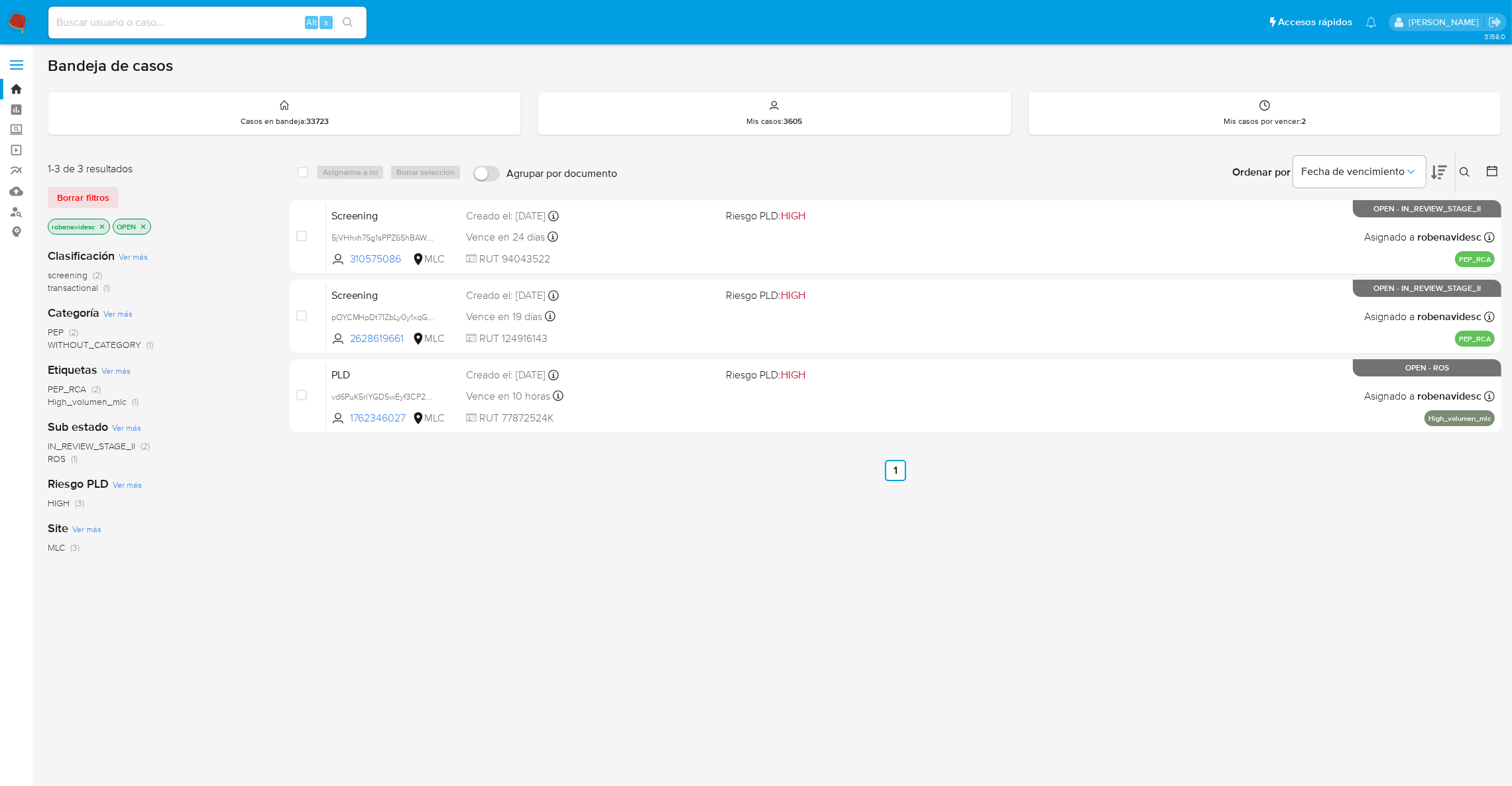
click at [98, 233] on p "robenavidesc" at bounding box center [79, 227] width 61 height 15
click at [98, 229] on icon "close-filter" at bounding box center [102, 227] width 8 height 8
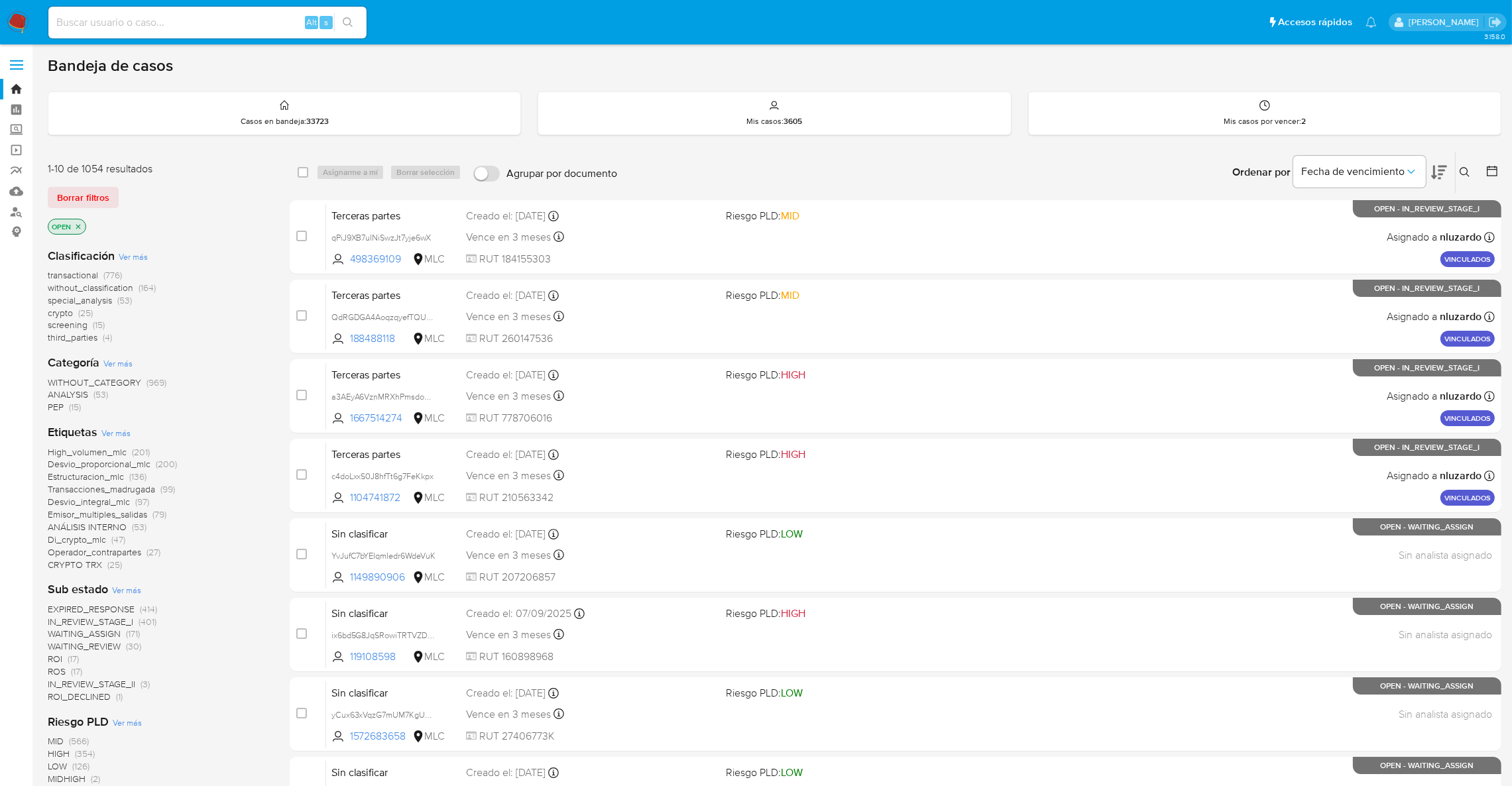
click at [77, 223] on icon "close-filter" at bounding box center [78, 227] width 8 height 8
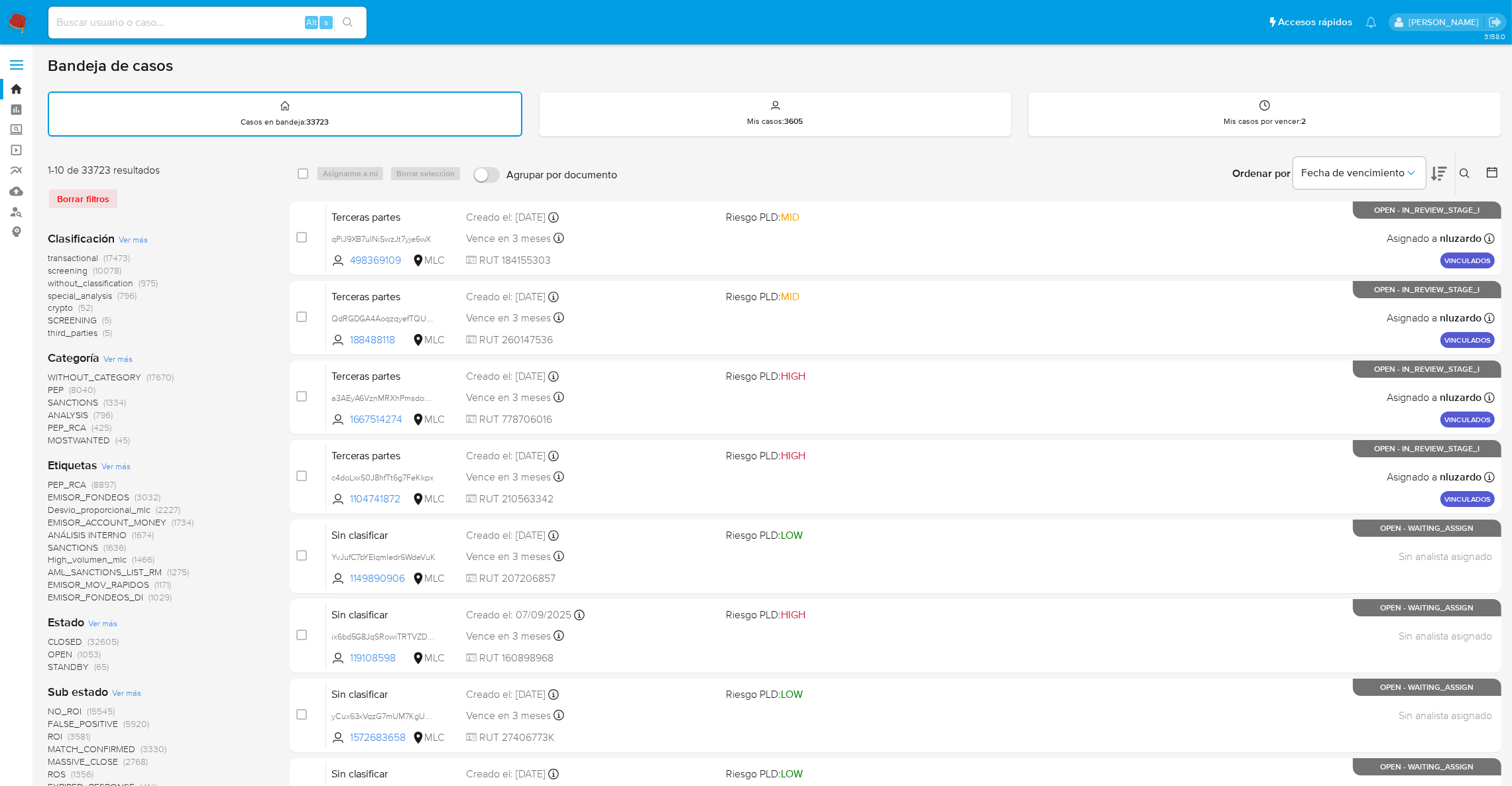
click at [69, 635] on span "CLOSED" at bounding box center [65, 641] width 34 height 13
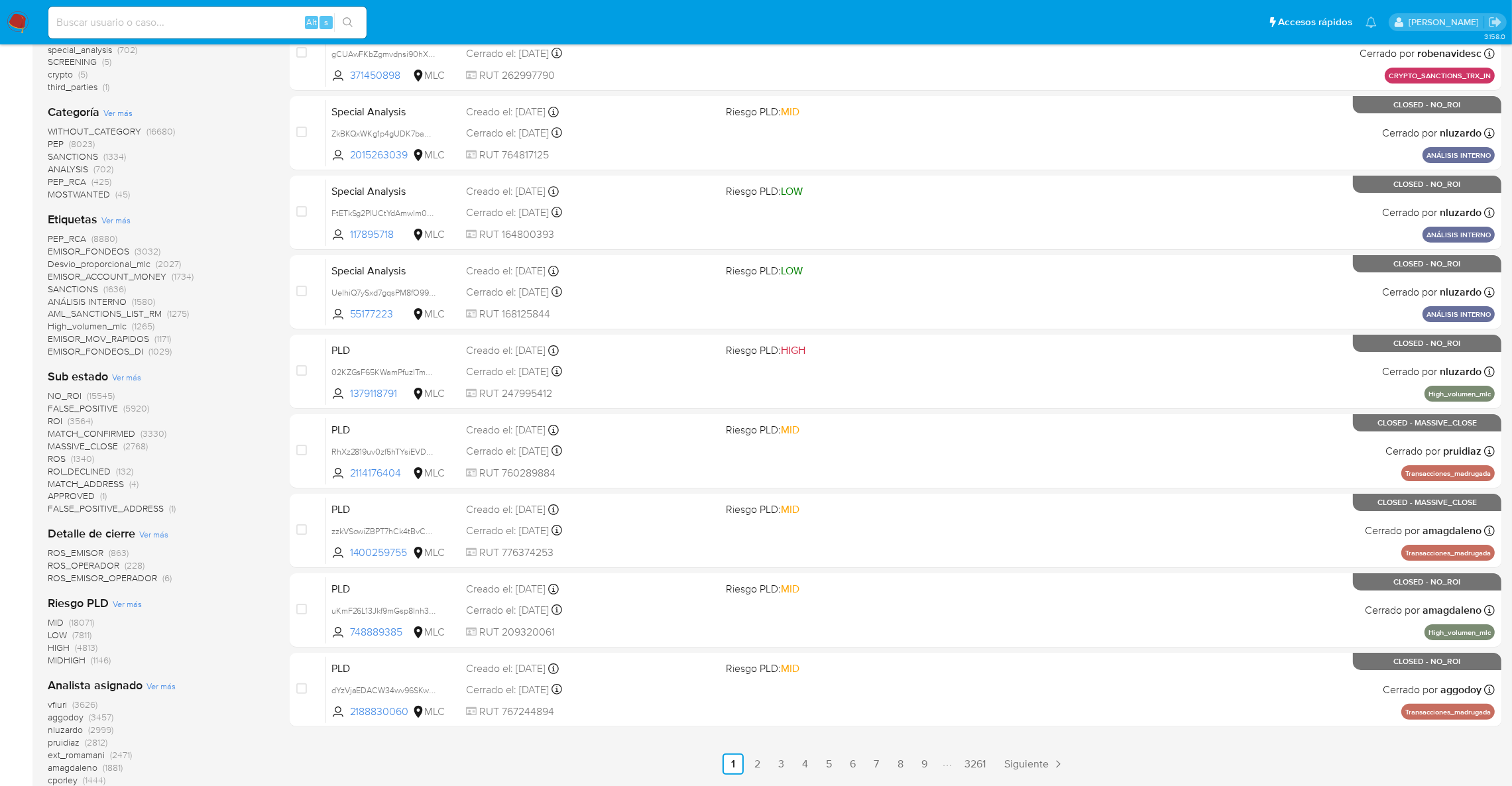
scroll to position [297, 0]
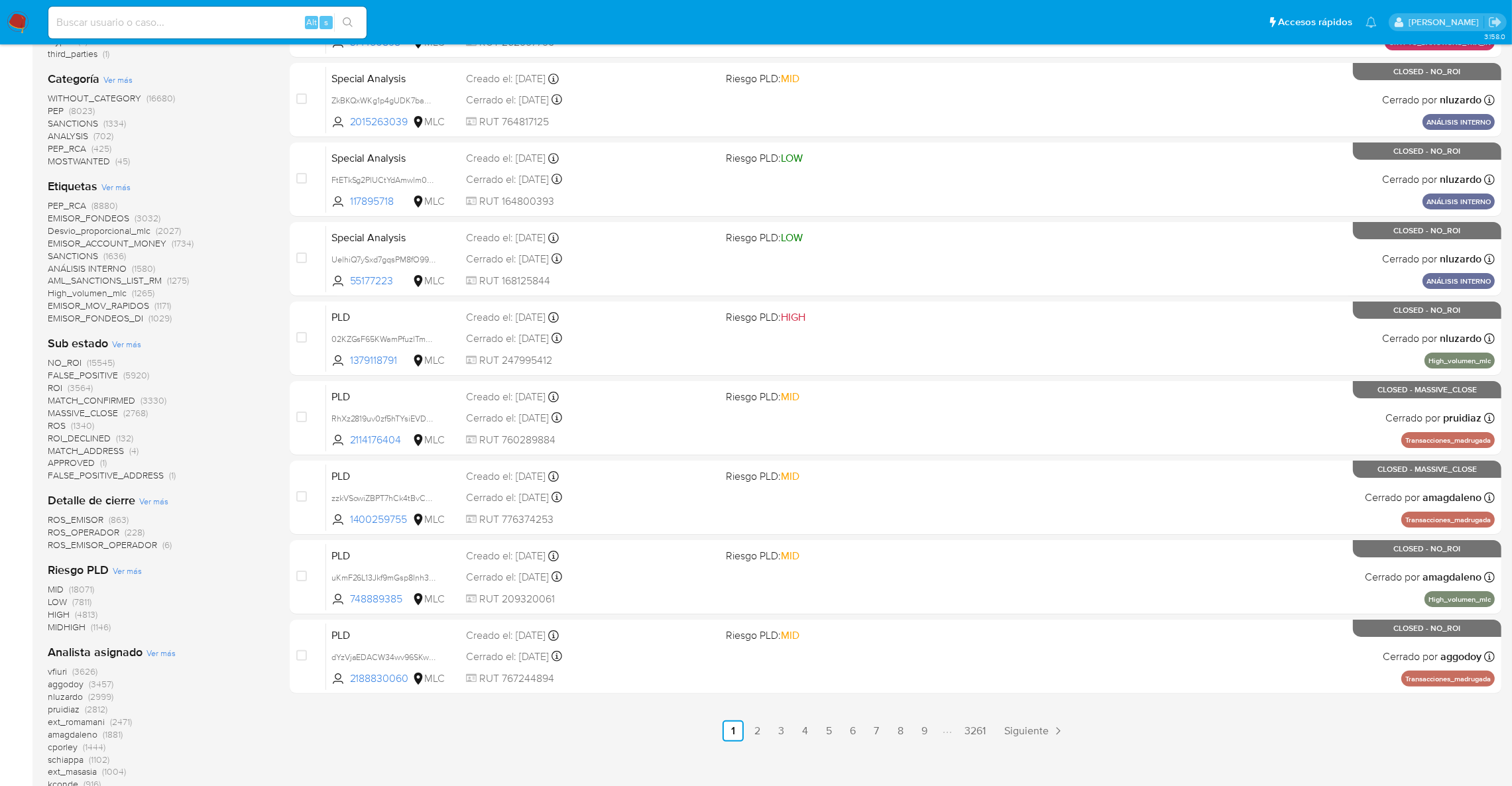
click at [77, 678] on span "aggodoy" at bounding box center [65, 684] width 36 height 13
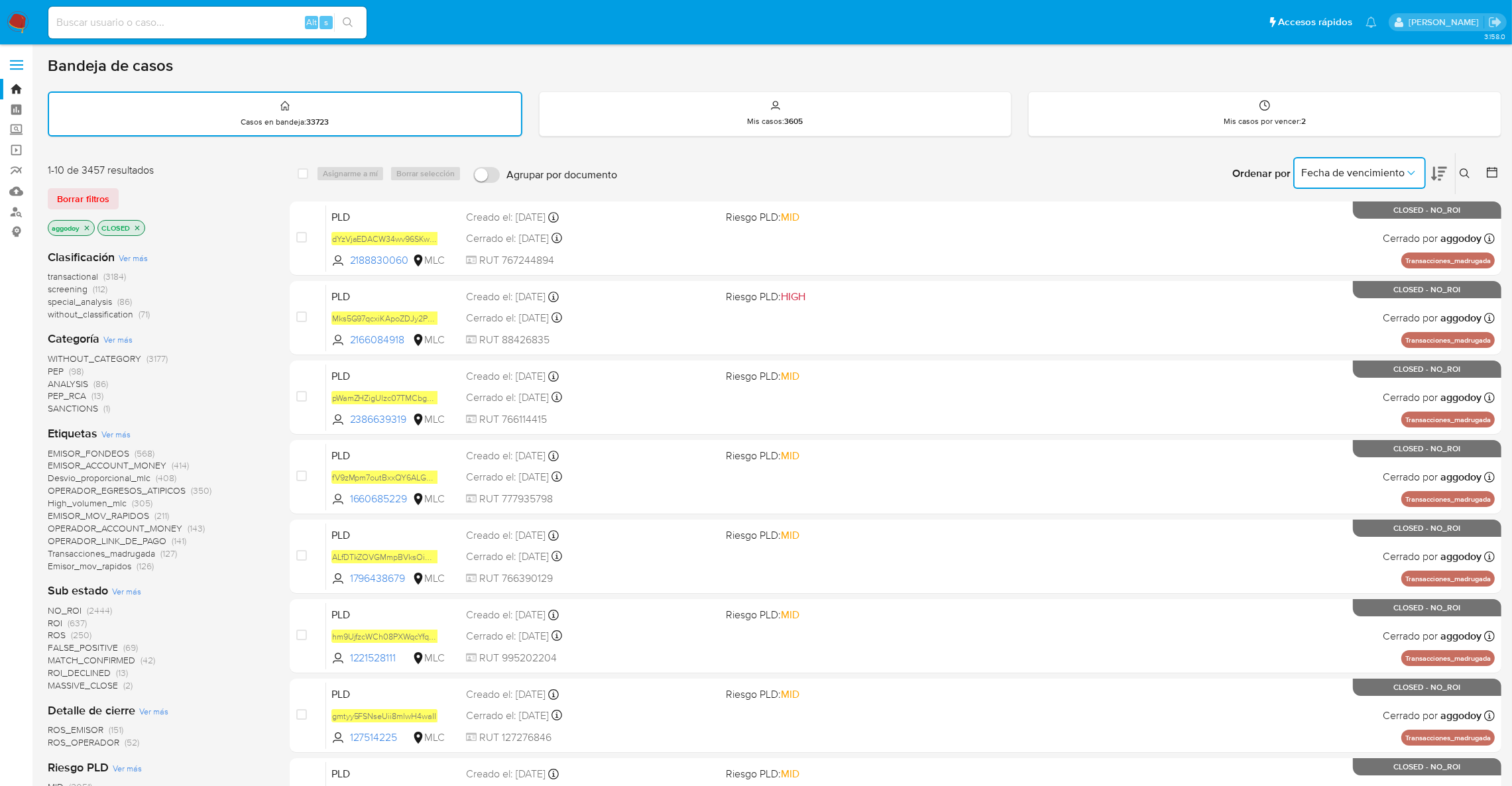
click at [1355, 170] on span "Fecha de vencimiento" at bounding box center [1353, 173] width 104 height 13
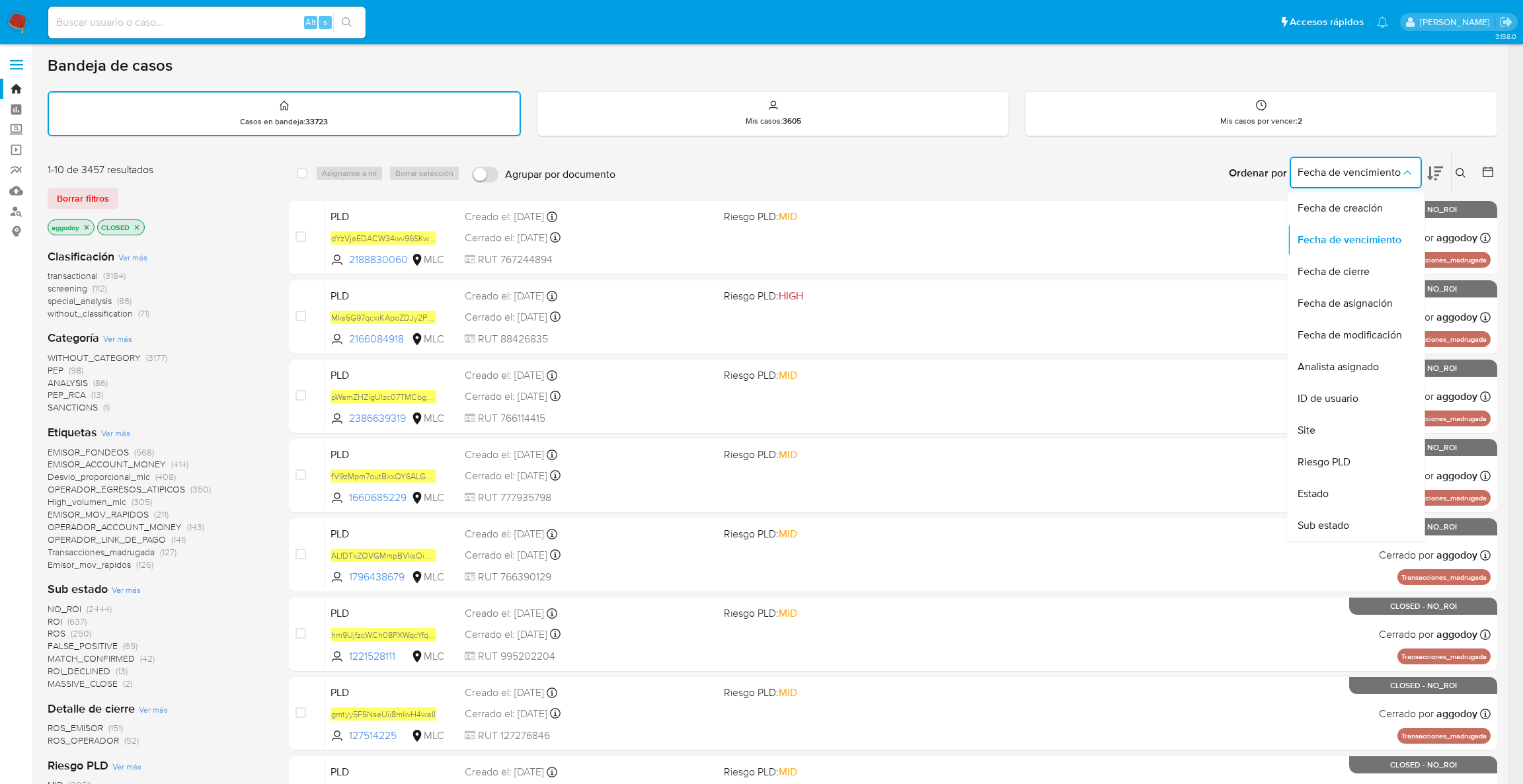
drag, startPoint x: 1350, startPoint y: 264, endPoint x: 1473, endPoint y: 189, distance: 144.1
click at [1350, 265] on span "Fecha de cierre" at bounding box center [1333, 272] width 72 height 13
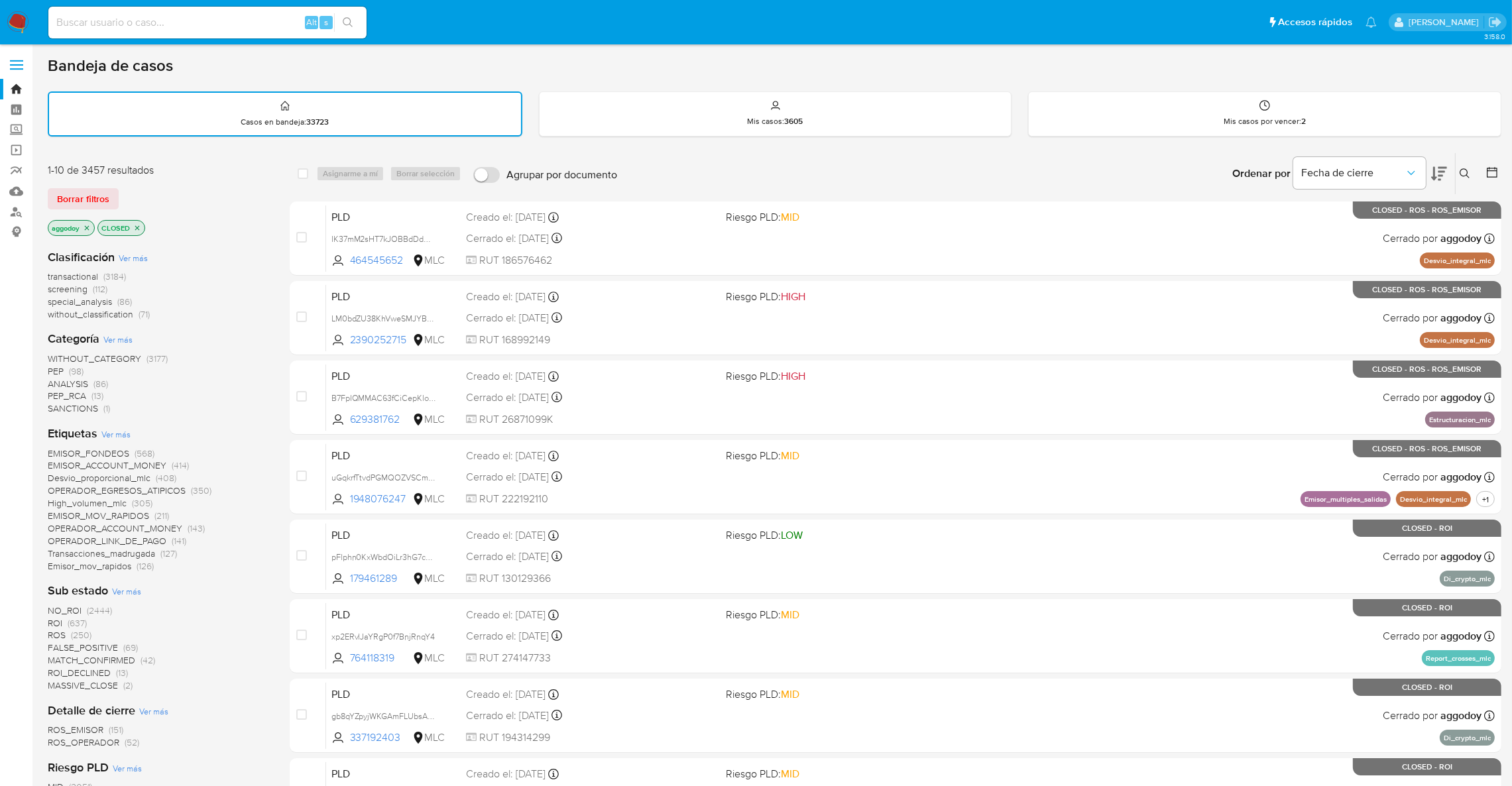
click at [1490, 170] on icon at bounding box center [1492, 172] width 13 height 13
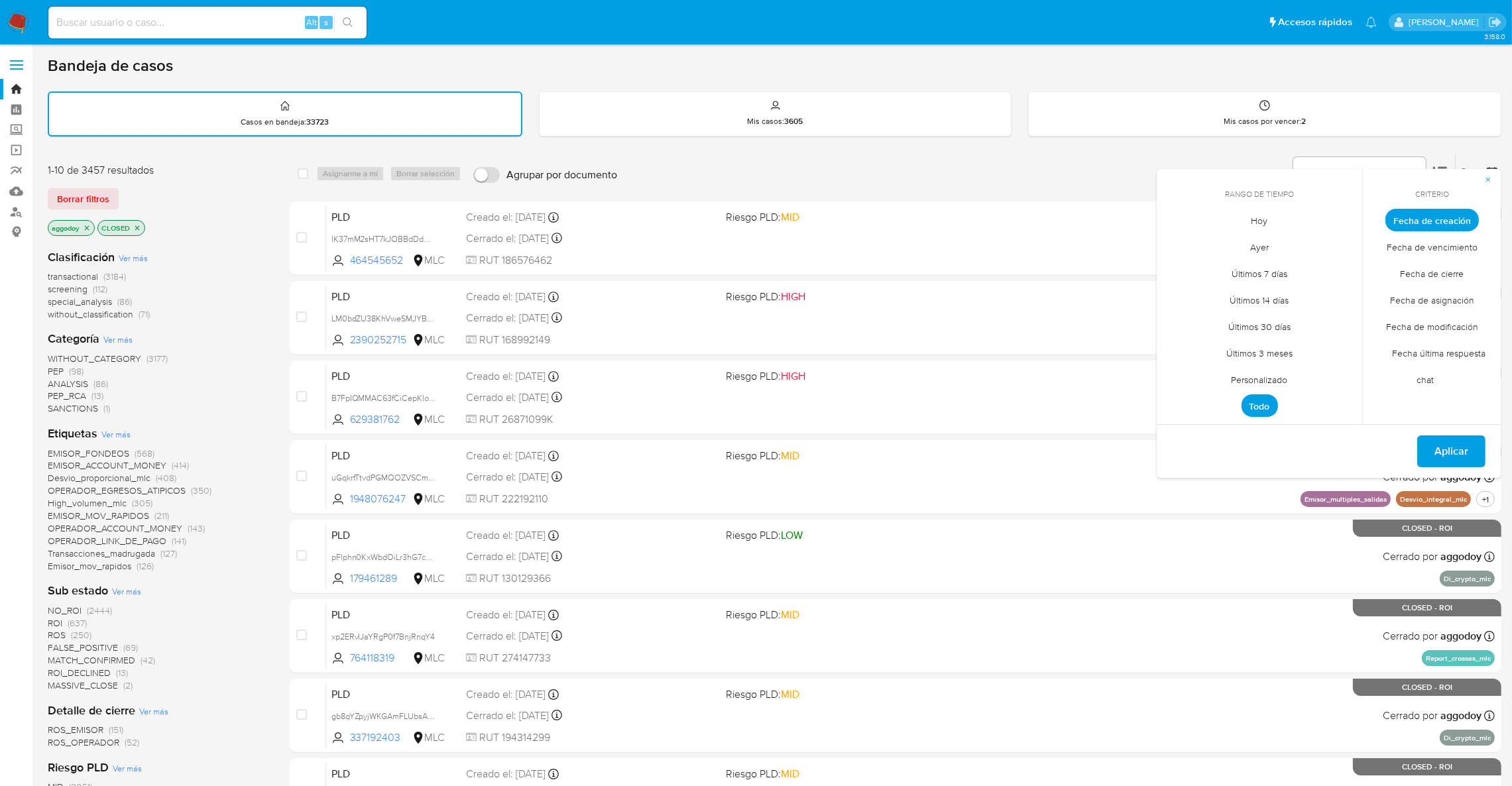
click at [1271, 213] on span "Hoy" at bounding box center [1260, 221] width 44 height 27
drag, startPoint x: 1453, startPoint y: 452, endPoint x: 1439, endPoint y: 273, distance: 179.5
click at [1455, 245] on div "Rango de tiempo septiembre 2025 septiembre 2025 lun lunes mar martes mié miérco…" at bounding box center [1329, 323] width 345 height 309
click at [1435, 277] on span "Fecha de cierre" at bounding box center [1433, 274] width 92 height 27
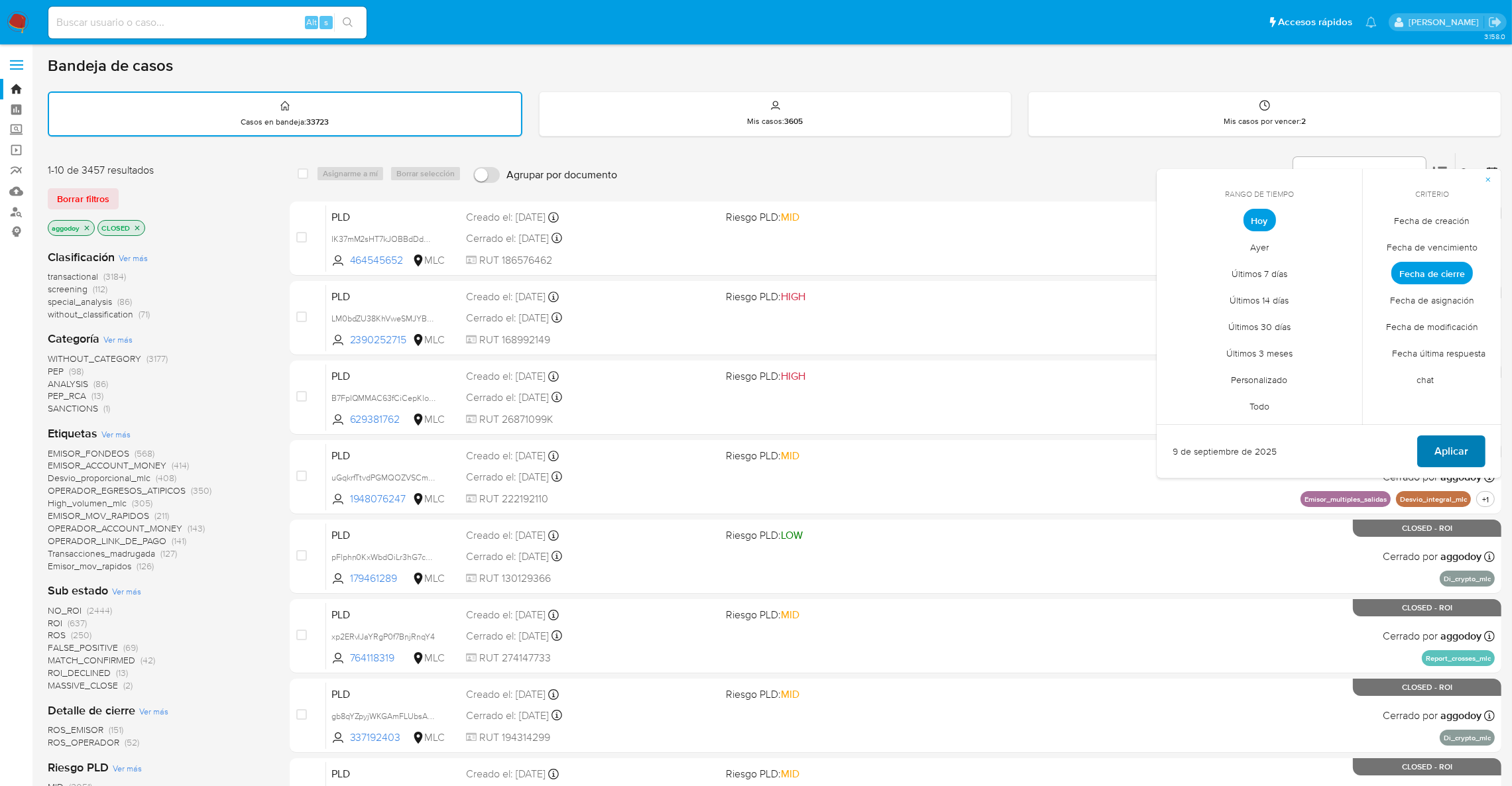
click at [1461, 452] on span "Aplicar" at bounding box center [1451, 451] width 34 height 29
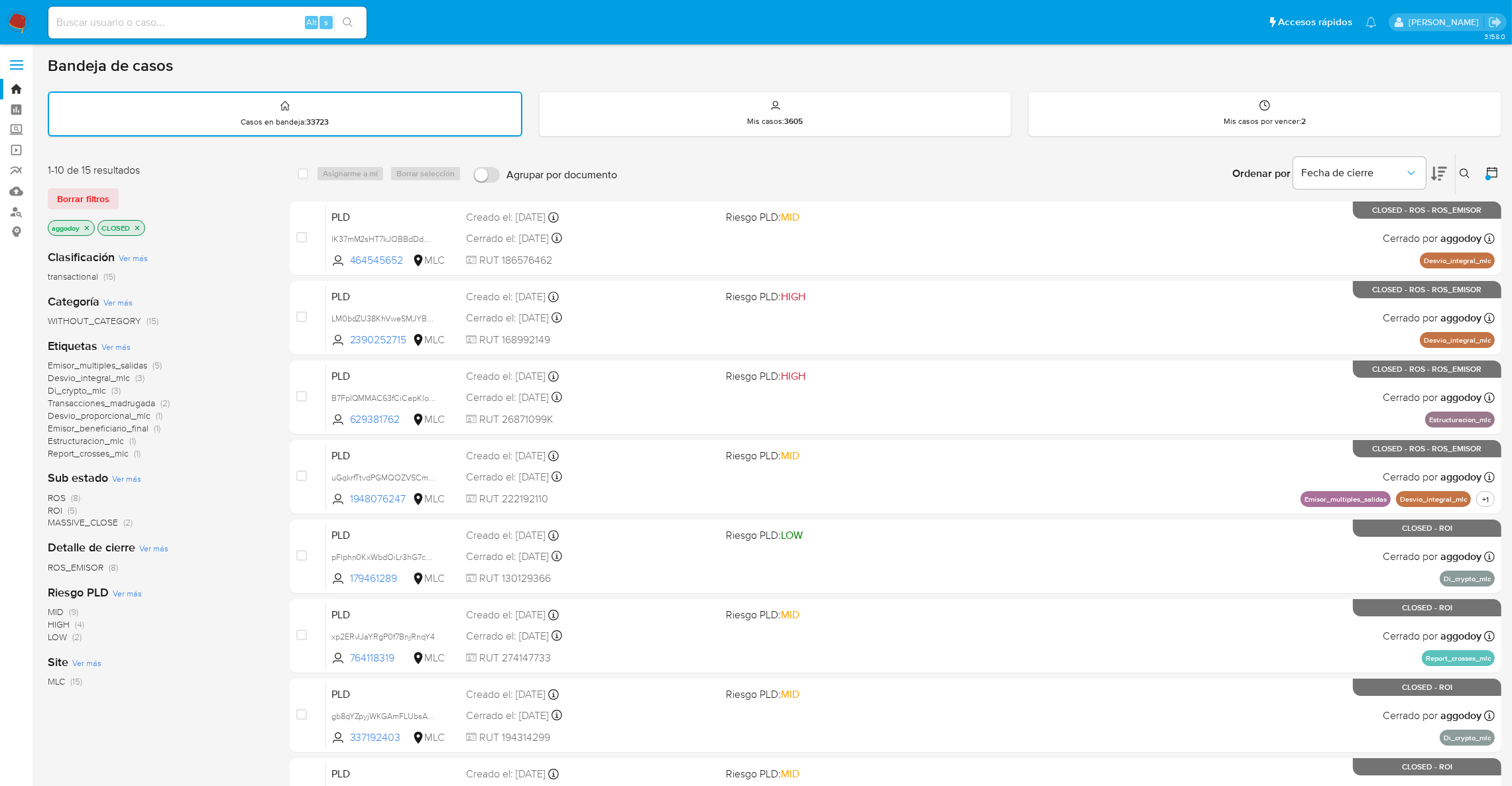
click at [105, 517] on span "MASSIVE_CLOSE" at bounding box center [83, 522] width 70 height 13
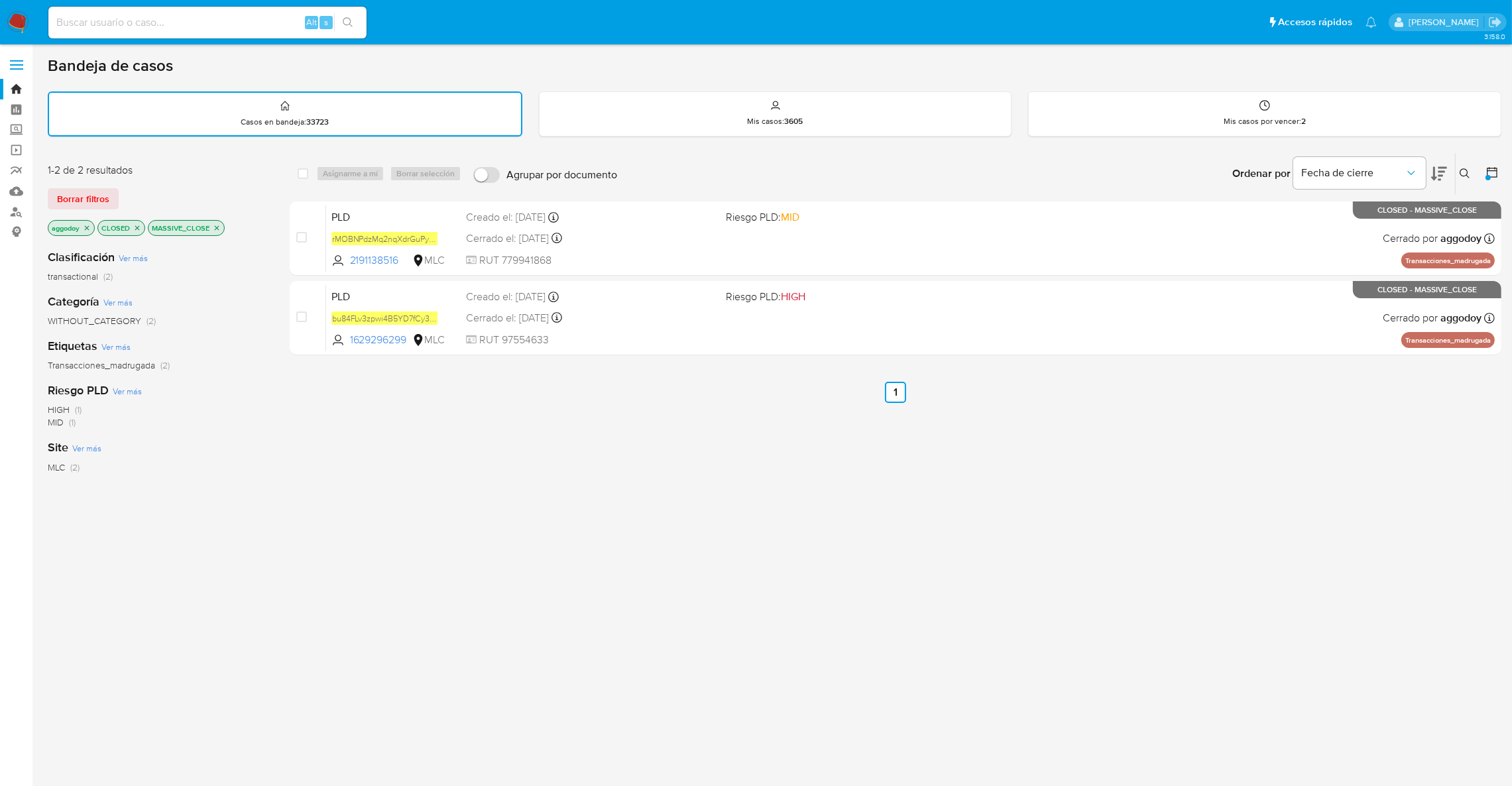
click at [221, 228] on p "MASSIVE_CLOSE" at bounding box center [186, 228] width 75 height 15
click at [221, 228] on p "MASSIVE_CLOSE" at bounding box center [186, 228] width 75 height 15
click at [218, 227] on icon "close-filter" at bounding box center [217, 228] width 8 height 8
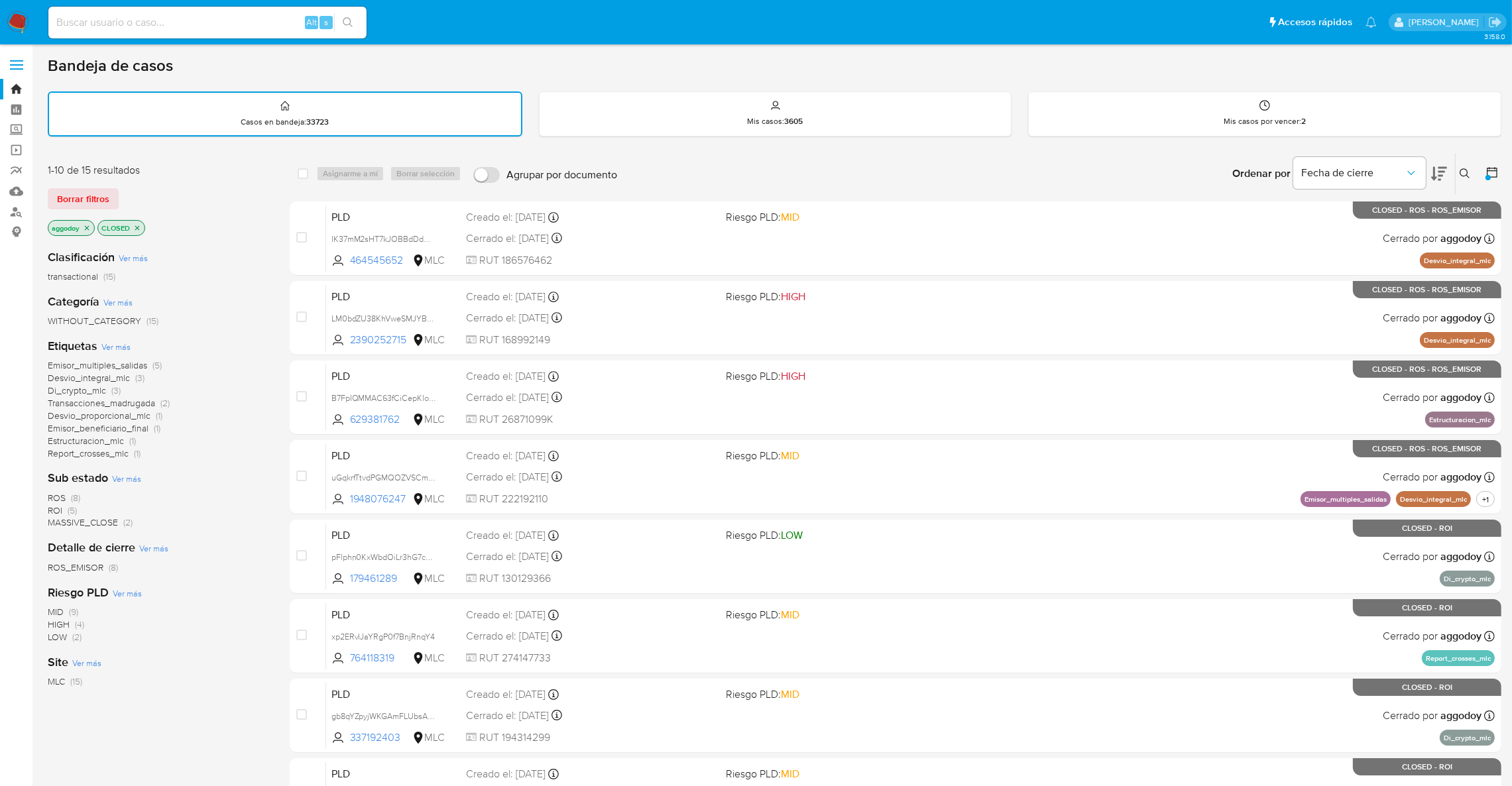
click at [135, 226] on icon "close-filter" at bounding box center [137, 228] width 8 height 8
click at [62, 539] on span "ROS" at bounding box center [57, 542] width 18 height 13
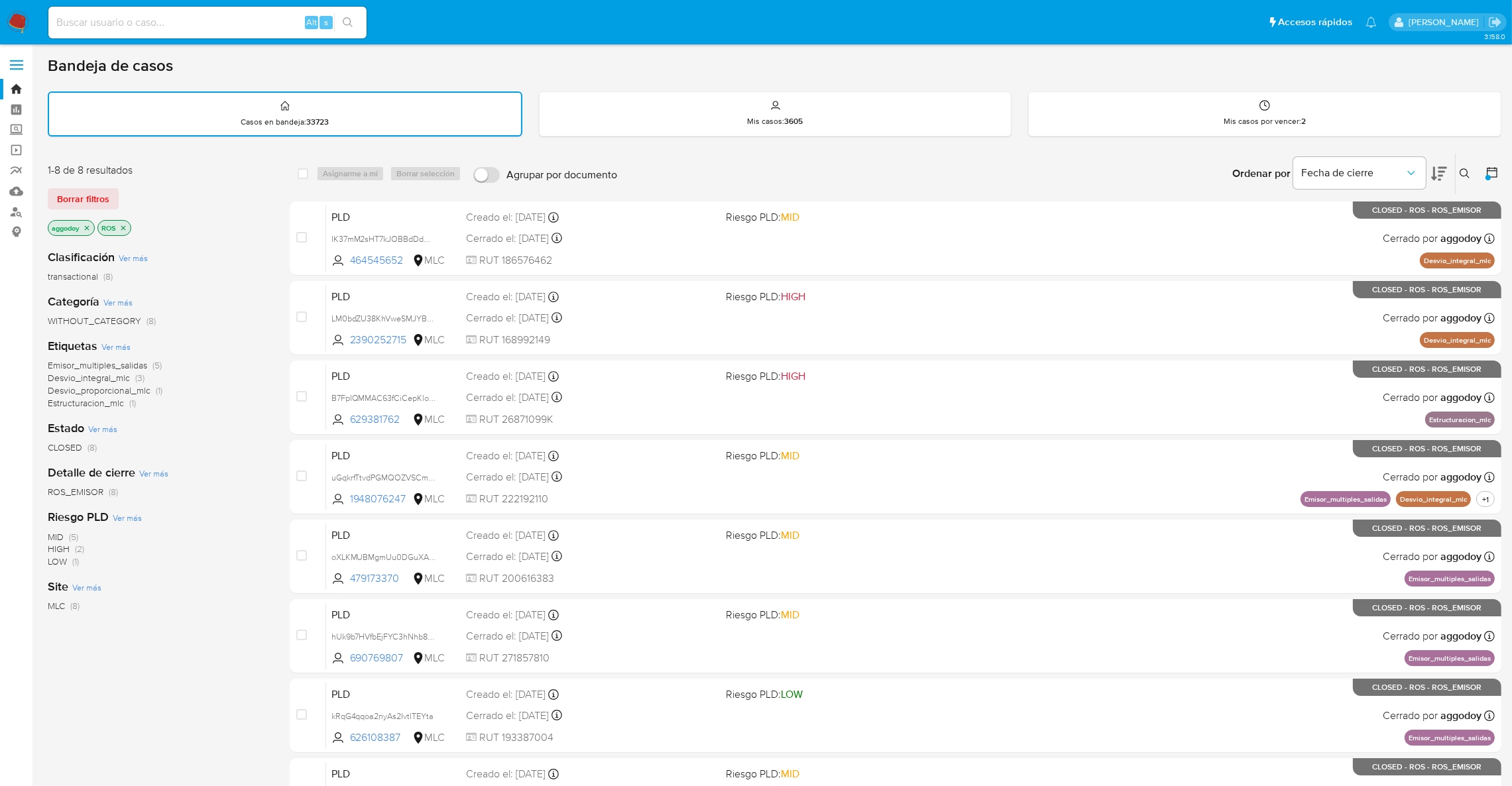
click at [127, 228] on p "ROS" at bounding box center [114, 228] width 32 height 15
click at [126, 227] on icon "close-filter" at bounding box center [123, 228] width 8 height 8
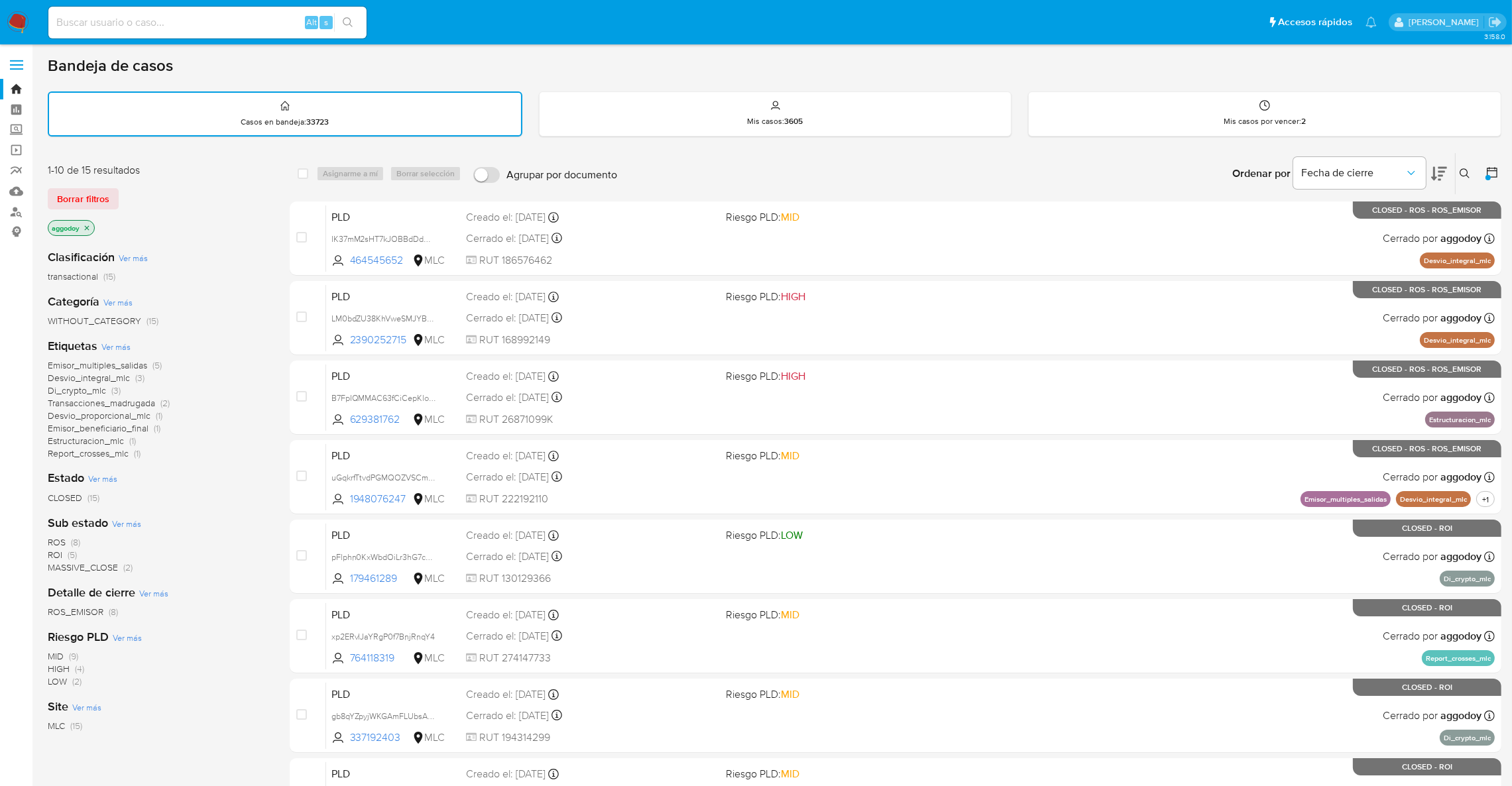
click at [1497, 172] on icon at bounding box center [1492, 172] width 13 height 13
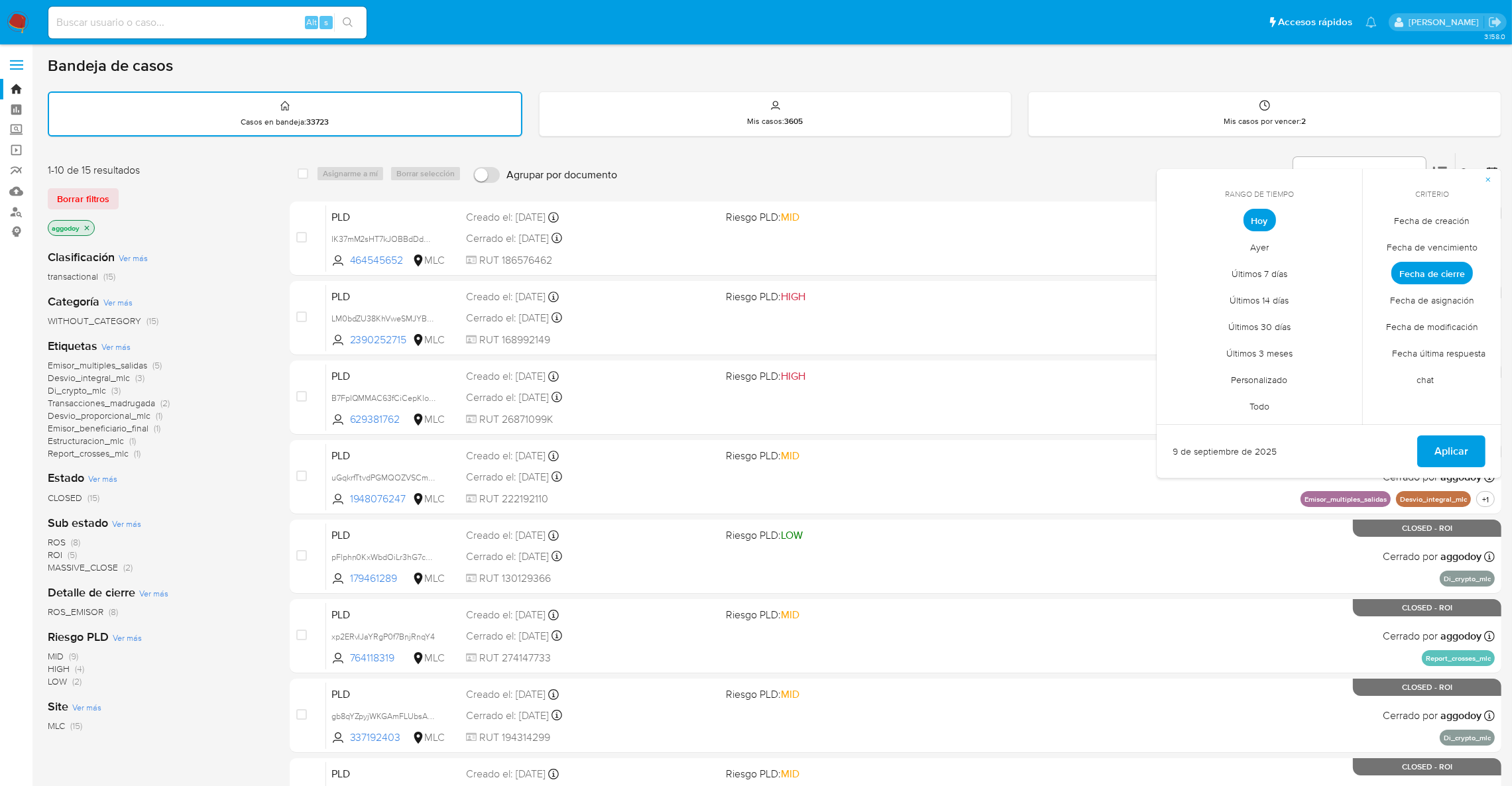
click at [1260, 375] on span "Personalizado" at bounding box center [1260, 380] width 84 height 27
click at [1172, 246] on icon "Mes anterior" at bounding box center [1177, 245] width 16 height 16
click at [1268, 398] on button "28" at bounding box center [1260, 400] width 22 height 22
click at [1328, 398] on button "31" at bounding box center [1339, 400] width 22 height 22
click at [1439, 445] on span "Aplicar" at bounding box center [1451, 452] width 34 height 29
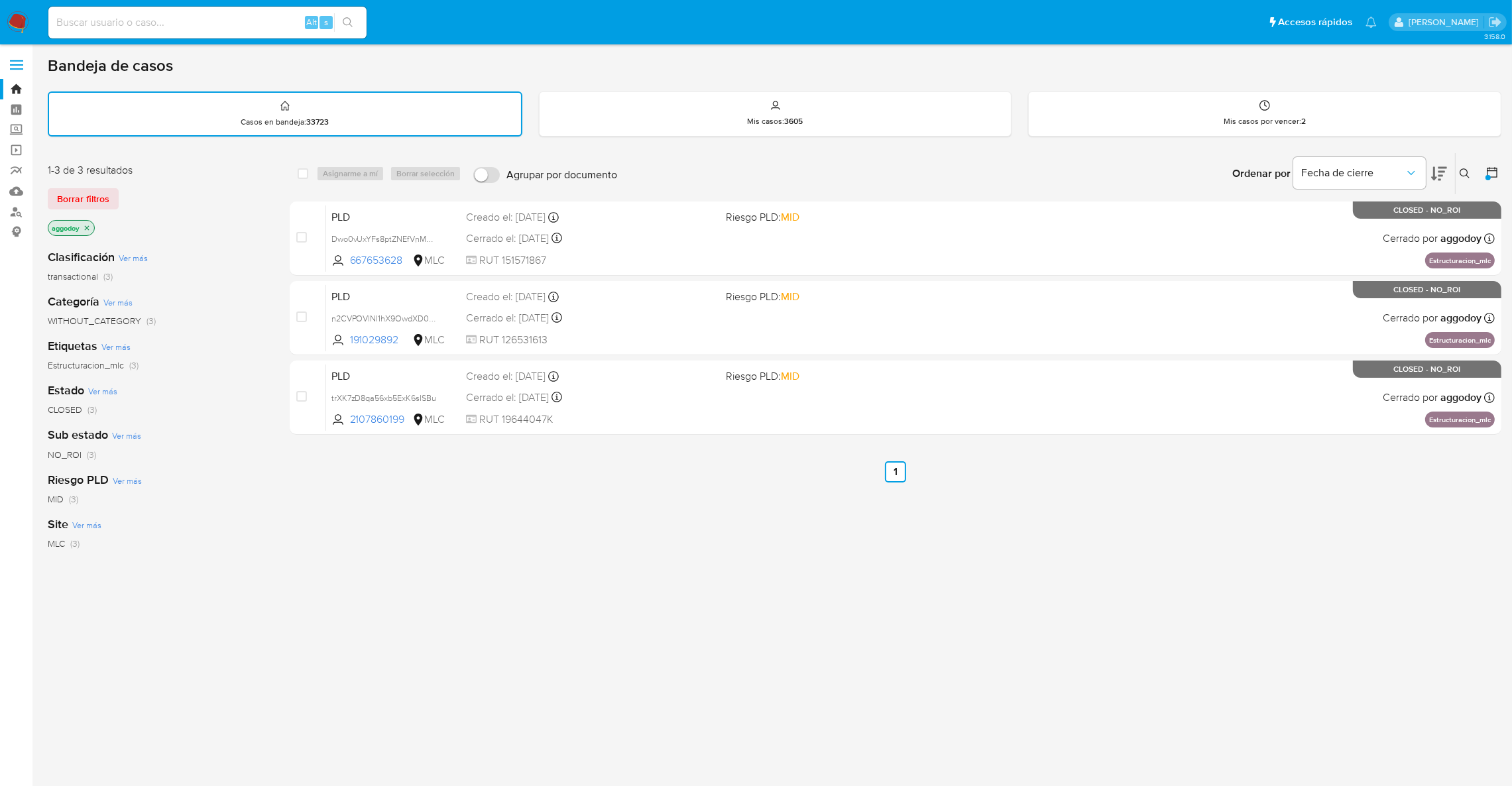
click at [1468, 170] on icon at bounding box center [1465, 174] width 11 height 11
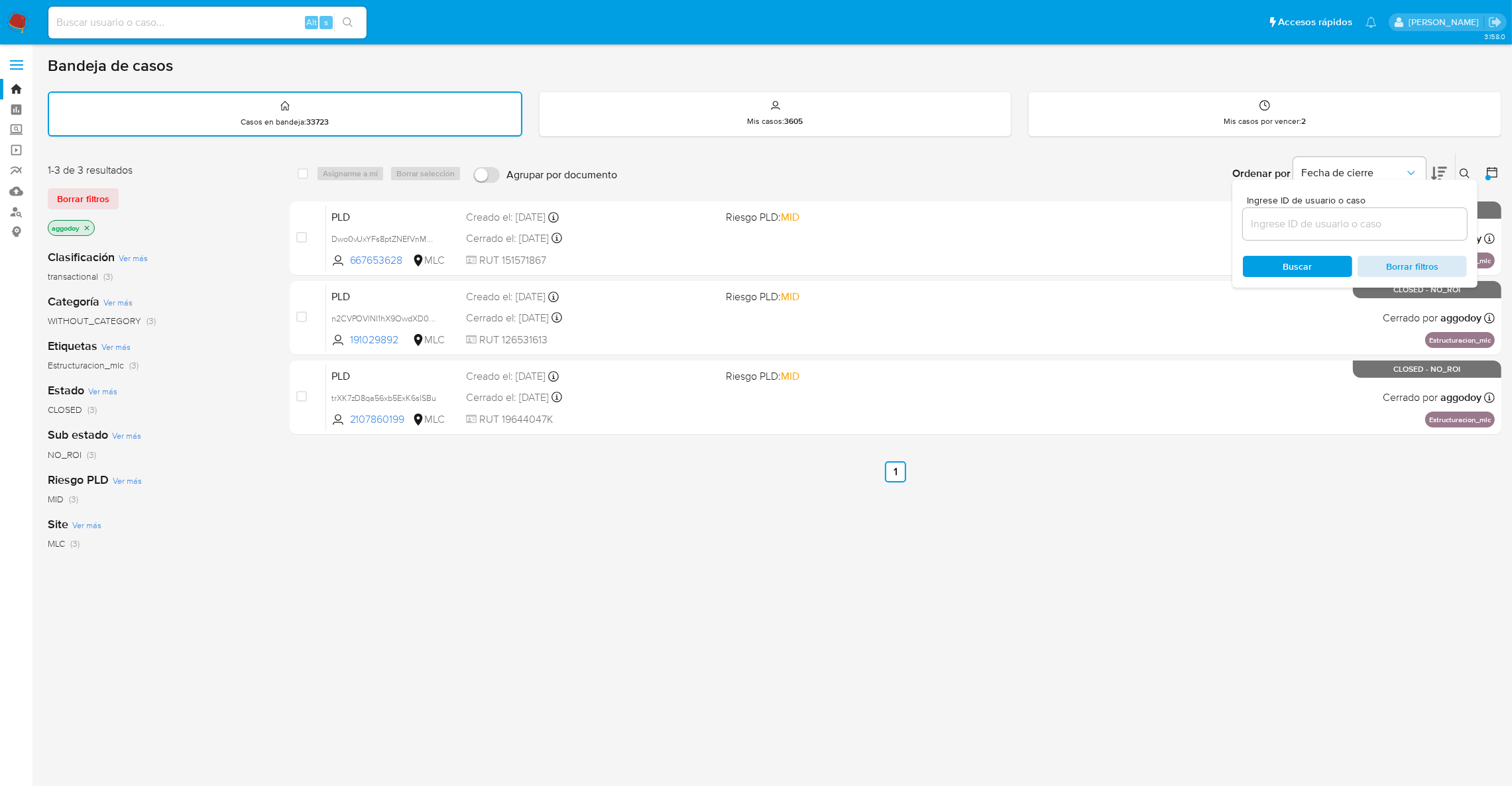
click at [1447, 252] on div "Ingrese ID de usuario o caso Buscar Borrar filtros" at bounding box center [1354, 234] width 245 height 108
click at [1447, 262] on span "Borrar filtros" at bounding box center [1412, 266] width 91 height 19
click at [1385, 271] on span "Borrar filtros" at bounding box center [1412, 266] width 91 height 19
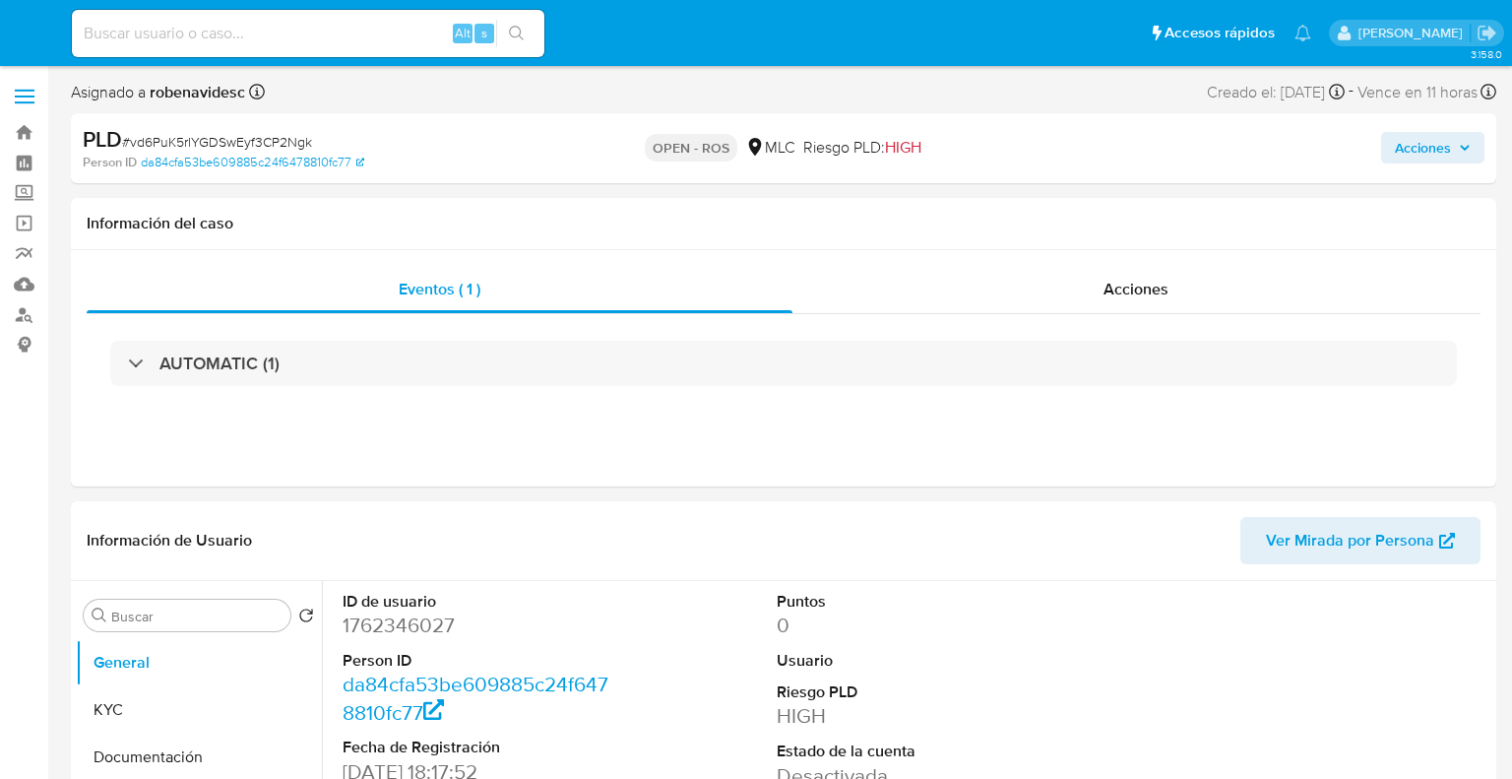
select select "10"
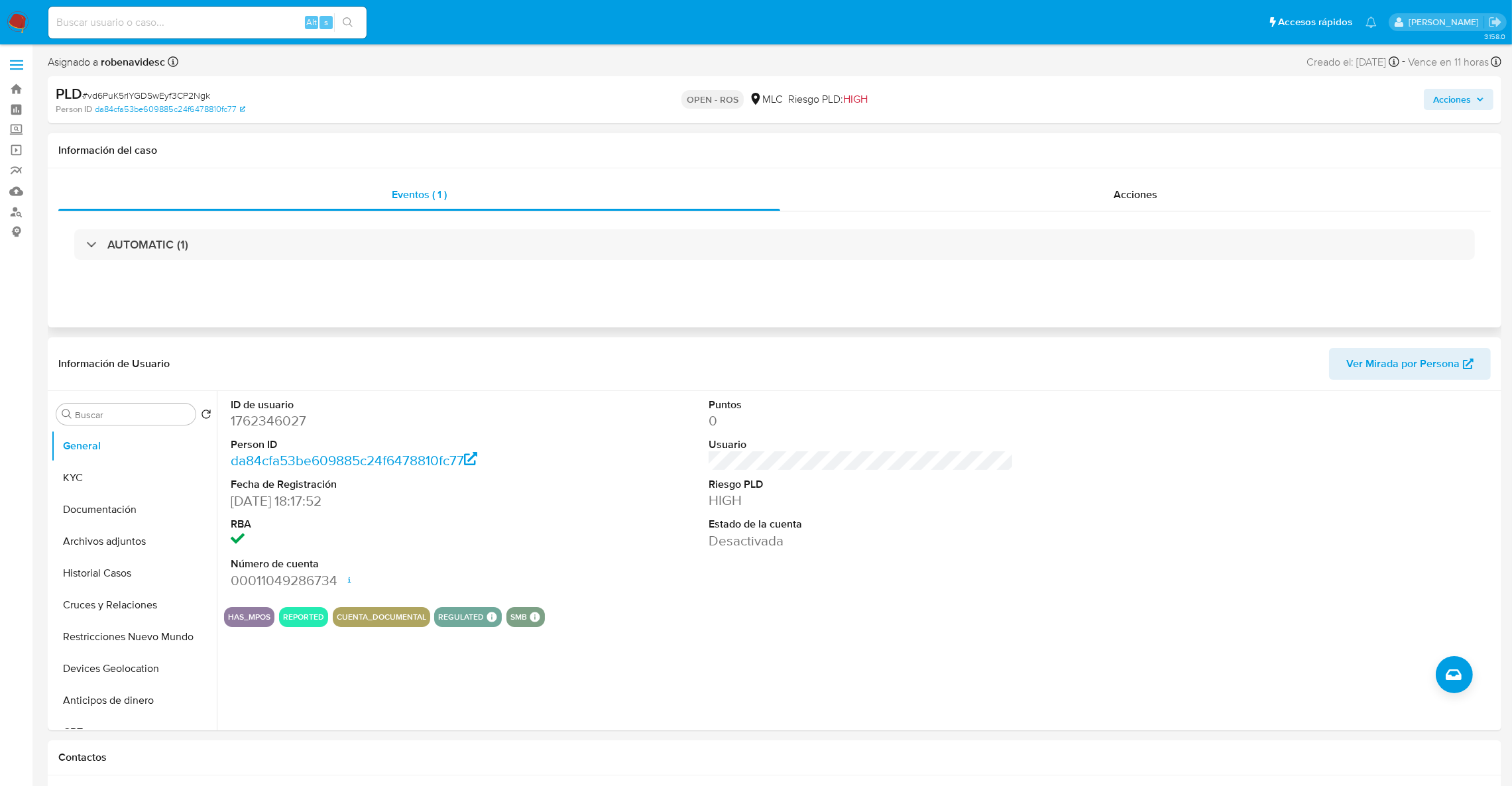
click at [1017, 215] on div "AUTOMATIC (1)" at bounding box center [775, 244] width 1433 height 66
click at [1017, 197] on div "Acciones" at bounding box center [1136, 194] width 711 height 32
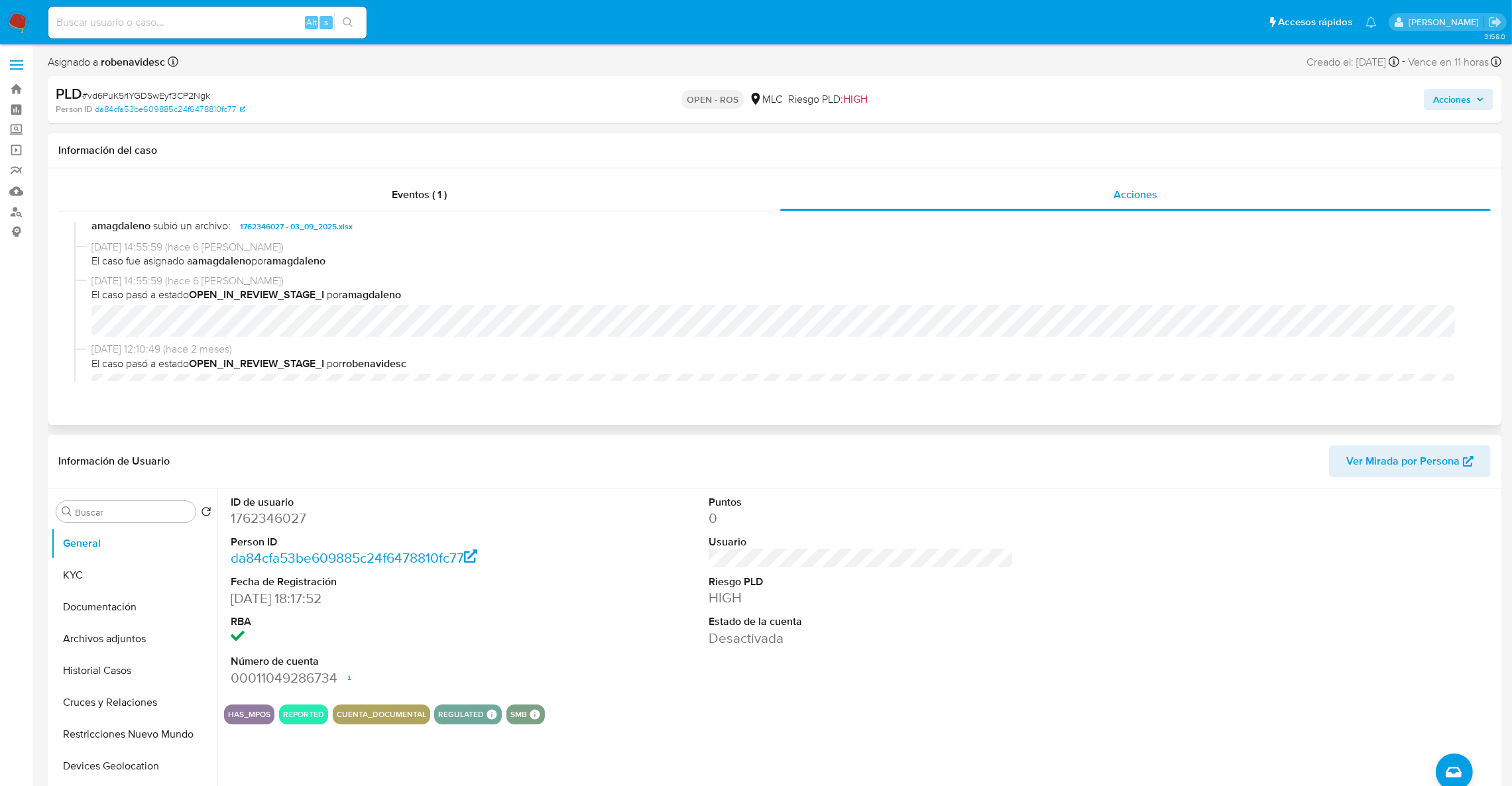
scroll to position [319, 0]
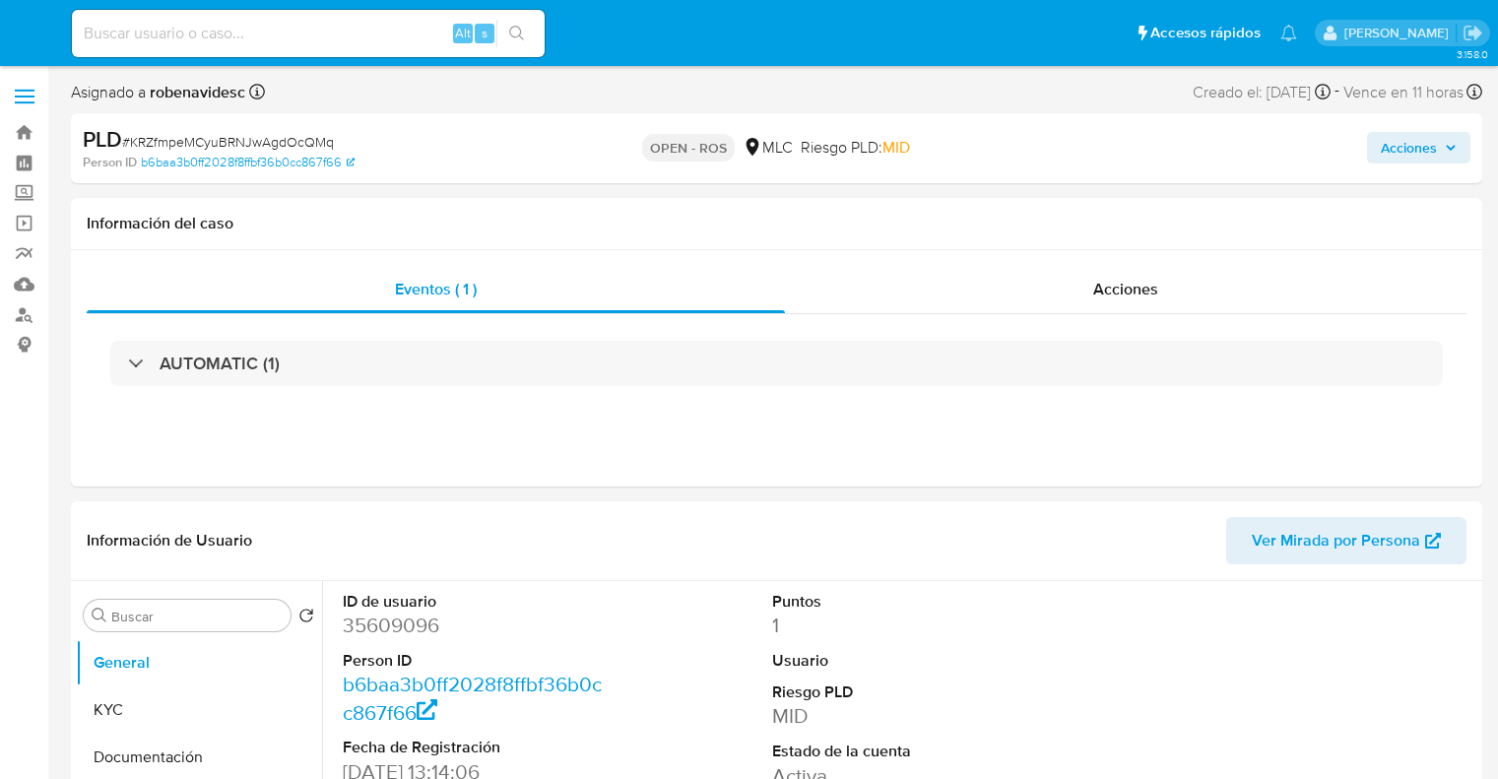
select select "10"
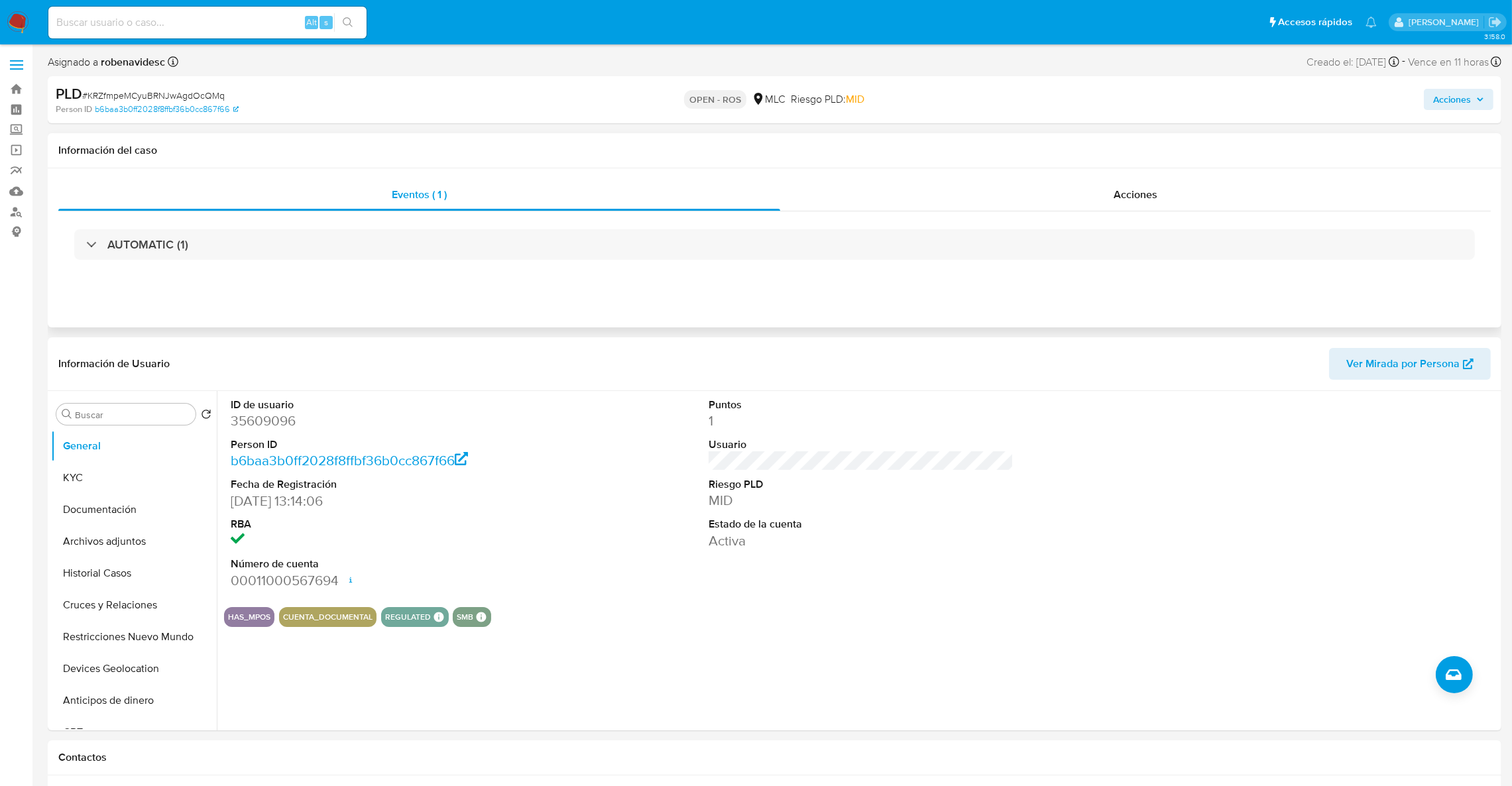
click at [959, 175] on div "Eventos ( 1 ) Acciones AUTOMATIC (1)" at bounding box center [774, 248] width 1453 height 159
click at [965, 188] on div "Acciones" at bounding box center [1136, 194] width 711 height 32
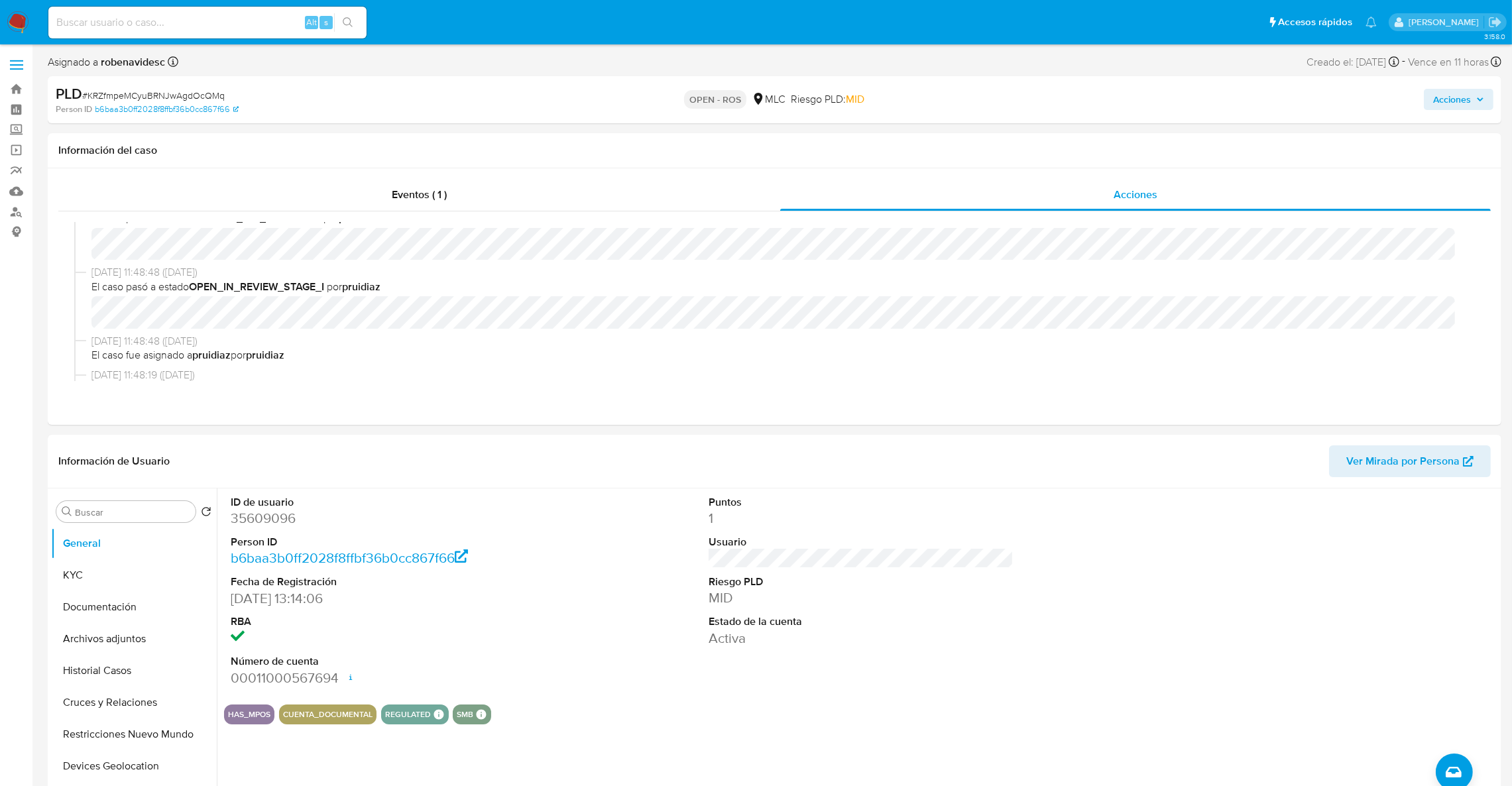
scroll to position [1093, 0]
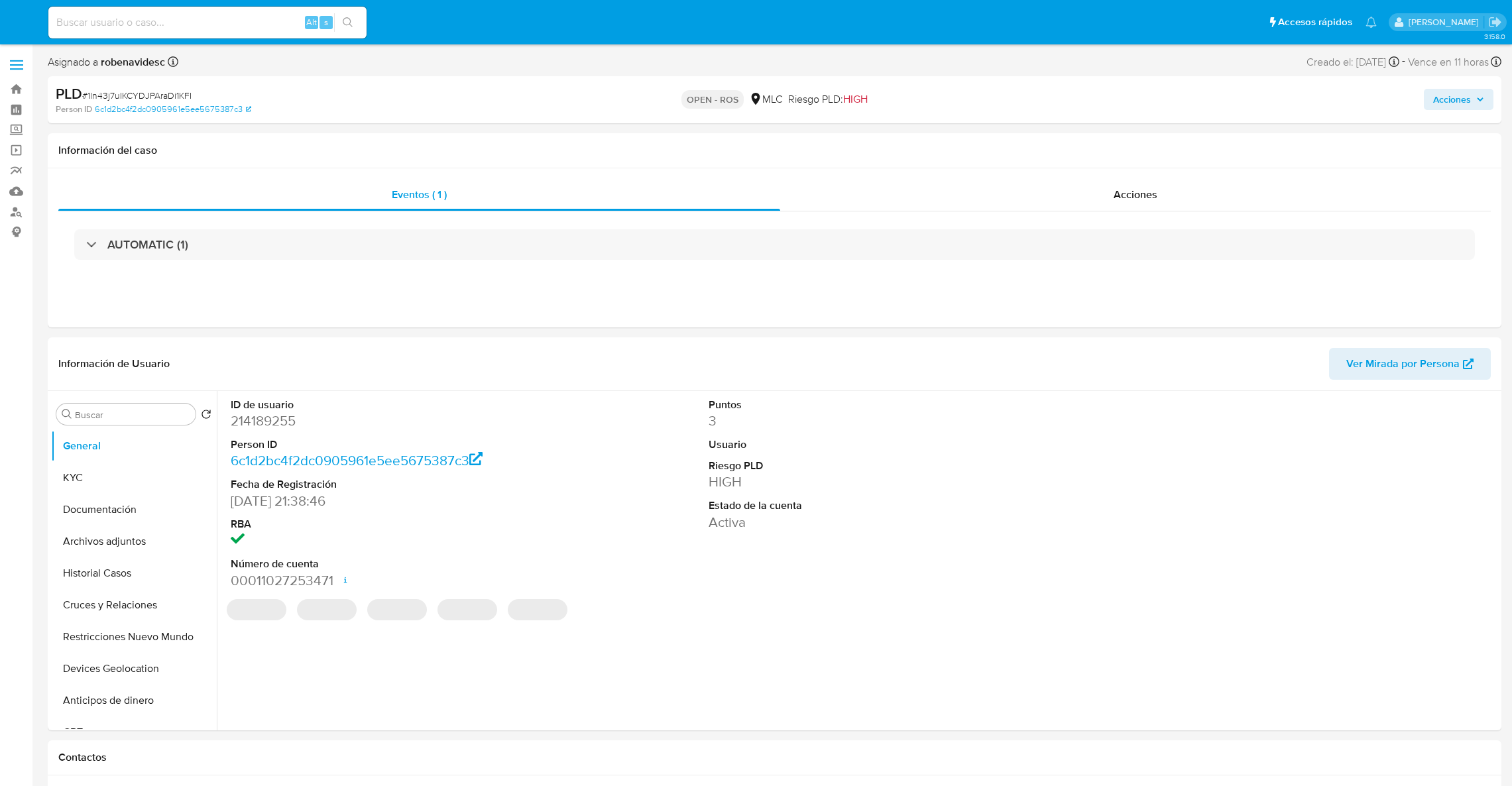
select select "10"
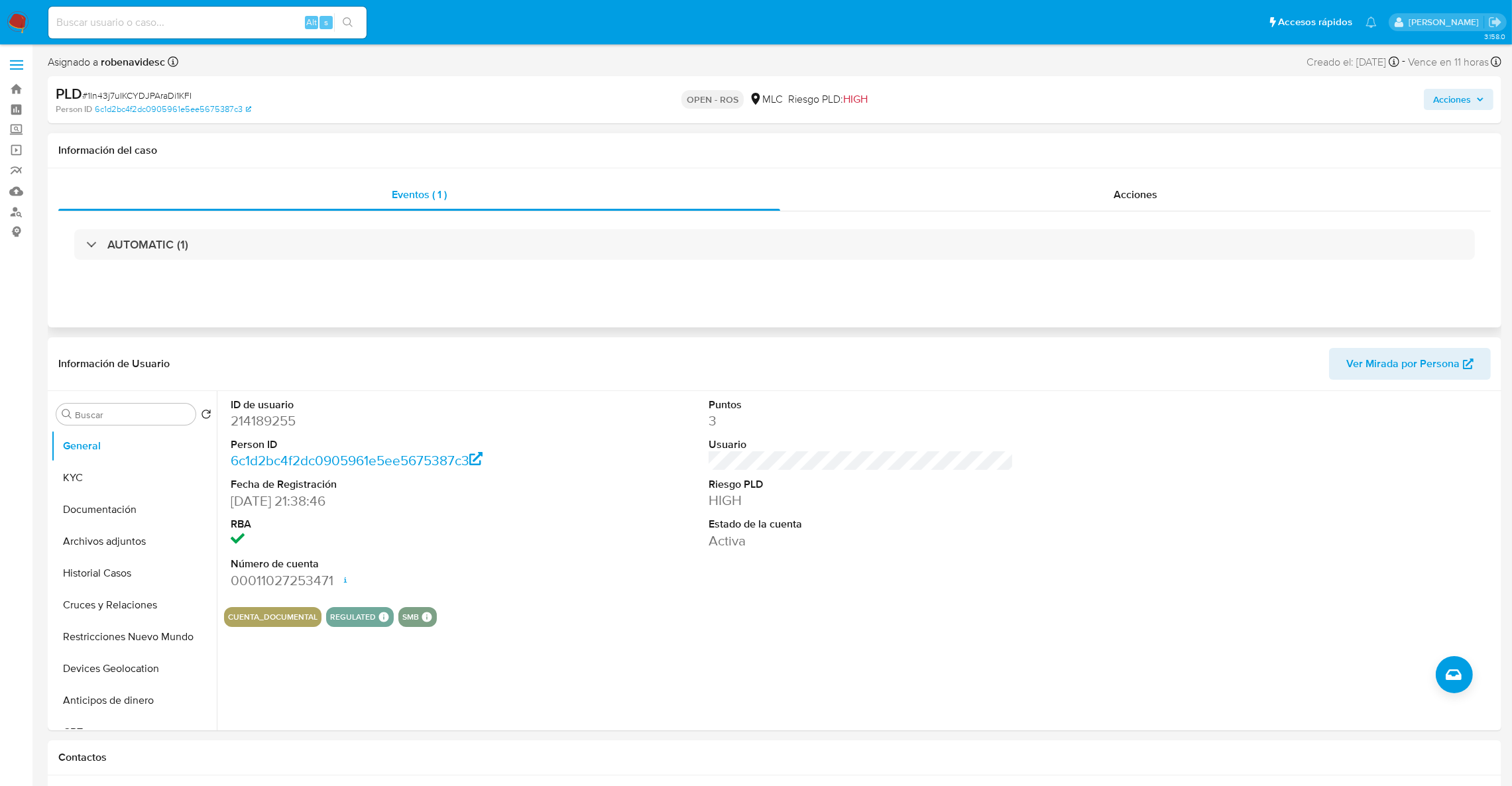
click at [1033, 217] on div "AUTOMATIC (1)" at bounding box center [775, 244] width 1433 height 66
click at [1023, 210] on div "Acciones" at bounding box center [1136, 194] width 711 height 32
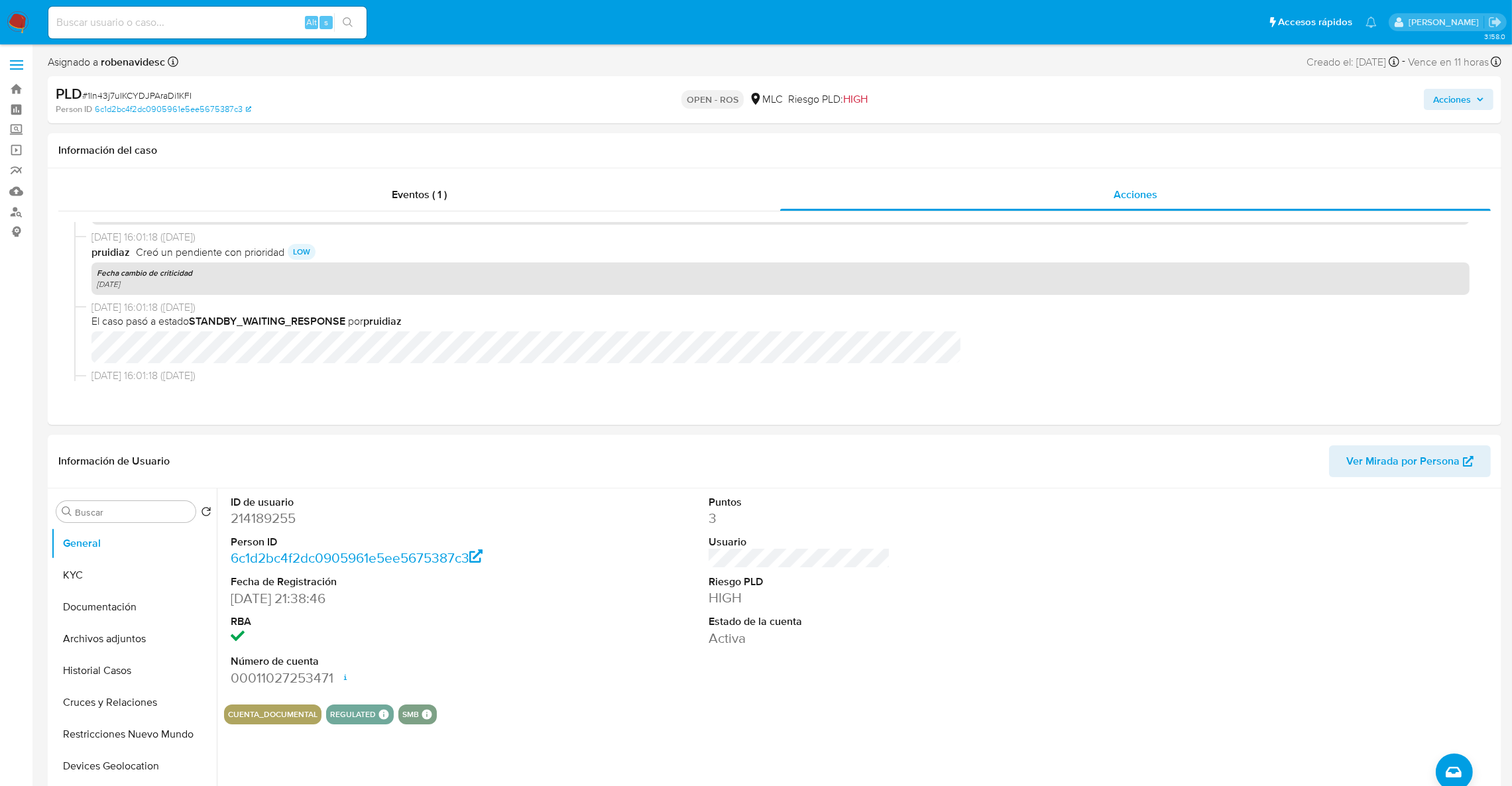
scroll to position [596, 0]
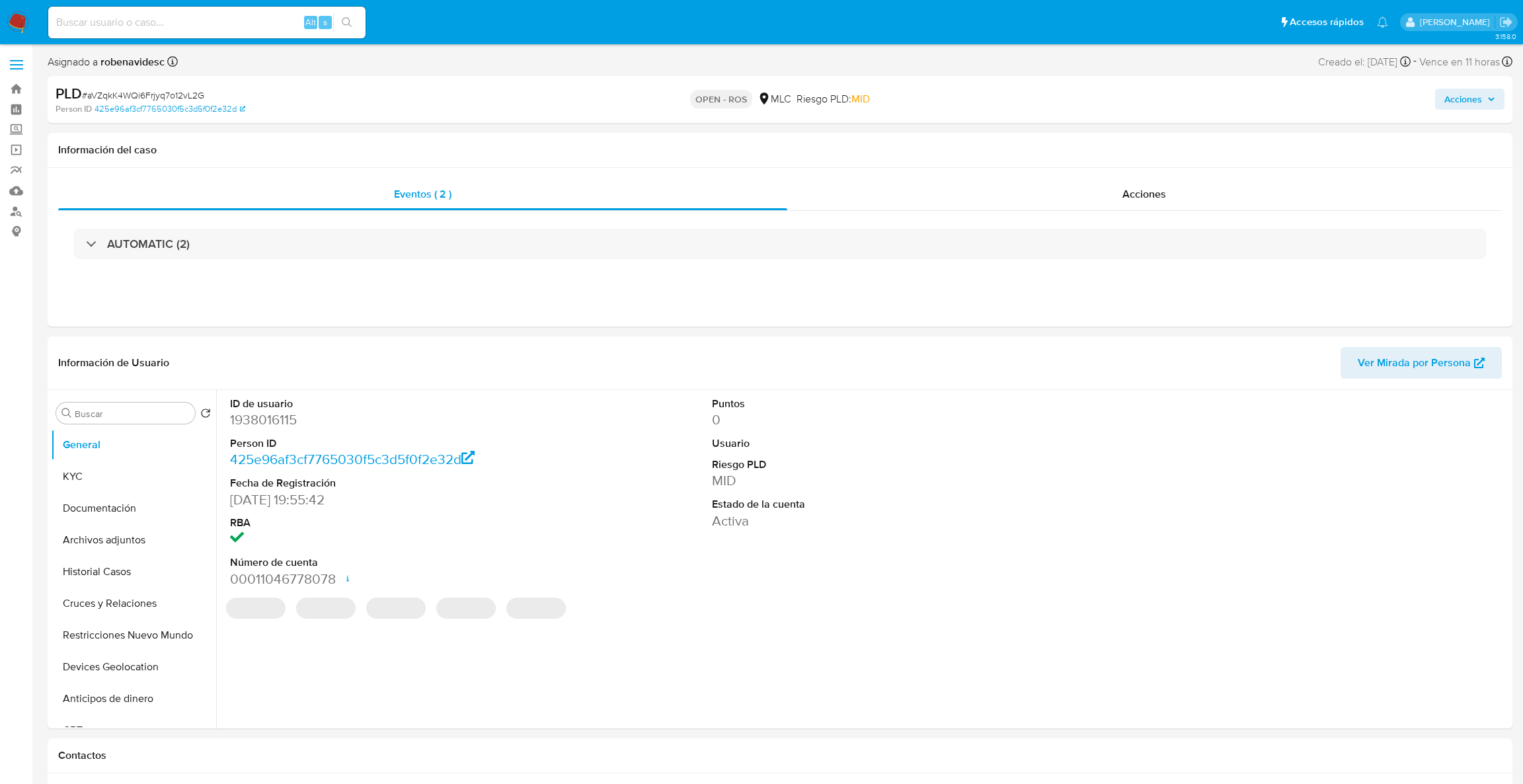
select select "10"
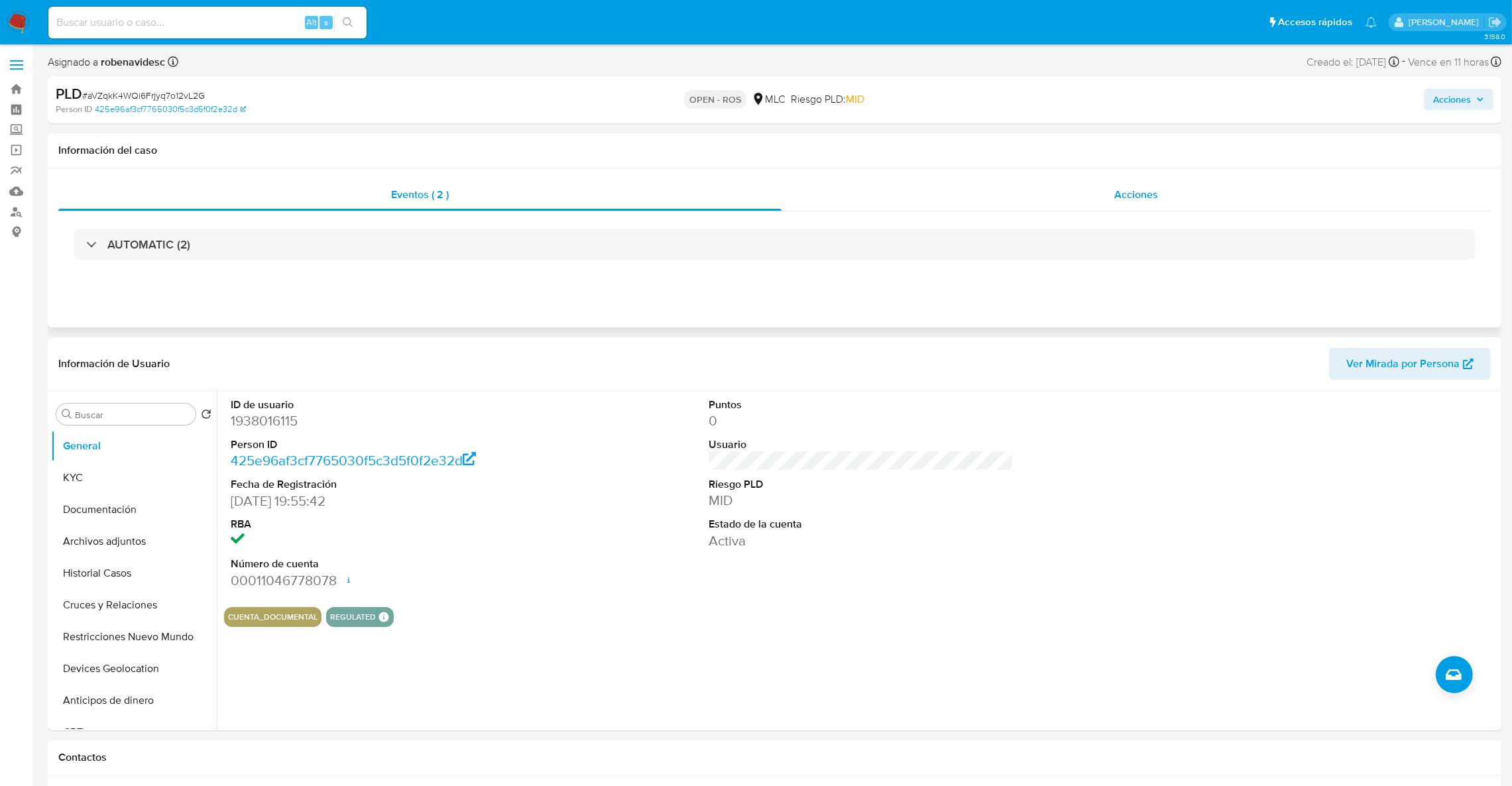
click at [1035, 183] on div "Acciones" at bounding box center [1136, 194] width 710 height 32
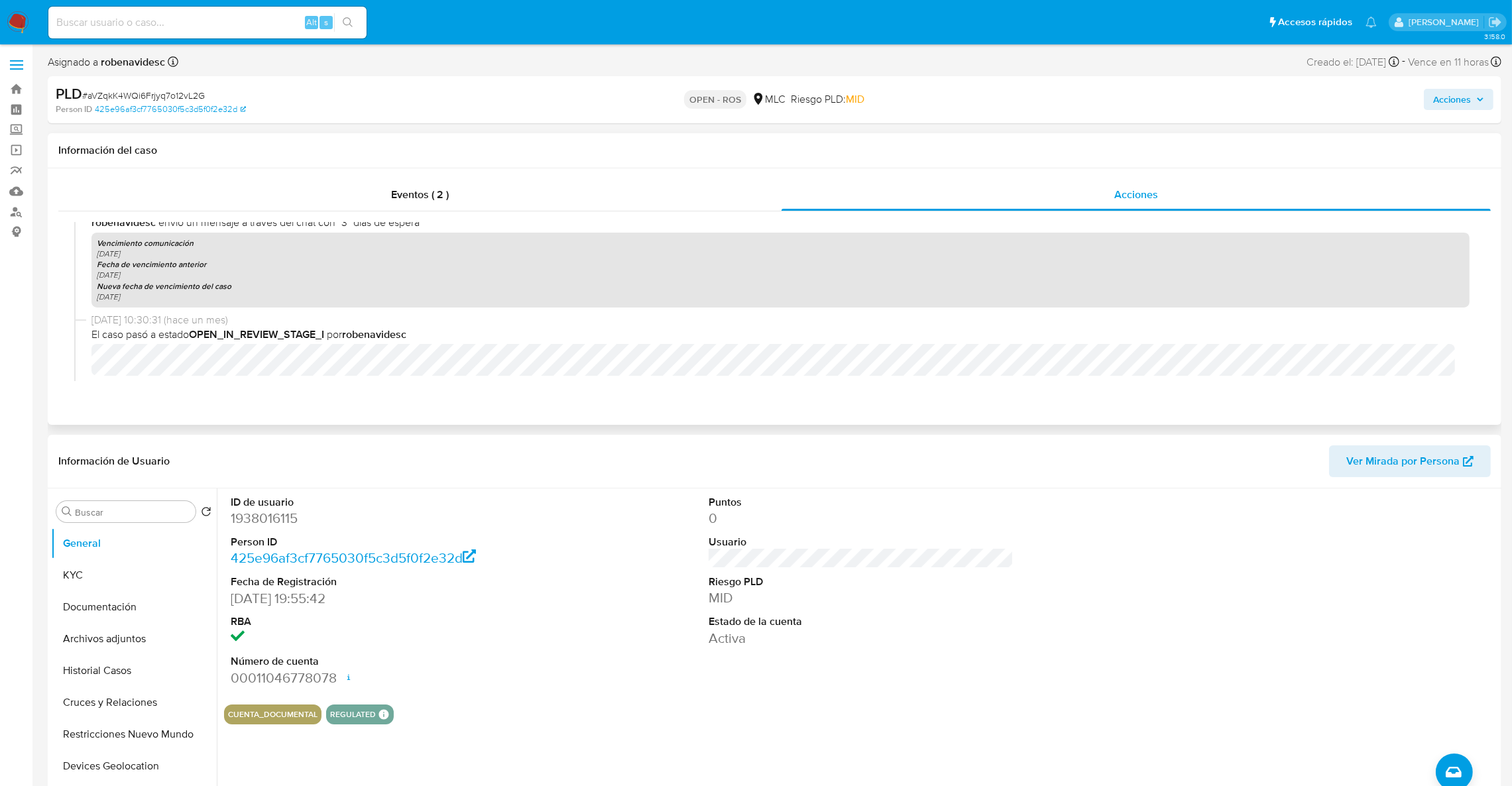
scroll to position [894, 0]
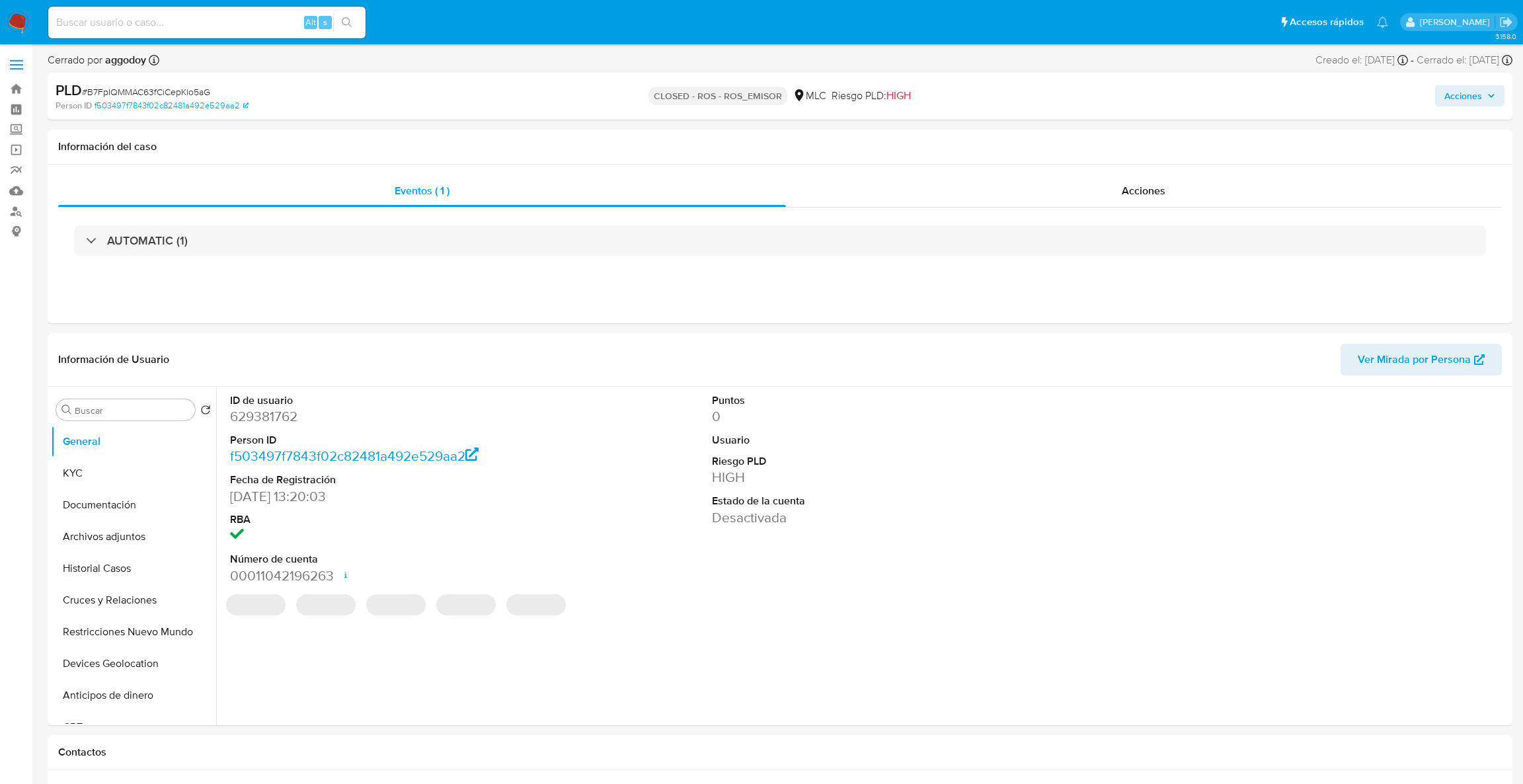
select select "10"
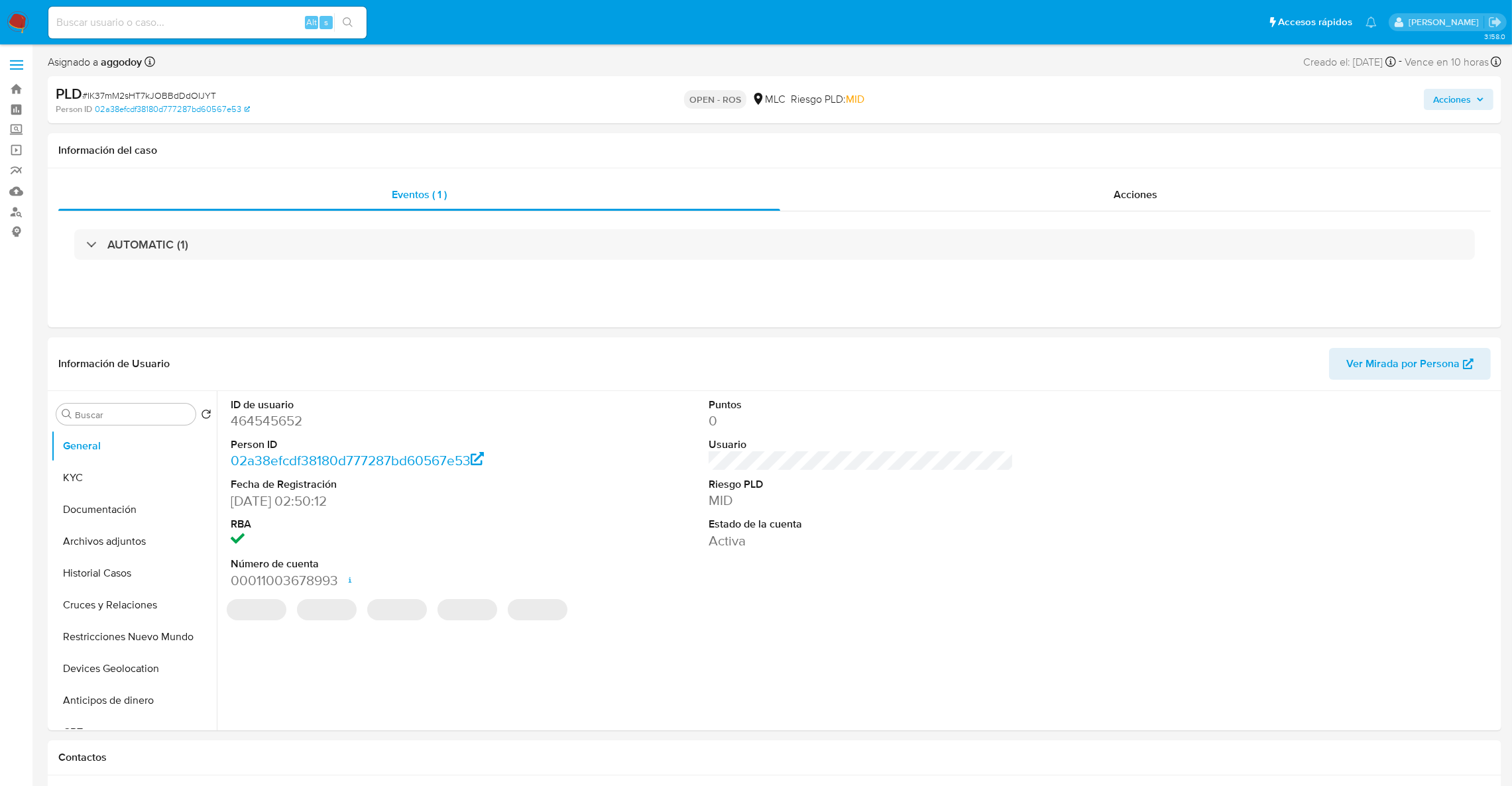
select select "10"
click at [244, 427] on dd "464545652" at bounding box center [384, 421] width 306 height 19
drag, startPoint x: 274, startPoint y: 431, endPoint x: 253, endPoint y: 421, distance: 23.3
click at [253, 421] on dd "464545652" at bounding box center [384, 421] width 306 height 19
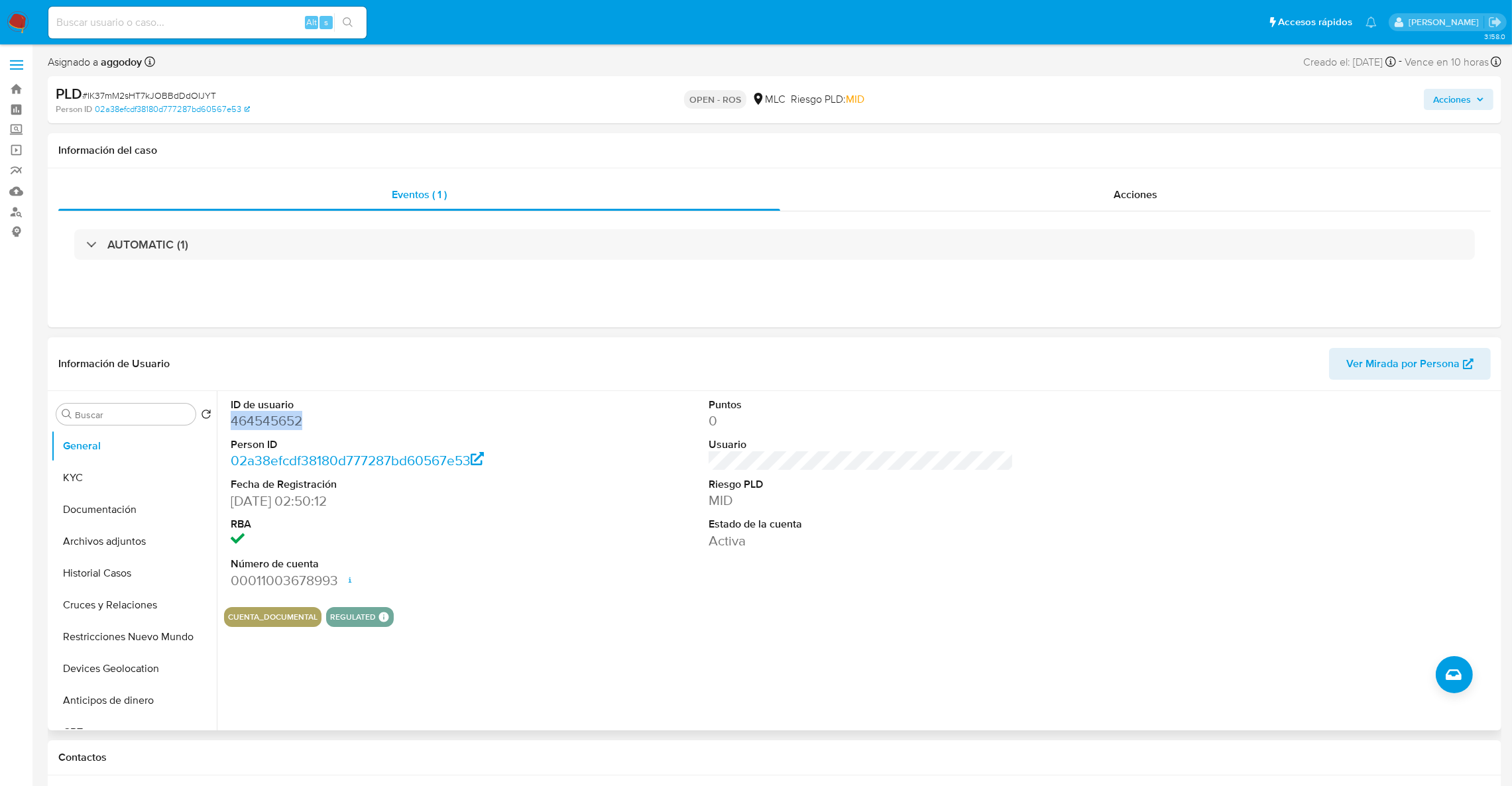
click at [253, 421] on dd "464545652" at bounding box center [384, 421] width 306 height 19
copy dd "464545652"
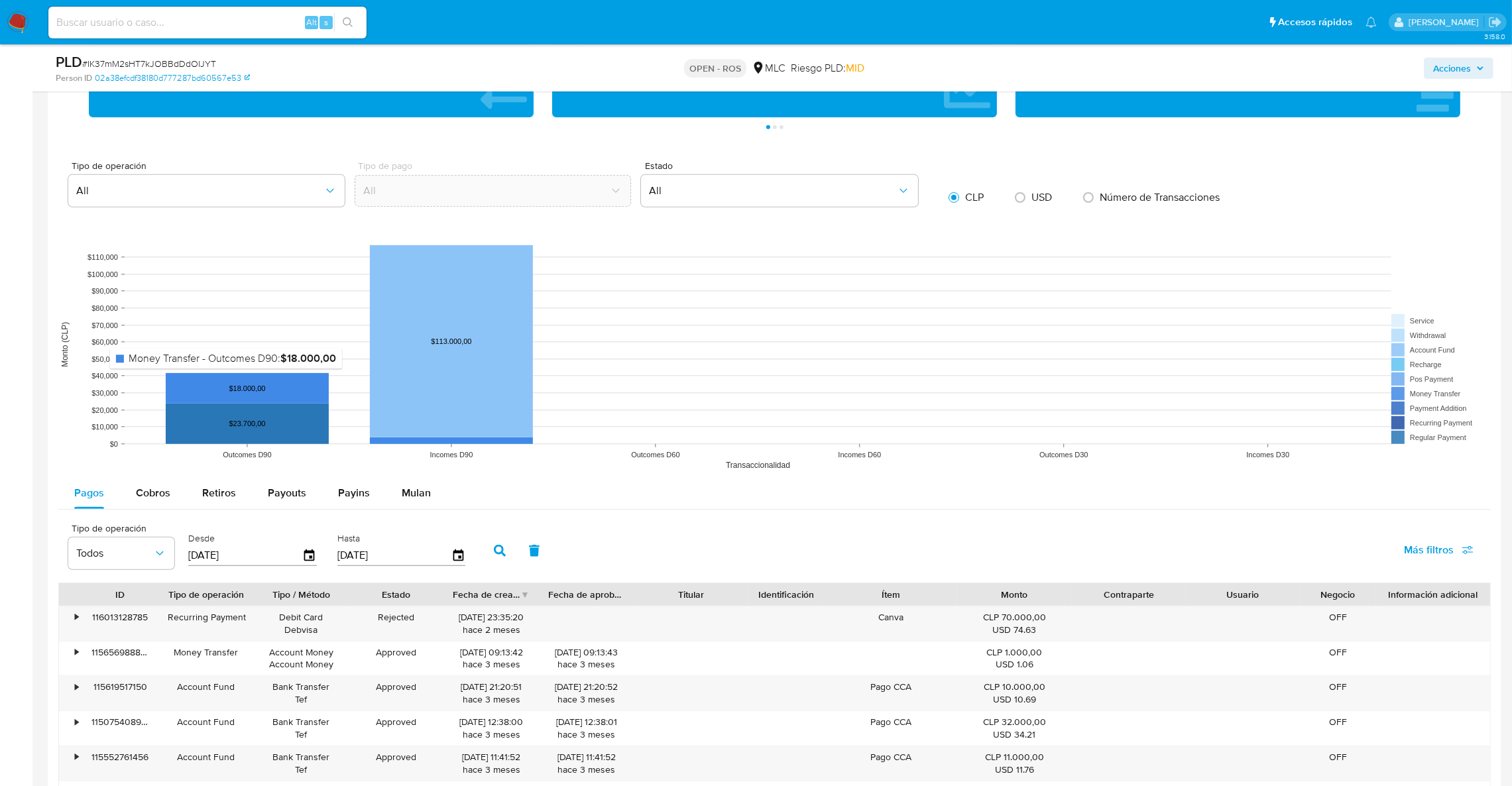
scroll to position [1192, 0]
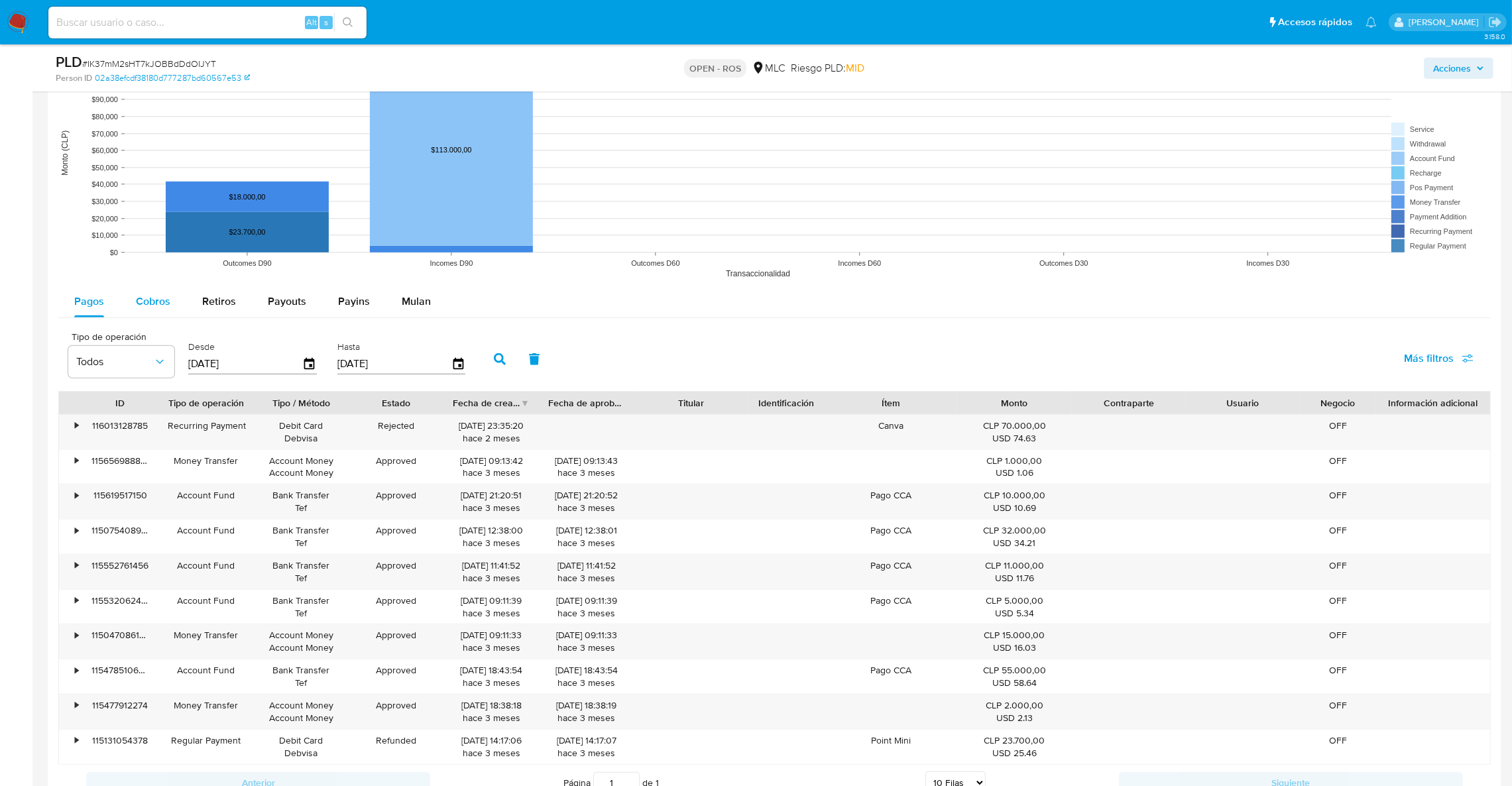
click at [174, 306] on button "Cobros" at bounding box center [153, 301] width 66 height 32
select select "10"
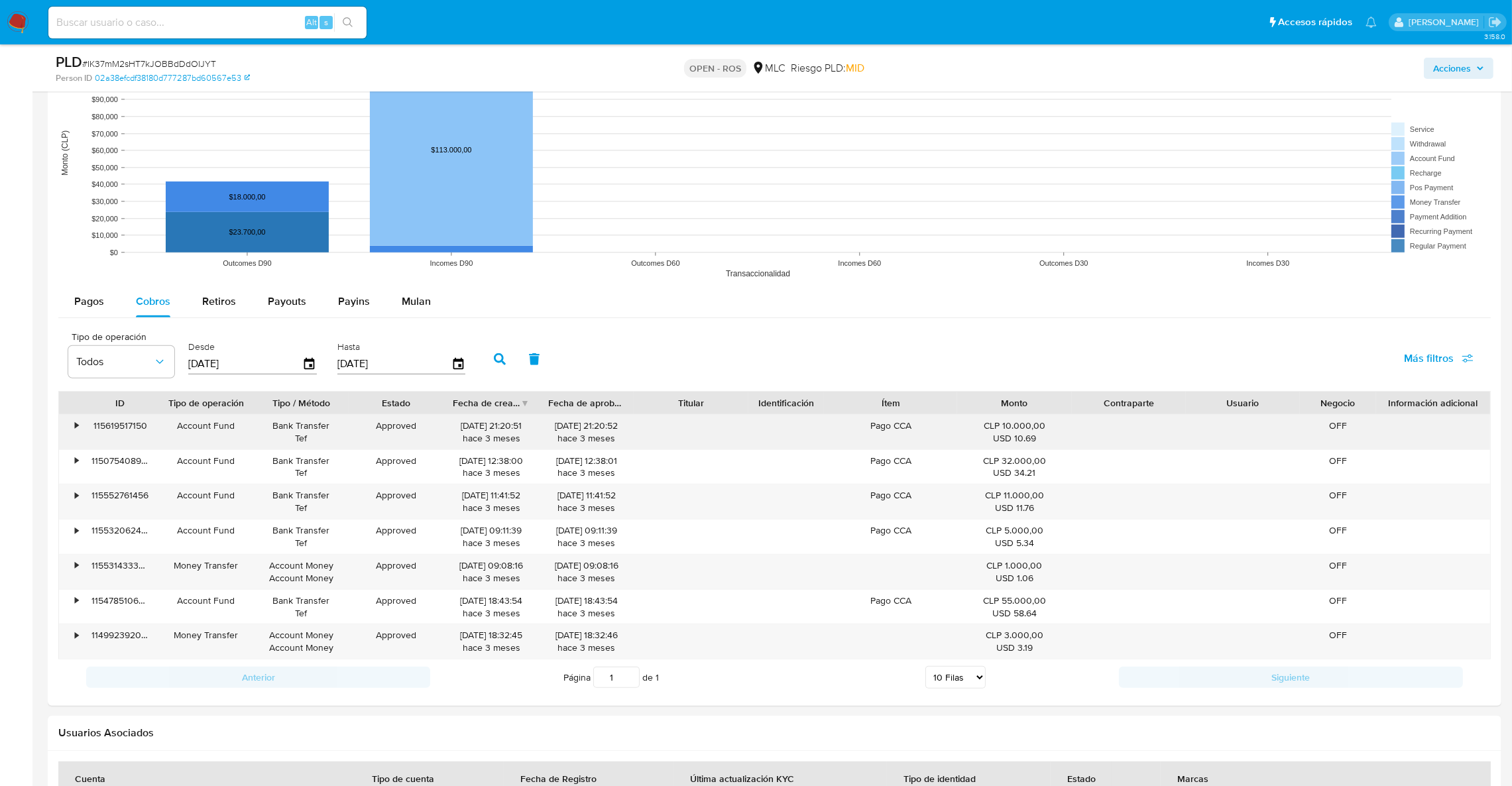
drag, startPoint x: 502, startPoint y: 425, endPoint x: 390, endPoint y: 425, distance: 112.0
click at [390, 425] on div "• 115619517150 Account Fund Bank Transfer Tef Approved [DATE] 21:20:51 hace 3 m…" at bounding box center [775, 431] width 1431 height 34
click at [448, 429] on div "18/06/2025 21:20:51 hace 3 meses" at bounding box center [491, 431] width 96 height 34
drag, startPoint x: 455, startPoint y: 429, endPoint x: 500, endPoint y: 428, distance: 45.0
click at [500, 428] on div "18/06/2025 21:20:51 hace 3 meses" at bounding box center [491, 431] width 77 height 25
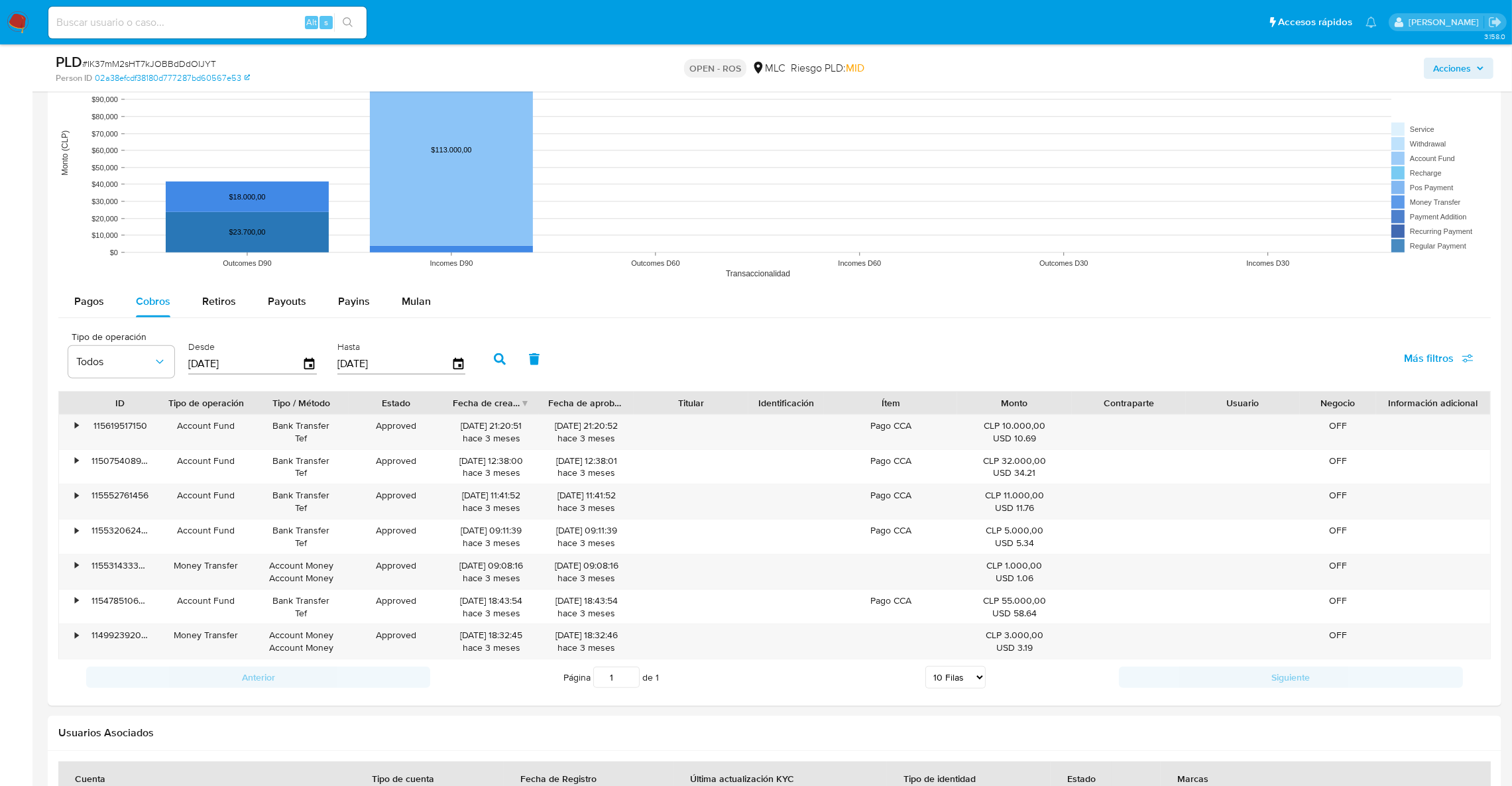
click at [291, 351] on label "Desde" at bounding box center [252, 347] width 129 height 13
click at [300, 353] on label "Desde" at bounding box center [252, 347] width 129 height 13
click at [302, 358] on icon "button" at bounding box center [310, 364] width 23 height 23
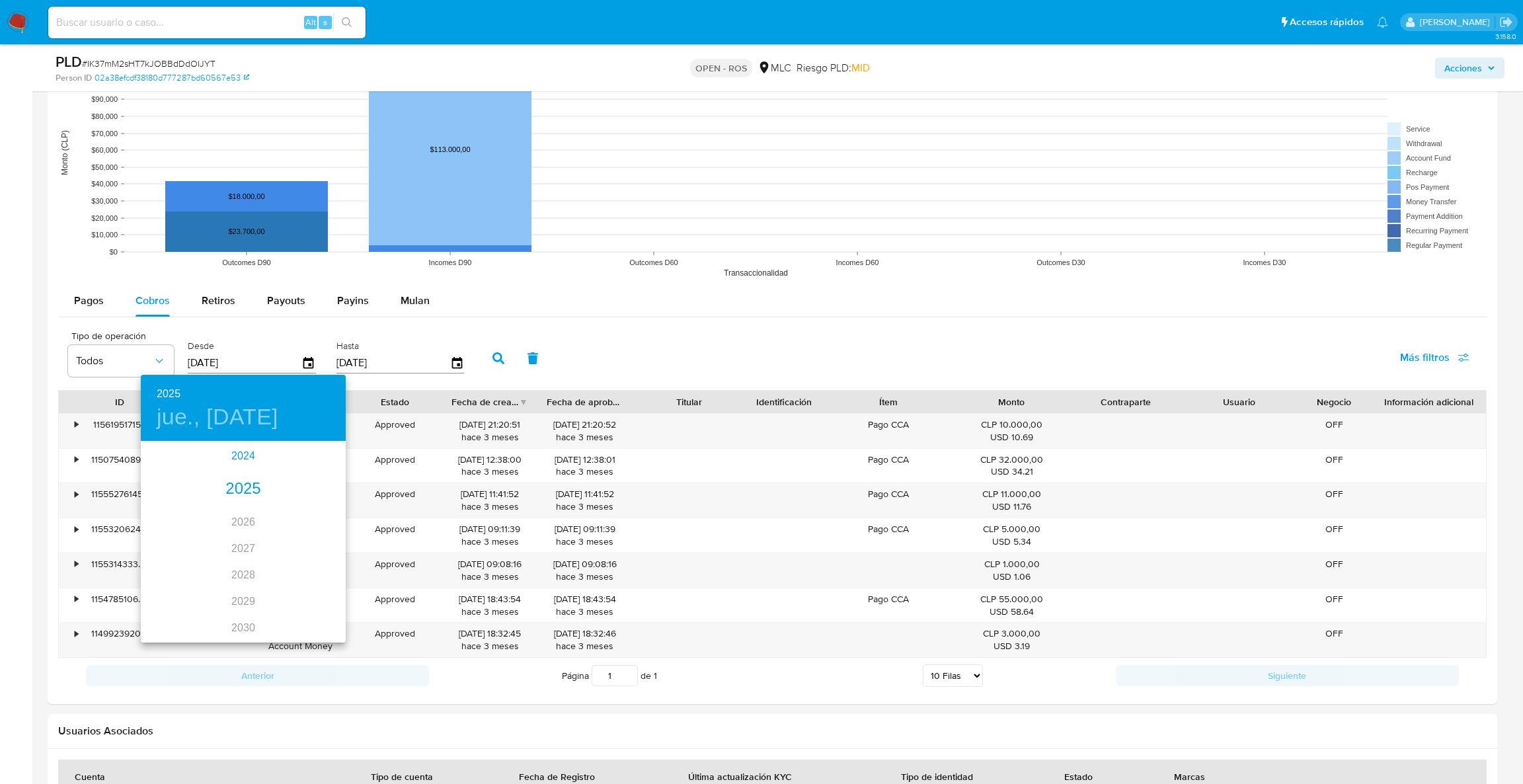
click at [237, 462] on div "2024" at bounding box center [243, 456] width 205 height 26
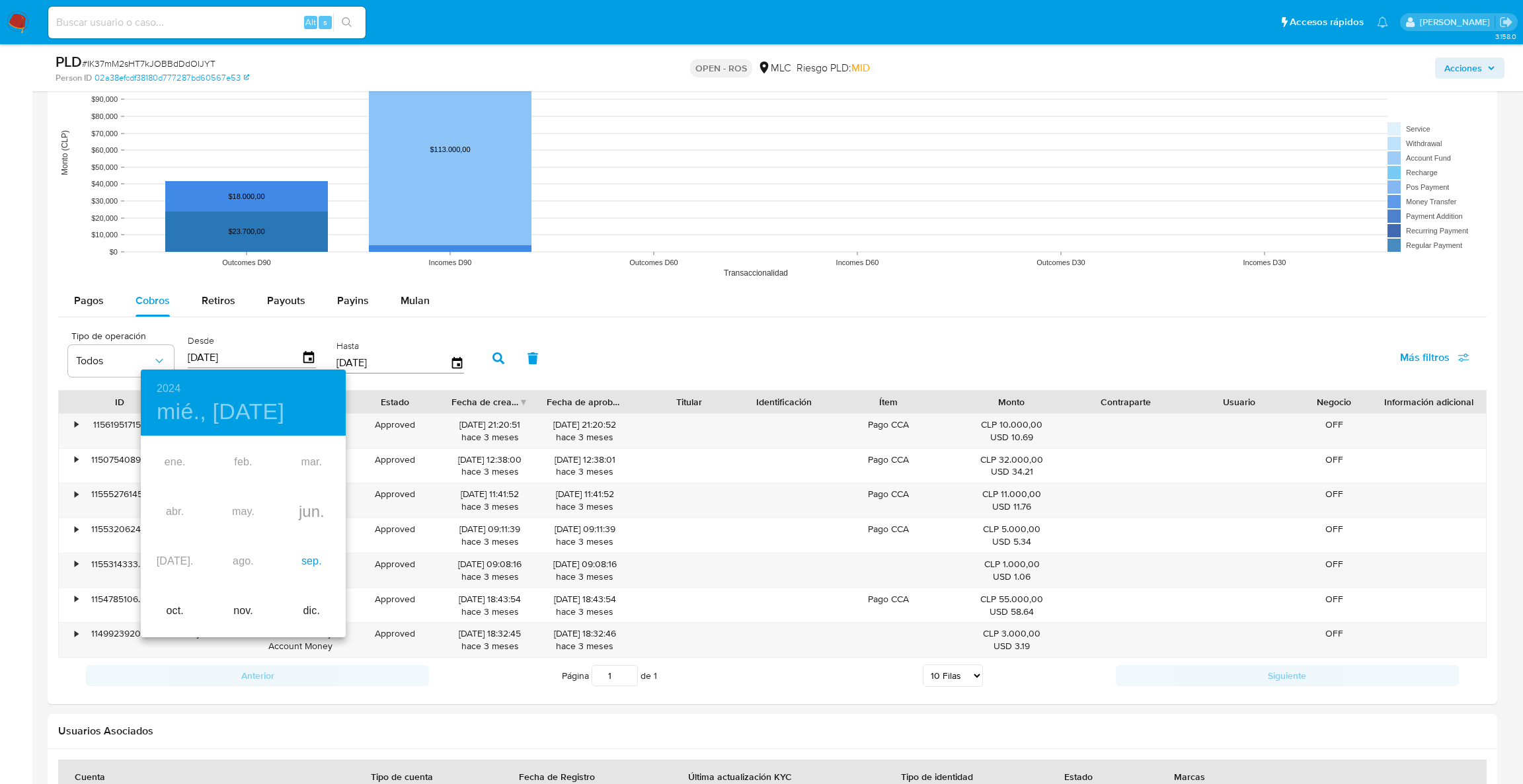
click at [303, 569] on div "sep." at bounding box center [311, 562] width 68 height 50
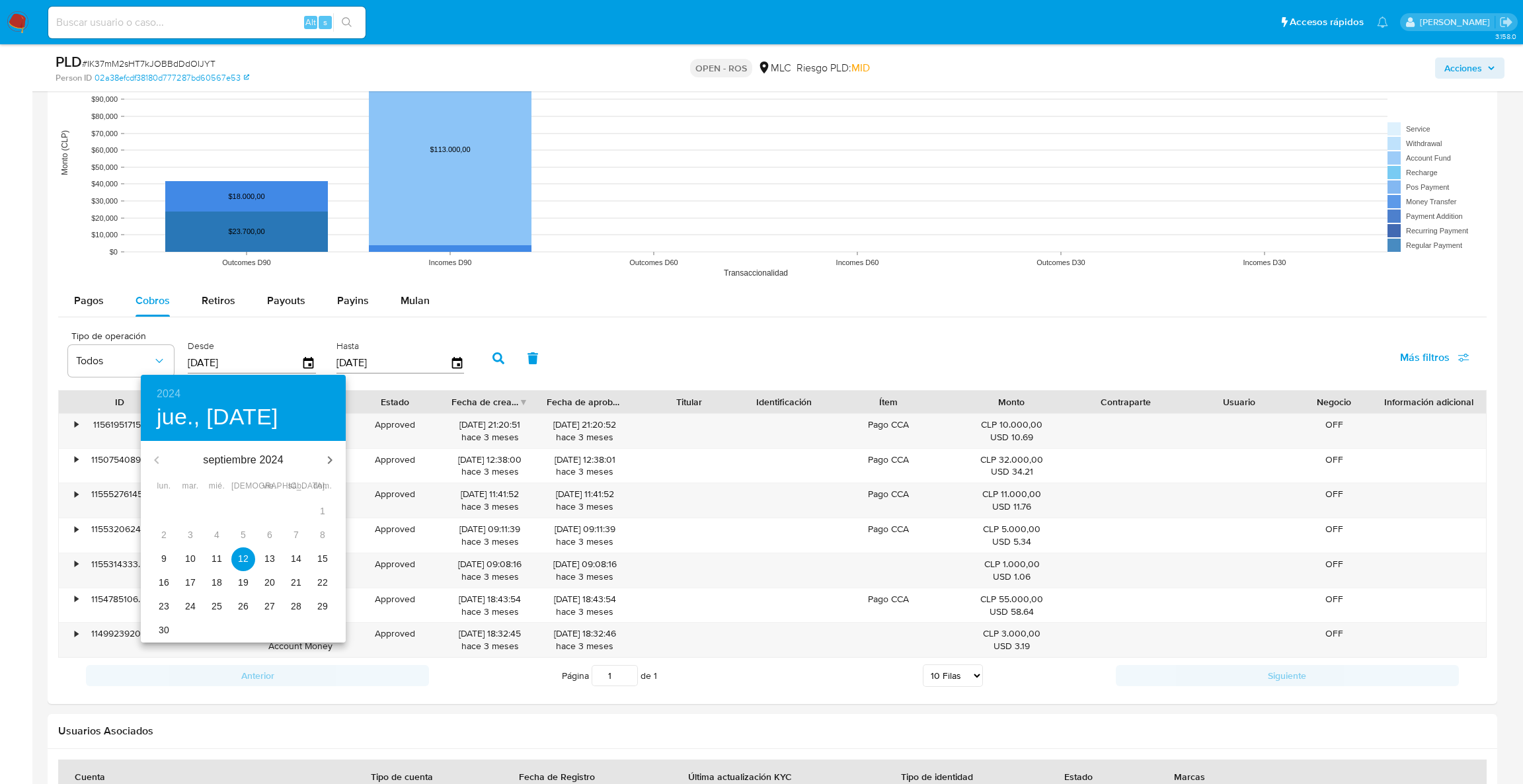
click at [280, 558] on span "13" at bounding box center [269, 558] width 23 height 13
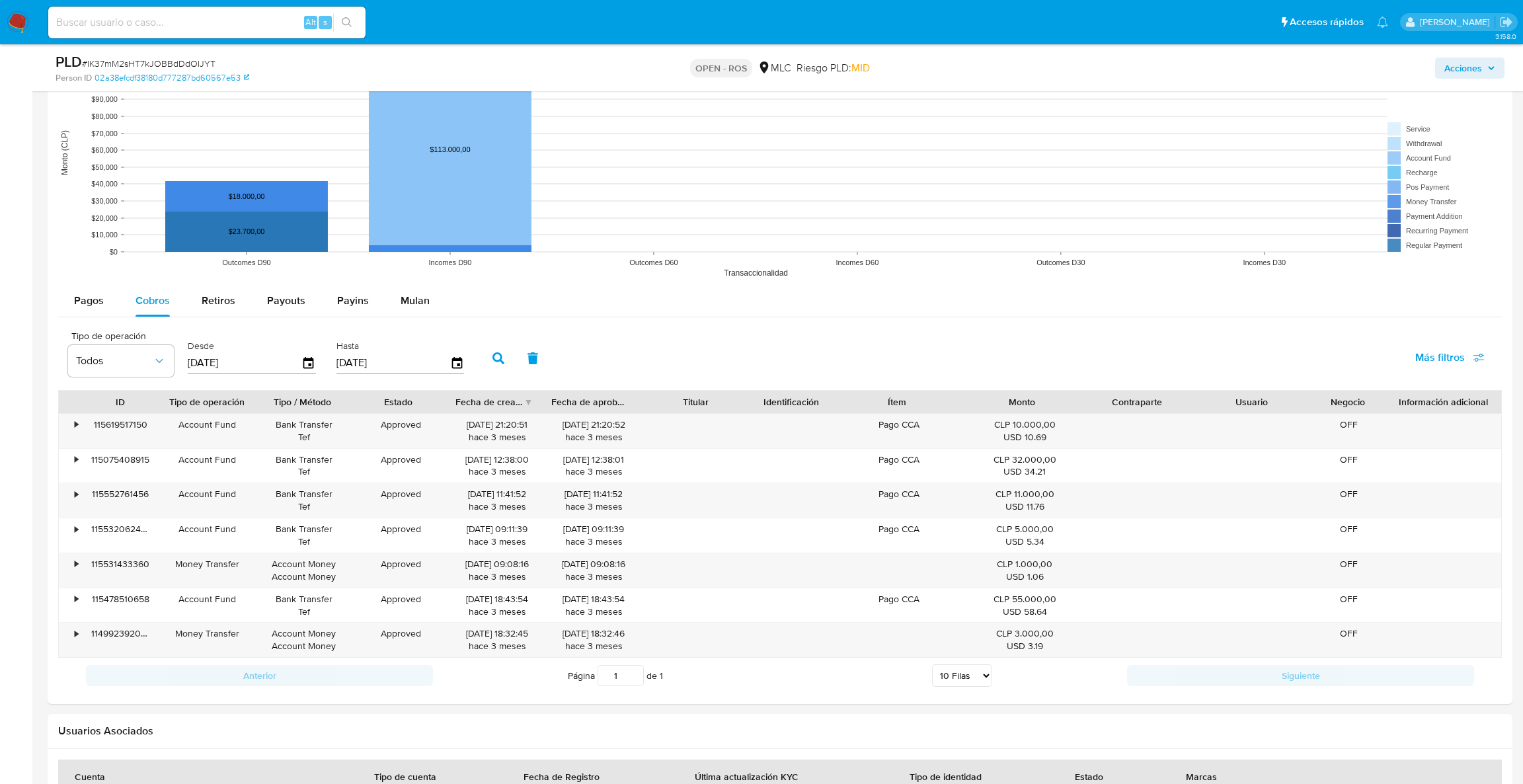
type input "13/09/2024"
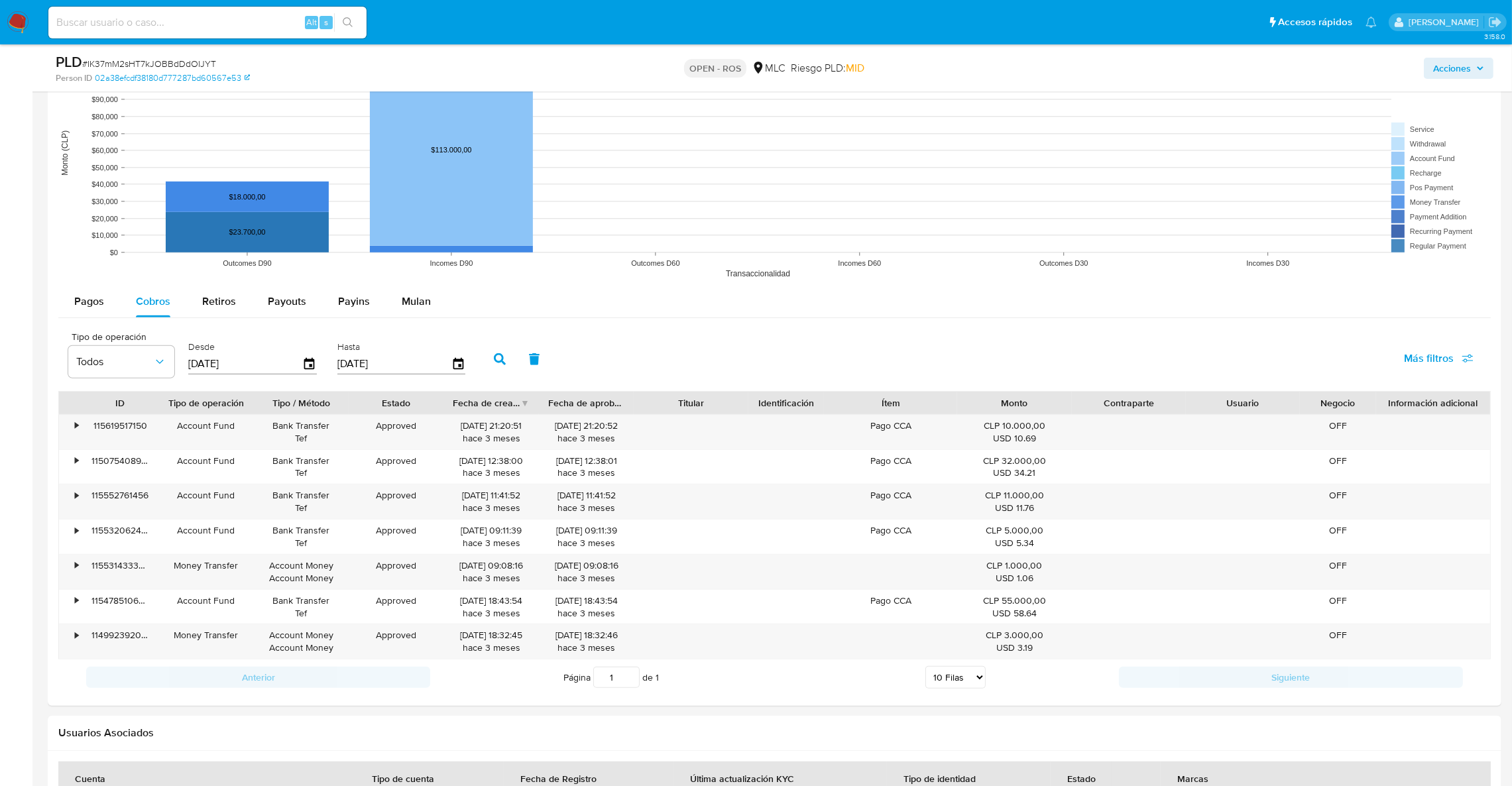
click at [486, 361] on button "button" at bounding box center [500, 359] width 34 height 32
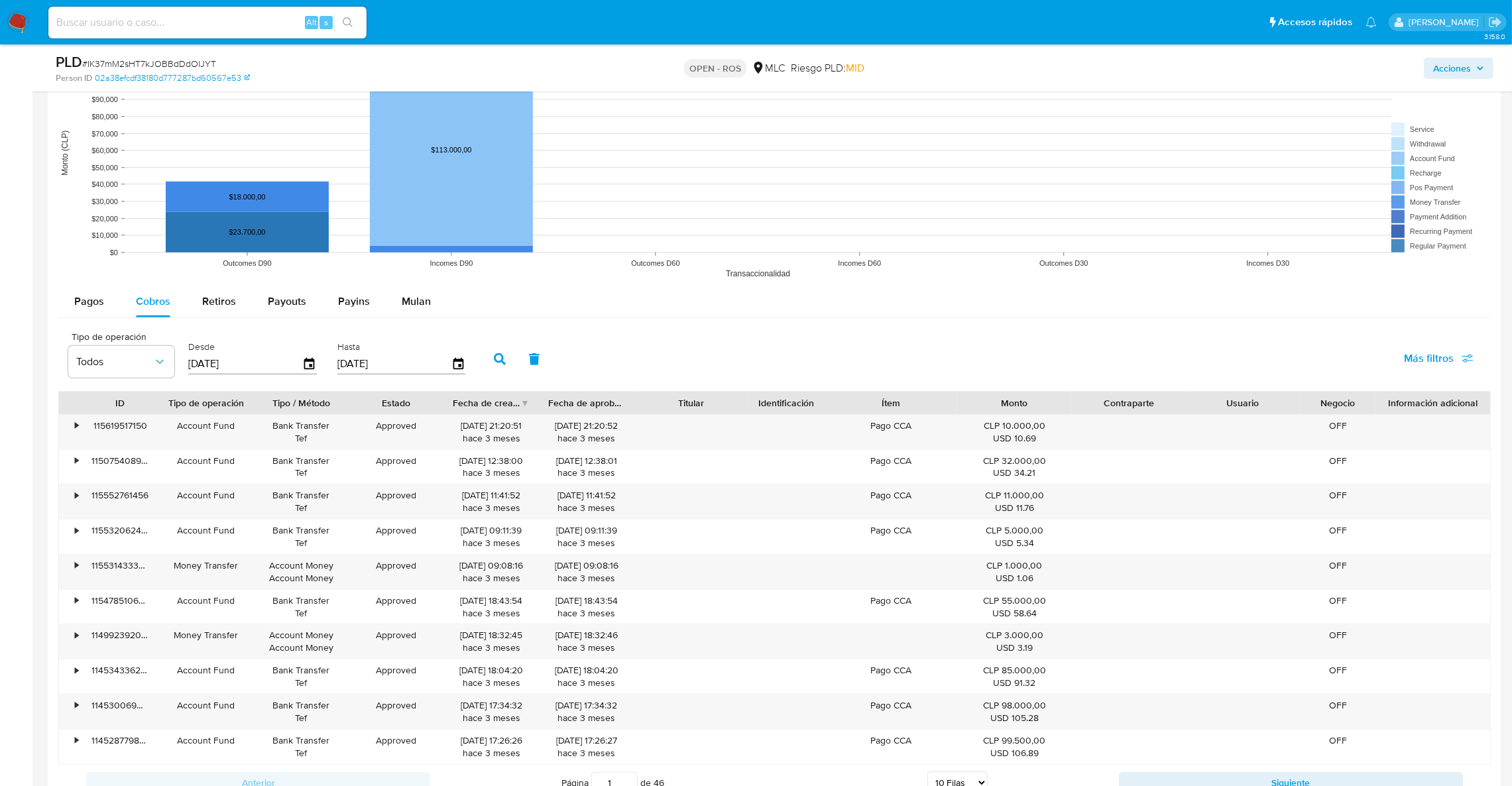
click at [527, 404] on div at bounding box center [539, 402] width 24 height 22
click at [522, 404] on div "Fecha de creación" at bounding box center [491, 402] width 96 height 22
drag, startPoint x: 504, startPoint y: 431, endPoint x: 448, endPoint y: 423, distance: 56.6
click at [448, 423] on div "09/04/2025 18:18:01 hace 5 meses" at bounding box center [491, 431] width 96 height 34
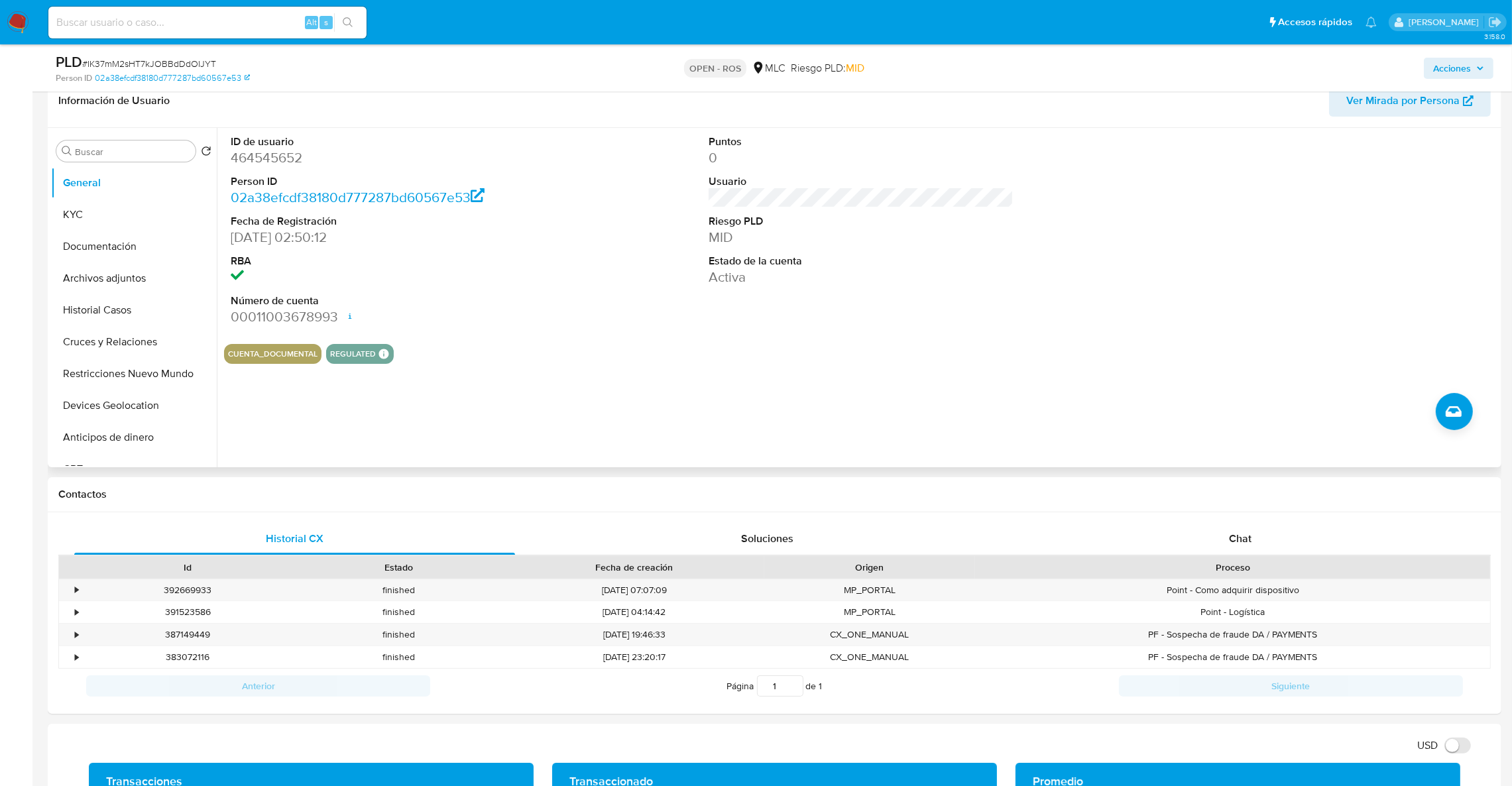
scroll to position [0, 0]
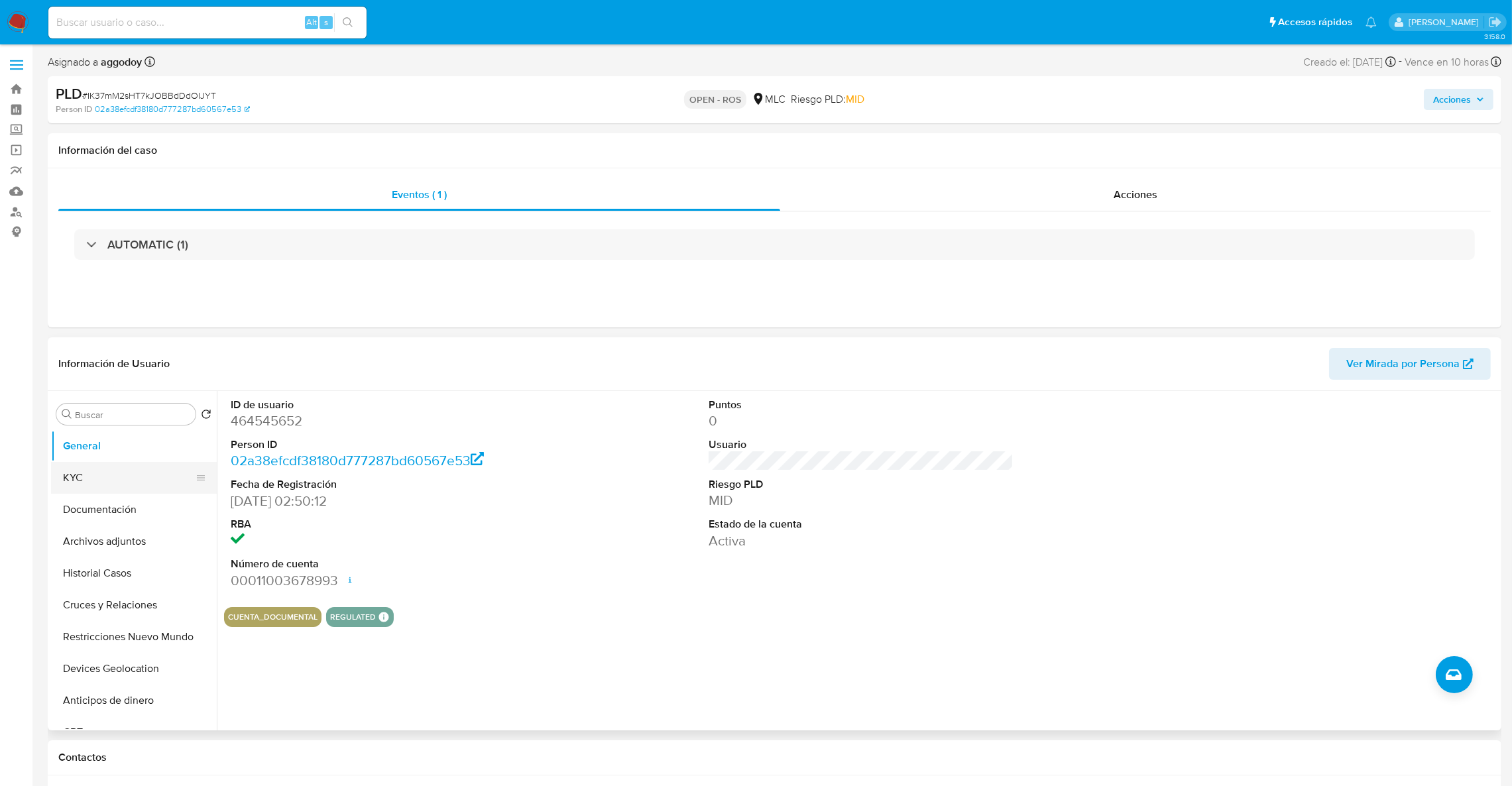
drag, startPoint x: 147, startPoint y: 448, endPoint x: 125, endPoint y: 478, distance: 37.2
click at [146, 449] on button "General" at bounding box center [134, 445] width 166 height 32
click at [116, 489] on button "KYC" at bounding box center [129, 477] width 155 height 32
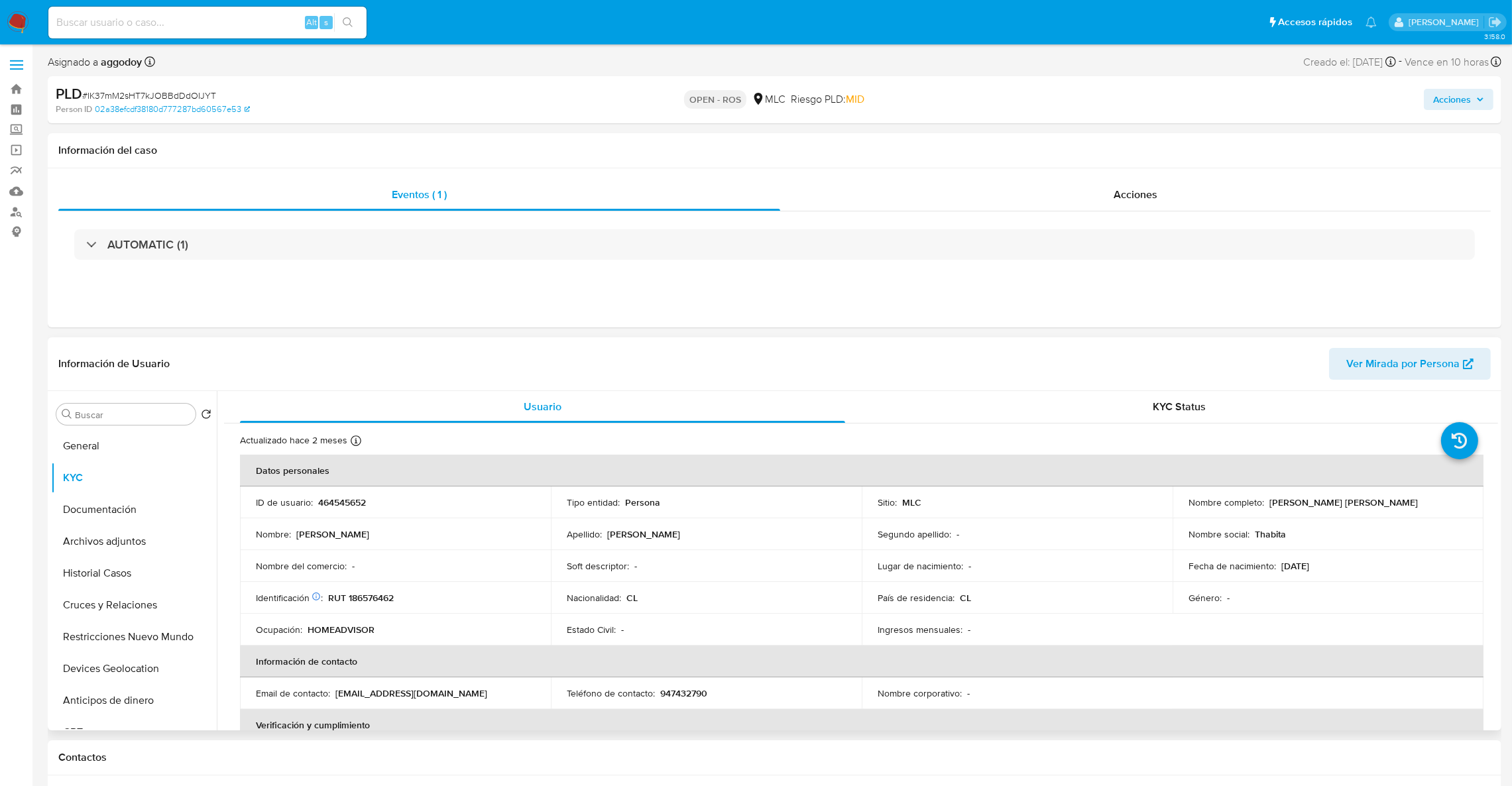
drag, startPoint x: 1266, startPoint y: 503, endPoint x: 1462, endPoint y: 507, distance: 196.0
click at [1462, 507] on div "Nombre completo : Tabita Inés Saavedra Valenzuela" at bounding box center [1328, 503] width 279 height 12
copy p "Tabita Inés Saavedra Valenzuela"
click at [353, 594] on p "RUT 186576462" at bounding box center [360, 598] width 65 height 12
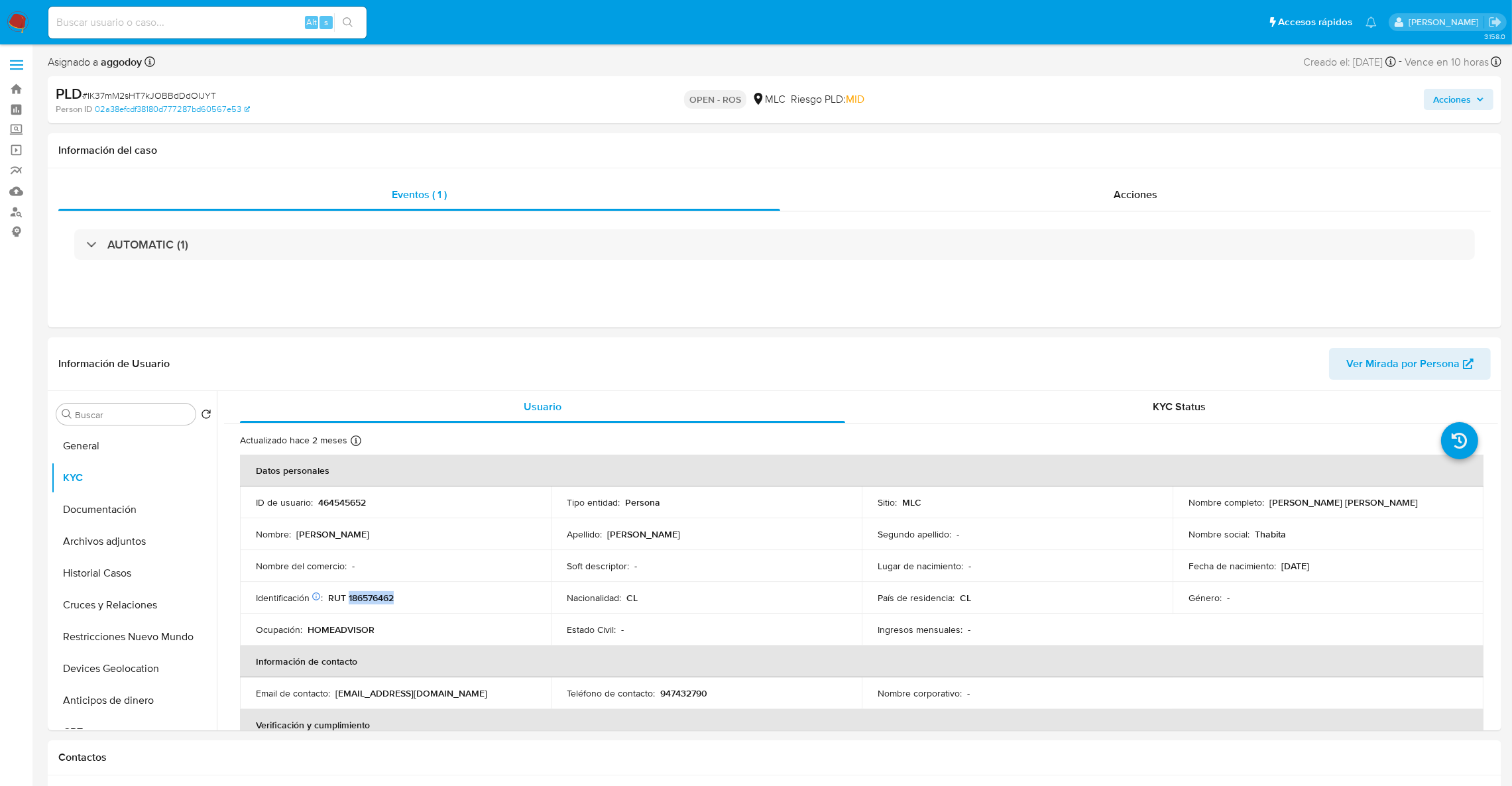
copy p "186576462"
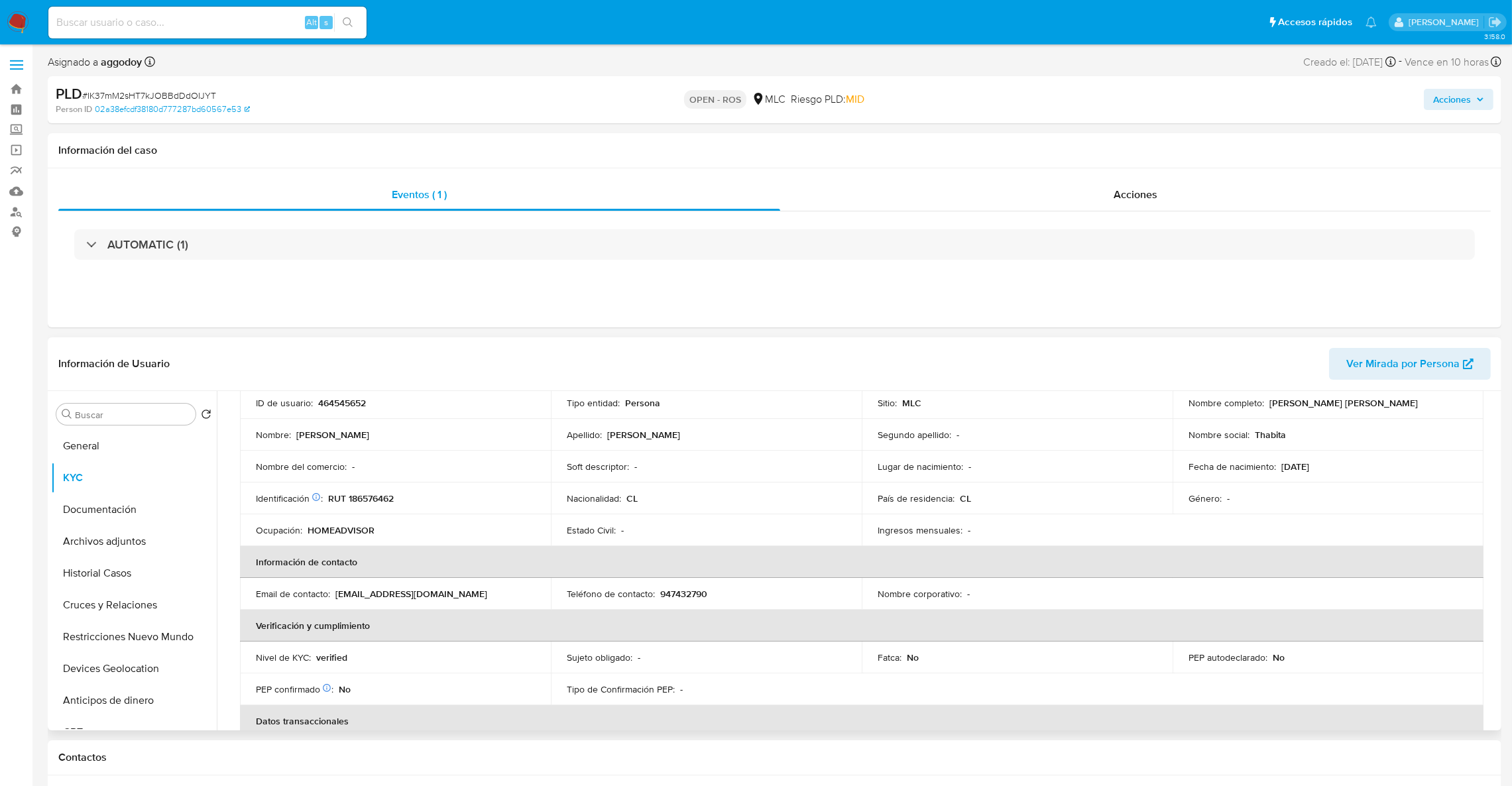
click at [373, 592] on p "tabitasaavedra4@gmail.com" at bounding box center [411, 594] width 151 height 12
drag, startPoint x: 335, startPoint y: 596, endPoint x: 487, endPoint y: 600, distance: 152.1
click at [487, 600] on td "Email de contacto : tabitasaavedra4@gmail.com" at bounding box center [395, 594] width 311 height 32
copy p "tabitasaavedra4@gmail.com"
click at [699, 598] on p "947432790" at bounding box center [684, 594] width 47 height 12
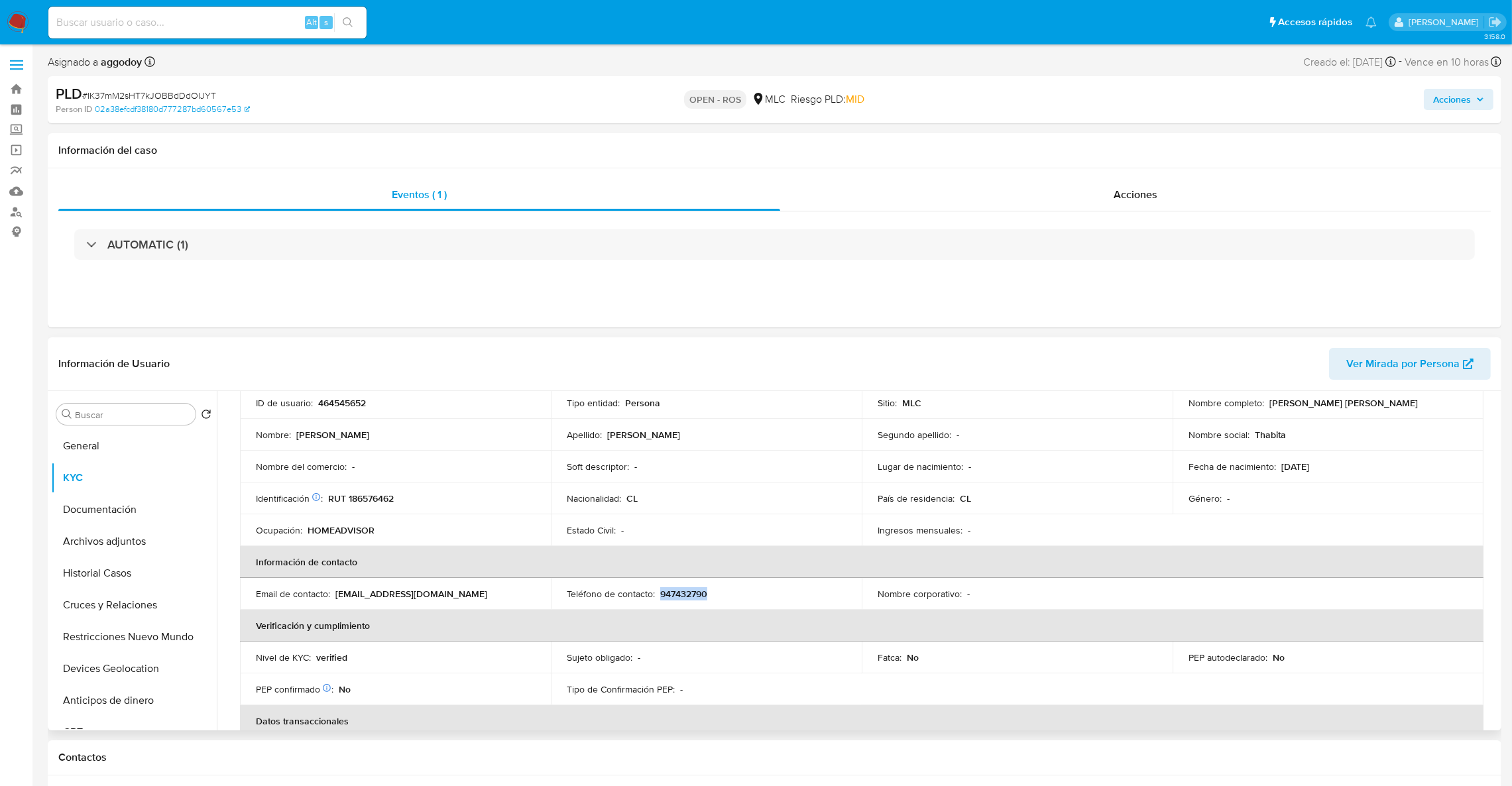
click at [699, 598] on p "947432790" at bounding box center [684, 594] width 47 height 12
copy p "947432790"
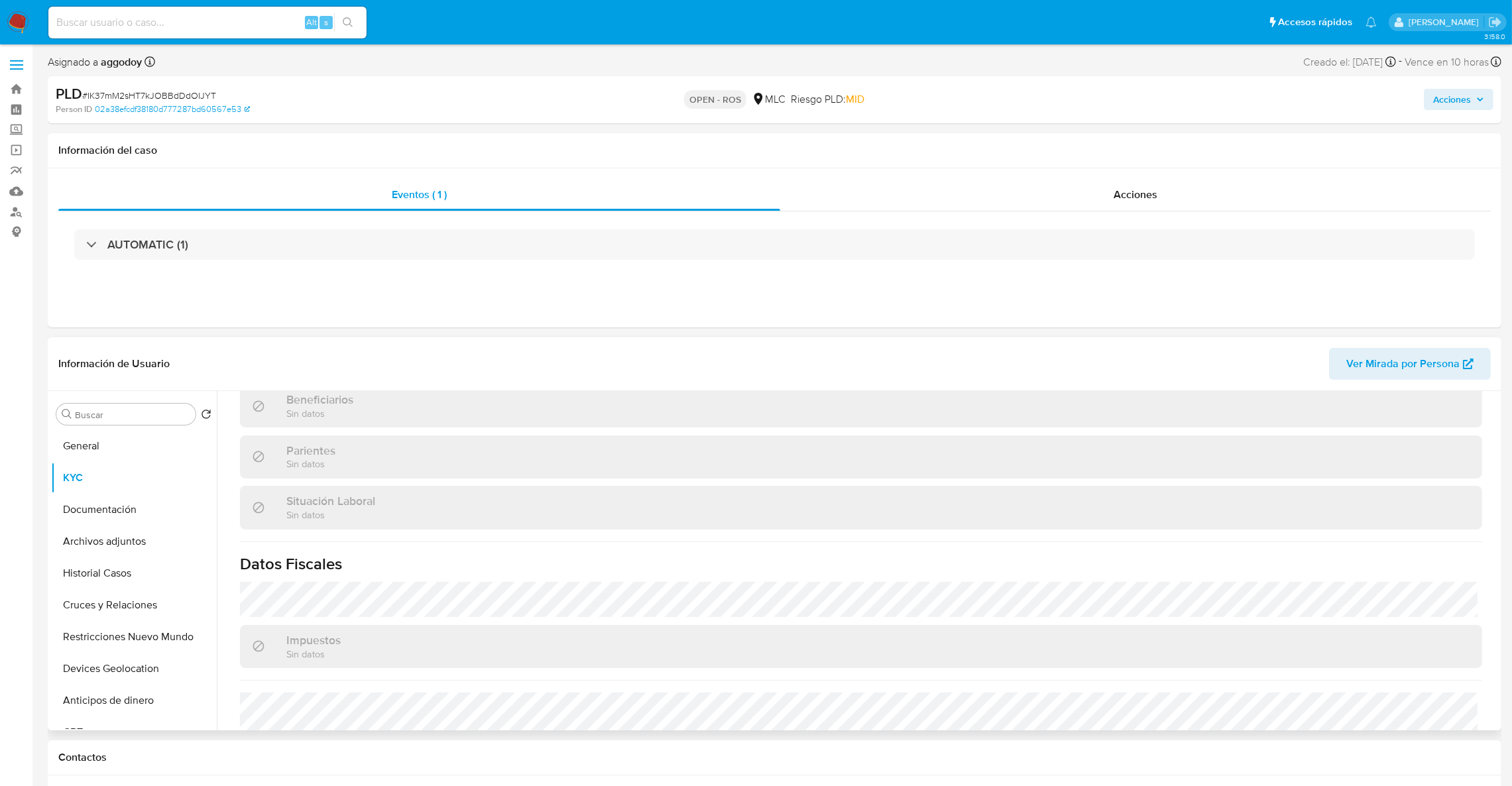
scroll to position [717, 0]
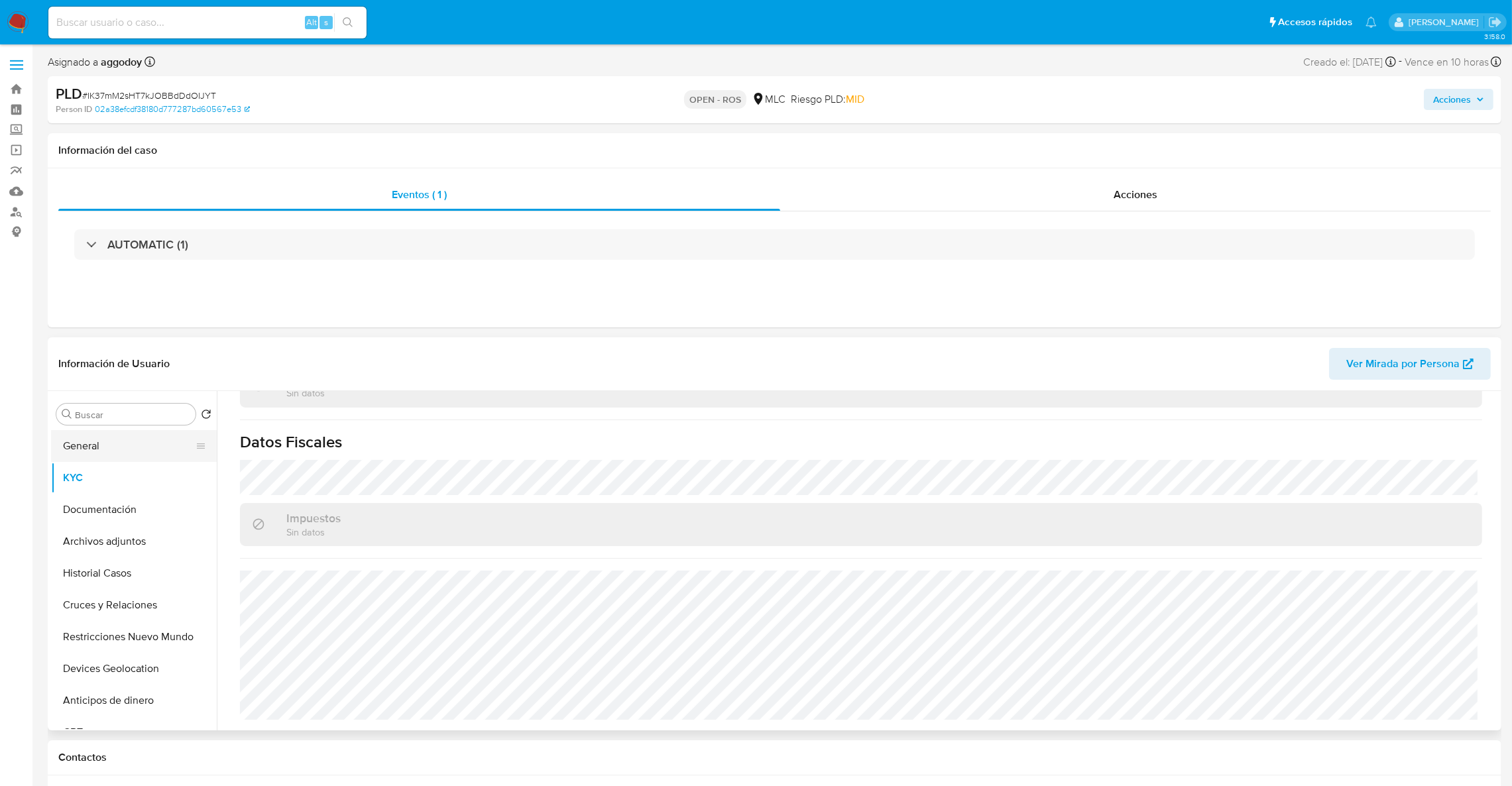
click at [153, 450] on button "General" at bounding box center [129, 445] width 155 height 32
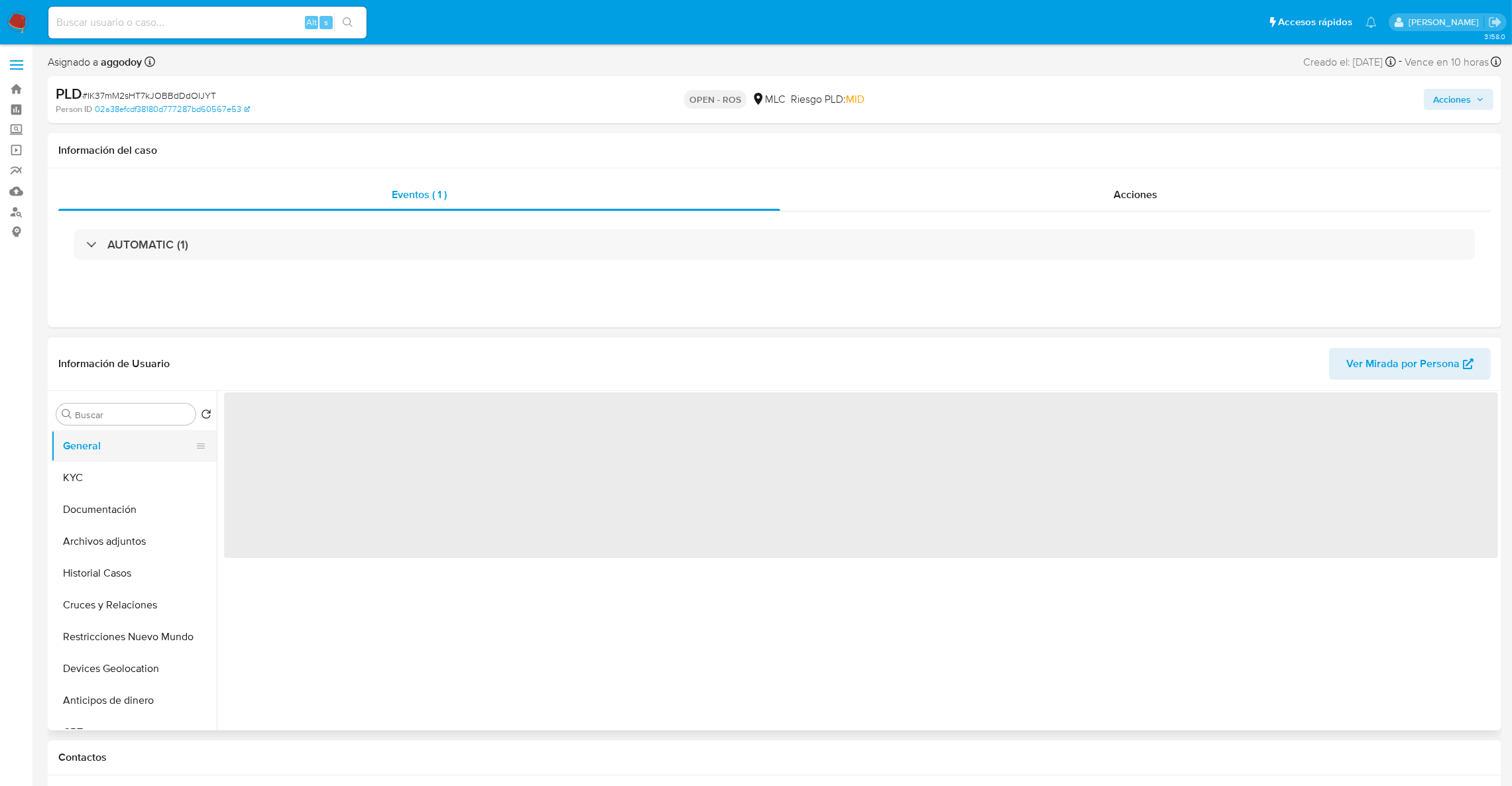
scroll to position [0, 0]
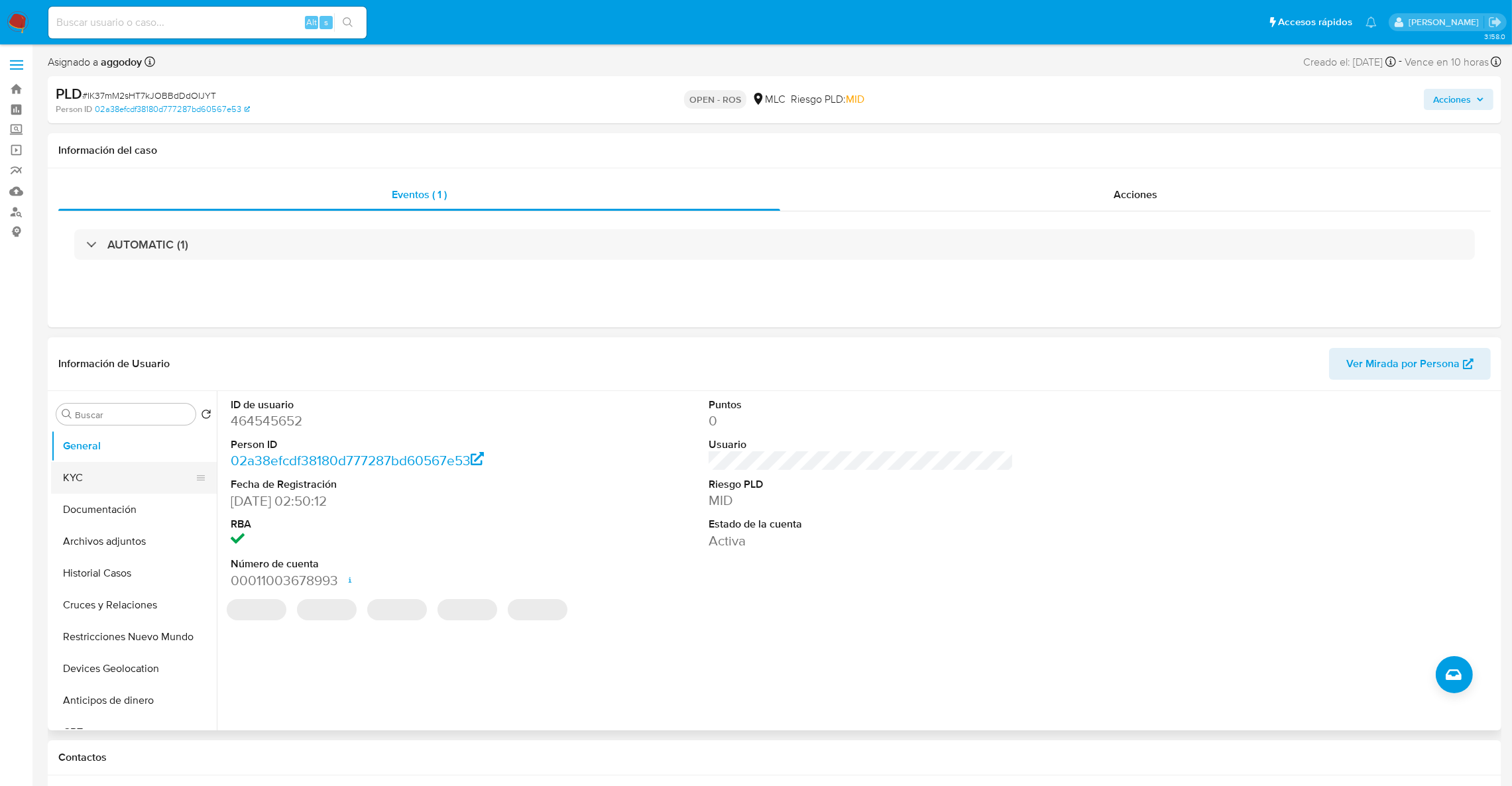
click at [116, 470] on button "KYC" at bounding box center [129, 477] width 155 height 32
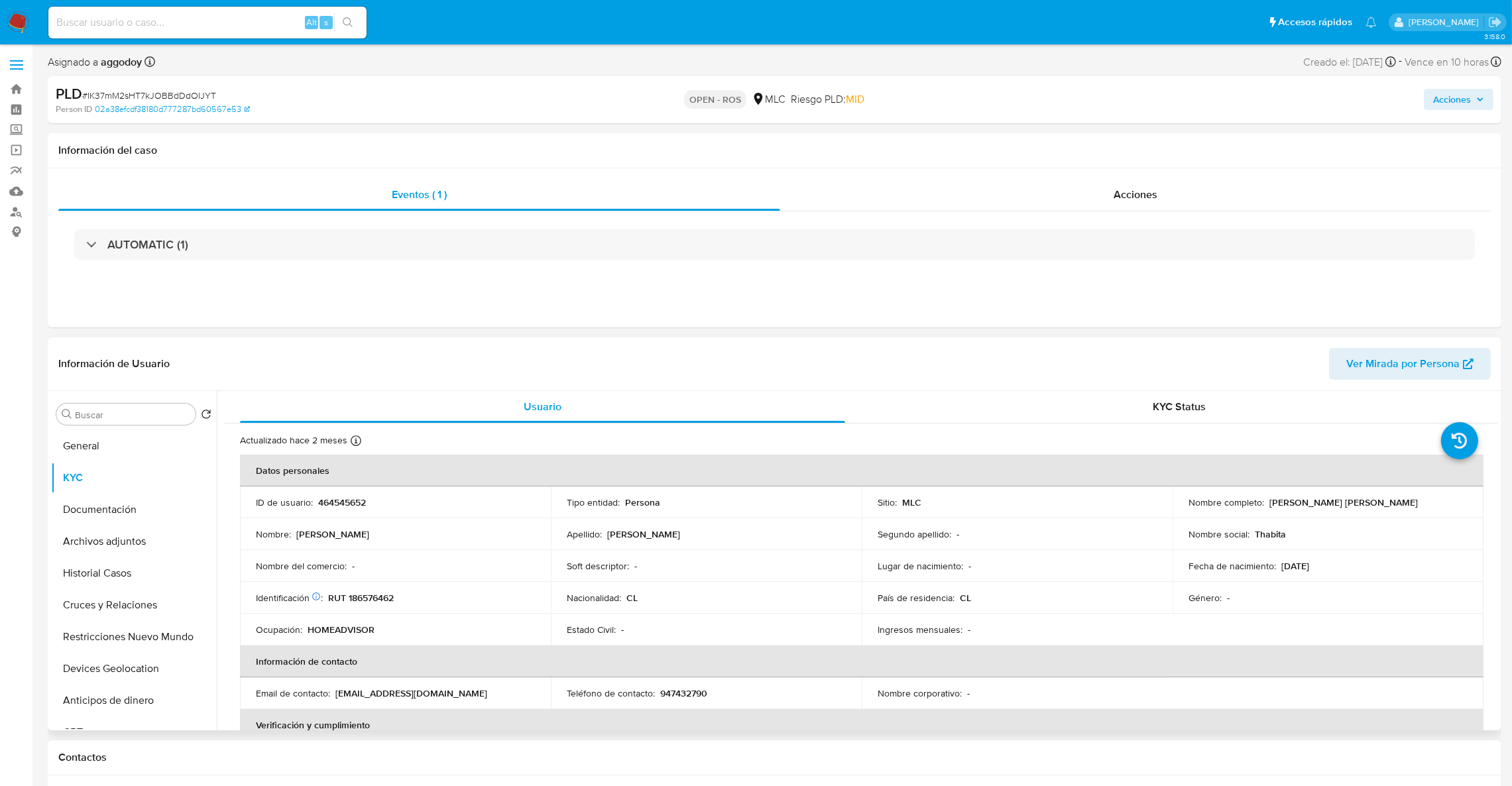
drag, startPoint x: 1276, startPoint y: 507, endPoint x: 1441, endPoint y: 513, distance: 165.1
click at [1441, 513] on td "Nombre completo : Tabita Inés Saavedra Valenzuela" at bounding box center [1328, 502] width 311 height 32
click at [324, 505] on p "464545652" at bounding box center [342, 503] width 48 height 12
copy p "464545652"
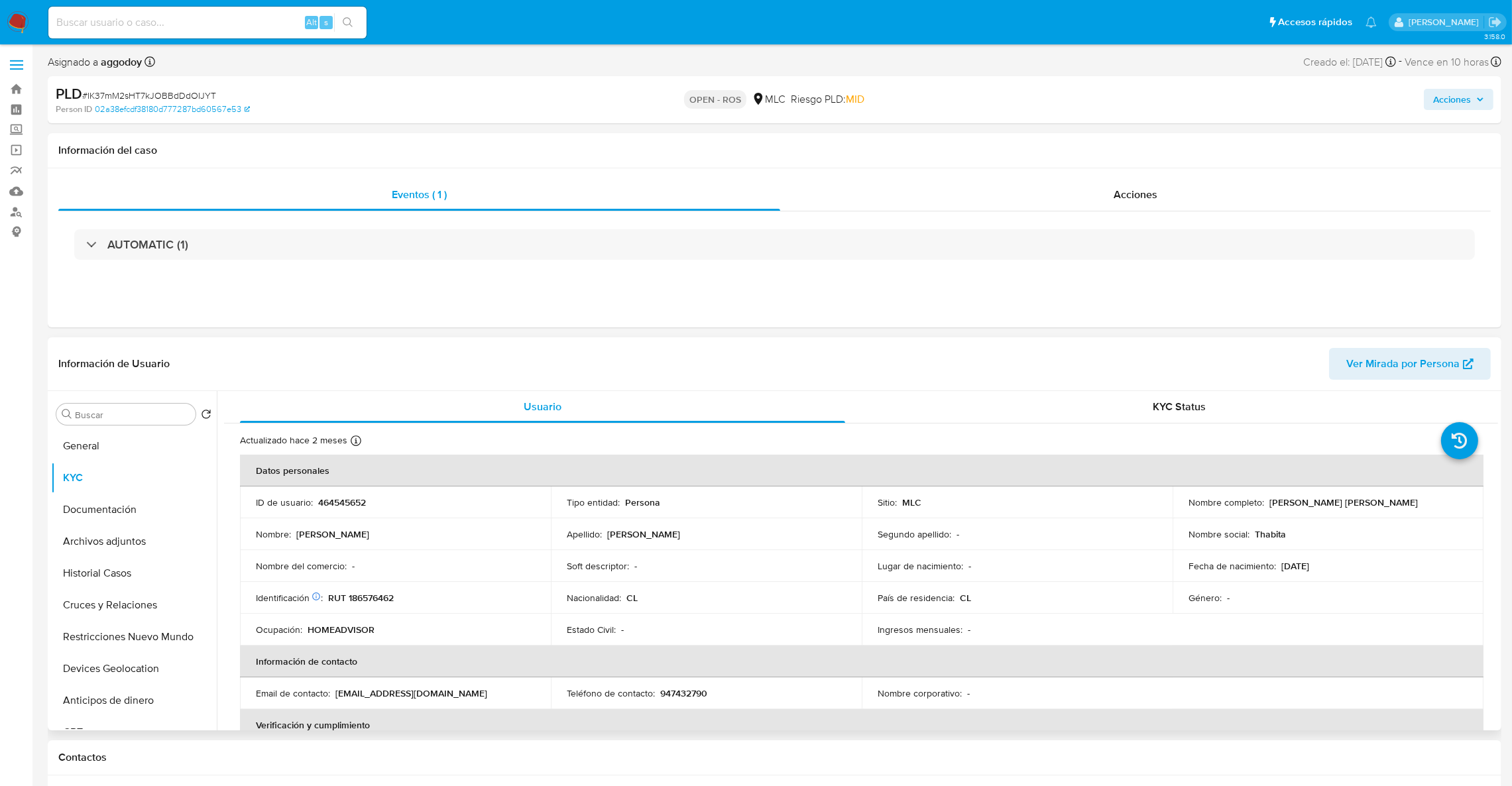
click at [383, 600] on p "RUT 186576462" at bounding box center [360, 598] width 65 height 12
copy p "186576462"
click at [108, 546] on button "Archivos adjuntos" at bounding box center [129, 541] width 155 height 32
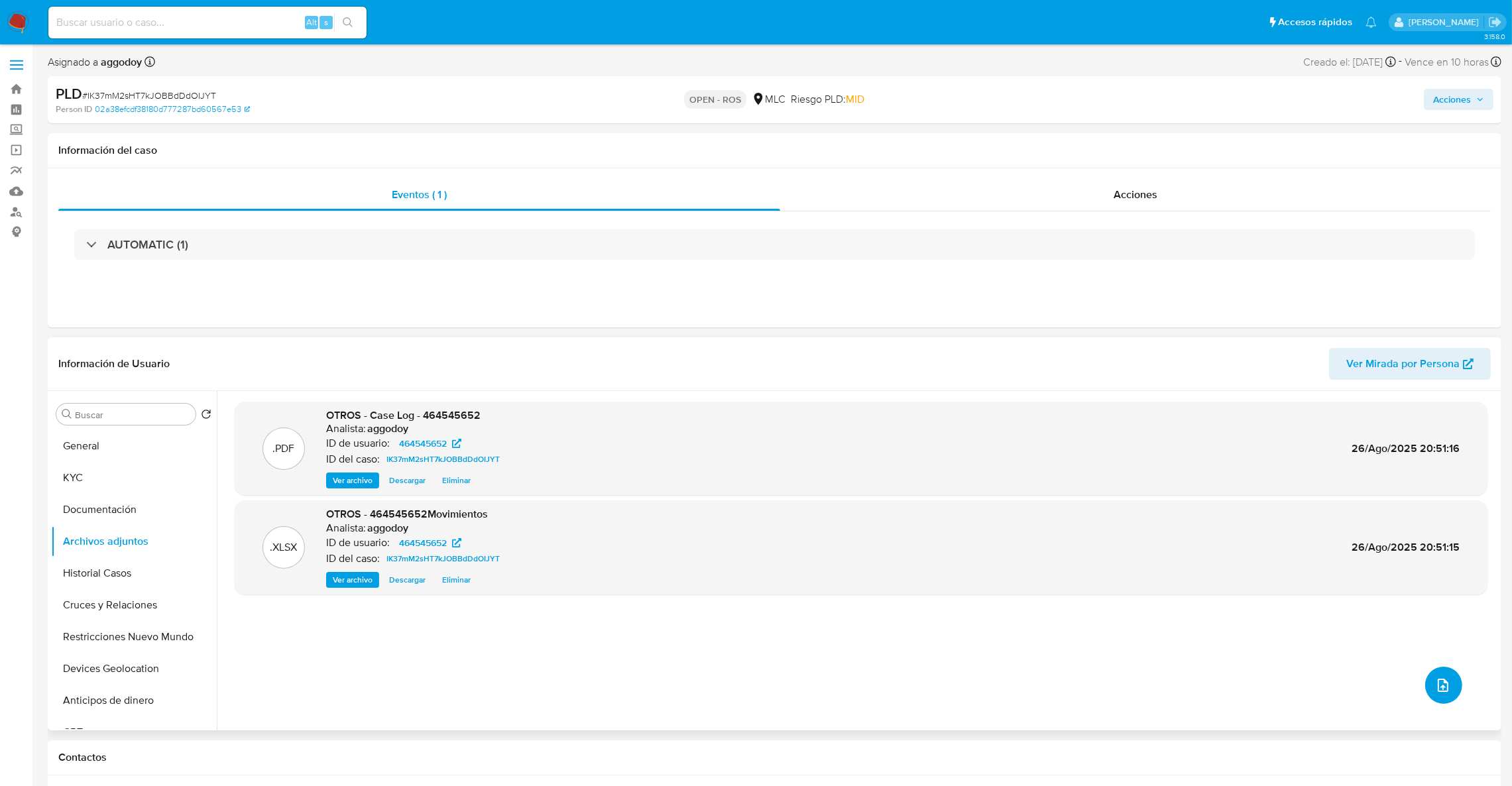
click at [1452, 682] on button "upload-file" at bounding box center [1443, 685] width 37 height 37
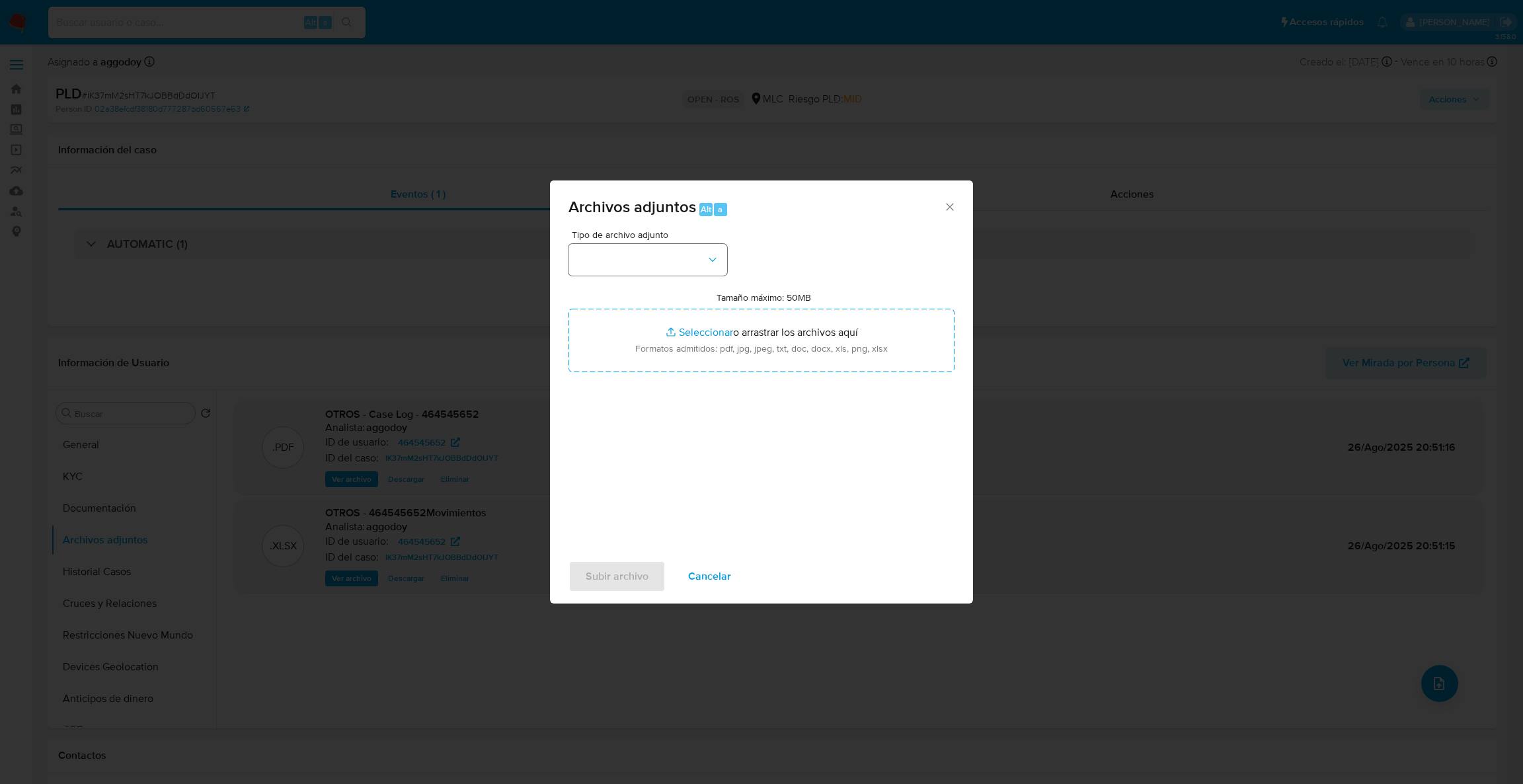
drag, startPoint x: 681, startPoint y: 243, endPoint x: 683, endPoint y: 252, distance: 9.2
click at [681, 244] on div "Tipo de archivo adjunto" at bounding box center [648, 253] width 158 height 46
click at [683, 252] on button "button" at bounding box center [648, 259] width 158 height 32
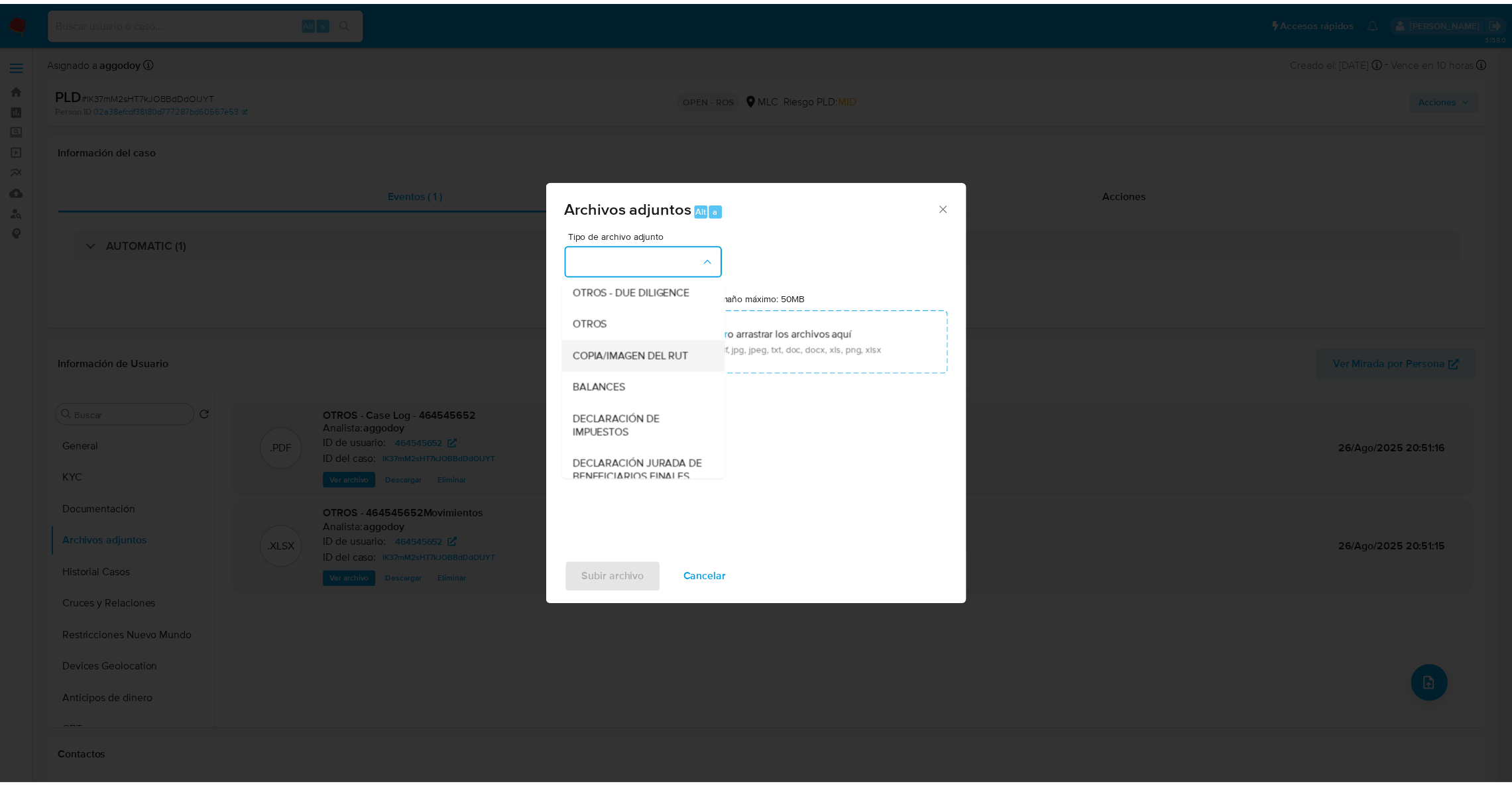
scroll to position [203, 0]
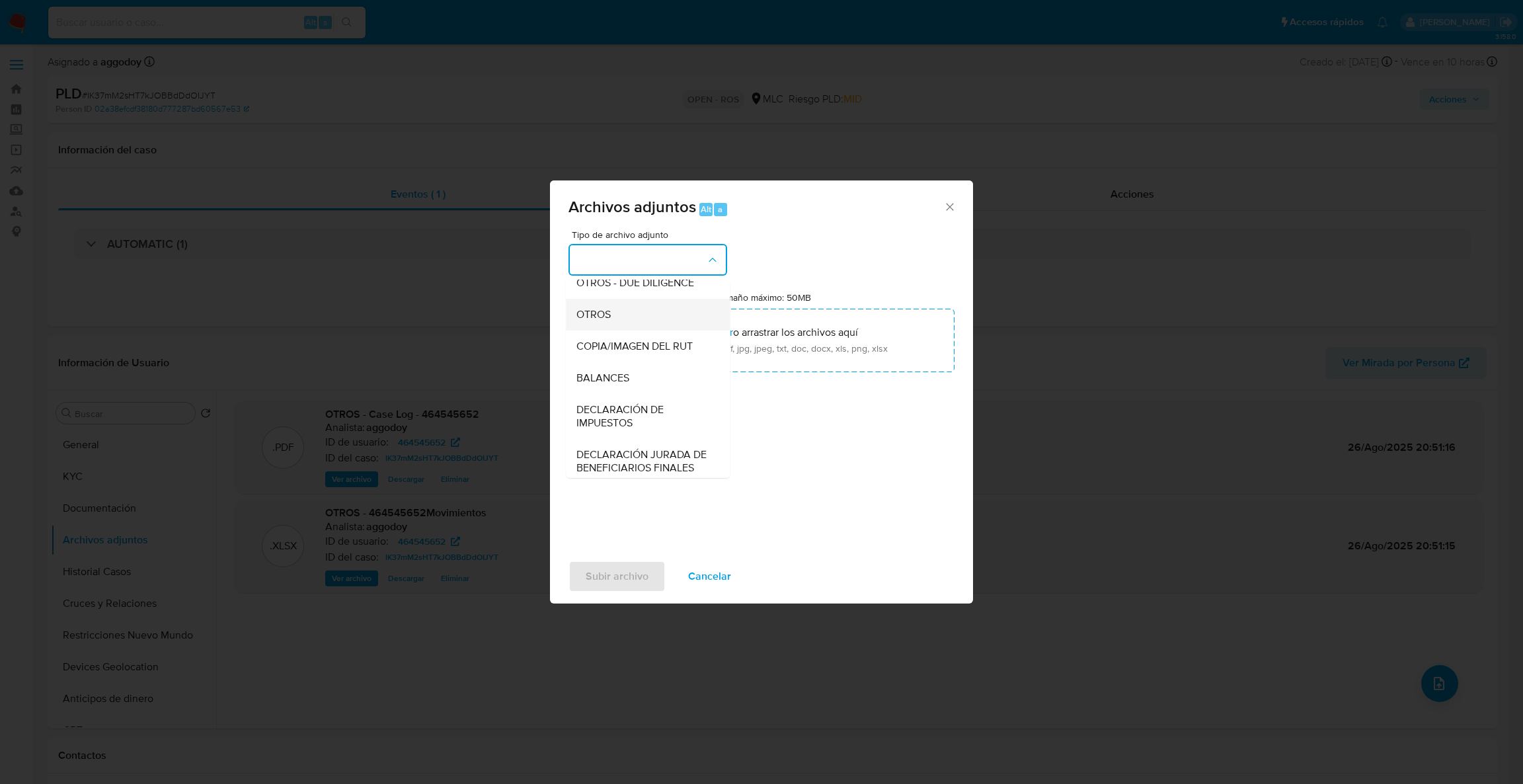
click at [616, 325] on div "OTROS" at bounding box center [644, 314] width 135 height 32
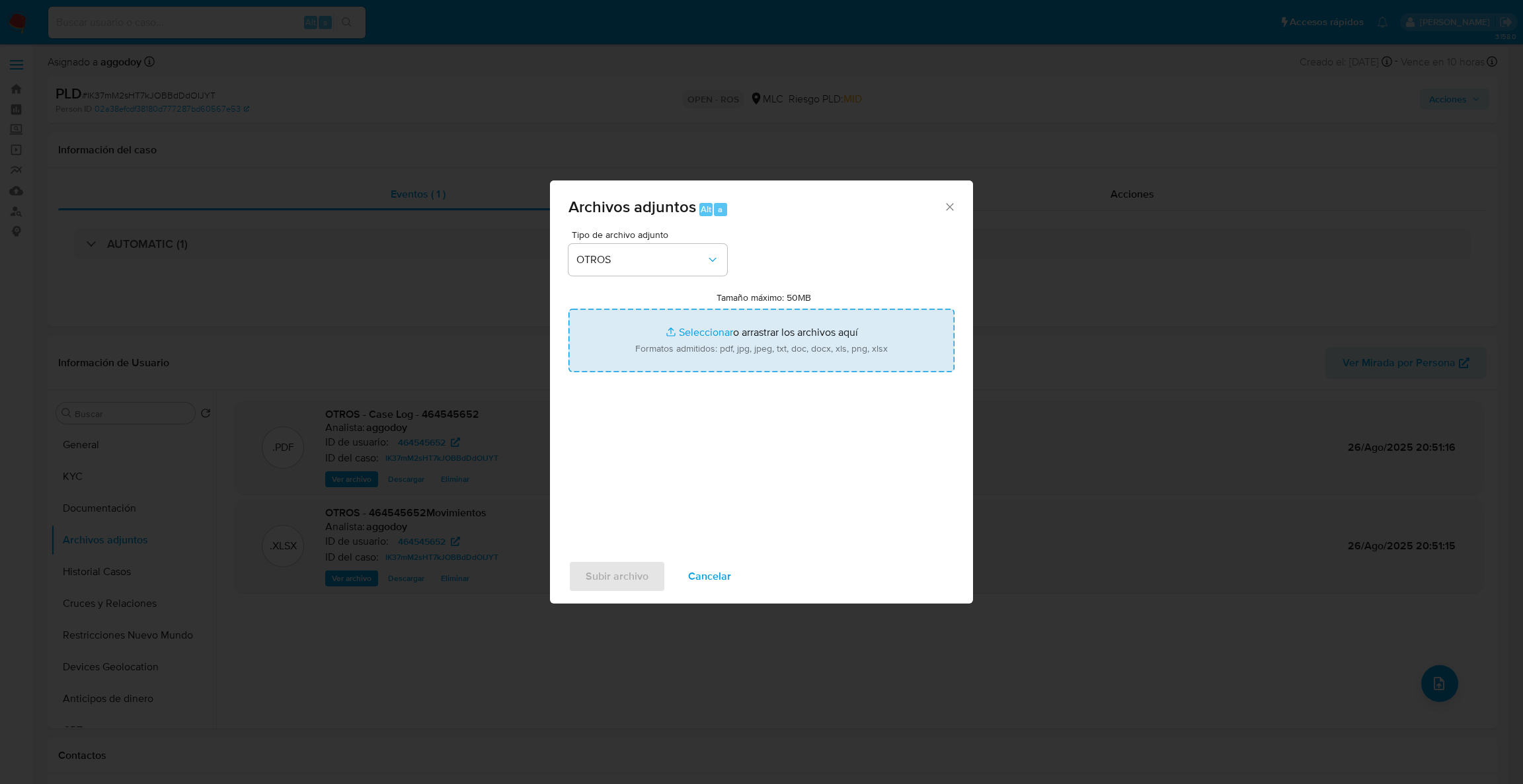
click at [630, 340] on input "Tamaño máximo: 50MB Seleccionar archivos" at bounding box center [761, 340] width 386 height 64
type input "C:\fakepath\UAF #1302.pdf"
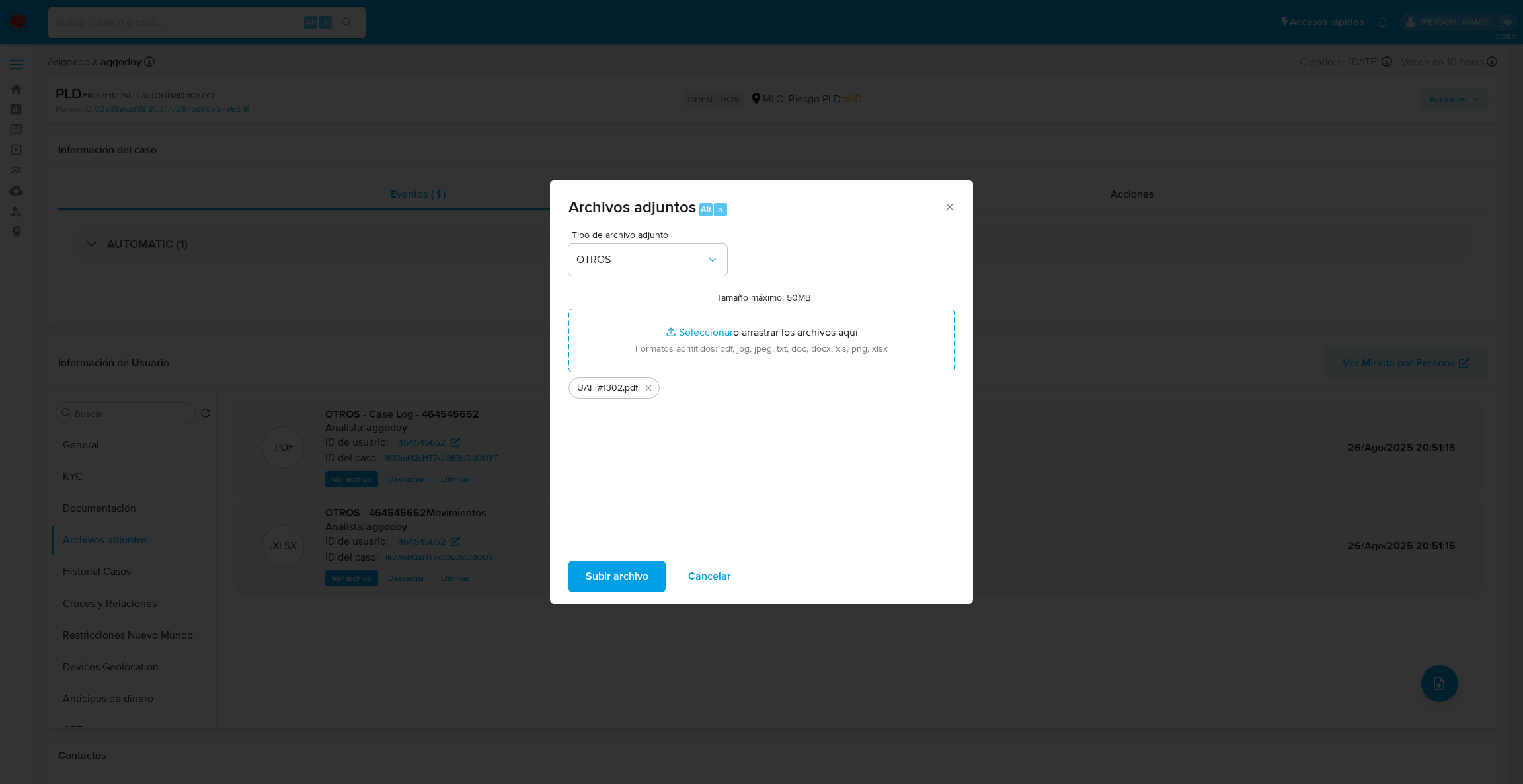
click at [618, 569] on span "Subir archivo" at bounding box center [617, 576] width 63 height 29
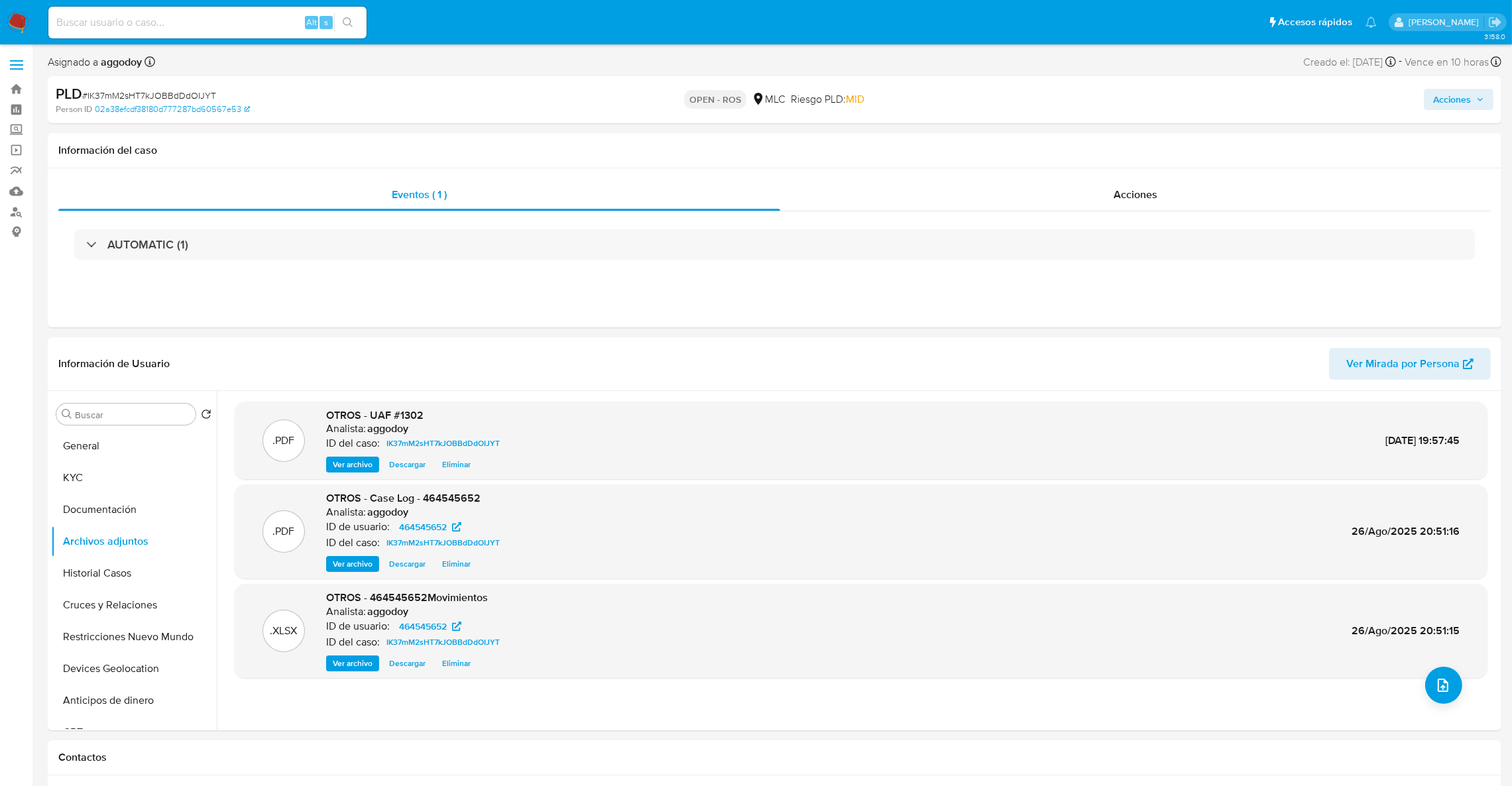
click at [1456, 108] on span "Acciones" at bounding box center [1452, 100] width 38 height 22
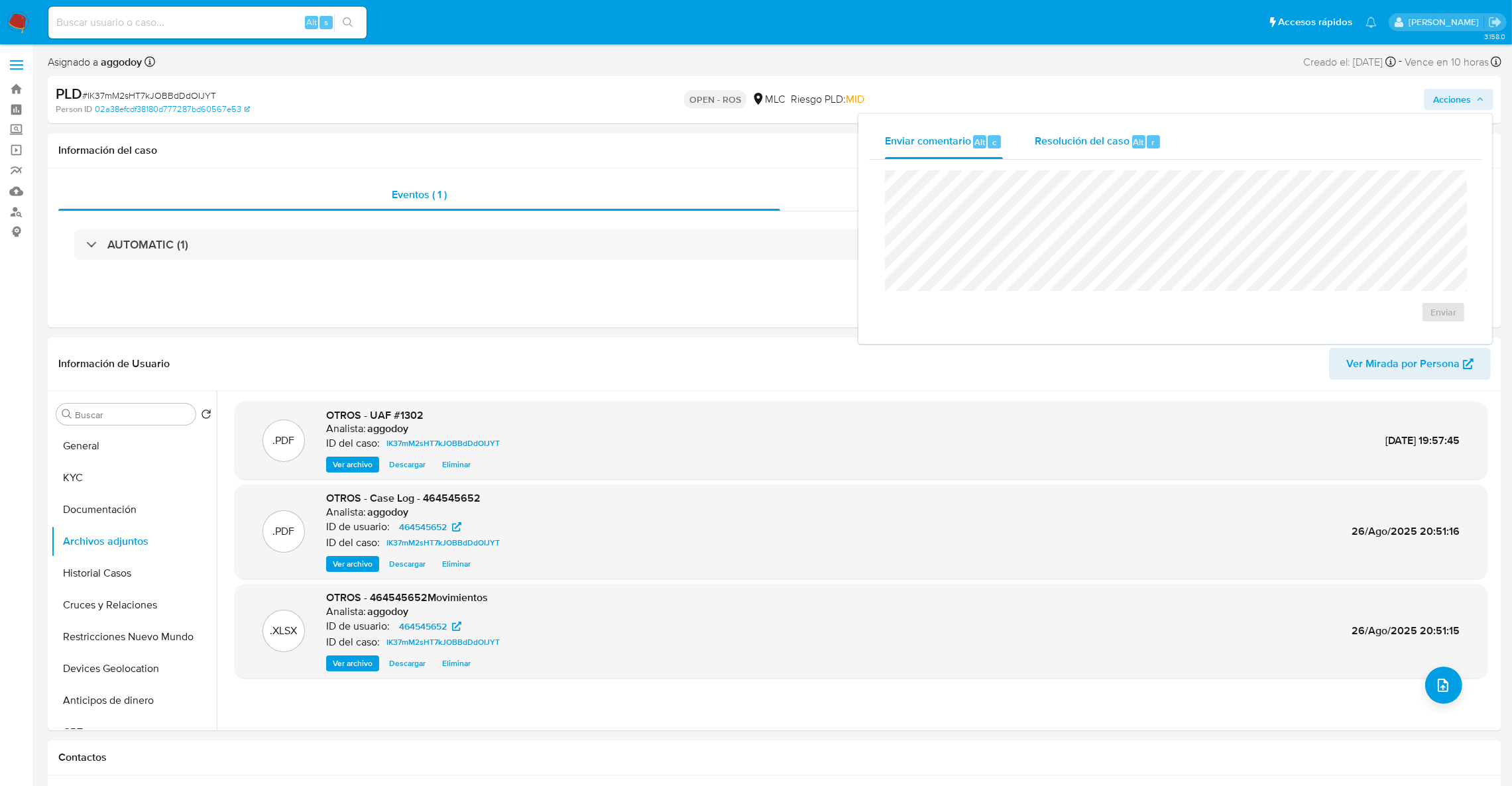
click at [1083, 135] on span "Resolución del caso" at bounding box center [1082, 141] width 95 height 15
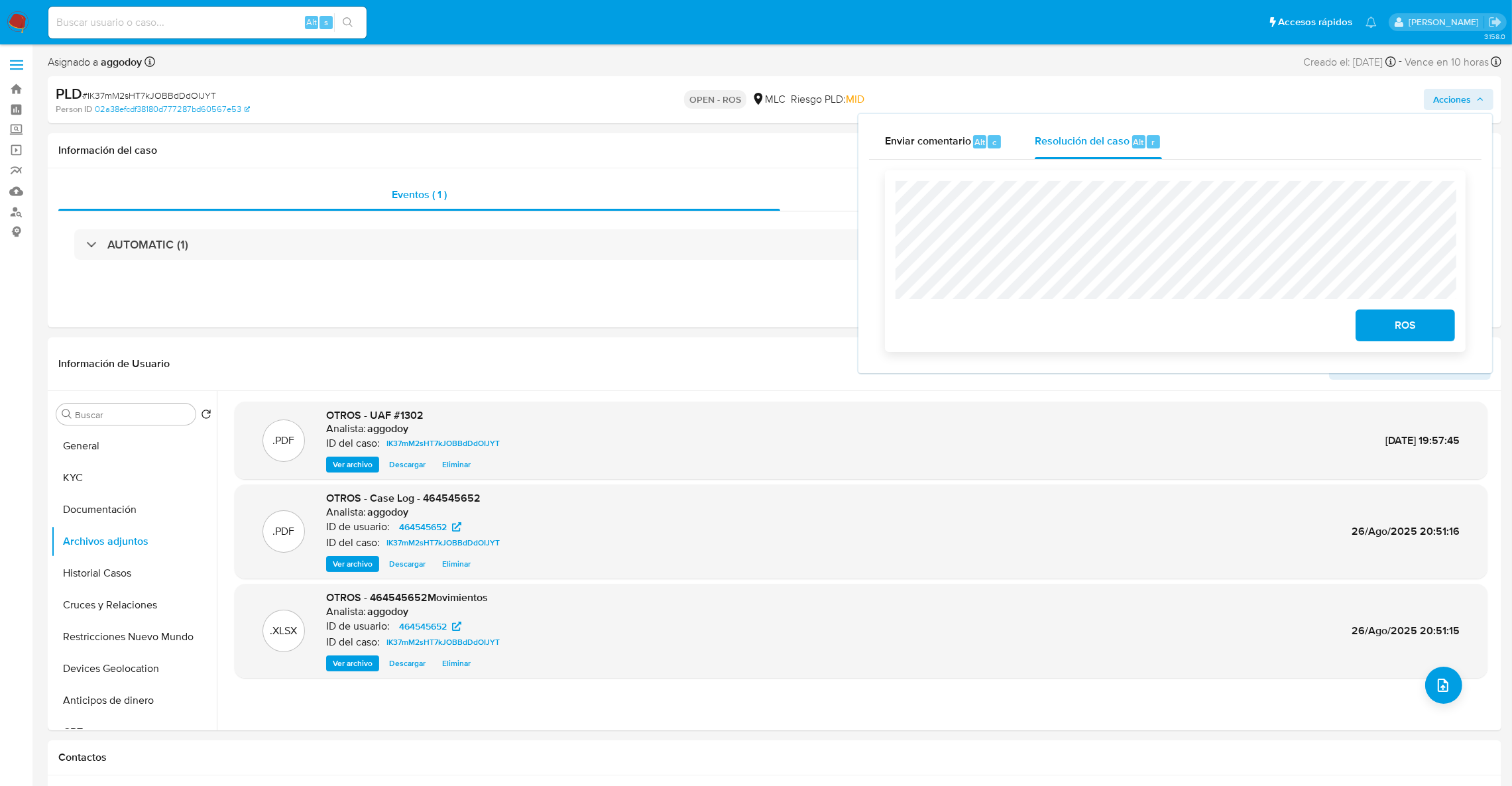
click at [1373, 332] on span "ROS" at bounding box center [1405, 325] width 65 height 29
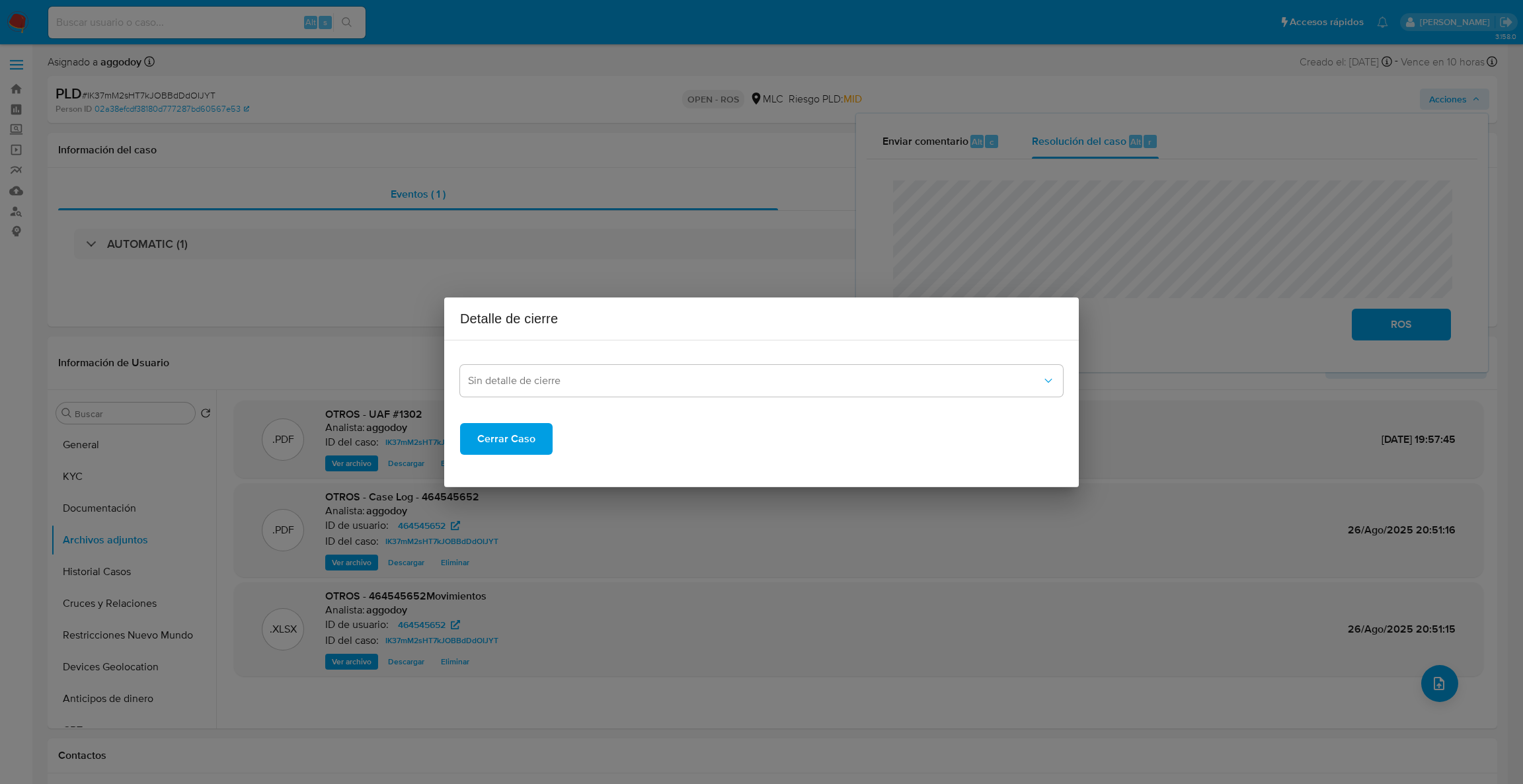
click at [722, 360] on div "Sin detalle de cierre" at bounding box center [761, 374] width 603 height 46
click at [641, 399] on div "Sin detalle de cierre Cerrar Caso" at bounding box center [761, 403] width 603 height 104
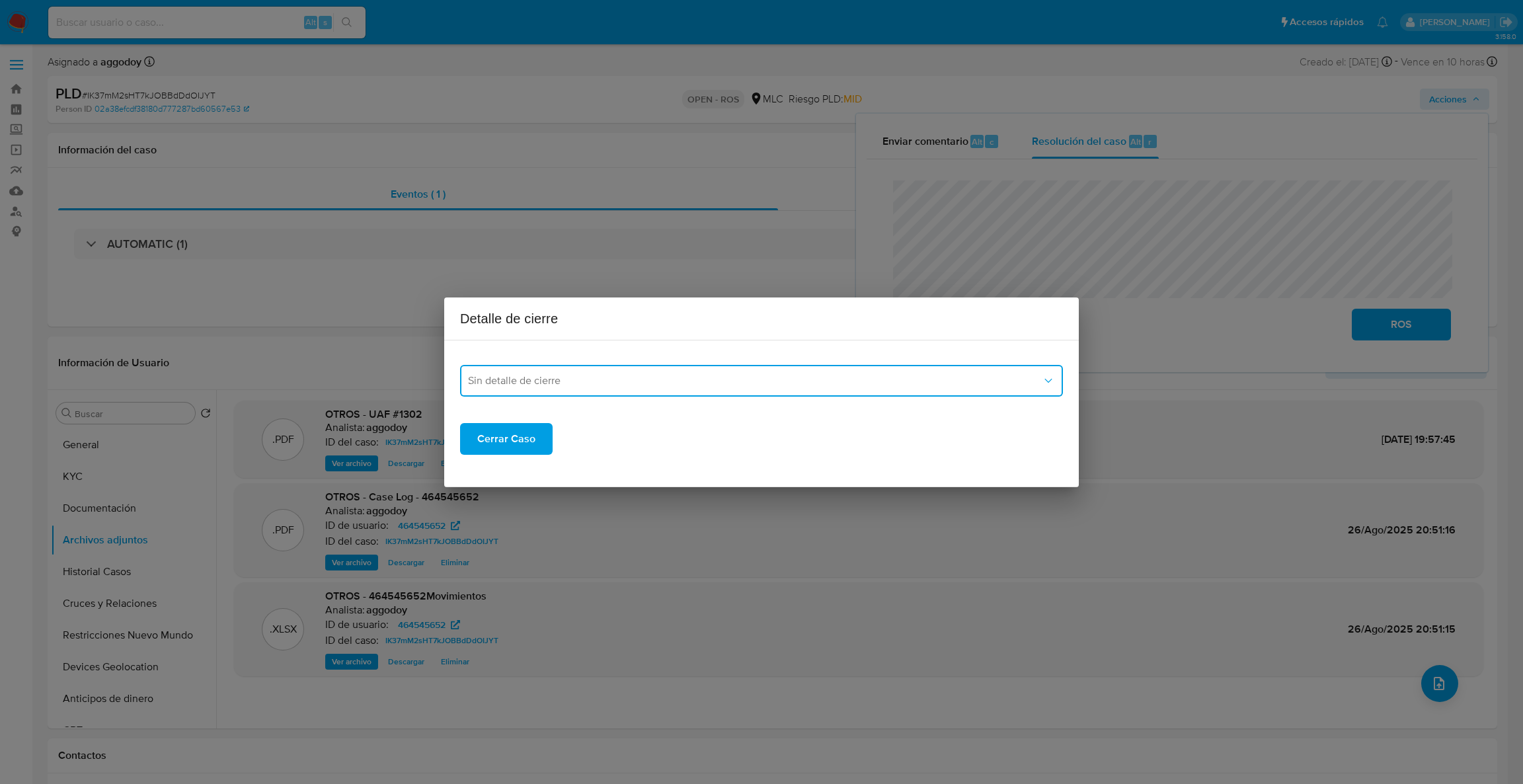
click at [638, 389] on button "Sin detalle de cierre" at bounding box center [761, 381] width 603 height 32
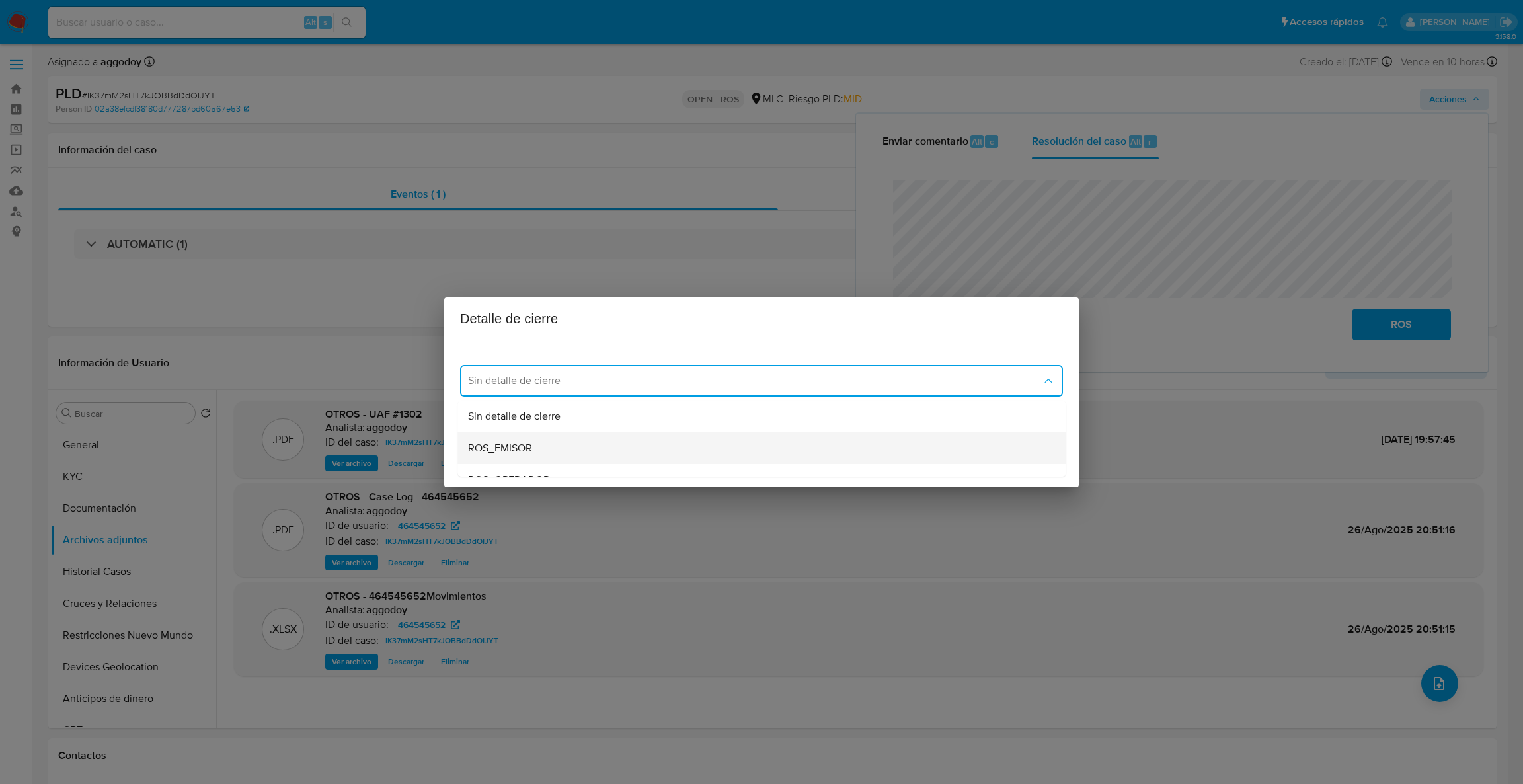
click at [518, 442] on span "ROS_EMISOR" at bounding box center [500, 448] width 64 height 13
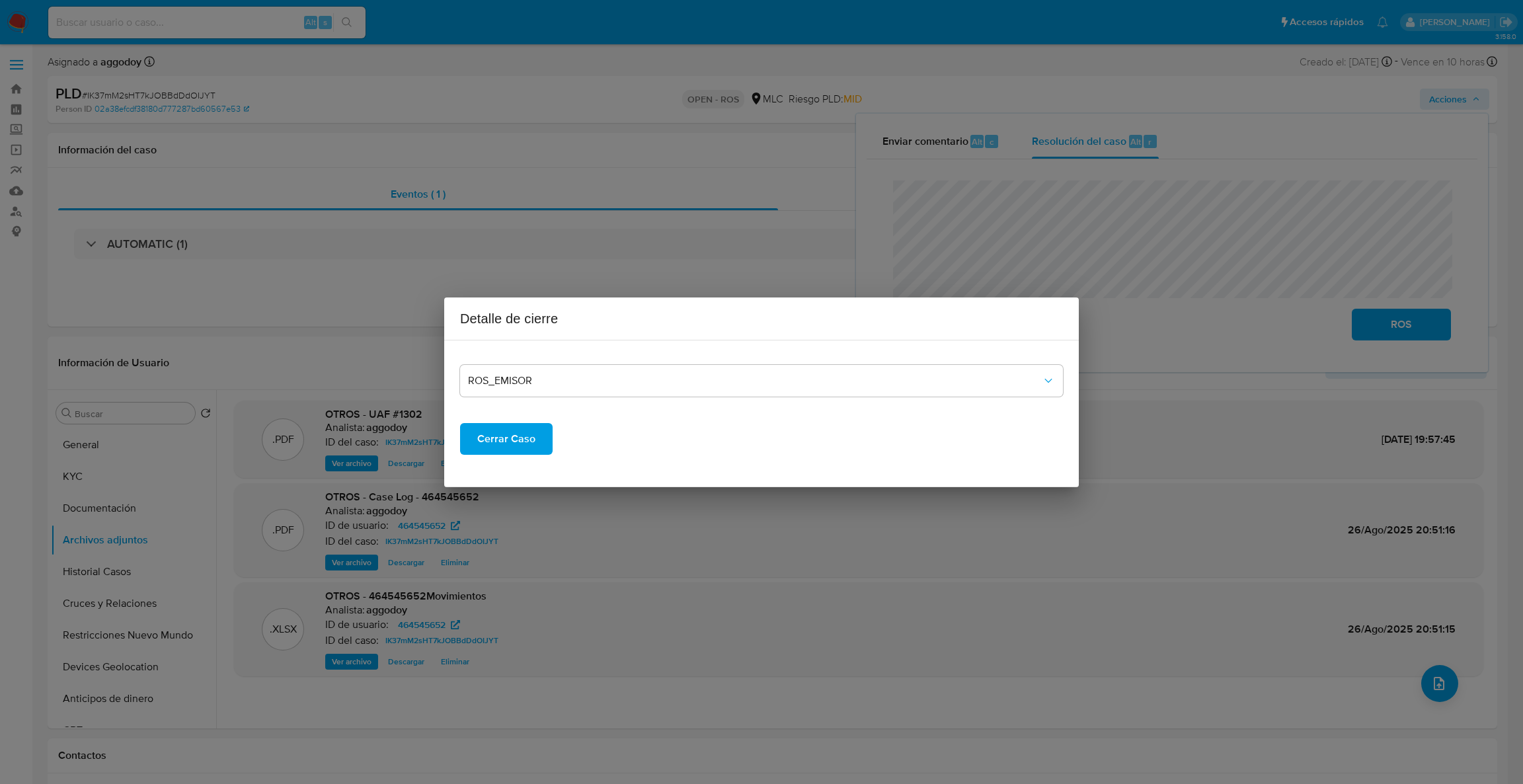
click at [505, 436] on span "Cerrar Caso" at bounding box center [506, 438] width 58 height 29
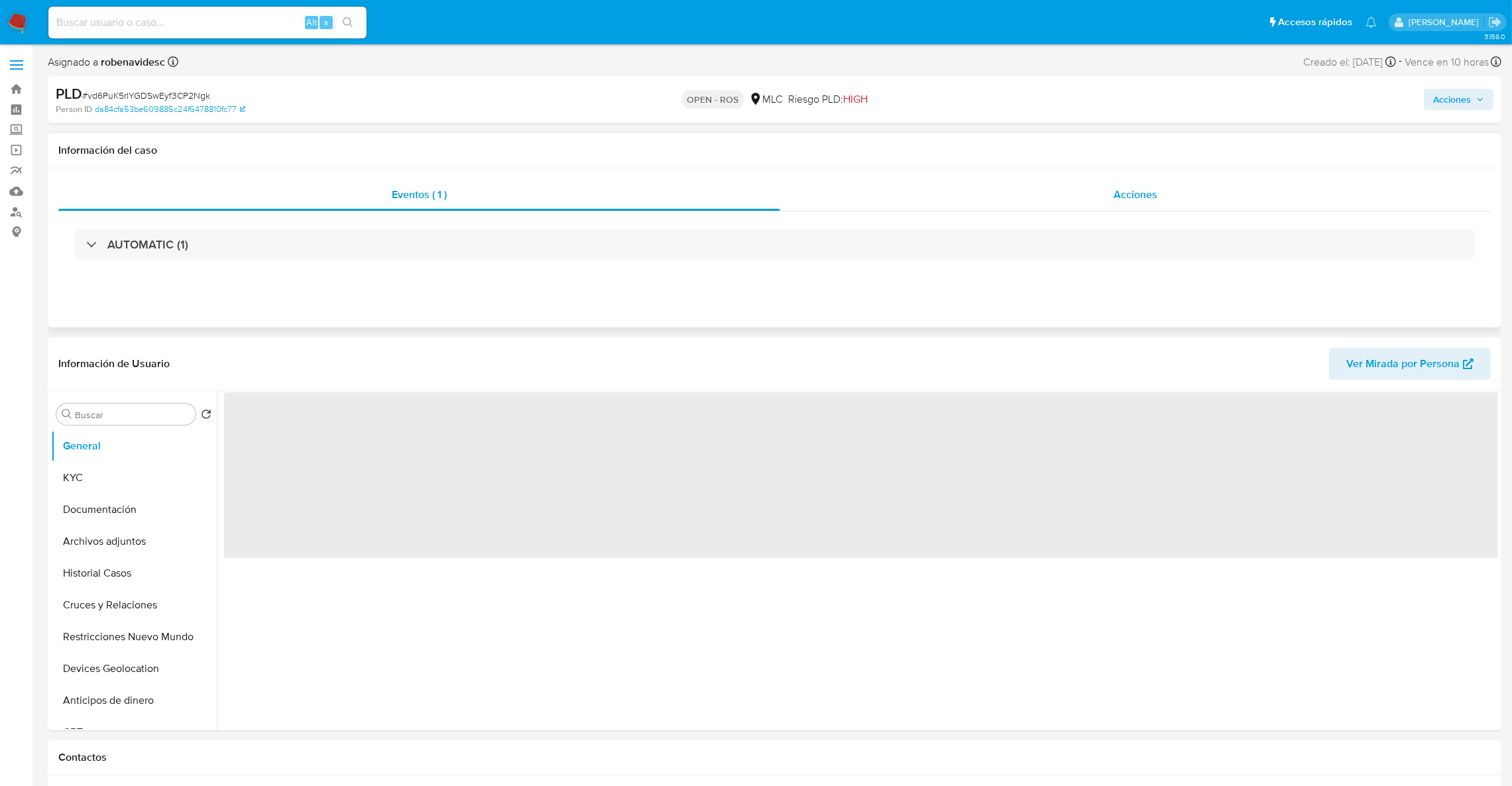
click at [1114, 206] on div "Acciones" at bounding box center [1136, 194] width 711 height 32
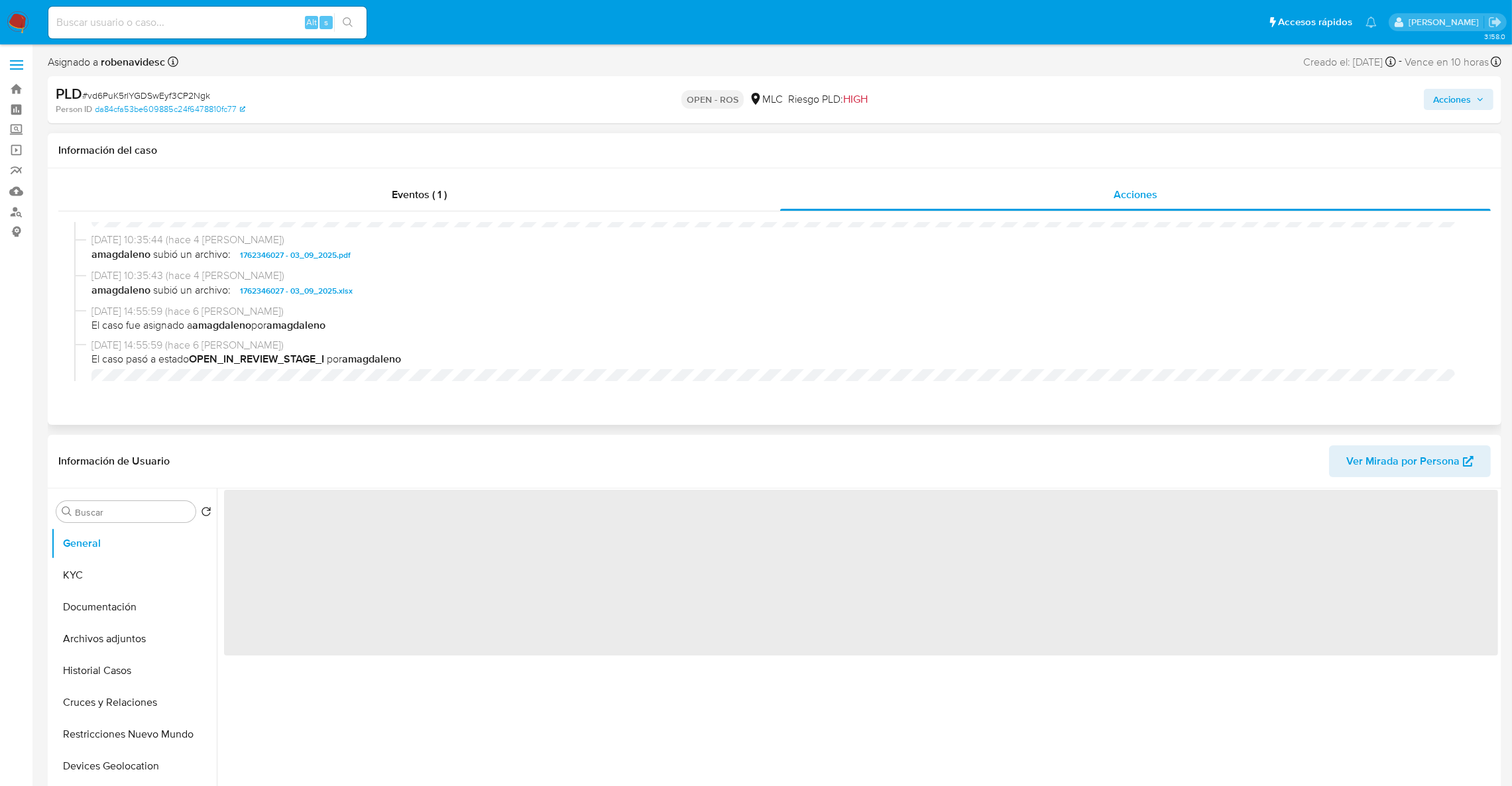
scroll to position [398, 0]
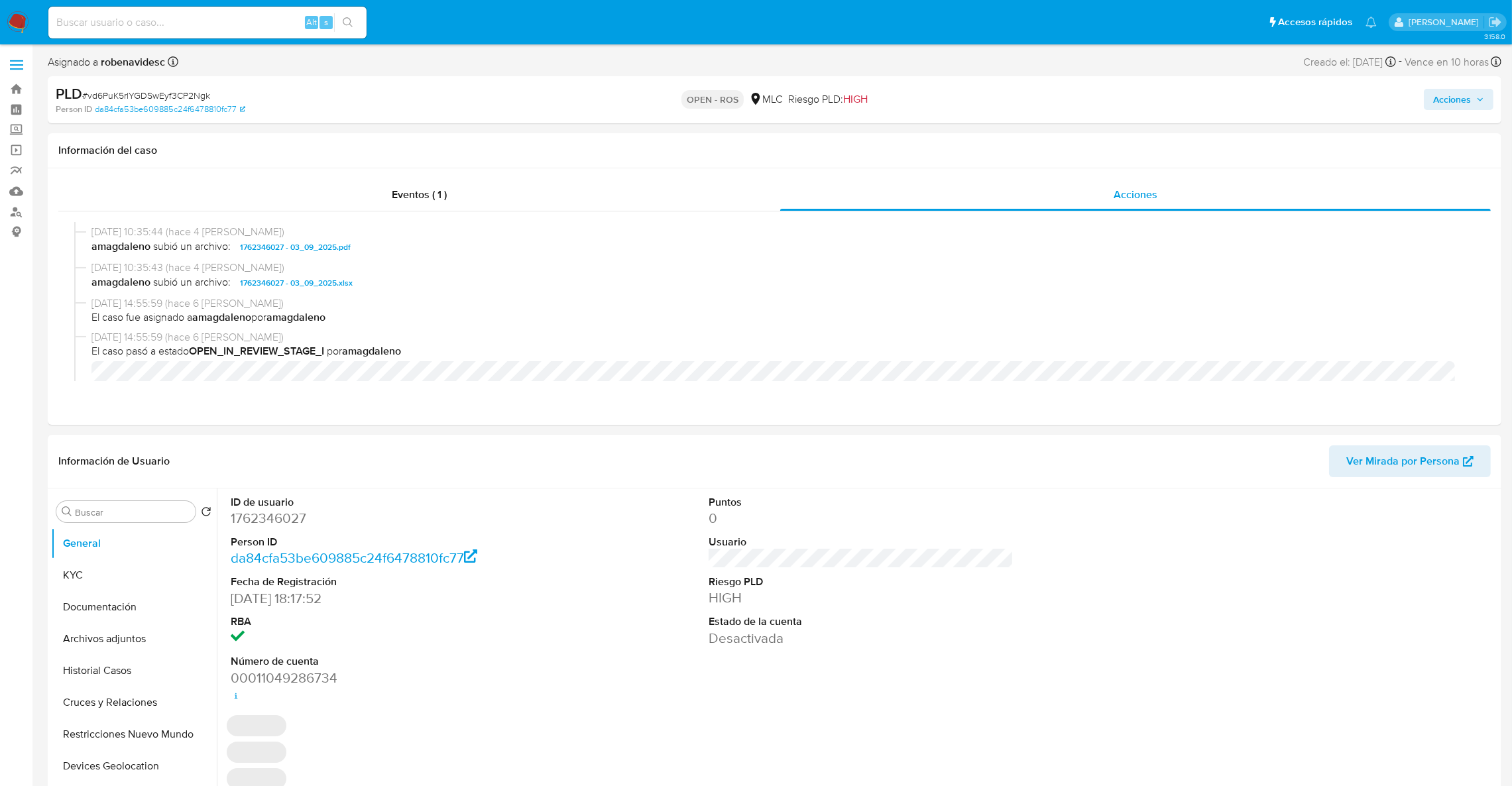
select select "10"
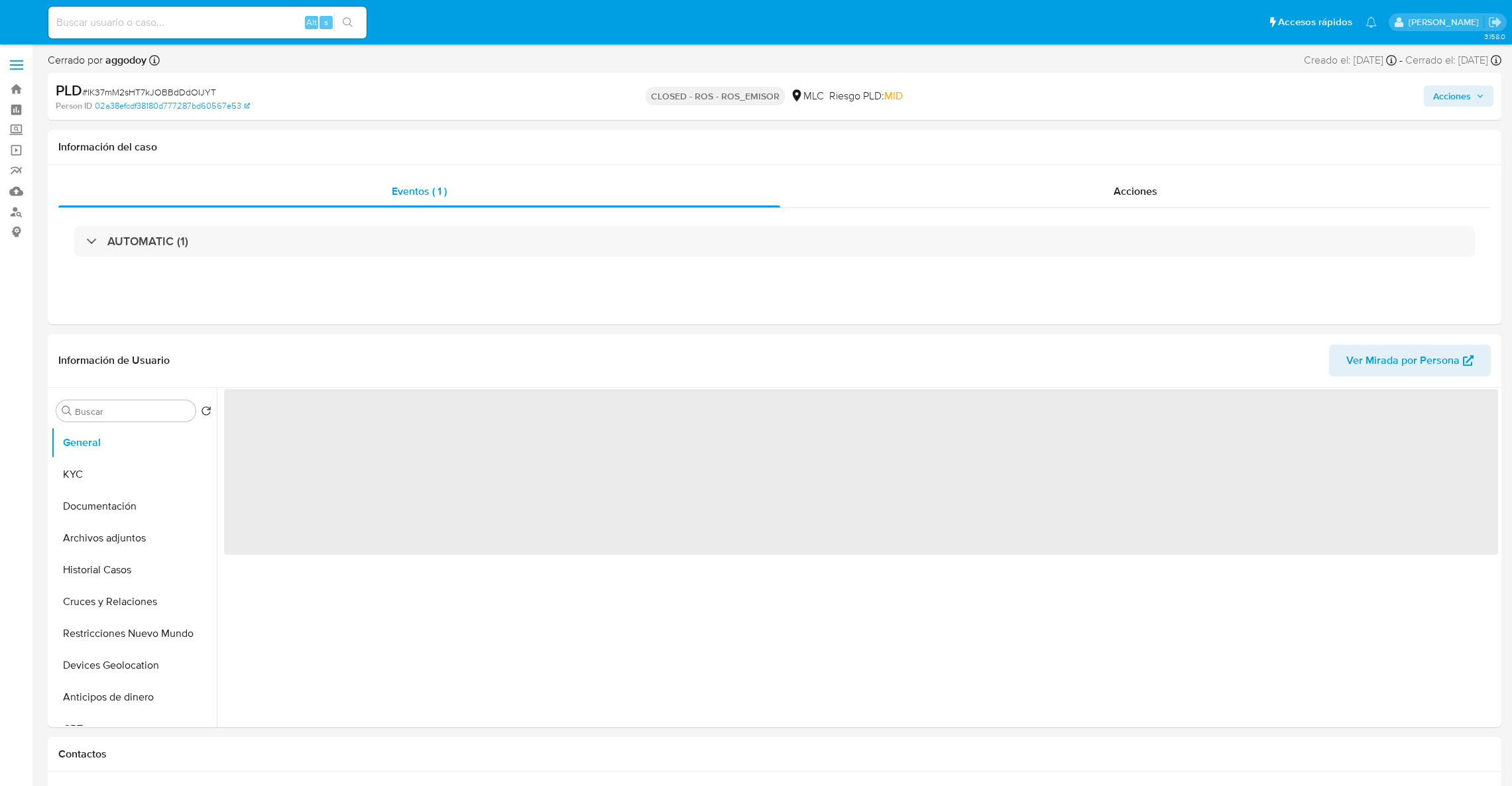
select select "10"
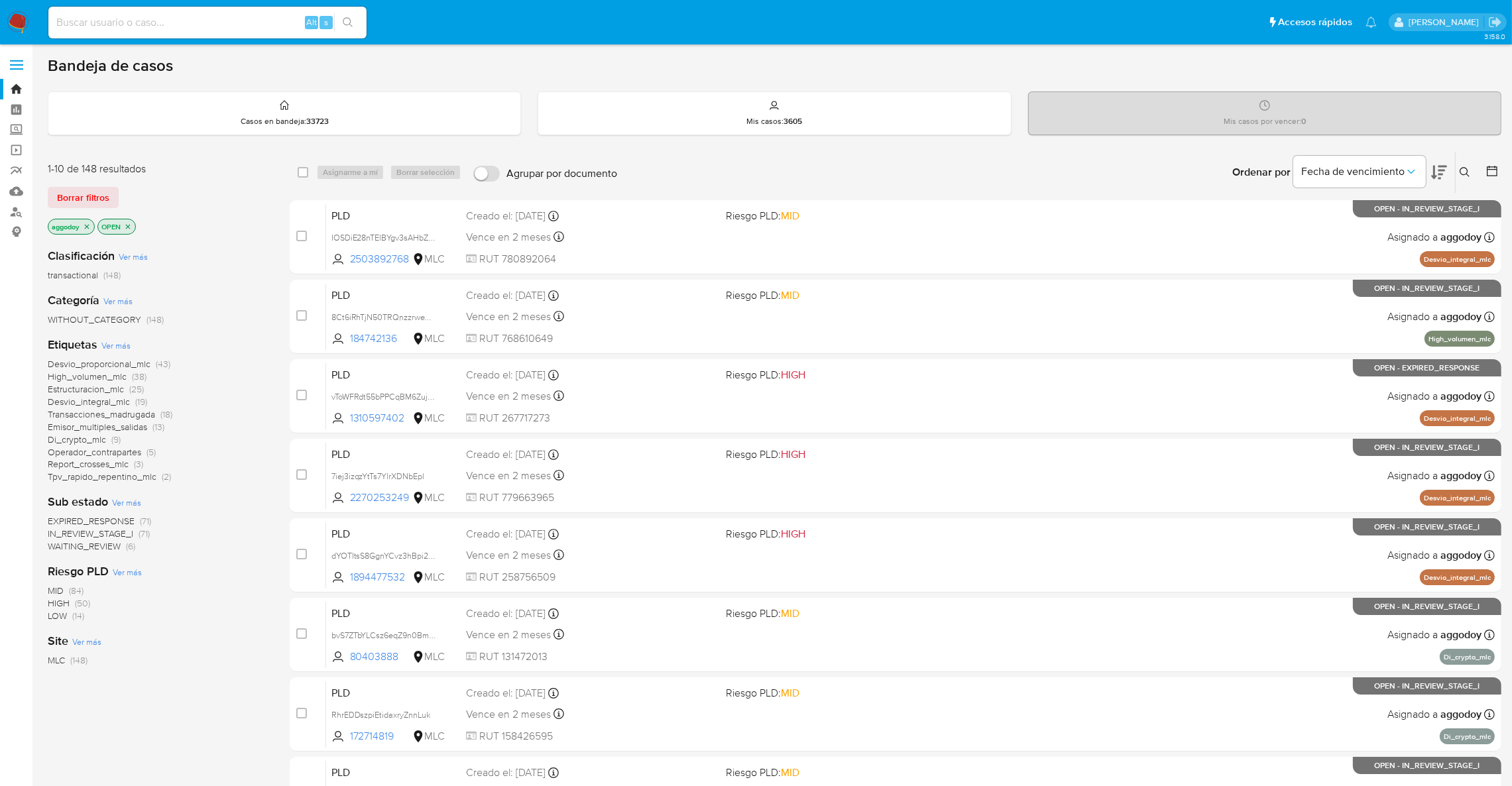
click at [87, 225] on icon "close-filter" at bounding box center [87, 227] width 8 height 8
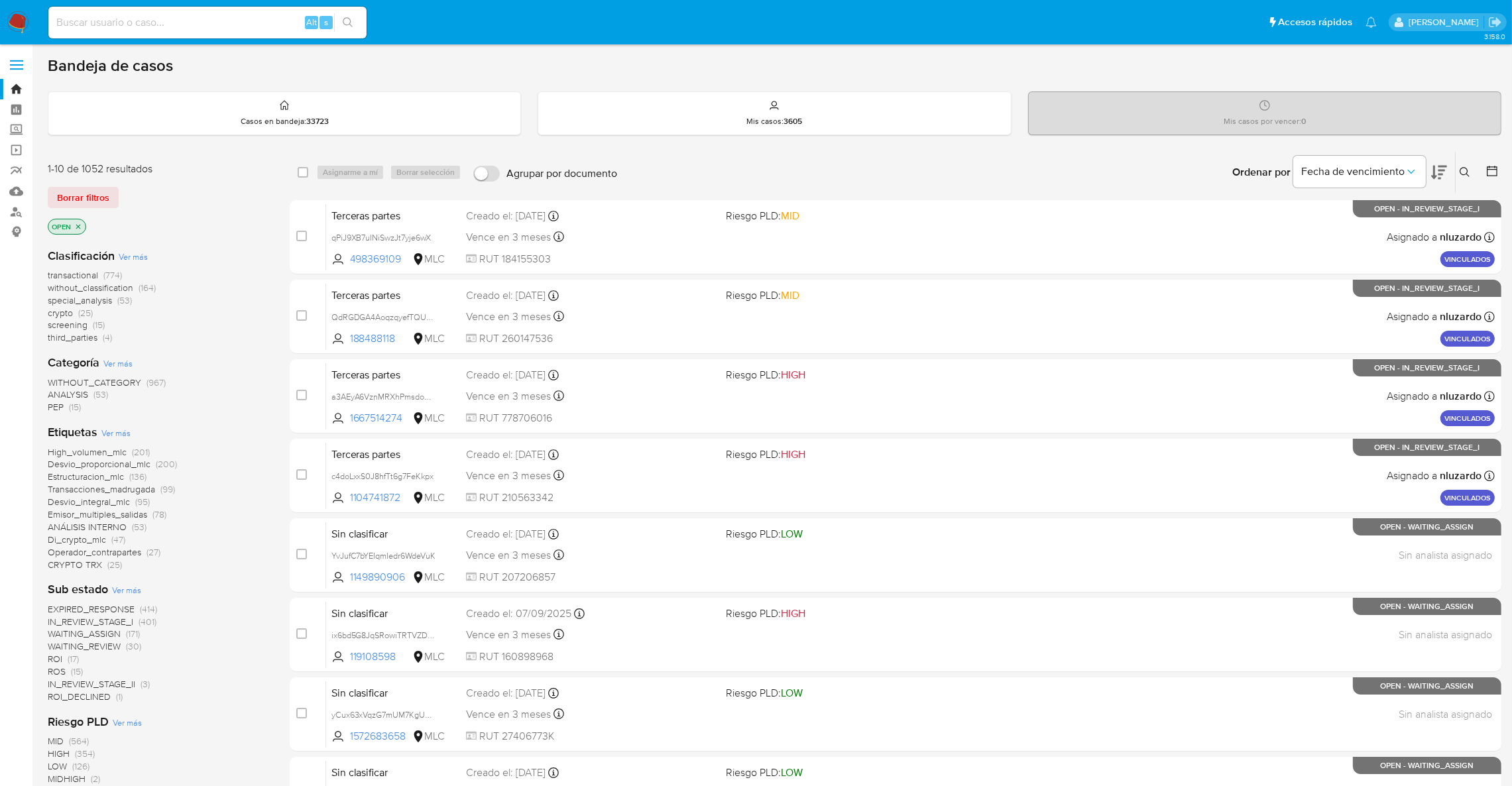
click at [72, 655] on span "(17)" at bounding box center [73, 659] width 11 height 13
